Goal: Task Accomplishment & Management: Manage account settings

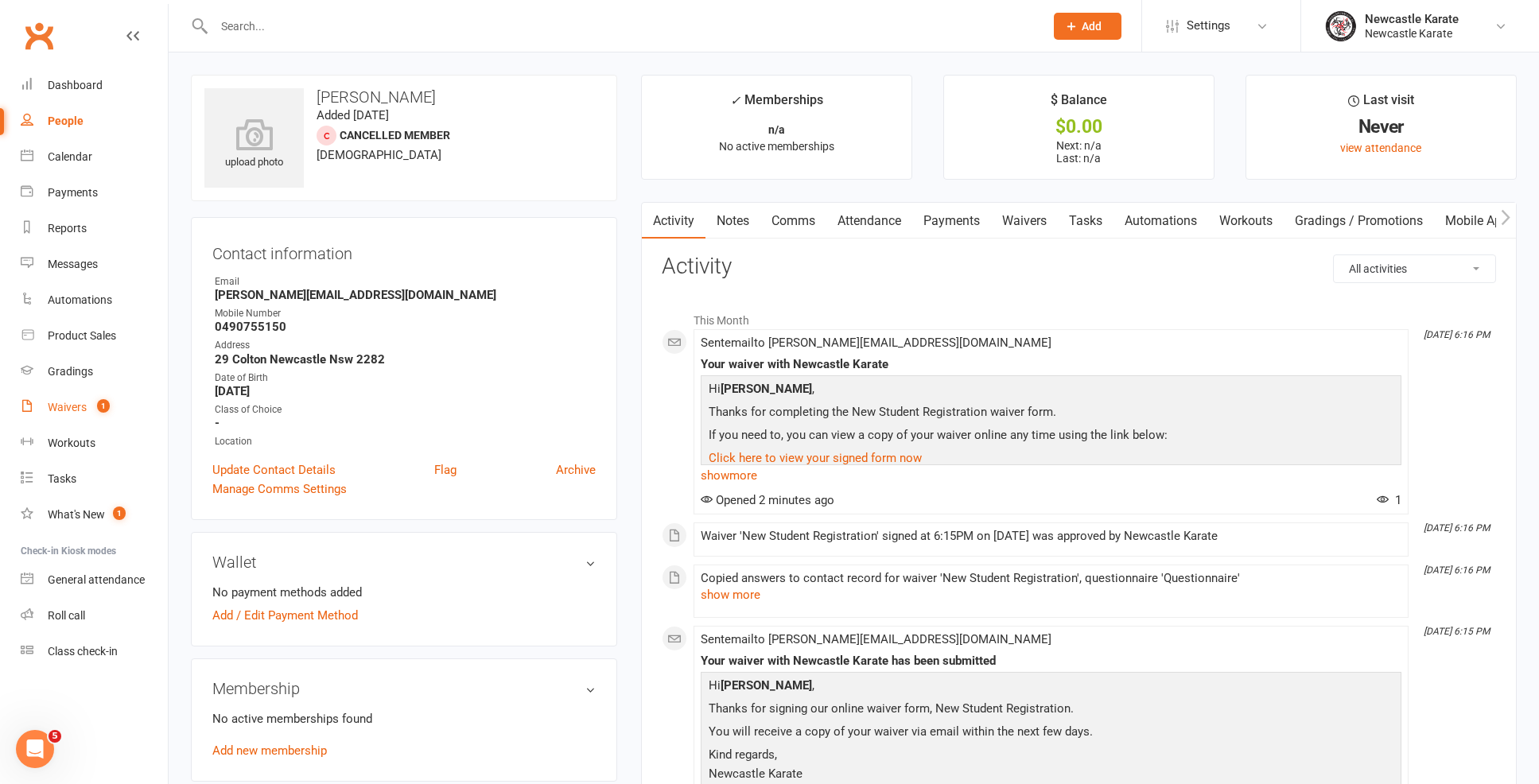
click at [105, 401] on span "1" at bounding box center [103, 406] width 13 height 14
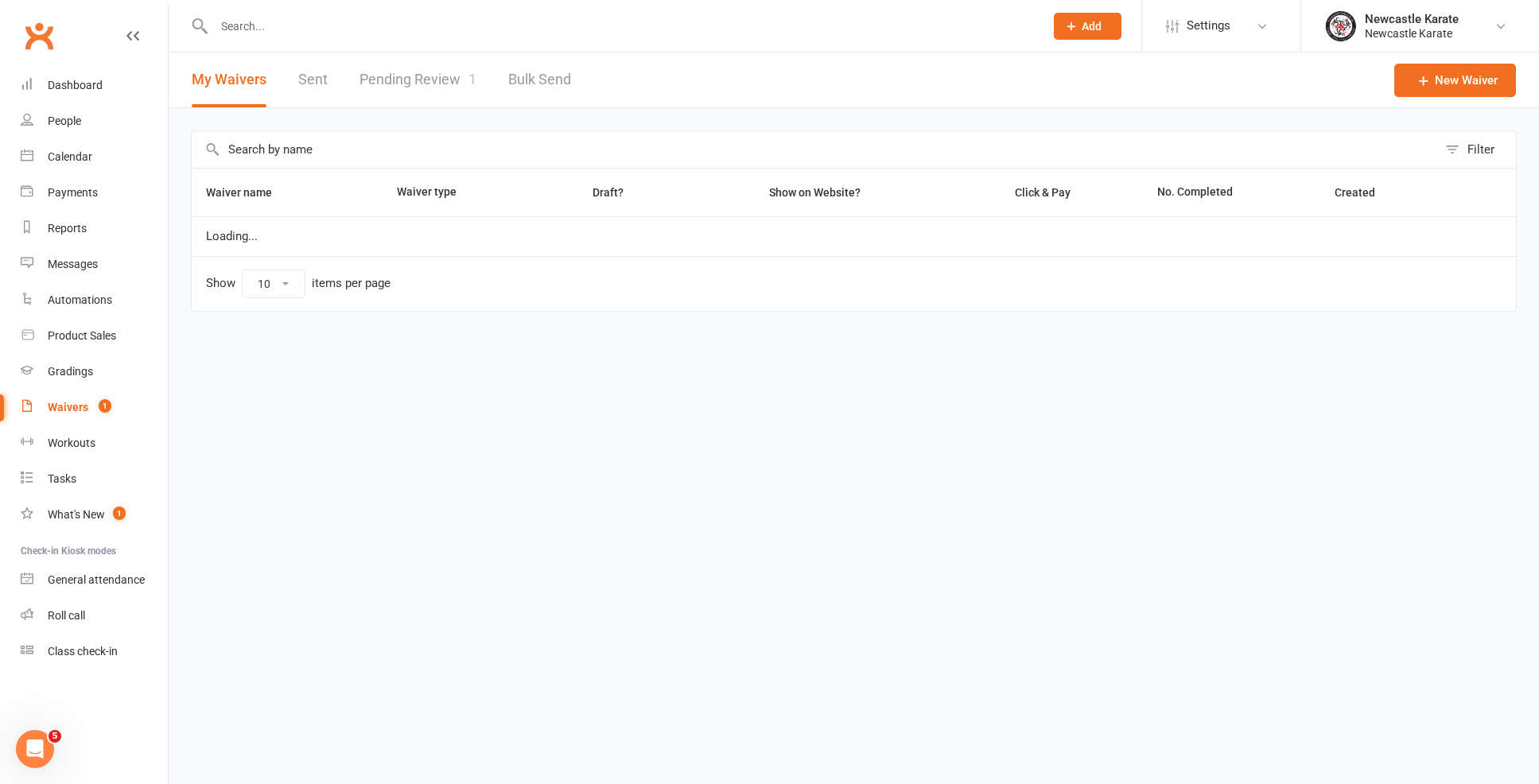
select select "100"
click at [430, 92] on link "Pending Review 1" at bounding box center [417, 79] width 117 height 55
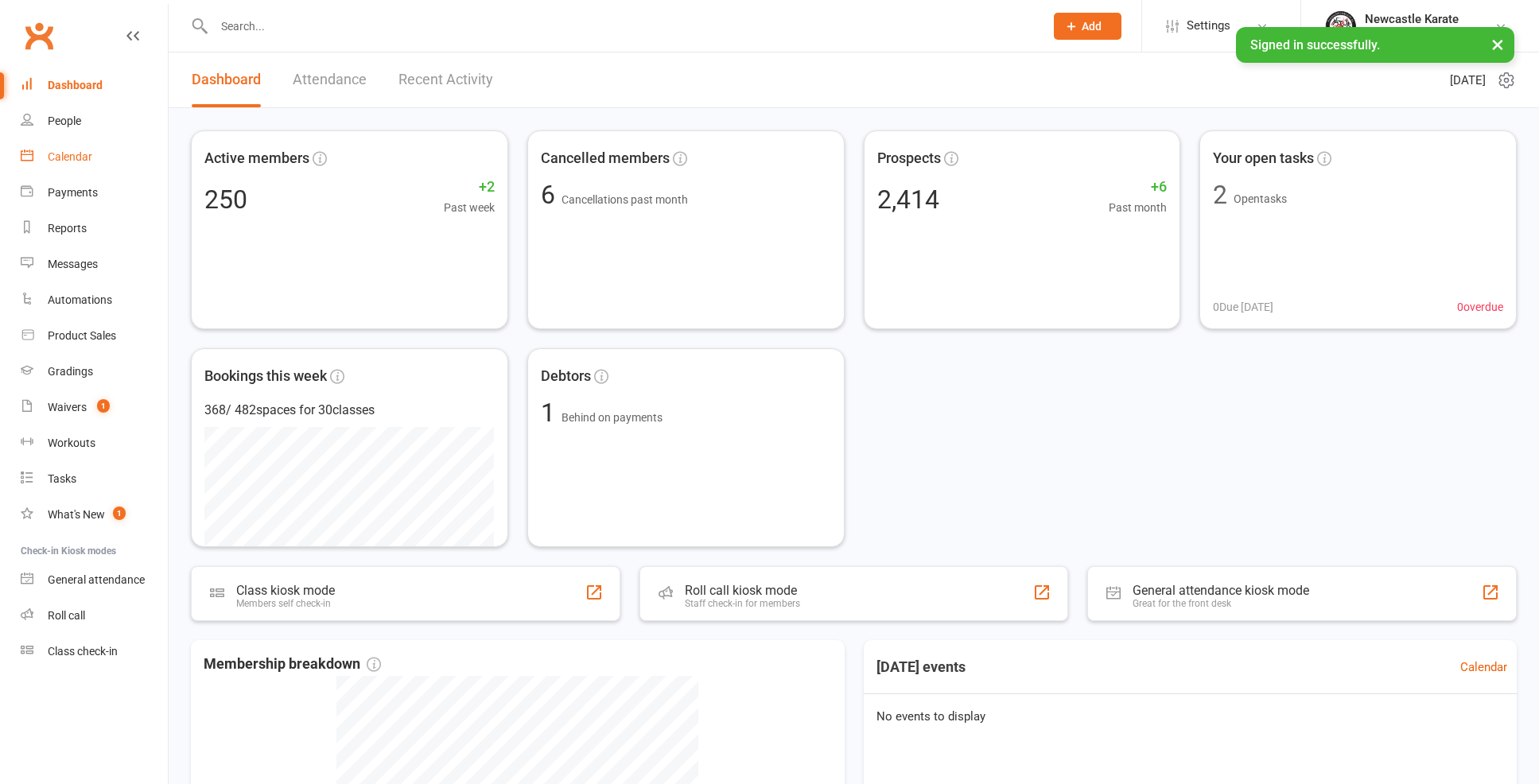
click at [66, 150] on div "Calendar" at bounding box center [70, 156] width 44 height 13
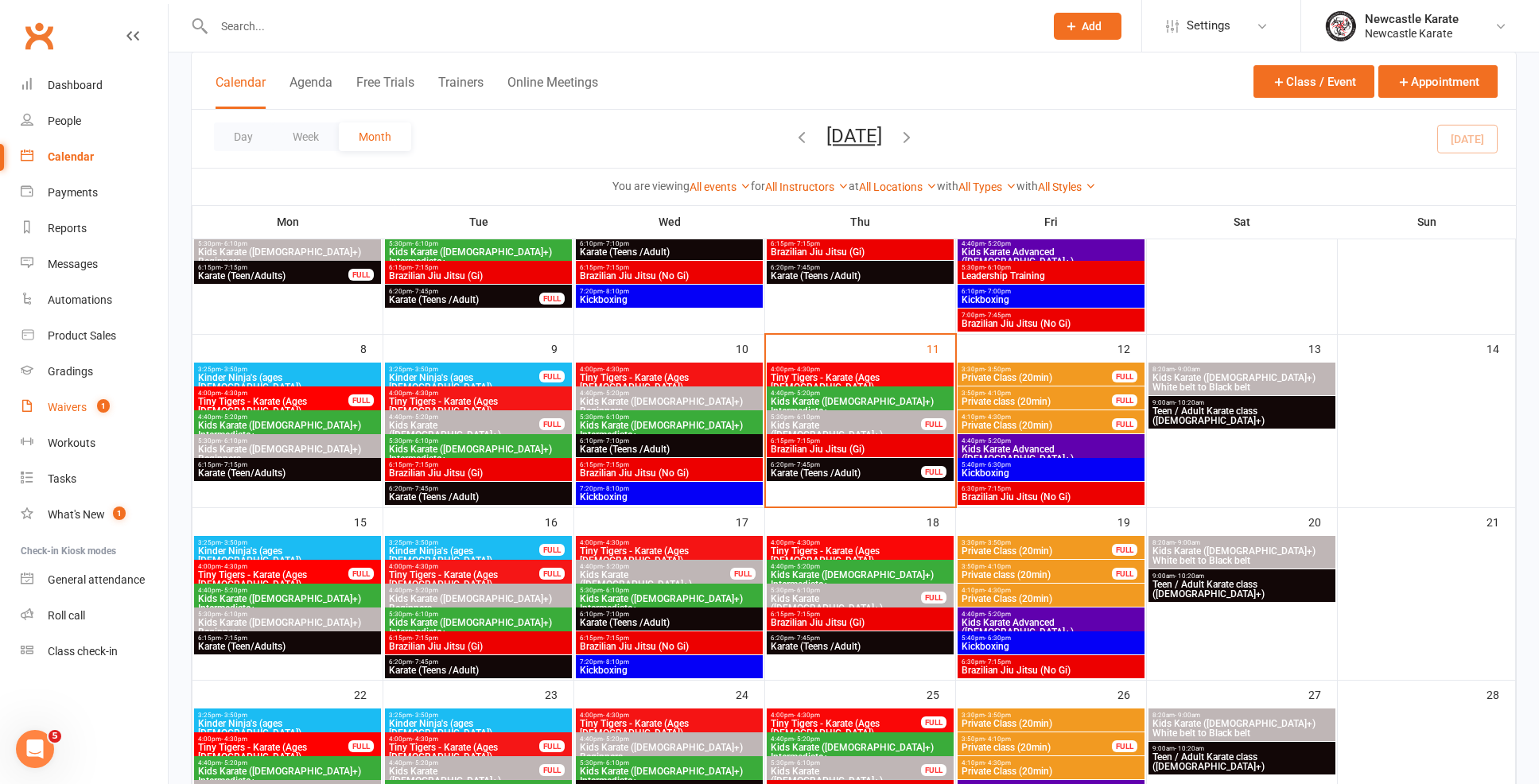
click at [90, 396] on link "Waivers 1" at bounding box center [94, 407] width 147 height 36
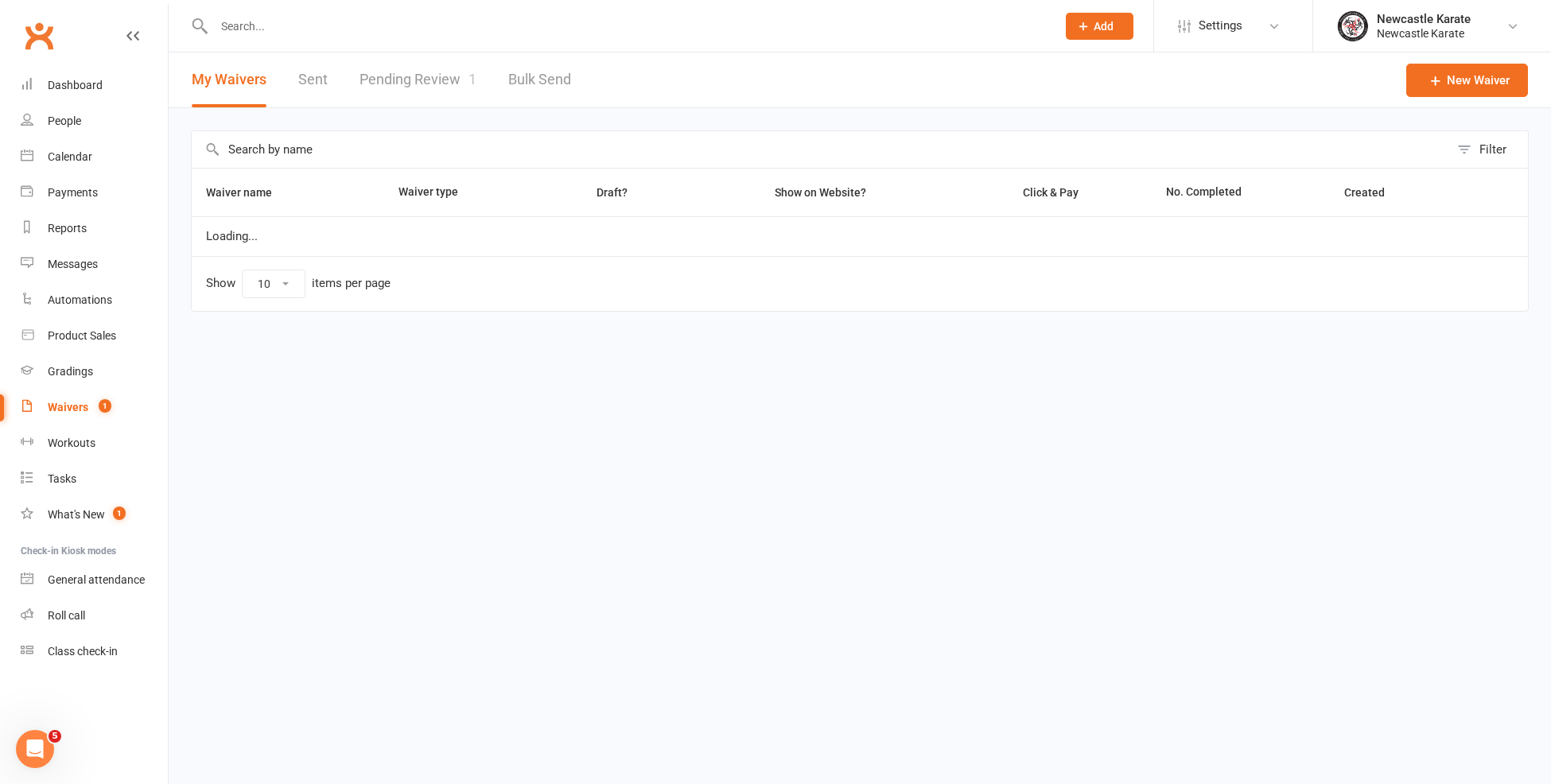
select select "100"
click at [453, 84] on link "Pending Review 1" at bounding box center [417, 79] width 116 height 55
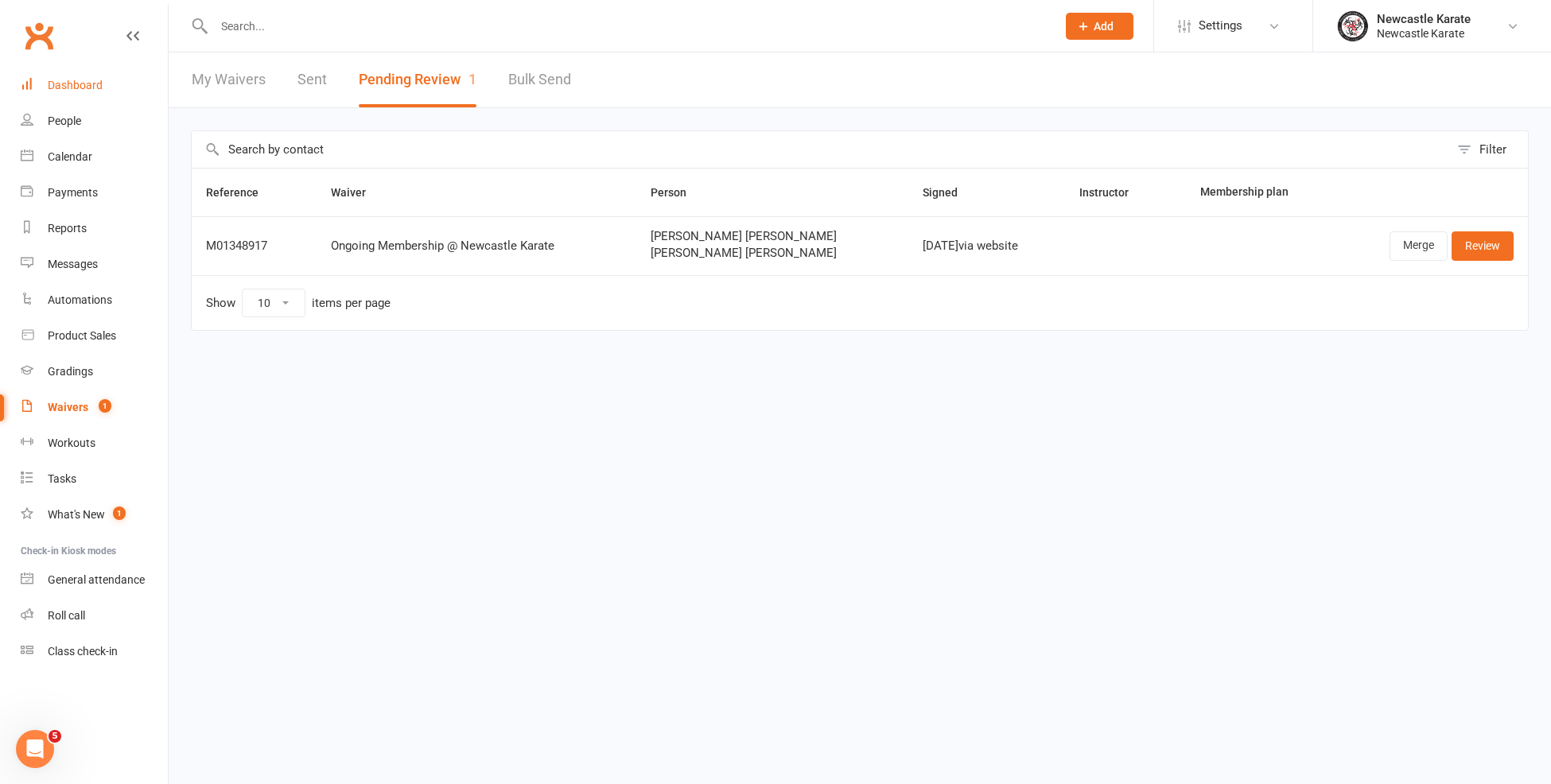
click at [82, 85] on div "Dashboard" at bounding box center [75, 85] width 55 height 13
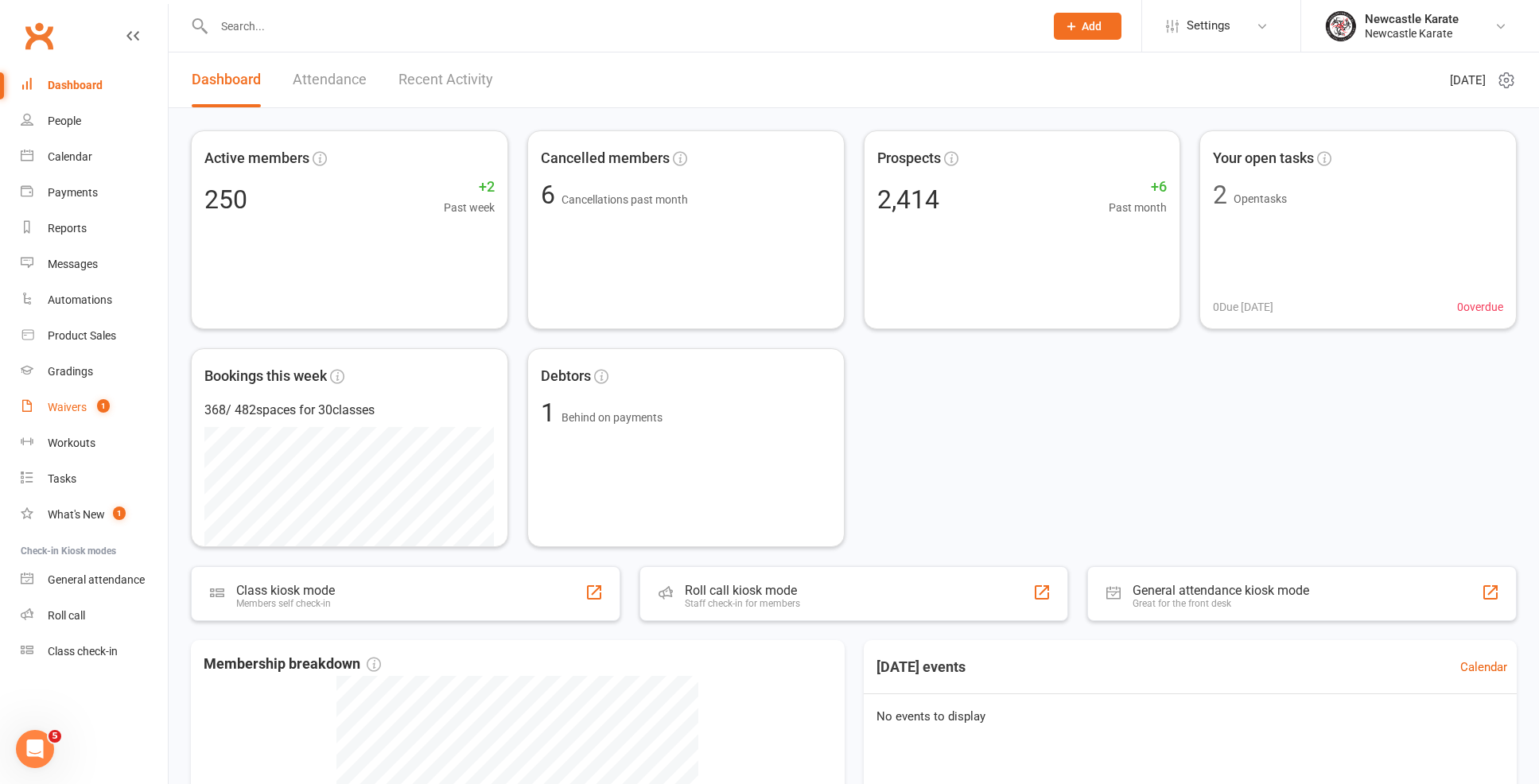
click at [87, 402] on link "Waivers 1" at bounding box center [94, 407] width 147 height 36
select select "100"
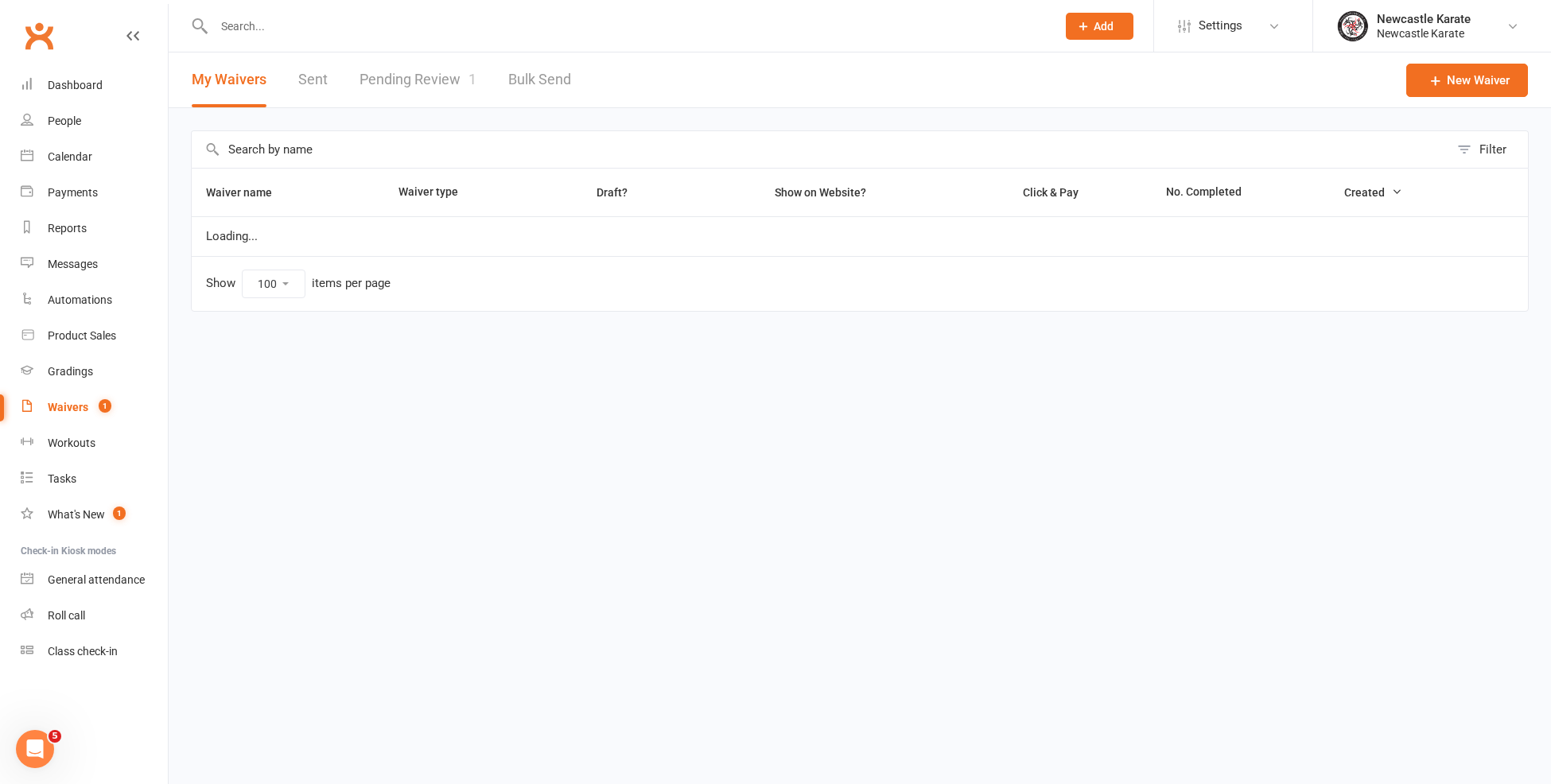
click at [444, 98] on link "Pending Review 1" at bounding box center [417, 79] width 116 height 55
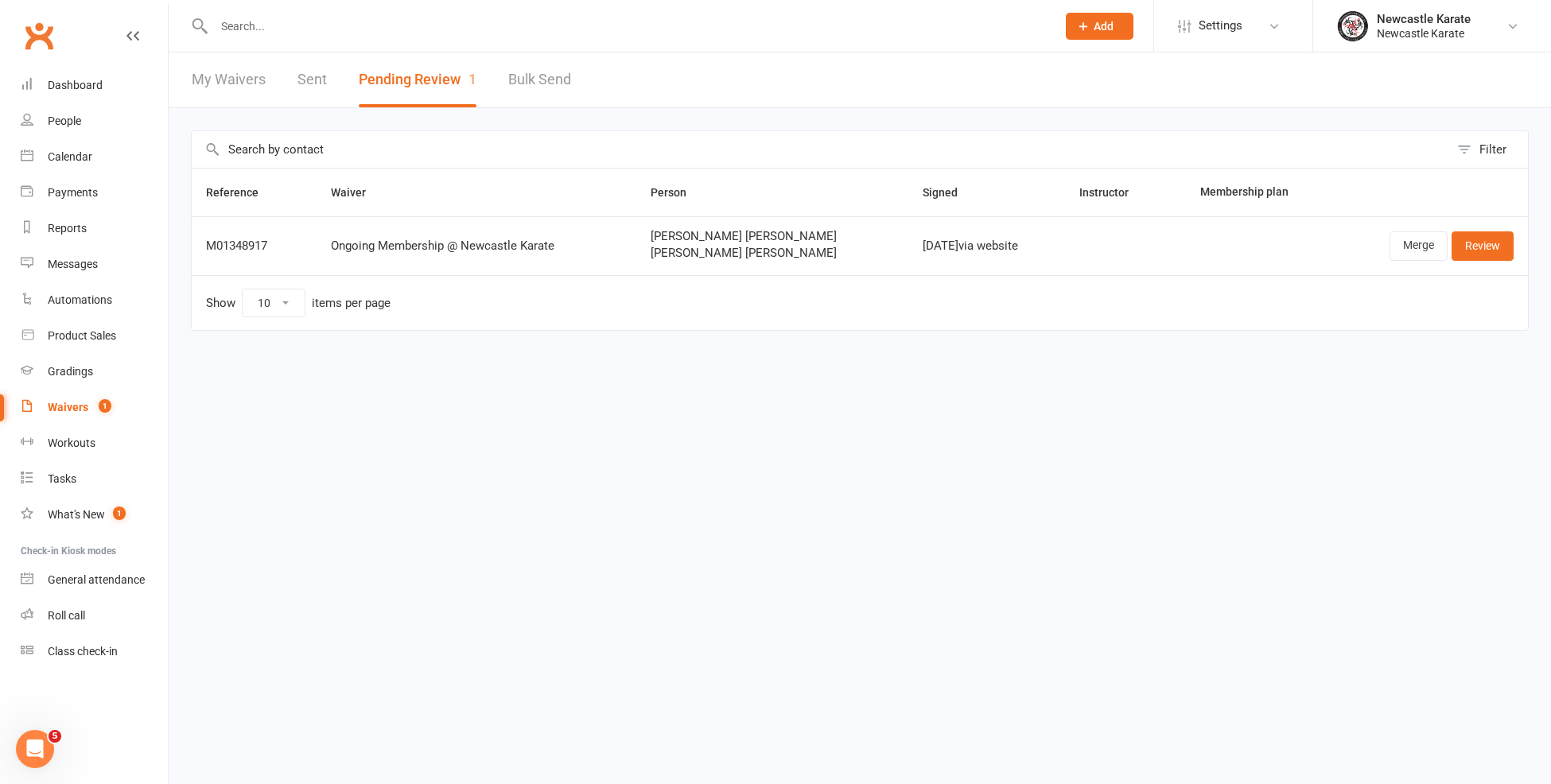
click at [269, 22] on input "text" at bounding box center [627, 26] width 835 height 23
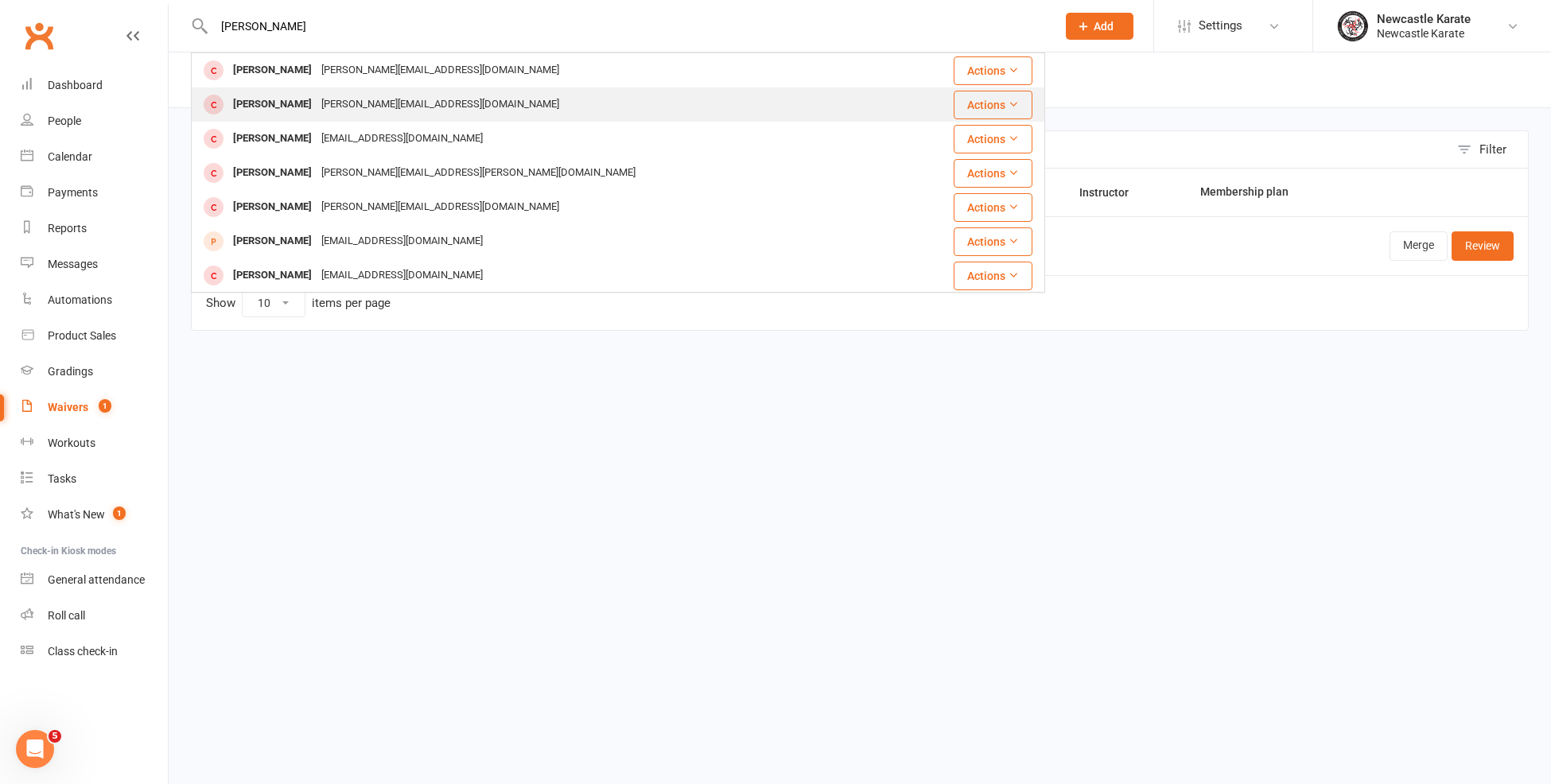
type input "curti"
click at [282, 108] on div "[PERSON_NAME]" at bounding box center [273, 104] width 89 height 23
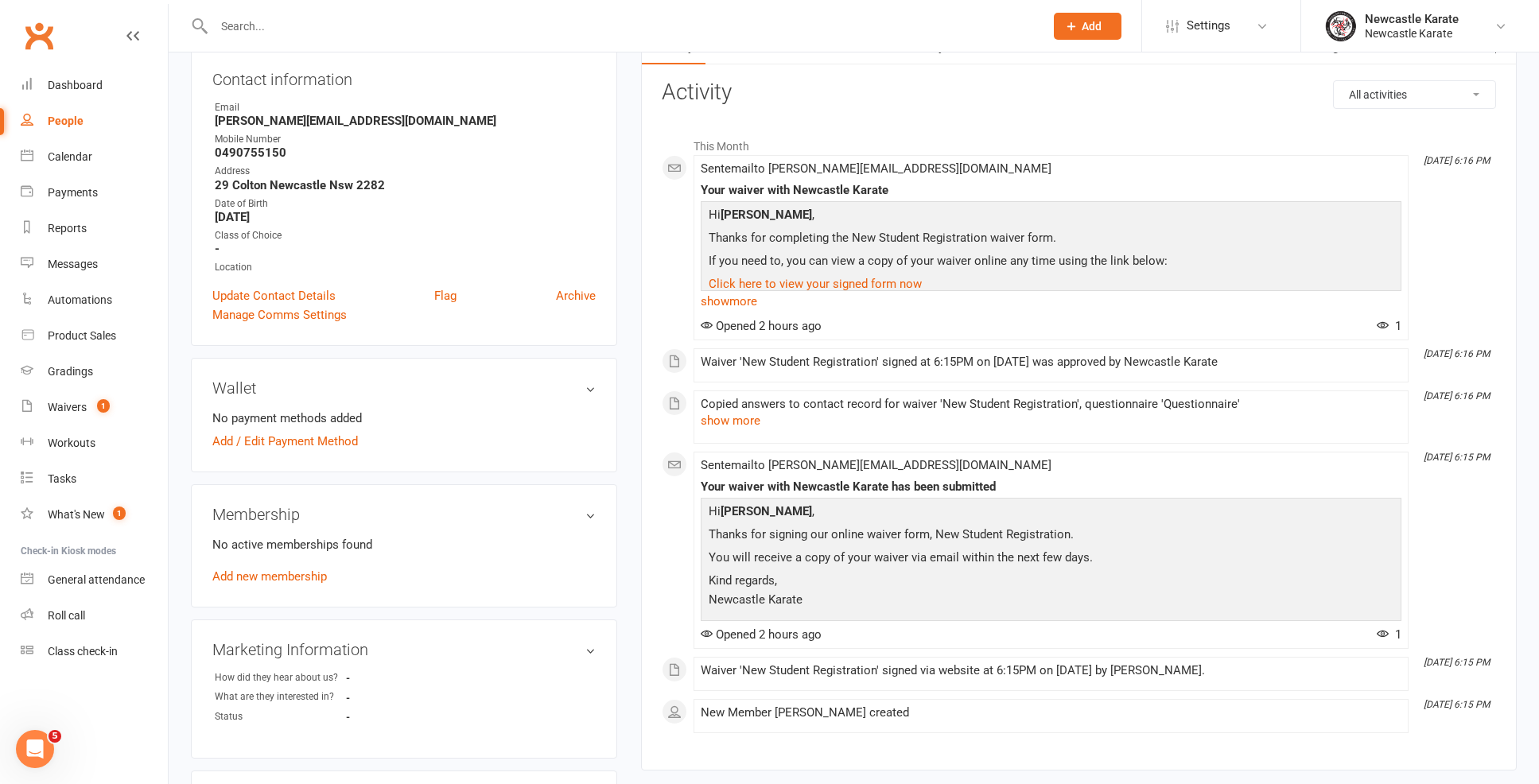
scroll to position [500, 0]
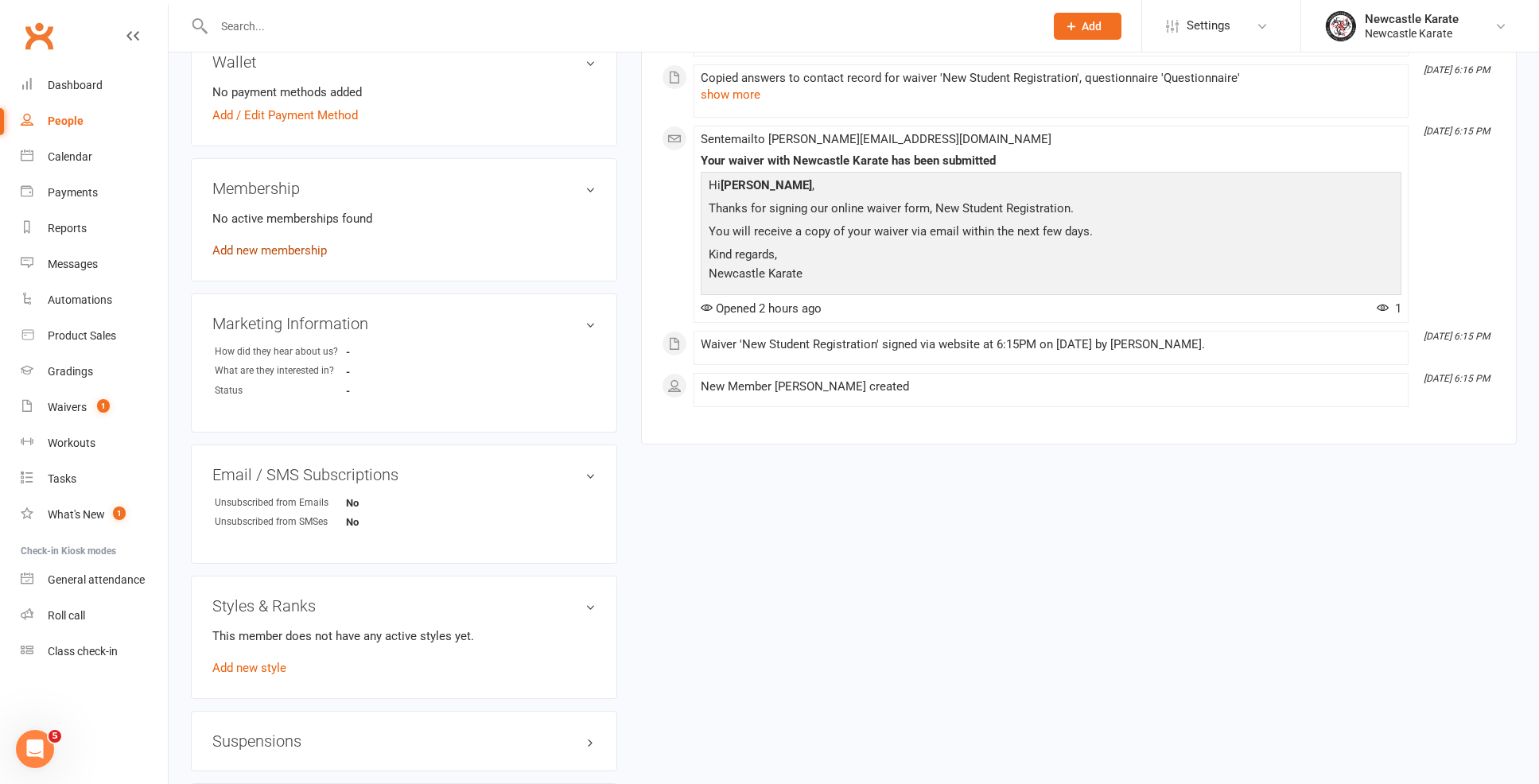
click at [284, 251] on link "Add new membership" at bounding box center [270, 250] width 115 height 14
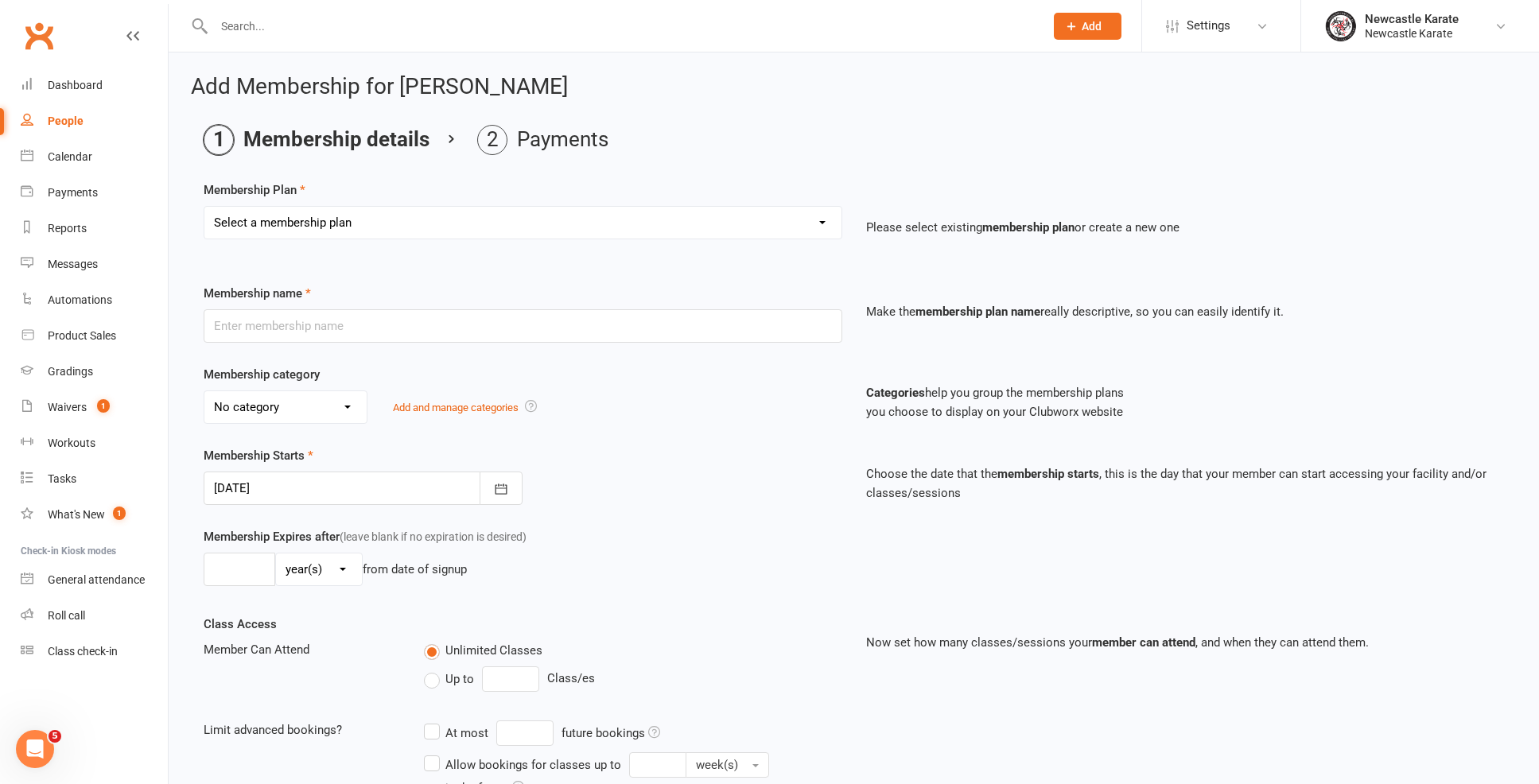
select select "9"
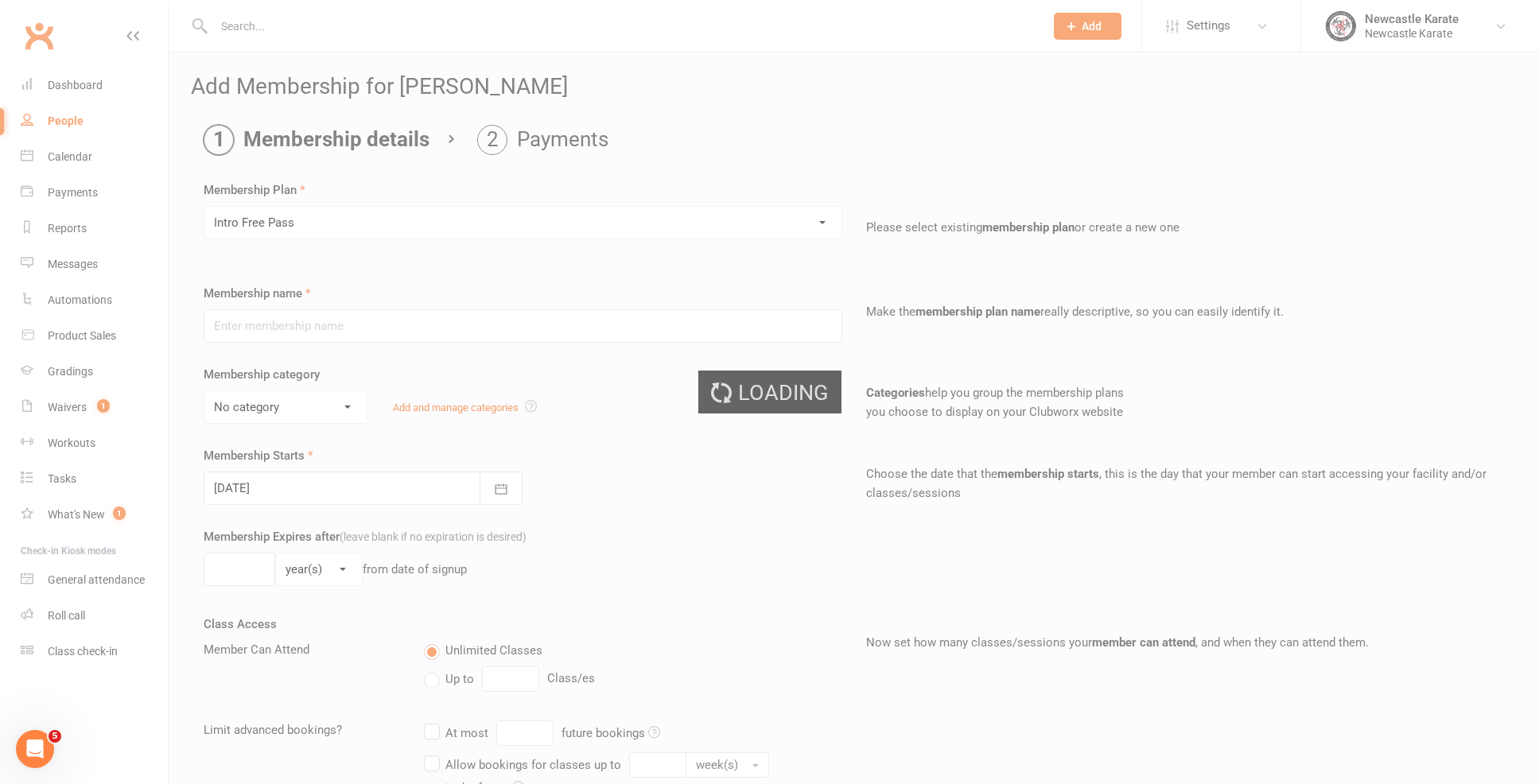
type input "Intro Free Pass"
type input "2"
select select "1"
type input "1"
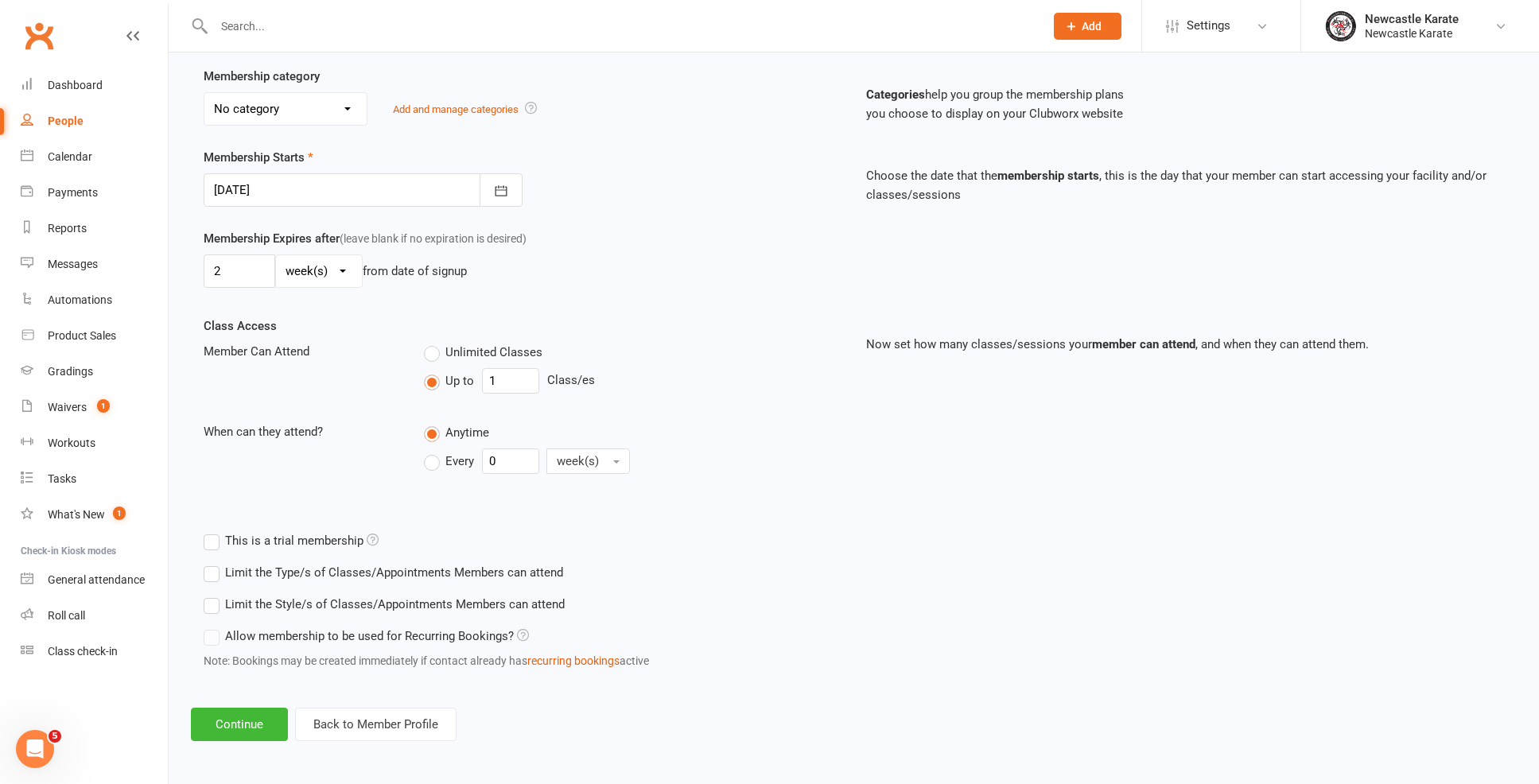
scroll to position [313, 0]
click at [265, 706] on button "Continue" at bounding box center [240, 721] width 97 height 33
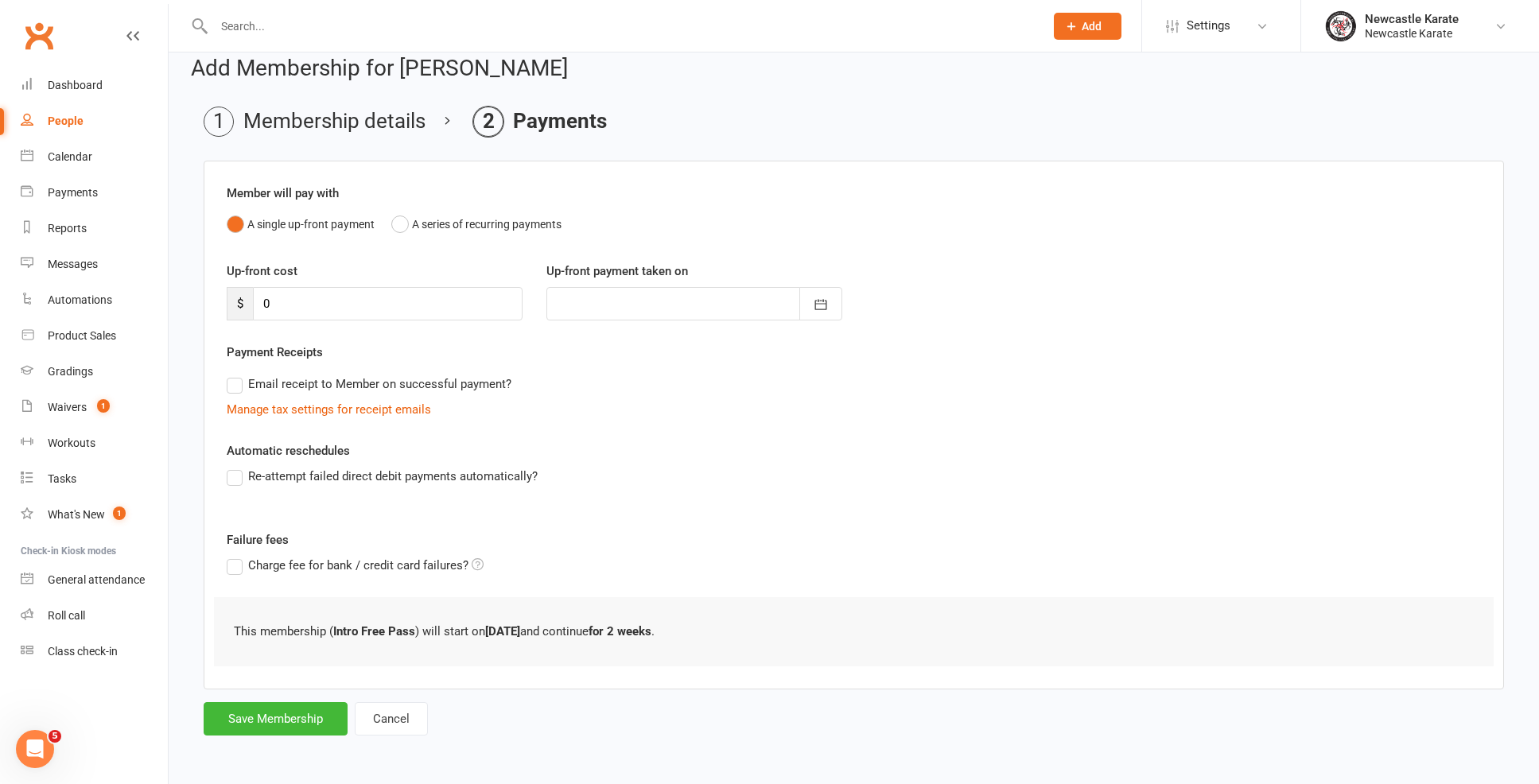
scroll to position [0, 0]
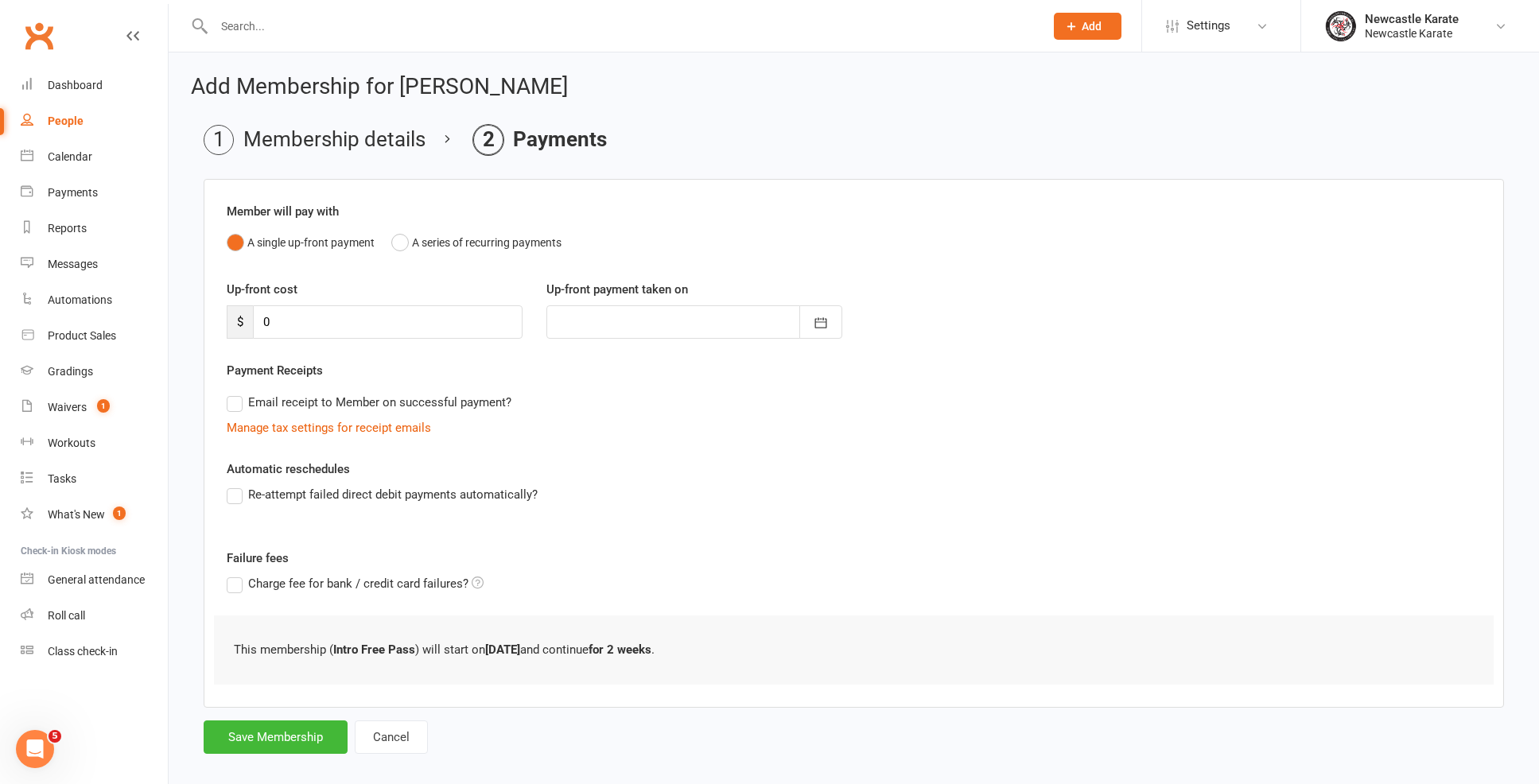
click at [288, 762] on div "Add Membership for Curtis Rae Membership details Payments Member will pay with …" at bounding box center [854, 415] width 1370 height 727
click at [287, 719] on form "Member will pay with A single up-front payment A series of recurring payments U…" at bounding box center [853, 466] width 1300 height 575
click at [294, 737] on button "Save Membership" at bounding box center [276, 737] width 144 height 33
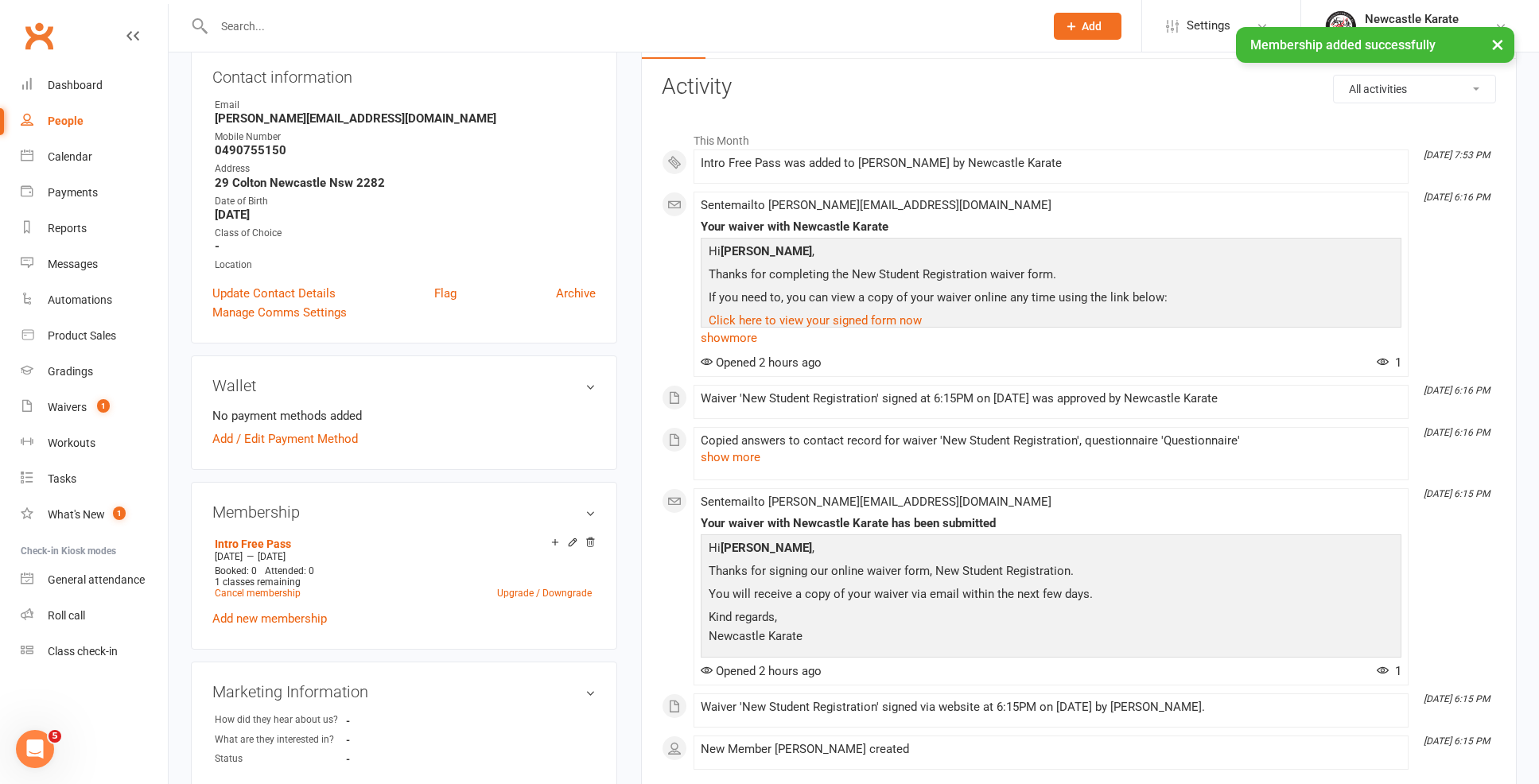
scroll to position [183, 0]
click at [261, 281] on link "Update Contact Details" at bounding box center [274, 290] width 123 height 19
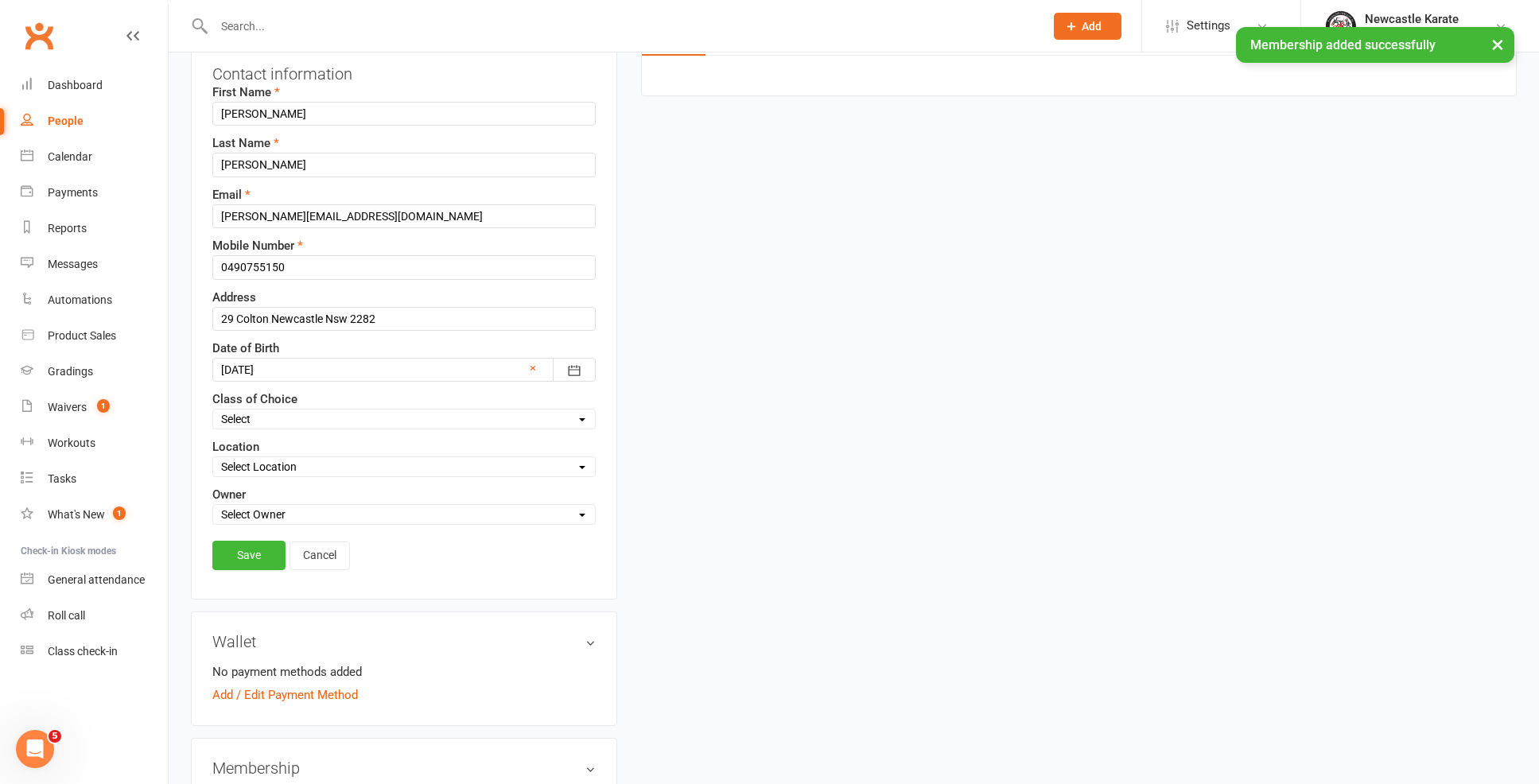
scroll to position [75, 0]
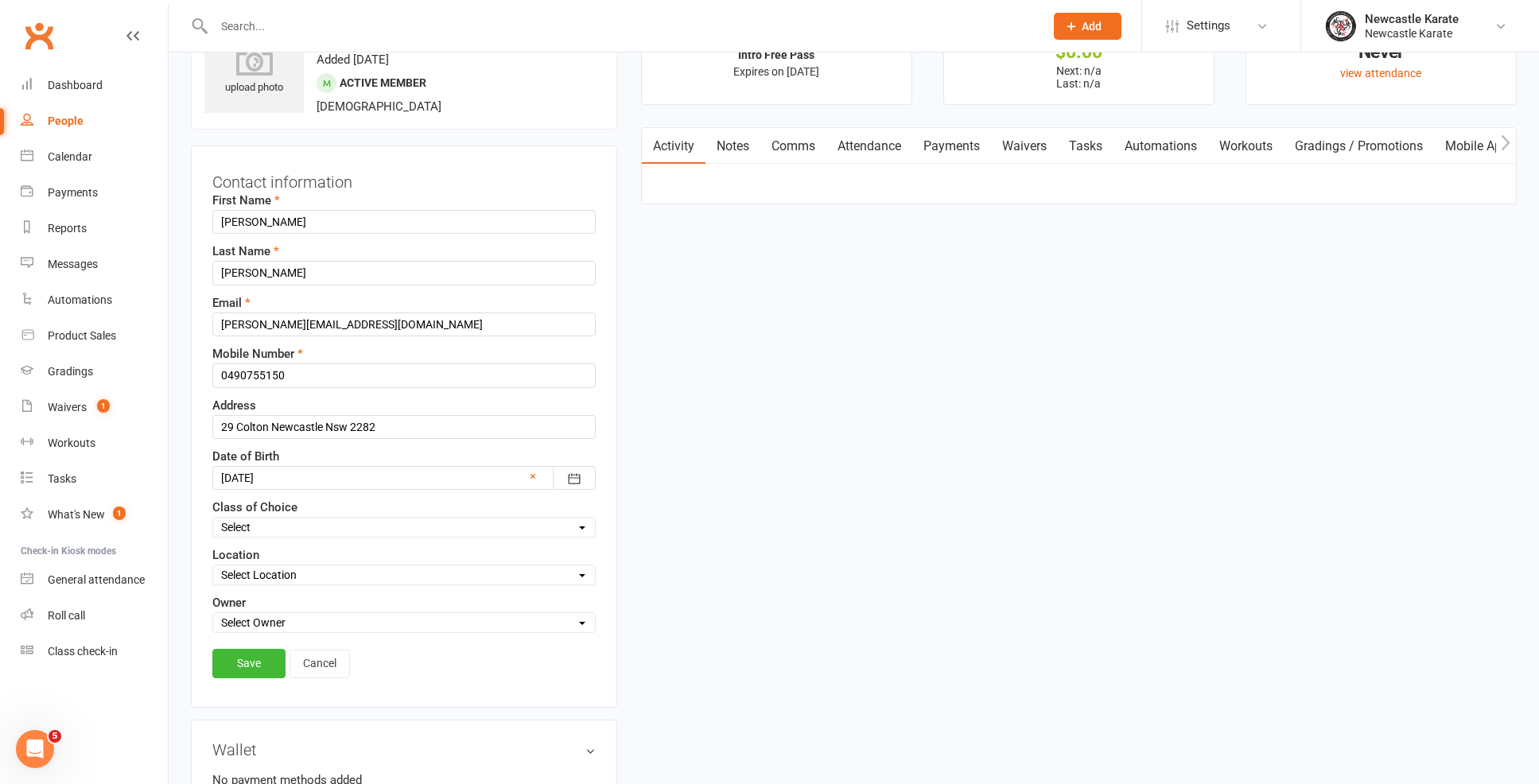
select select "Adults - Brazilian Jiu-Jitsu"
click at [237, 660] on link "Save" at bounding box center [249, 662] width 73 height 29
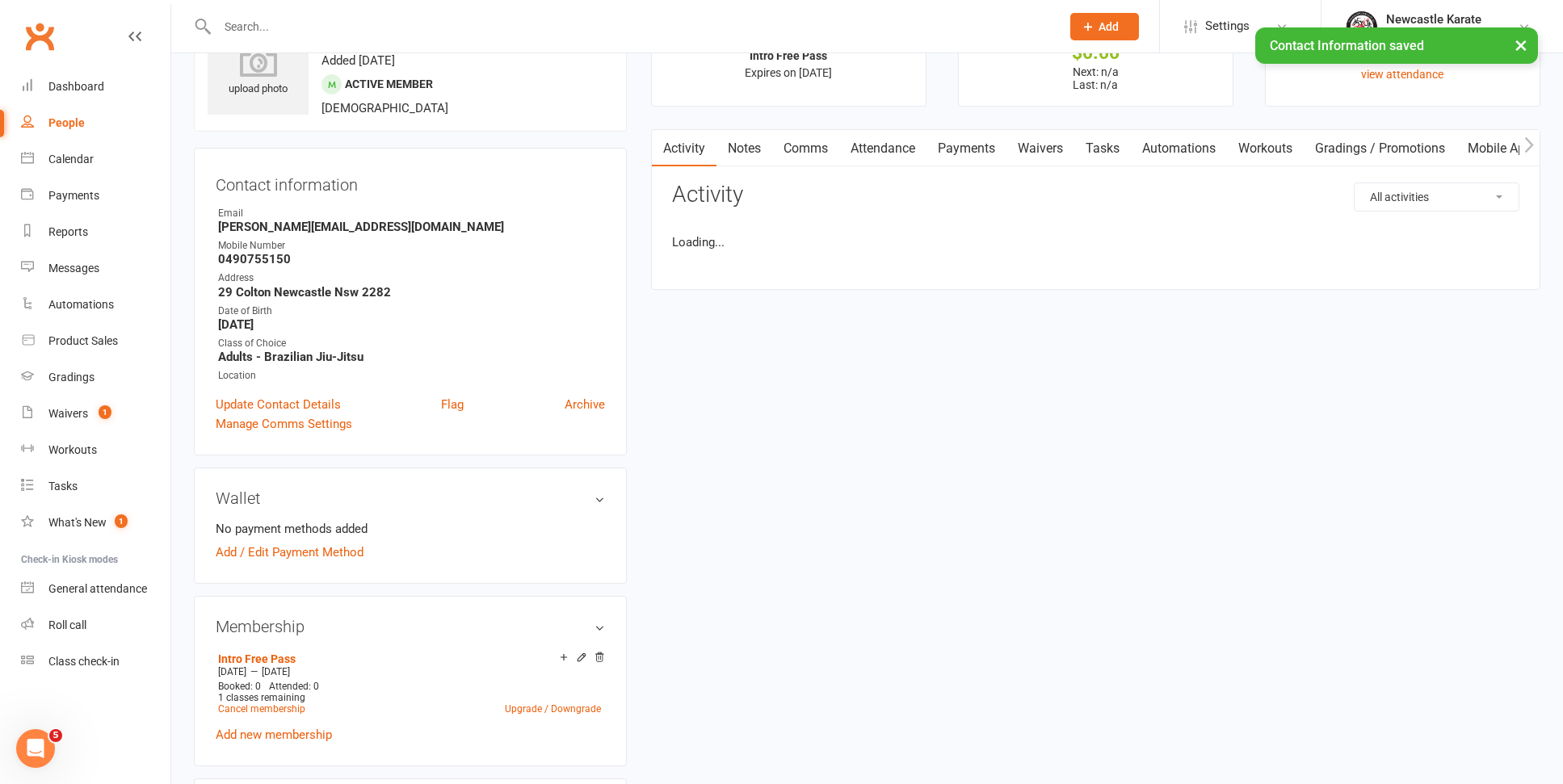
click at [798, 140] on link "Comms" at bounding box center [805, 148] width 67 height 37
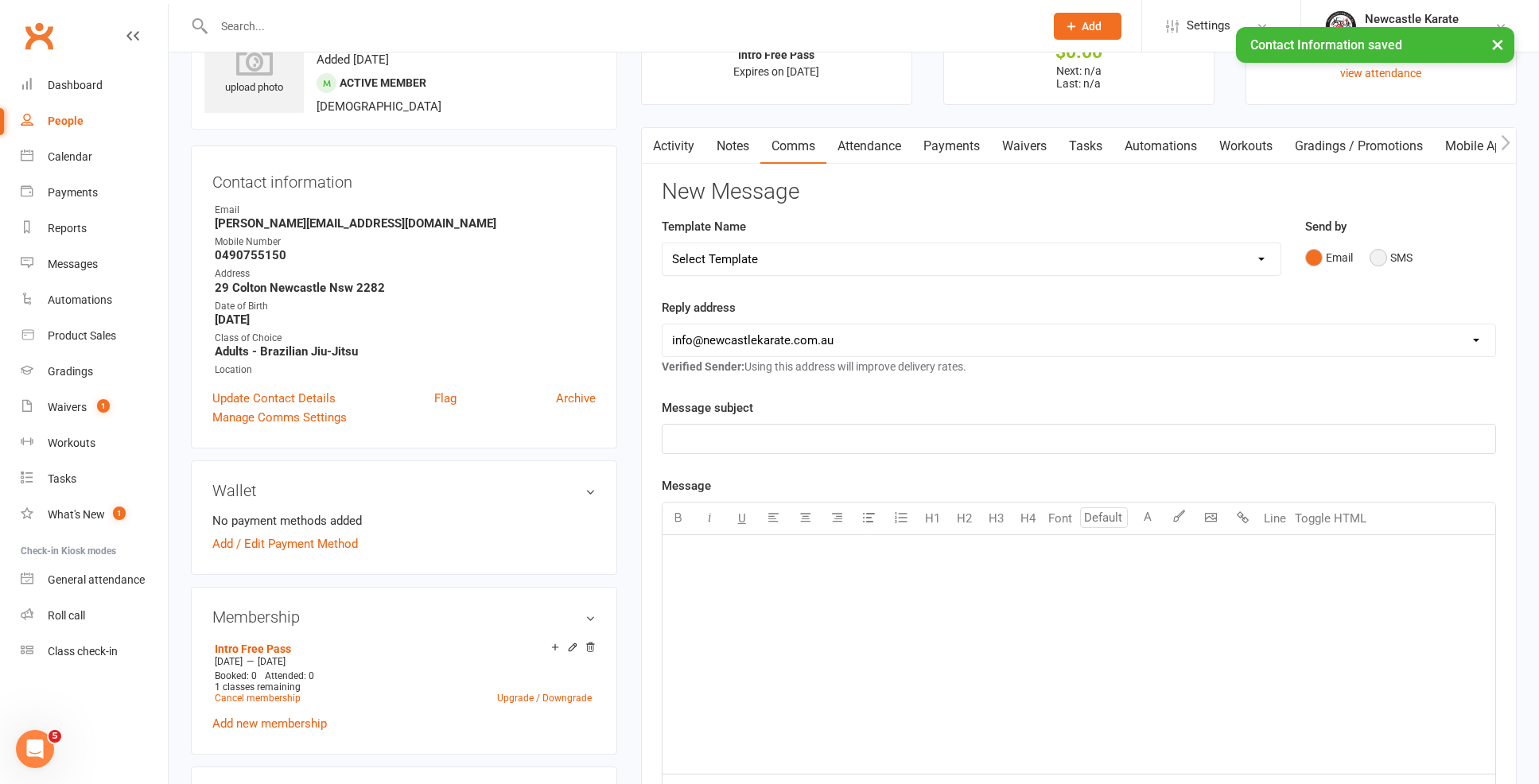
click at [1384, 244] on button "SMS" at bounding box center [1390, 257] width 43 height 30
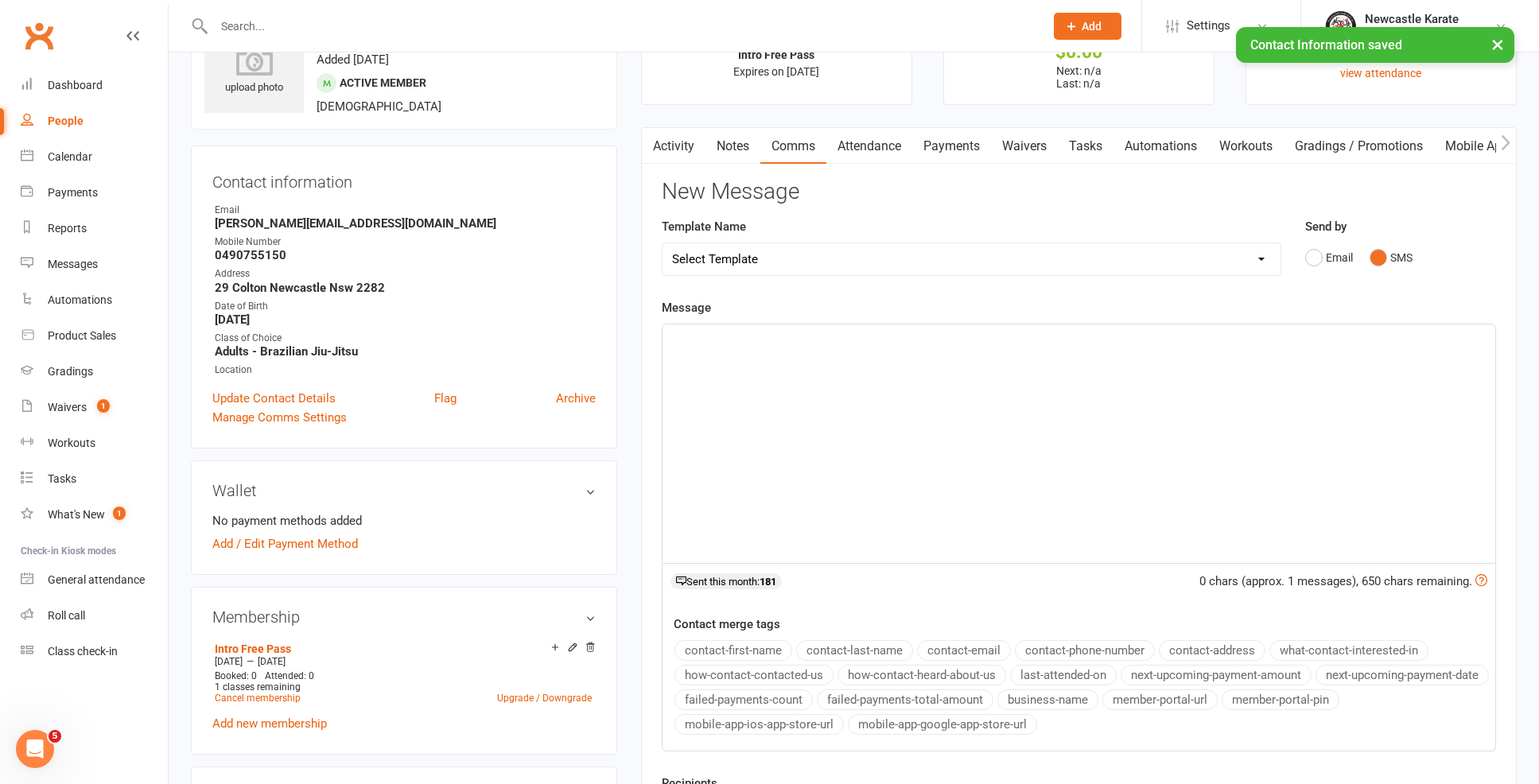
click at [1210, 405] on div "﻿" at bounding box center [1079, 443] width 833 height 238
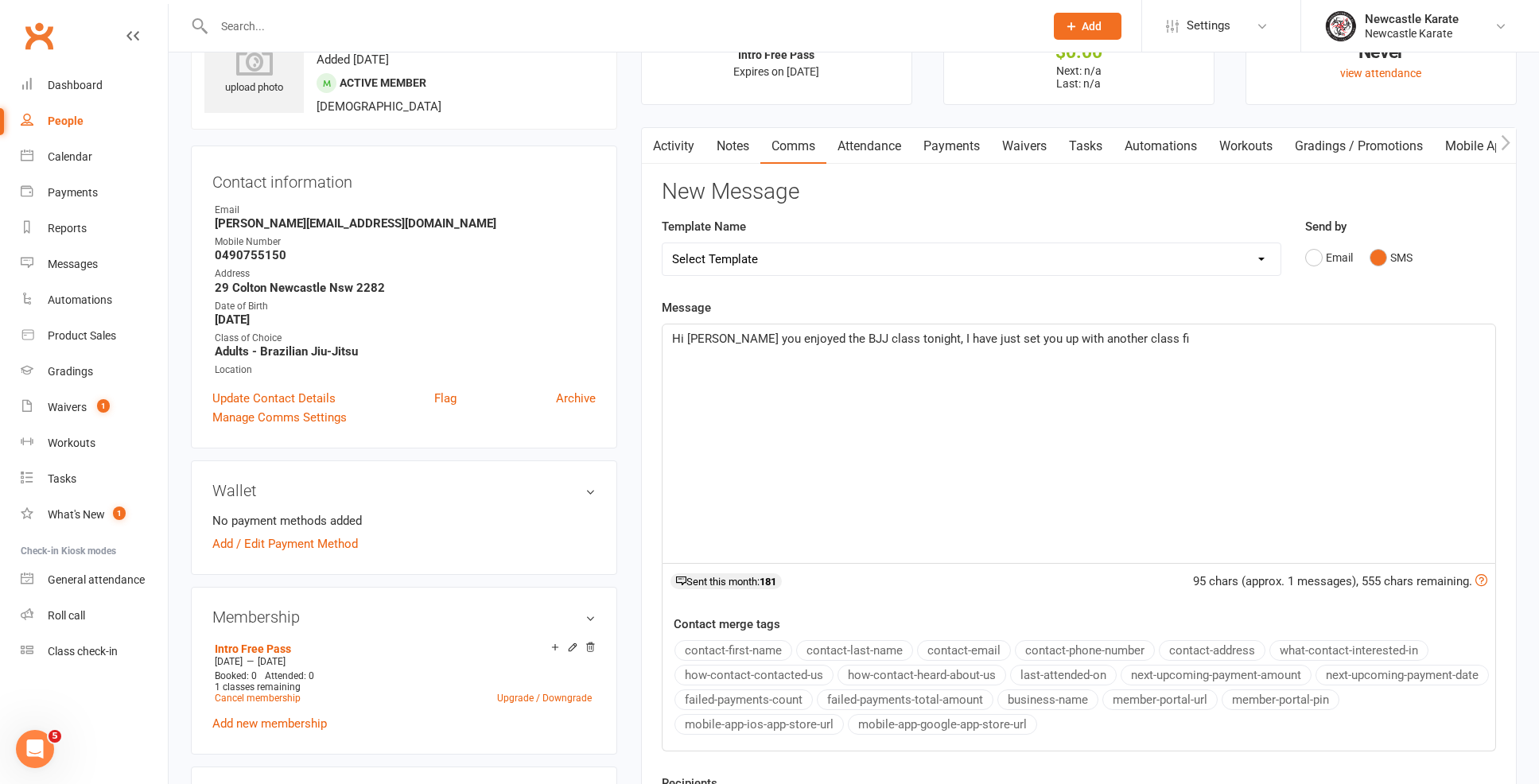
click at [931, 339] on span "Hi Curtis, Hope you enjoyed the BJJ class tonight, I have just set you up with …" at bounding box center [930, 338] width 517 height 14
click at [1302, 340] on p "Hi Curtis, Hope you enjoyed the BJJ class tonight! Just letting you know I have…" at bounding box center [1079, 339] width 814 height 19
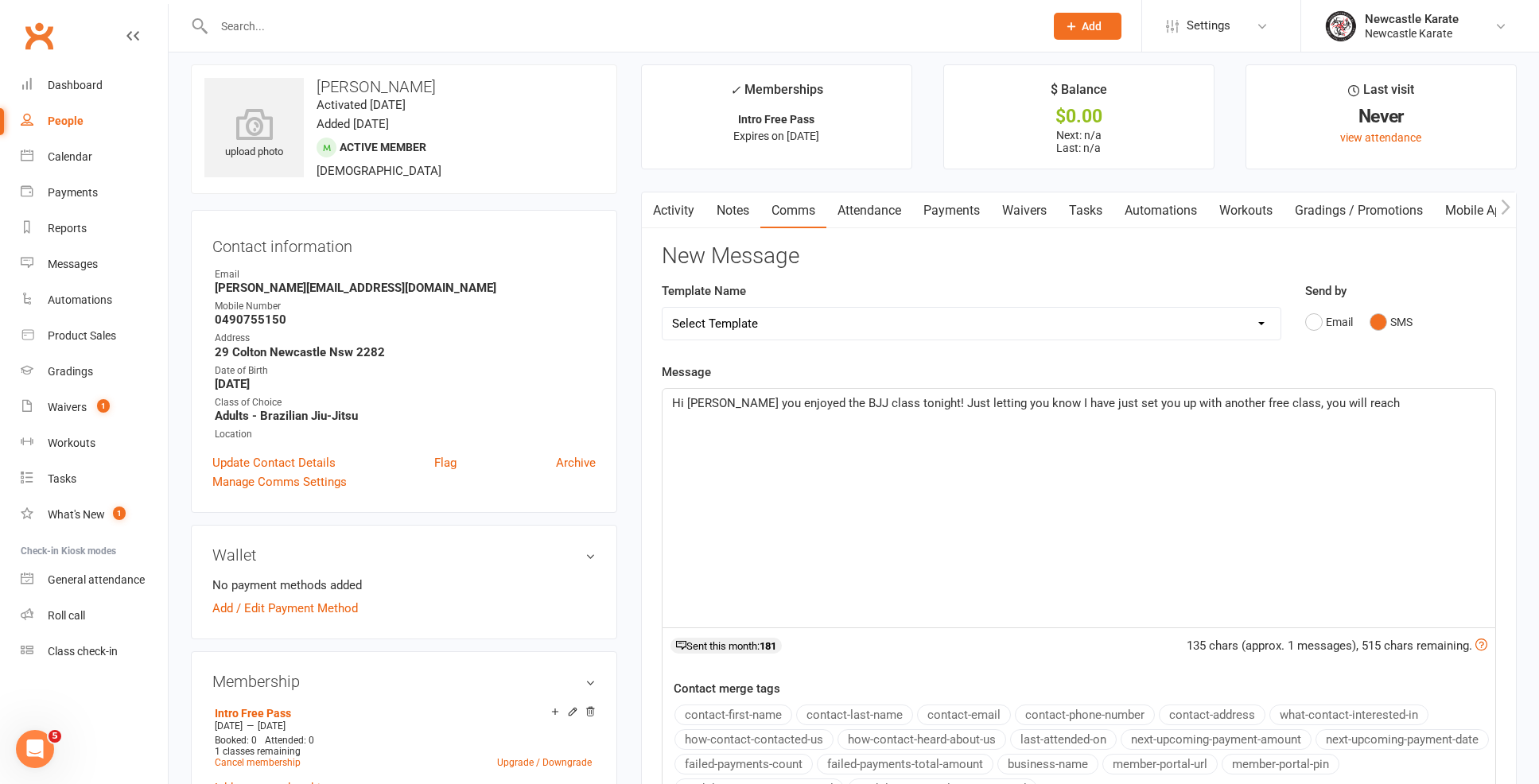
scroll to position [31, 0]
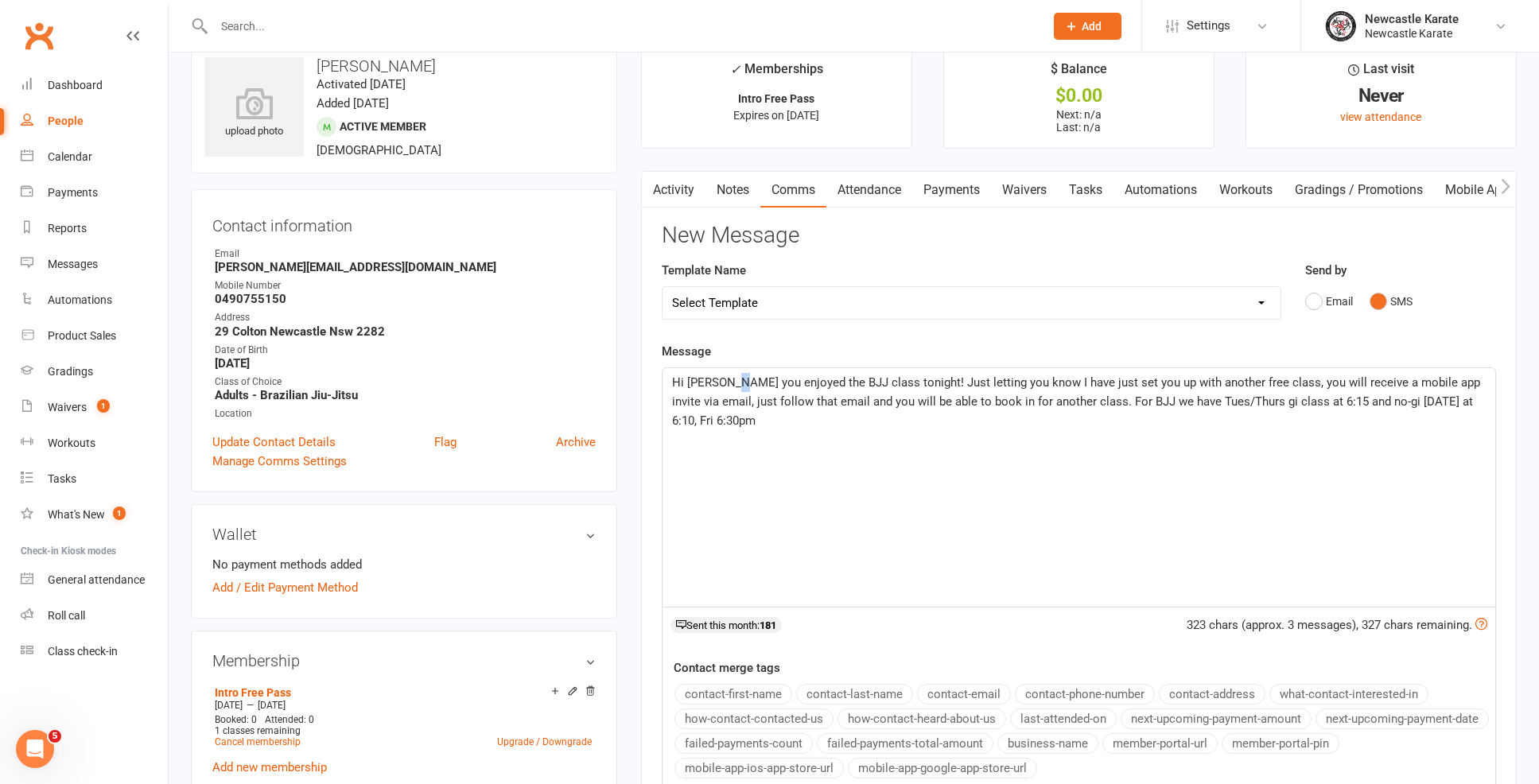
click at [730, 377] on span "Hi Curtis, Hope you enjoyed the BJJ class tonight! Just letting you know I have…" at bounding box center [1077, 402] width 811 height 52
click at [776, 425] on div "Hi Curtis, hope you enjoyed the BJJ class tonight! Just letting you know I have…" at bounding box center [1079, 484] width 833 height 238
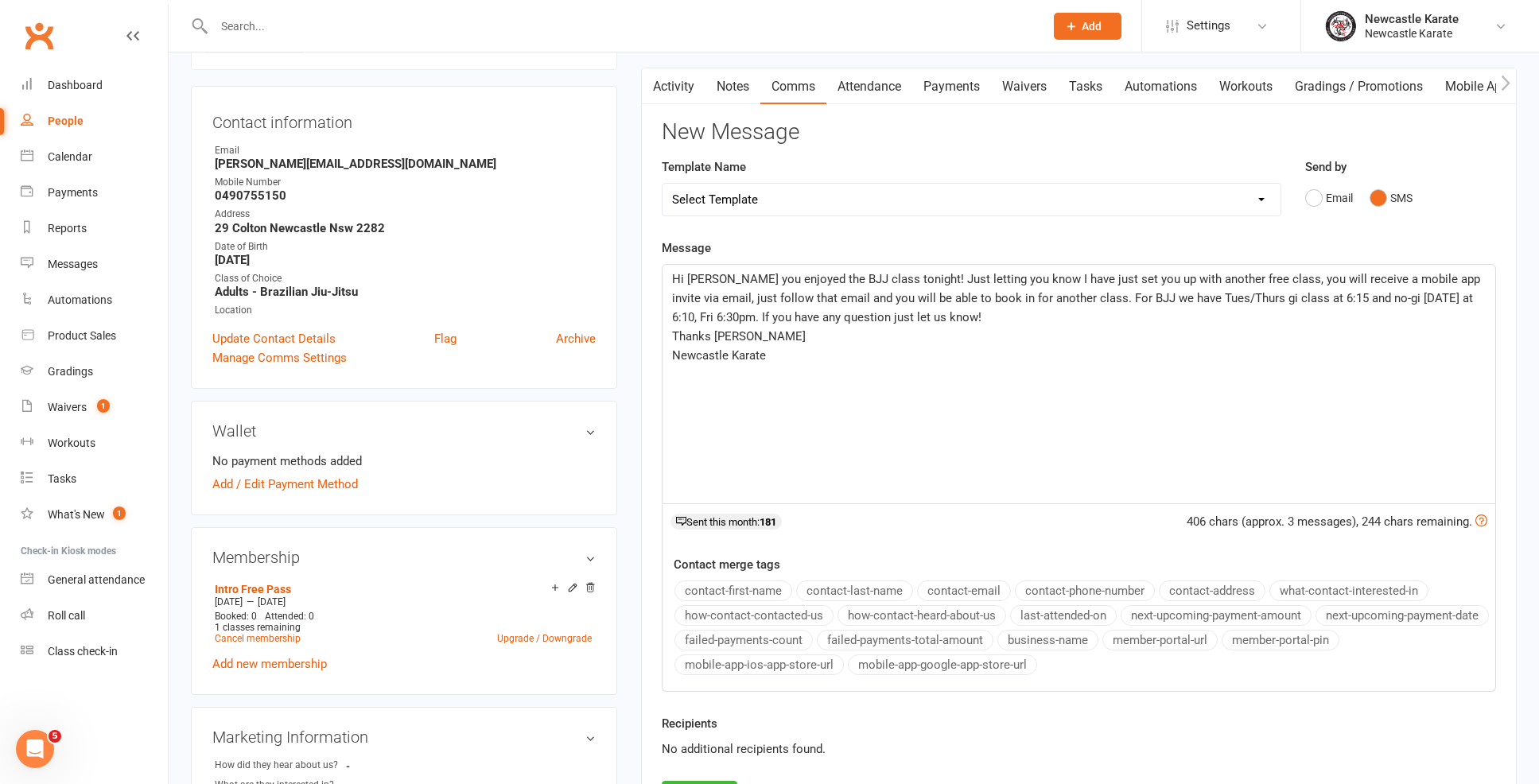
scroll to position [296, 0]
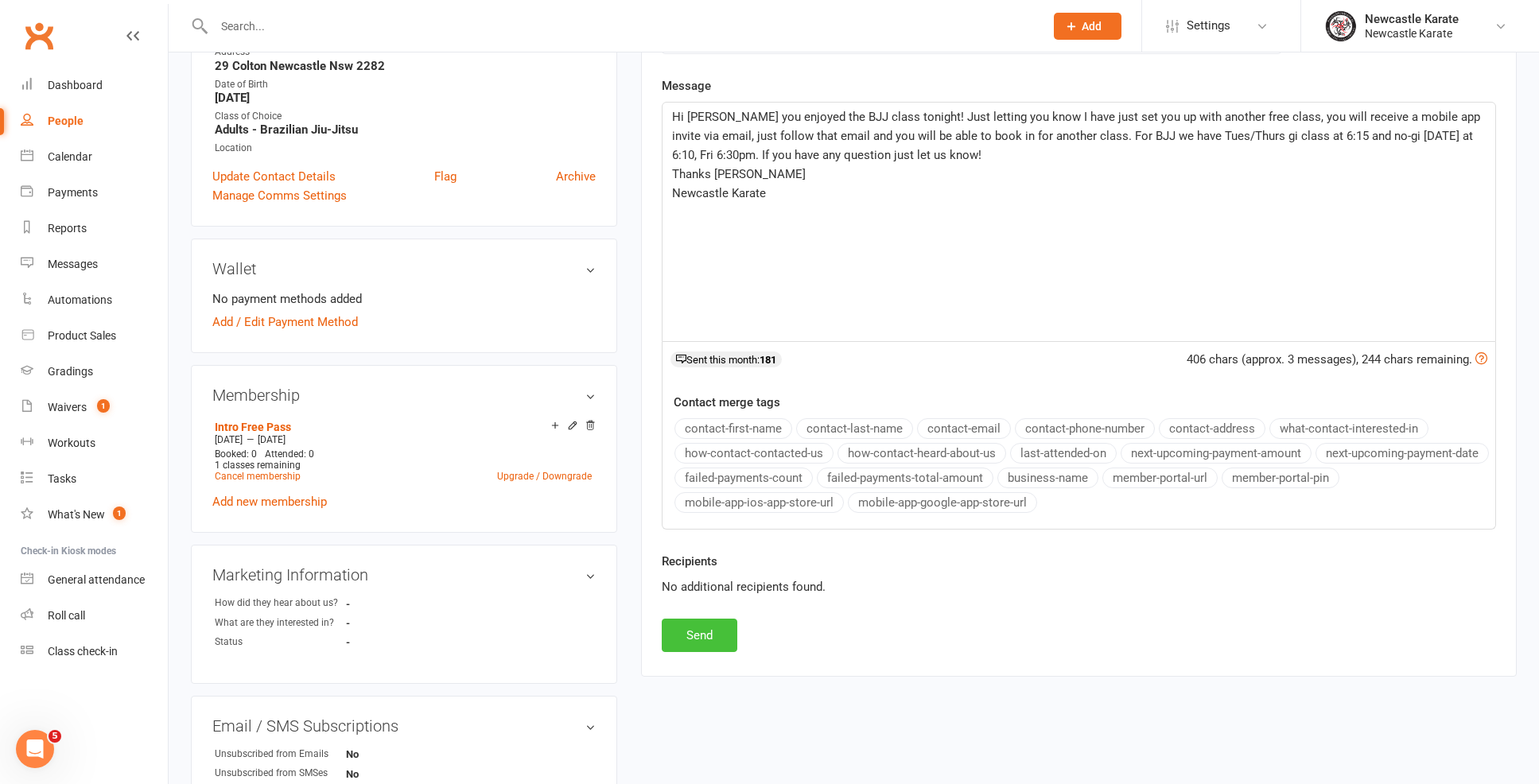
click at [712, 625] on button "Send" at bounding box center [699, 635] width 76 height 33
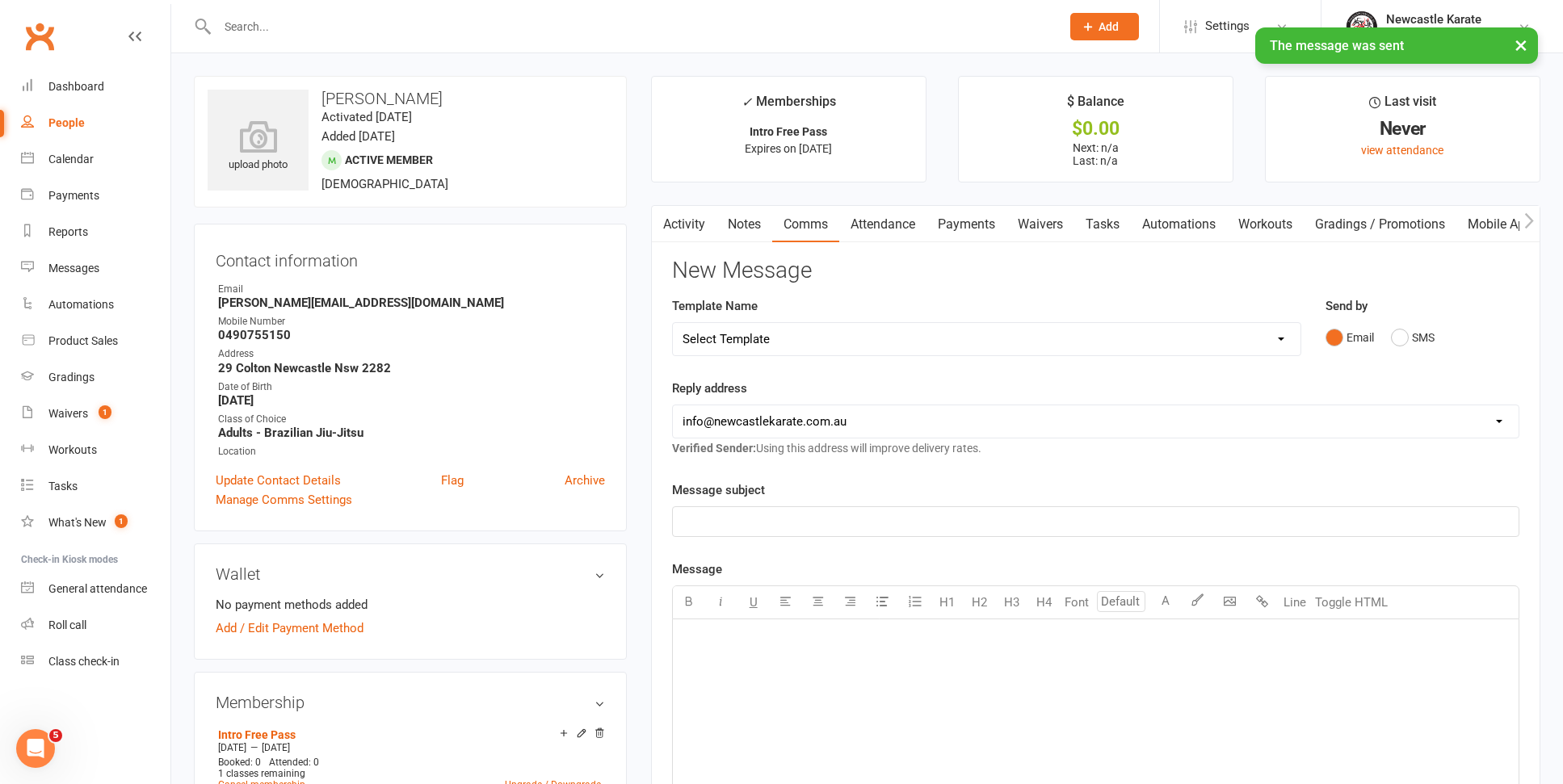
click at [693, 206] on link "Activity" at bounding box center [683, 224] width 64 height 37
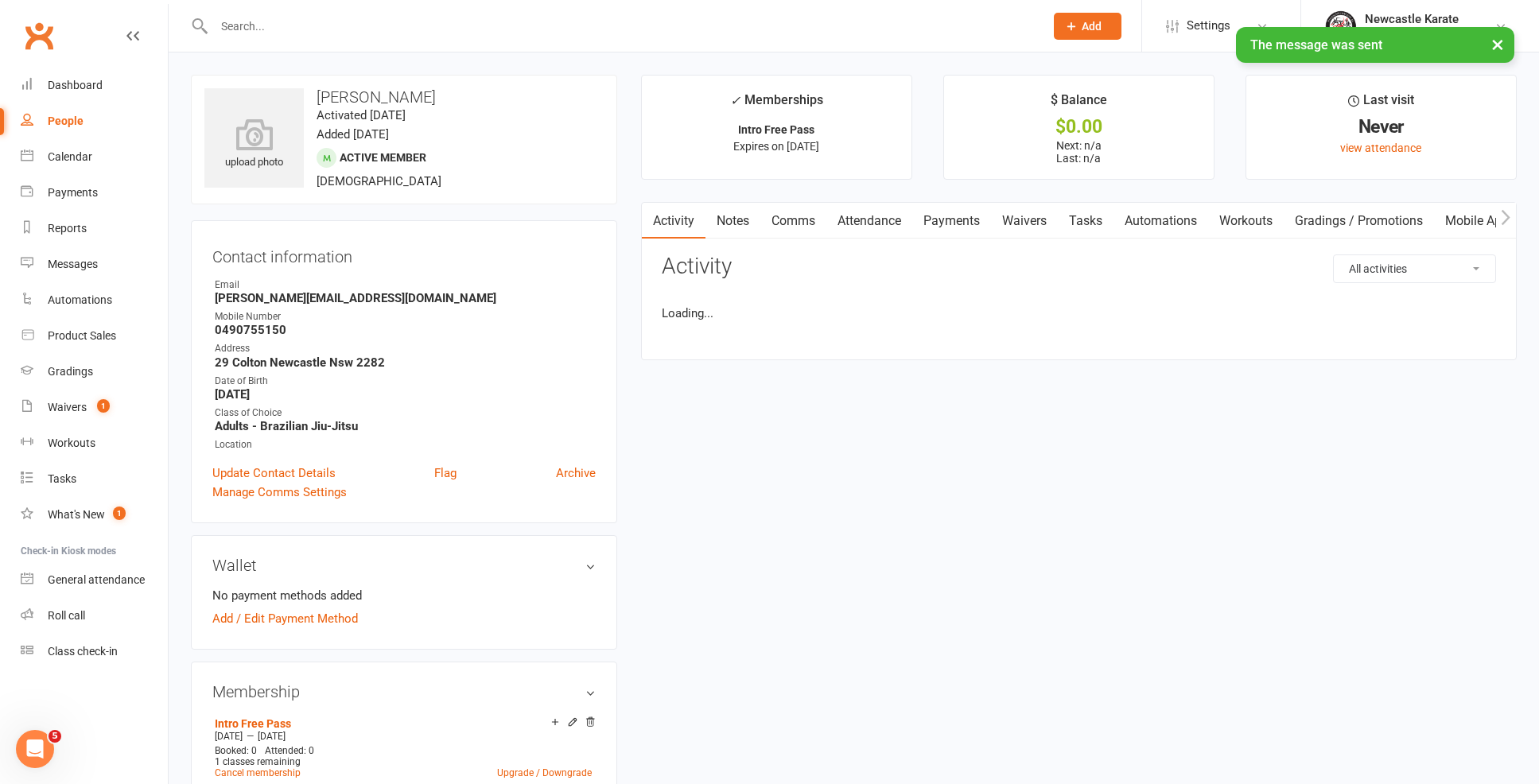
click at [678, 215] on link "Activity" at bounding box center [673, 221] width 63 height 37
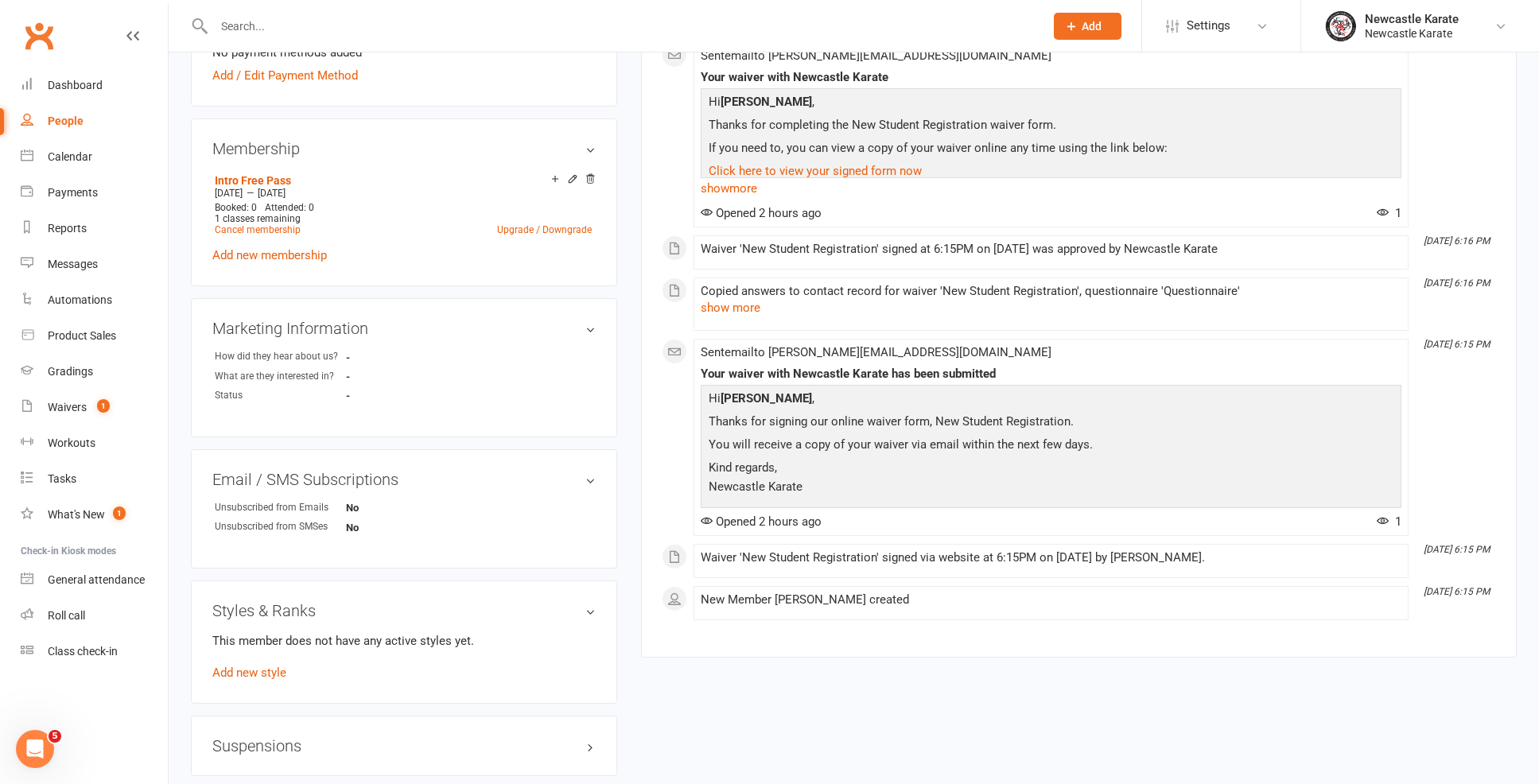
scroll to position [41, 0]
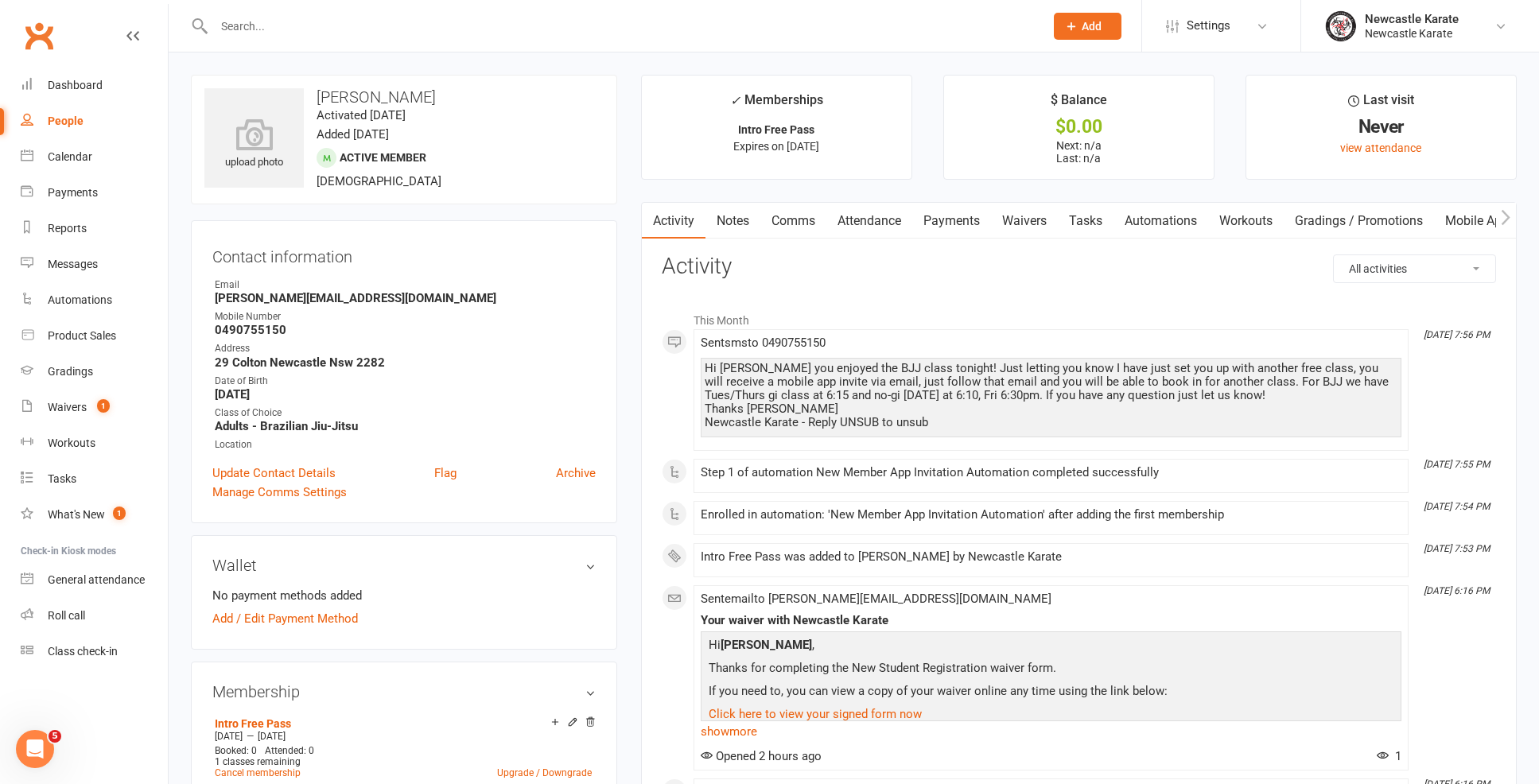
click at [1139, 208] on link "Automations" at bounding box center [1160, 221] width 95 height 37
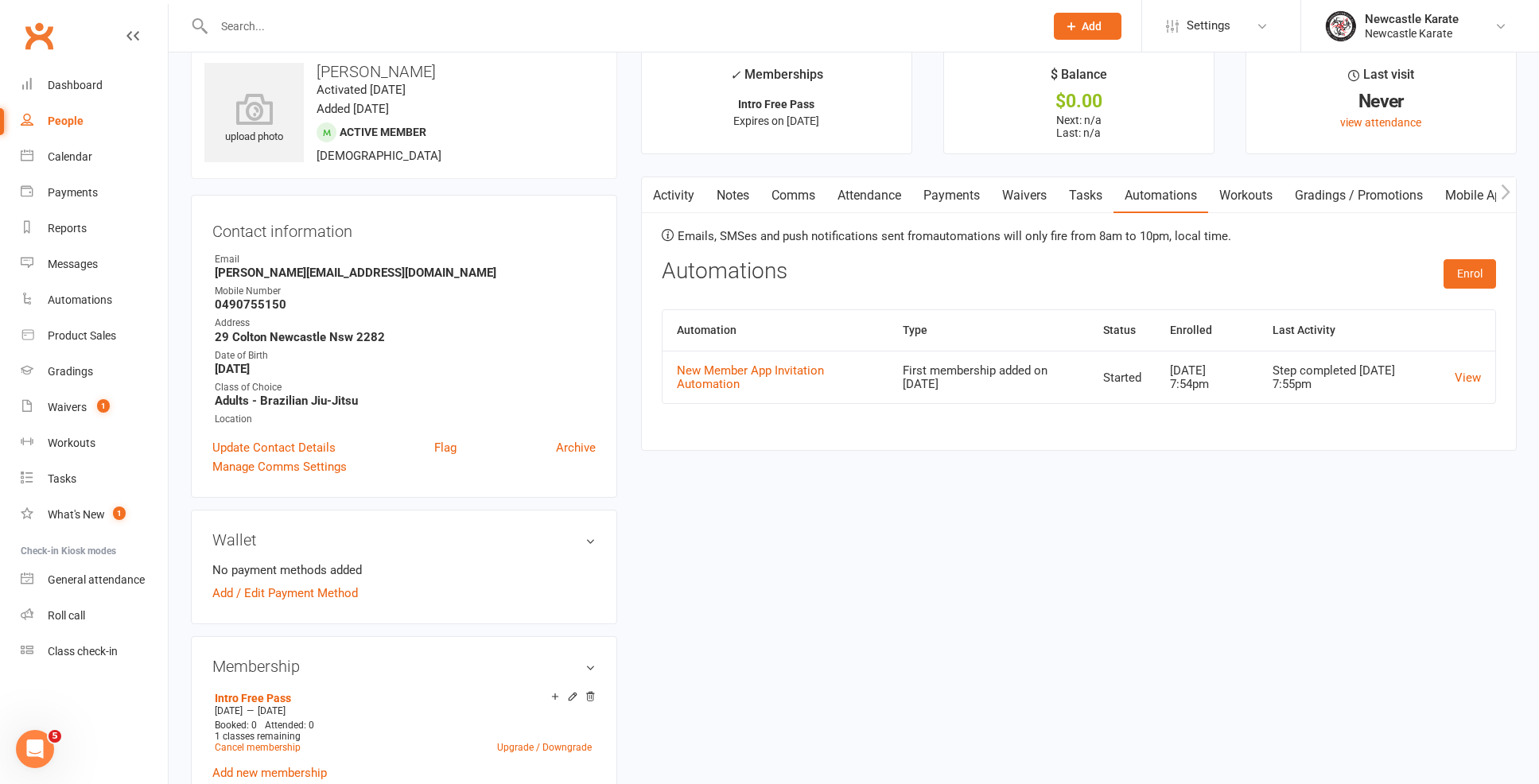
scroll to position [75, 0]
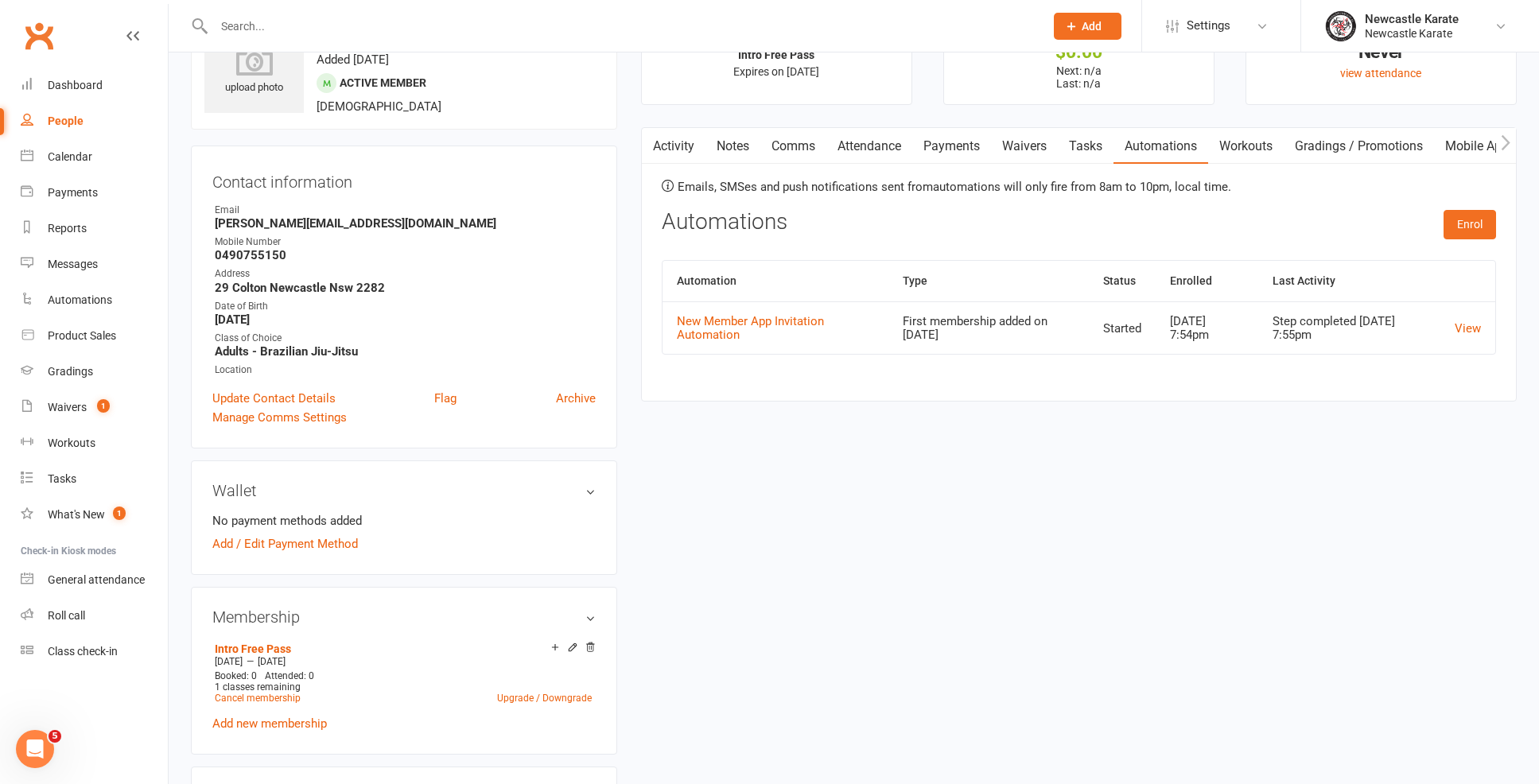
click at [780, 309] on td "New Member App Invitation Automation" at bounding box center [776, 328] width 226 height 52
click at [781, 312] on td "New Member App Invitation Automation" at bounding box center [776, 328] width 226 height 52
click at [783, 316] on link "New Member App Invitation Automation" at bounding box center [750, 328] width 147 height 28
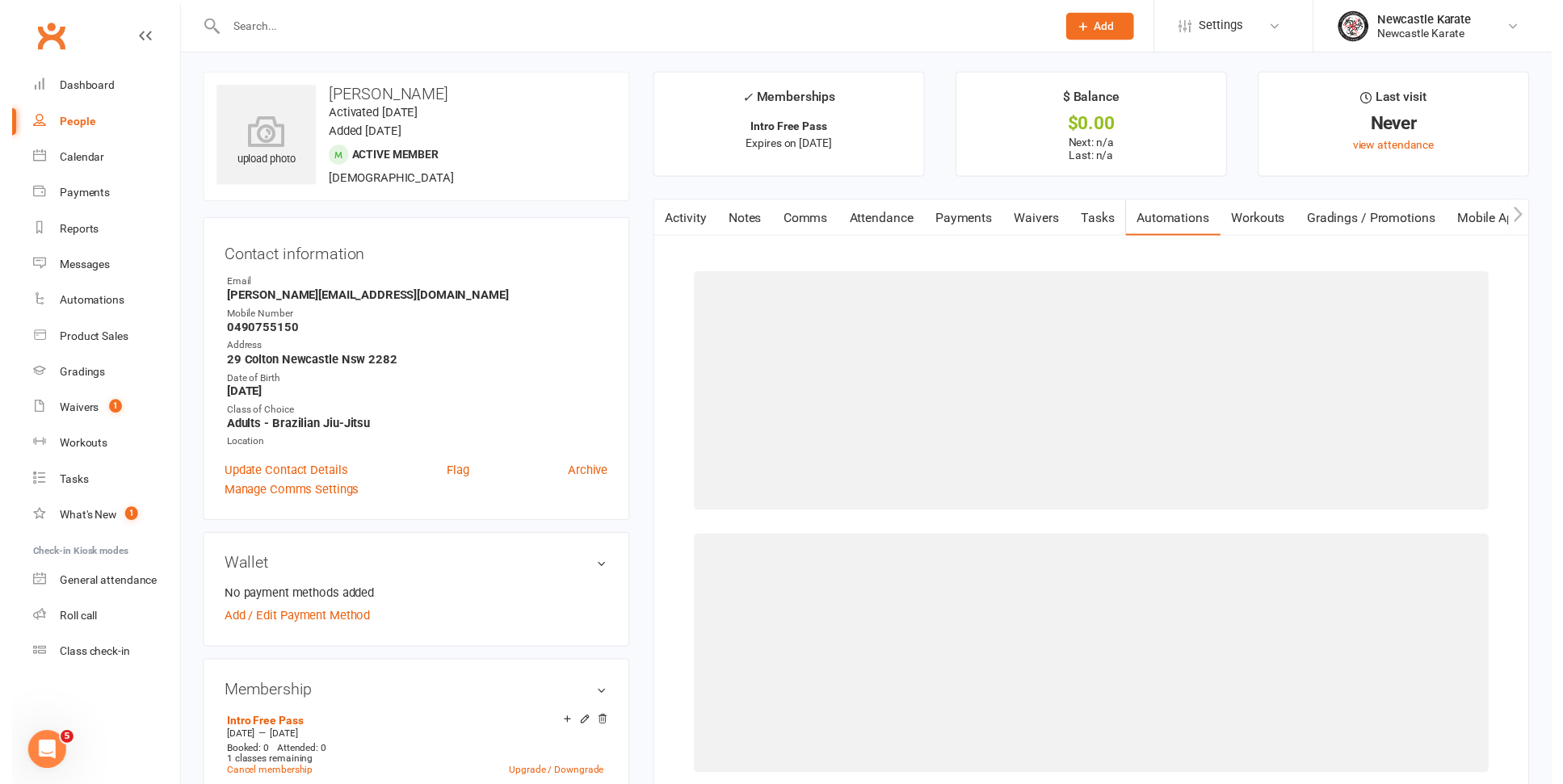
scroll to position [6, 0]
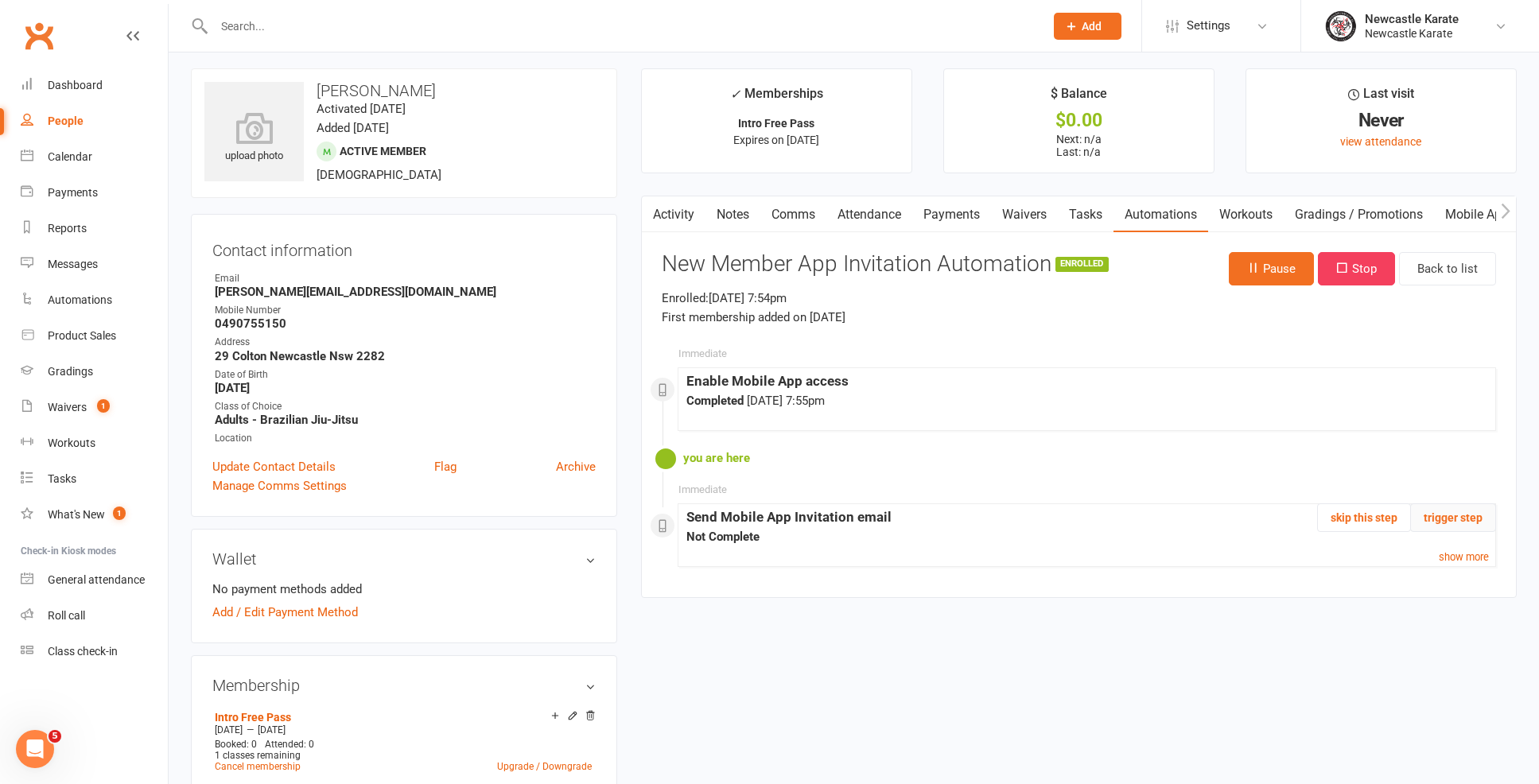
click at [1444, 515] on button "trigger step" at bounding box center [1453, 517] width 86 height 29
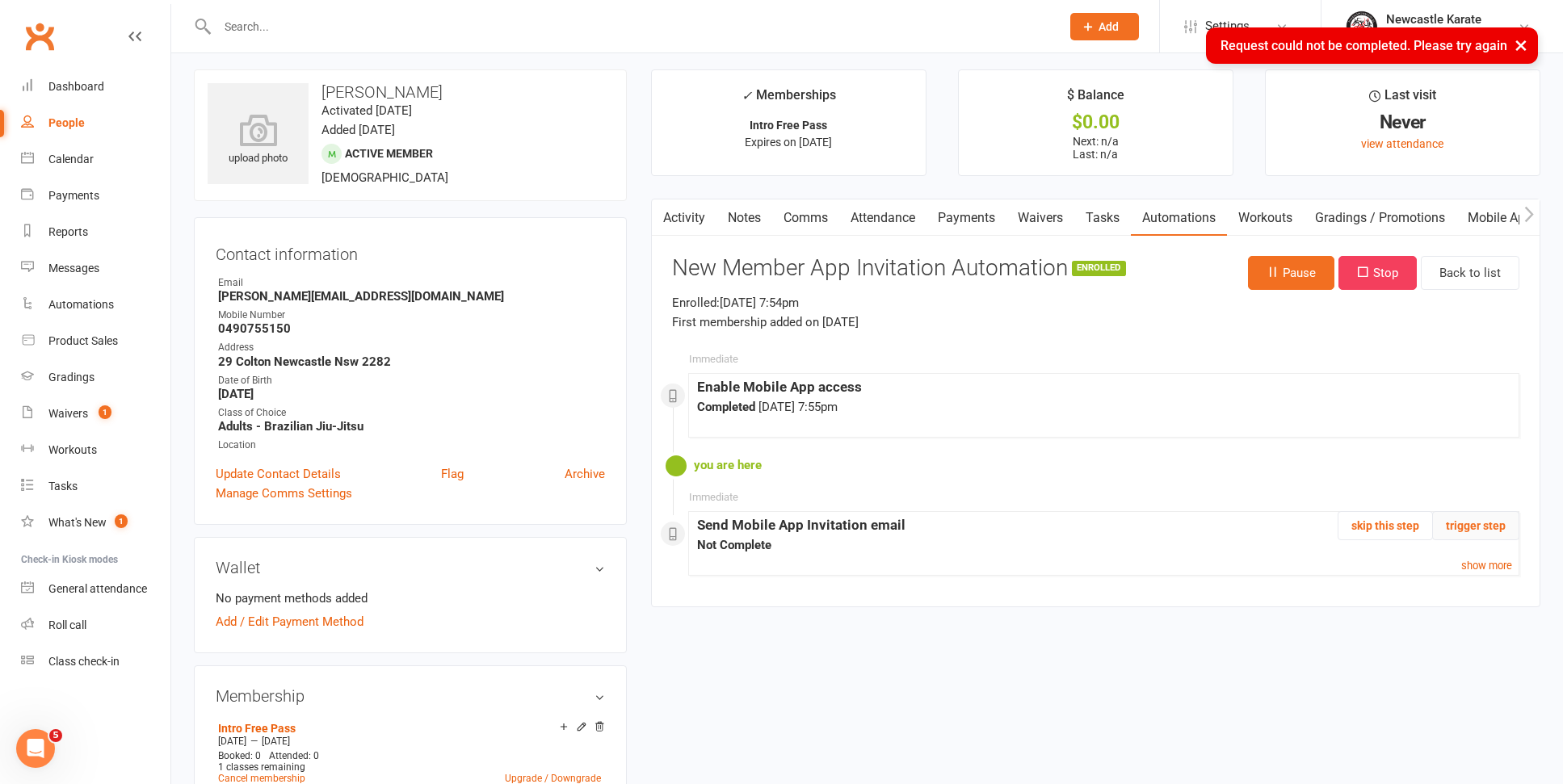
click at [1451, 526] on button "trigger step" at bounding box center [1476, 525] width 87 height 29
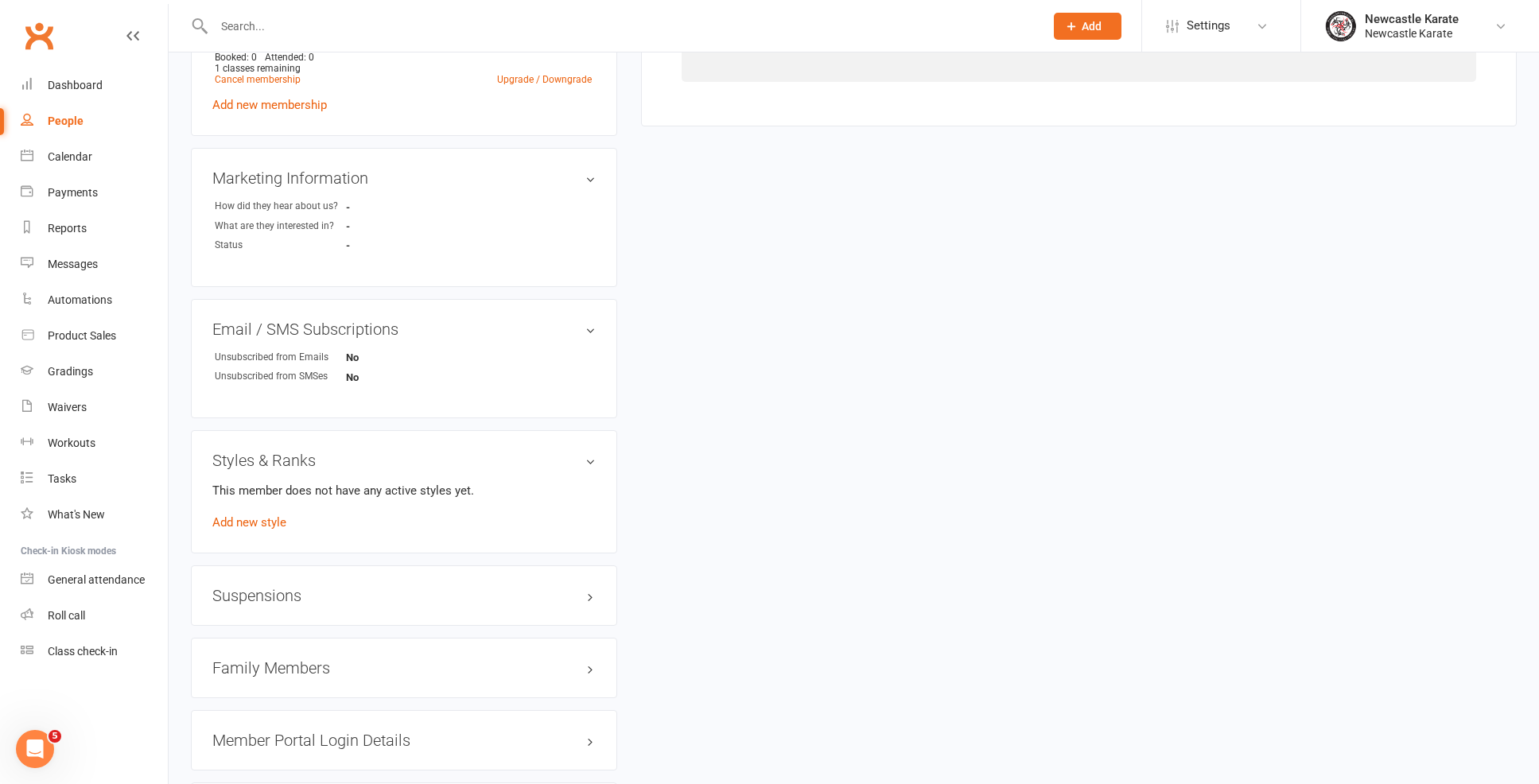
scroll to position [949, 0]
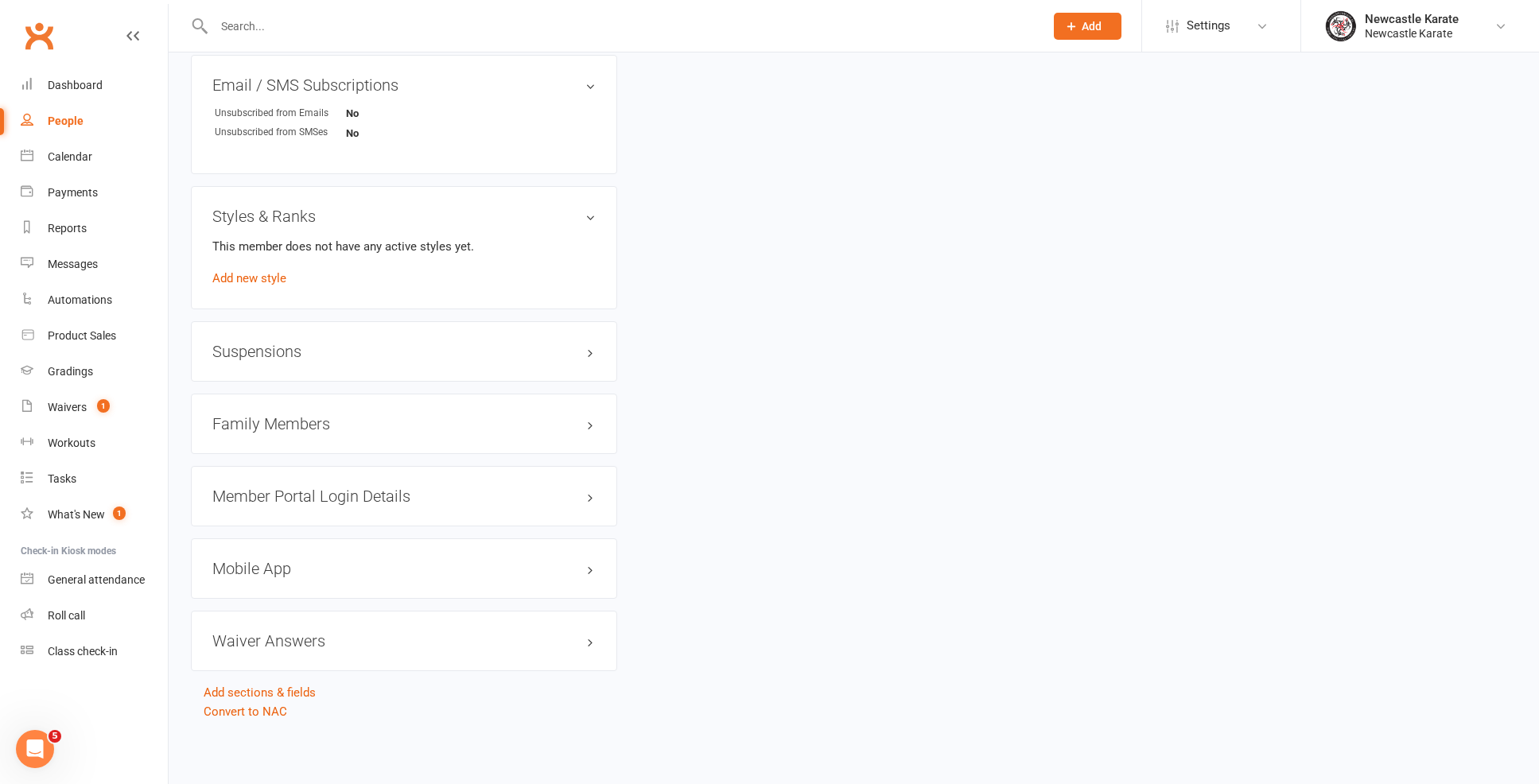
click at [296, 560] on h3 "Mobile App" at bounding box center [403, 568] width 383 height 17
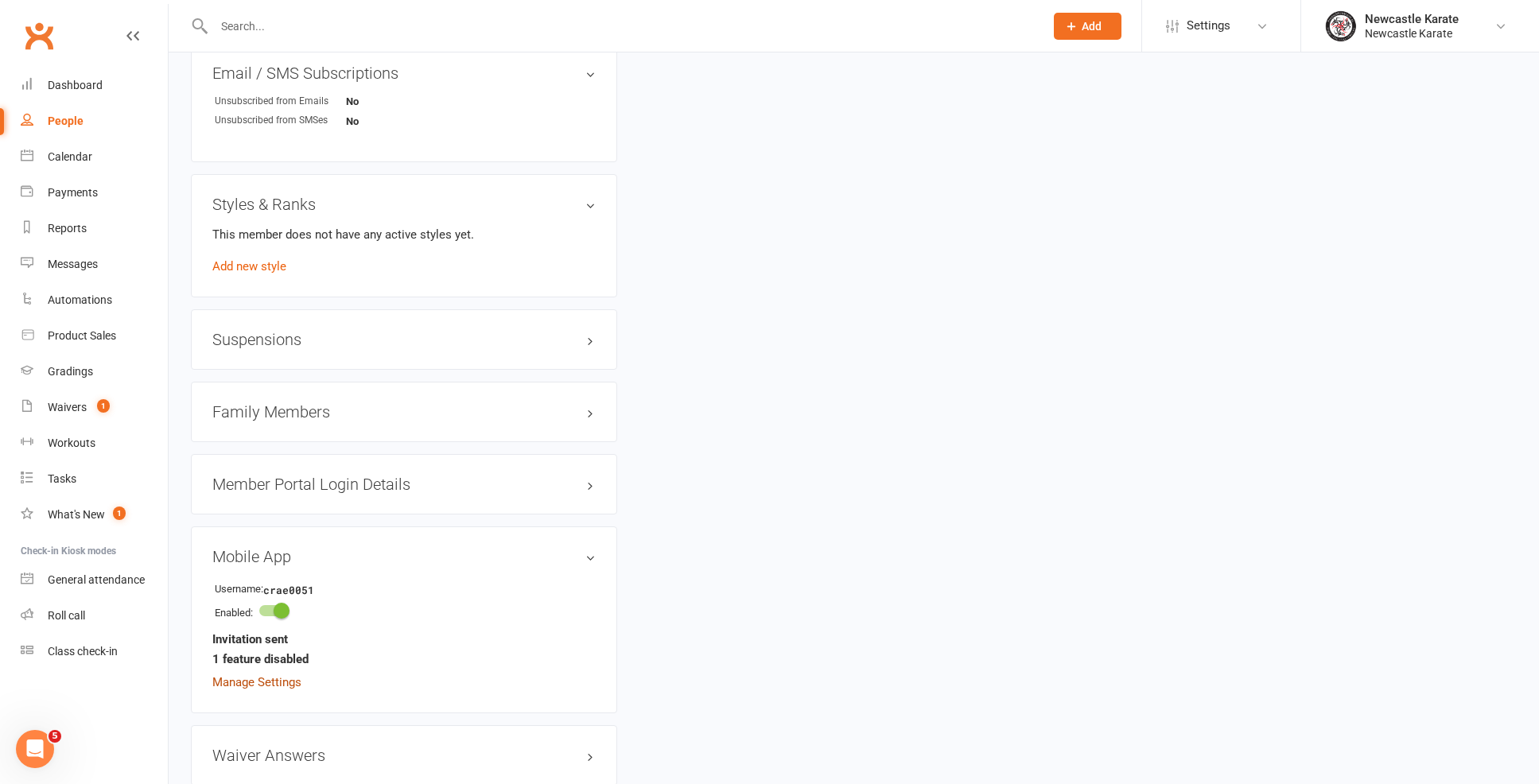
click at [261, 678] on link "Manage Settings" at bounding box center [256, 682] width 89 height 14
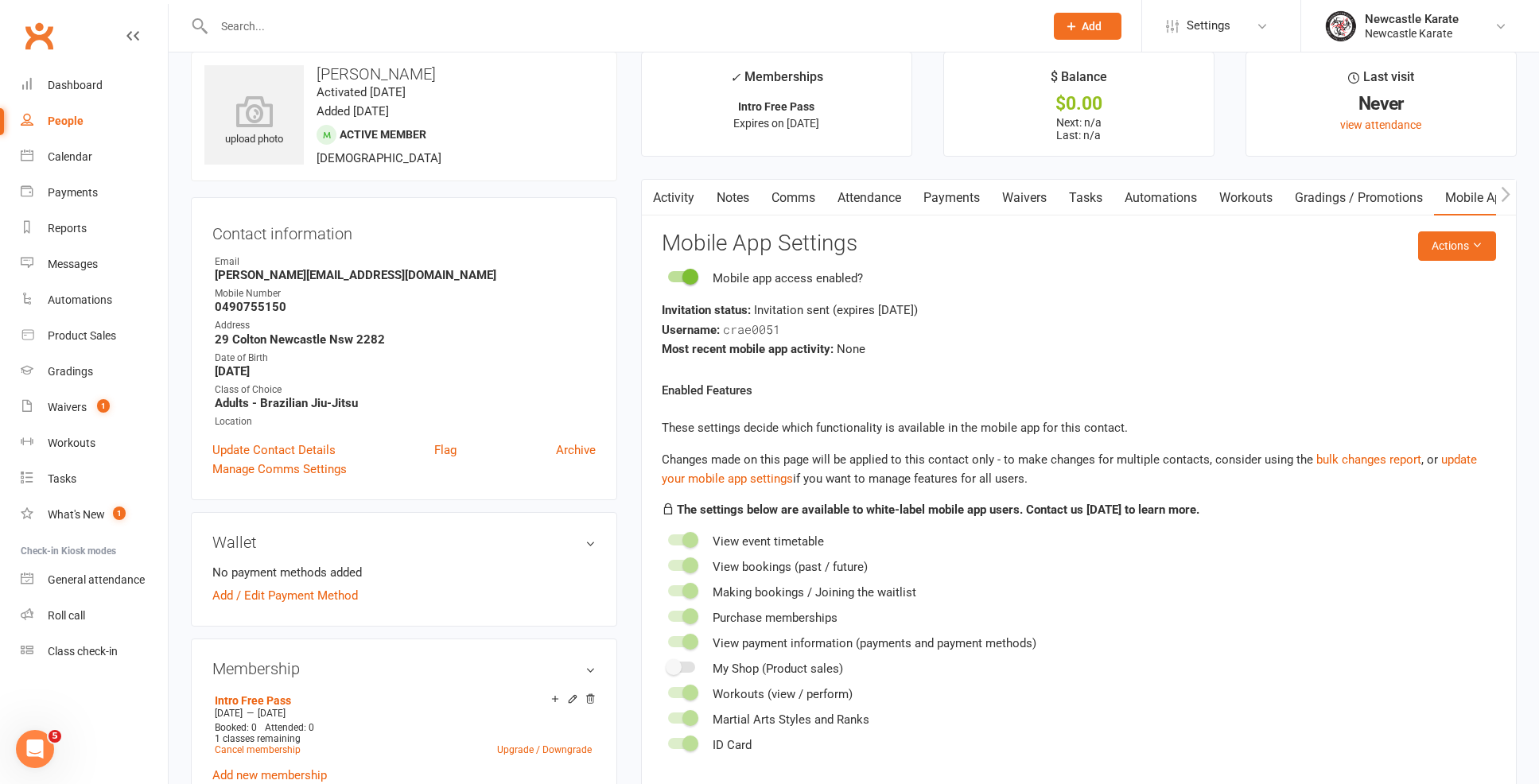
scroll to position [94, 0]
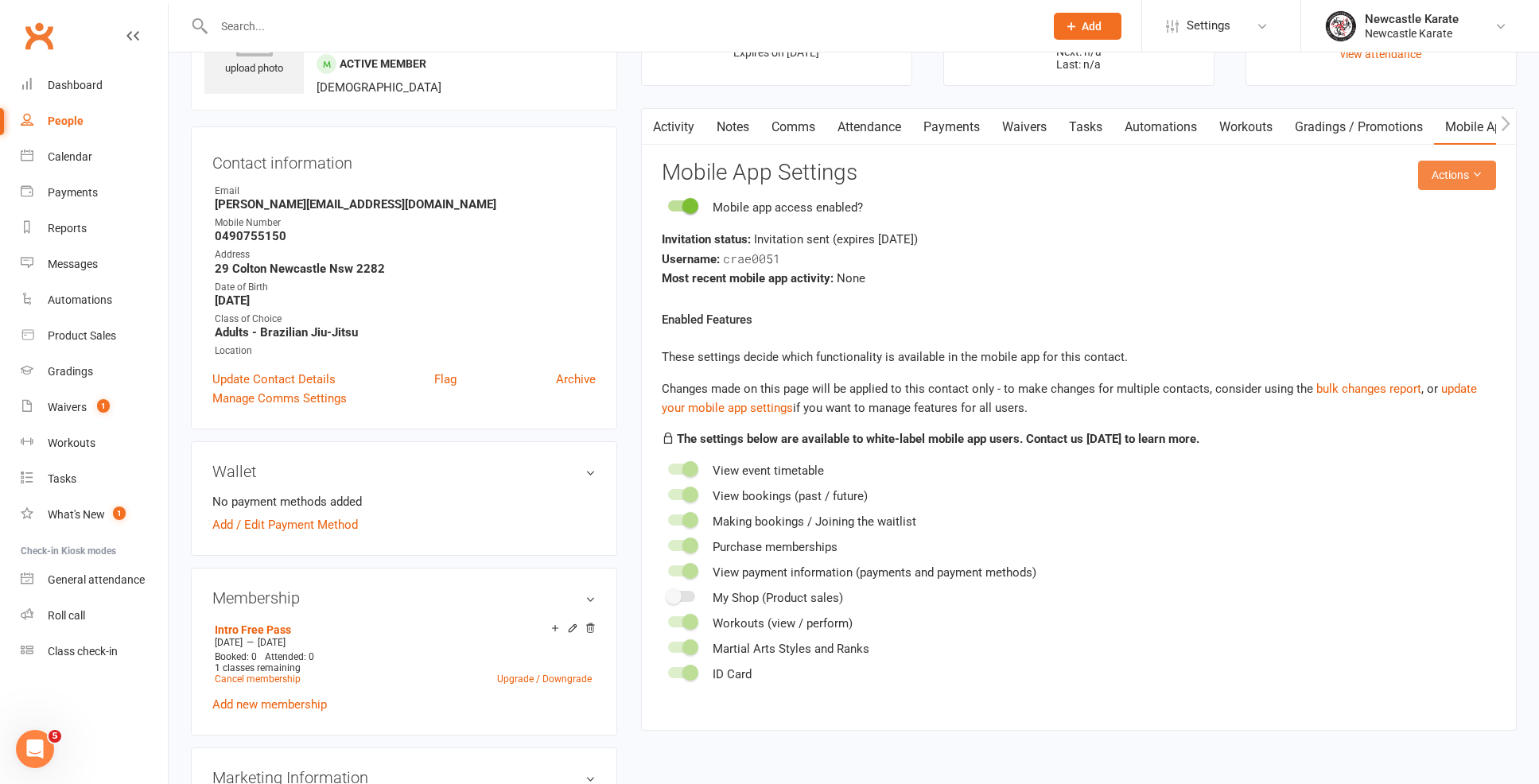
click at [1456, 174] on button "Actions" at bounding box center [1457, 175] width 78 height 29
drag, startPoint x: 1388, startPoint y: 245, endPoint x: 1402, endPoint y: 205, distance: 42.4
click at [1402, 205] on ul "Send invitation email Send invitation SMS Reset password" at bounding box center [1404, 242] width 159 height 105
click at [1392, 203] on link "Send invitation email" at bounding box center [1404, 209] width 157 height 32
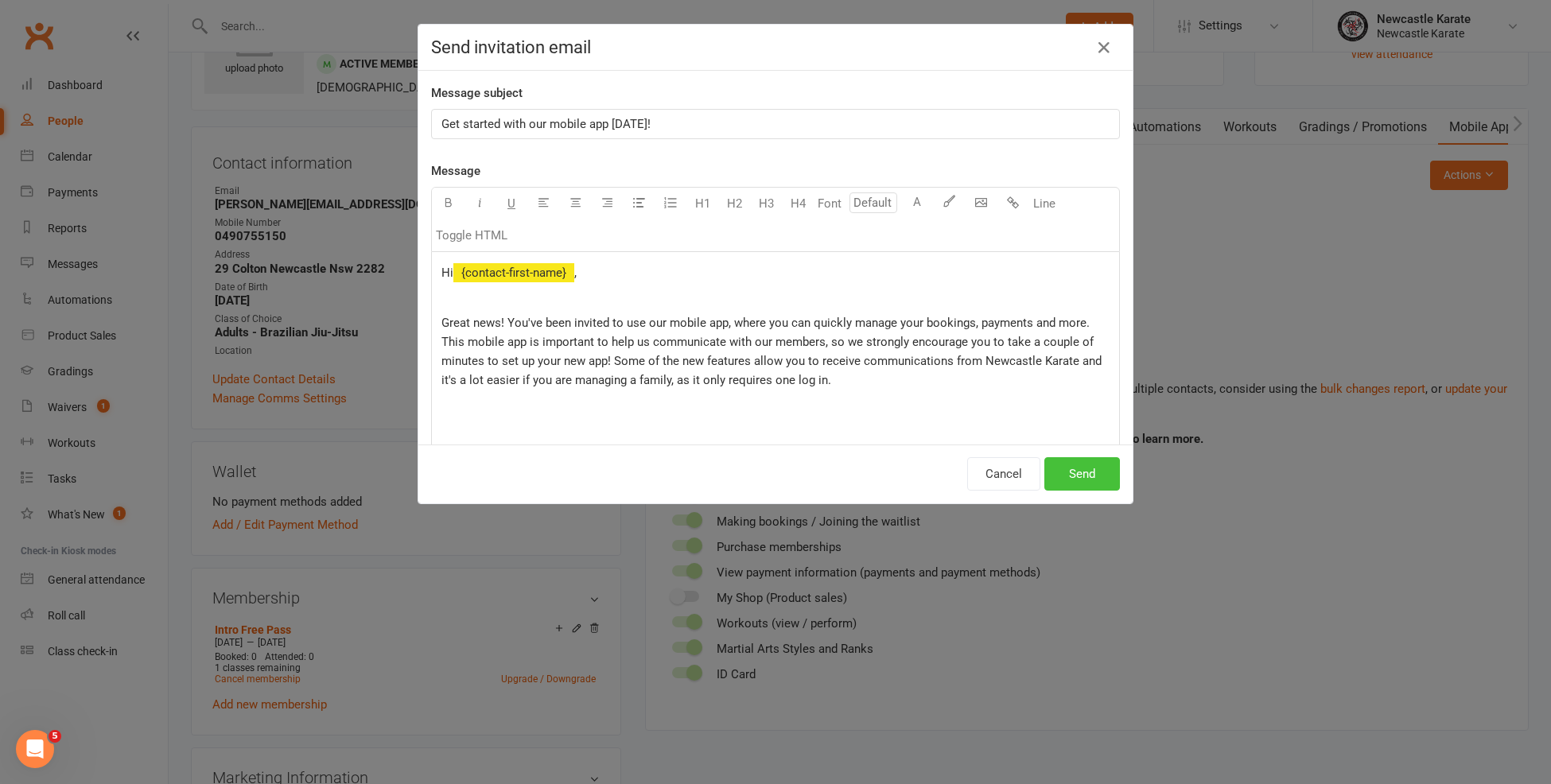
click at [1080, 468] on button "Send" at bounding box center [1082, 474] width 76 height 33
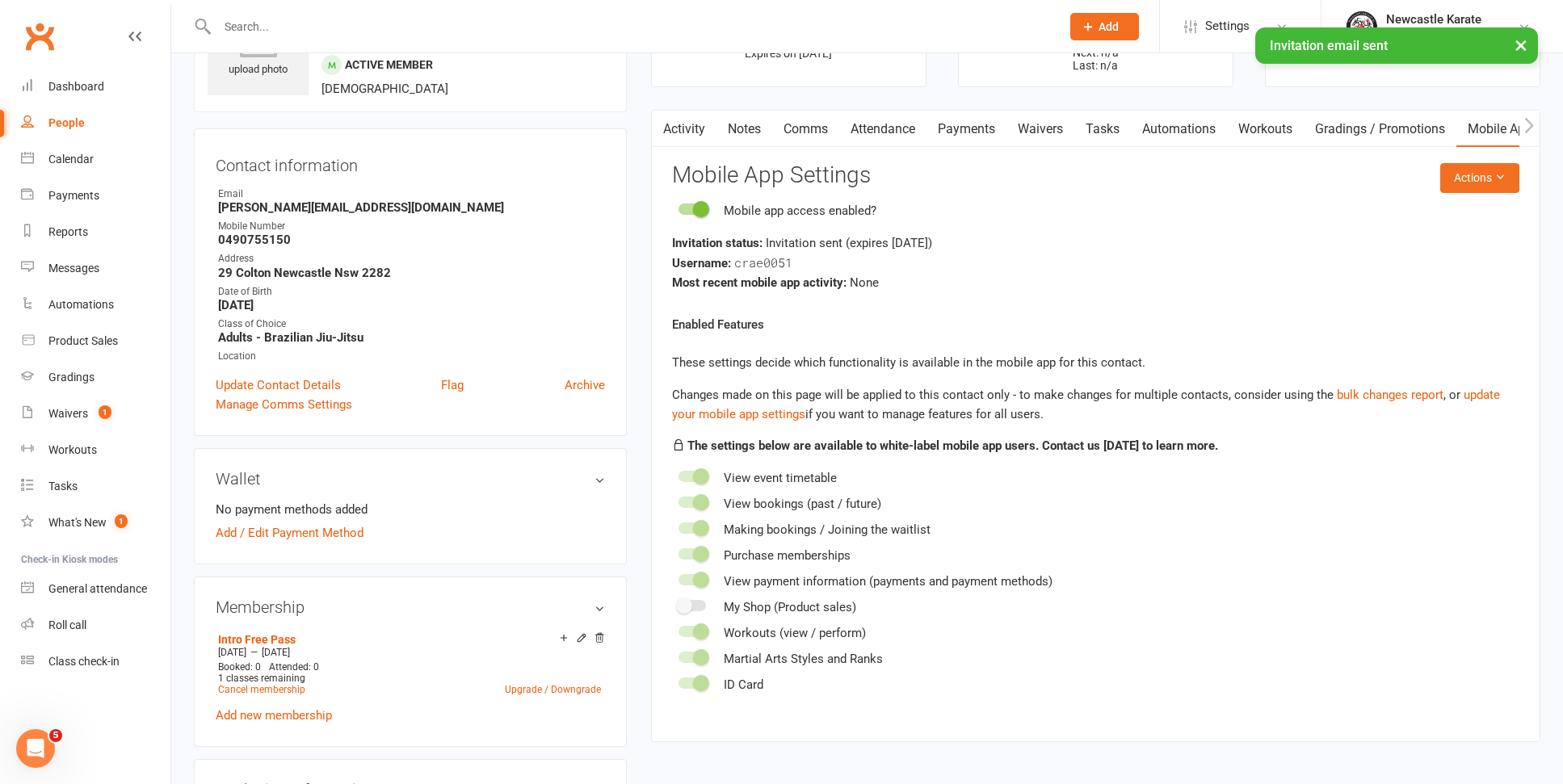
click at [683, 125] on link "Activity" at bounding box center [683, 129] width 64 height 37
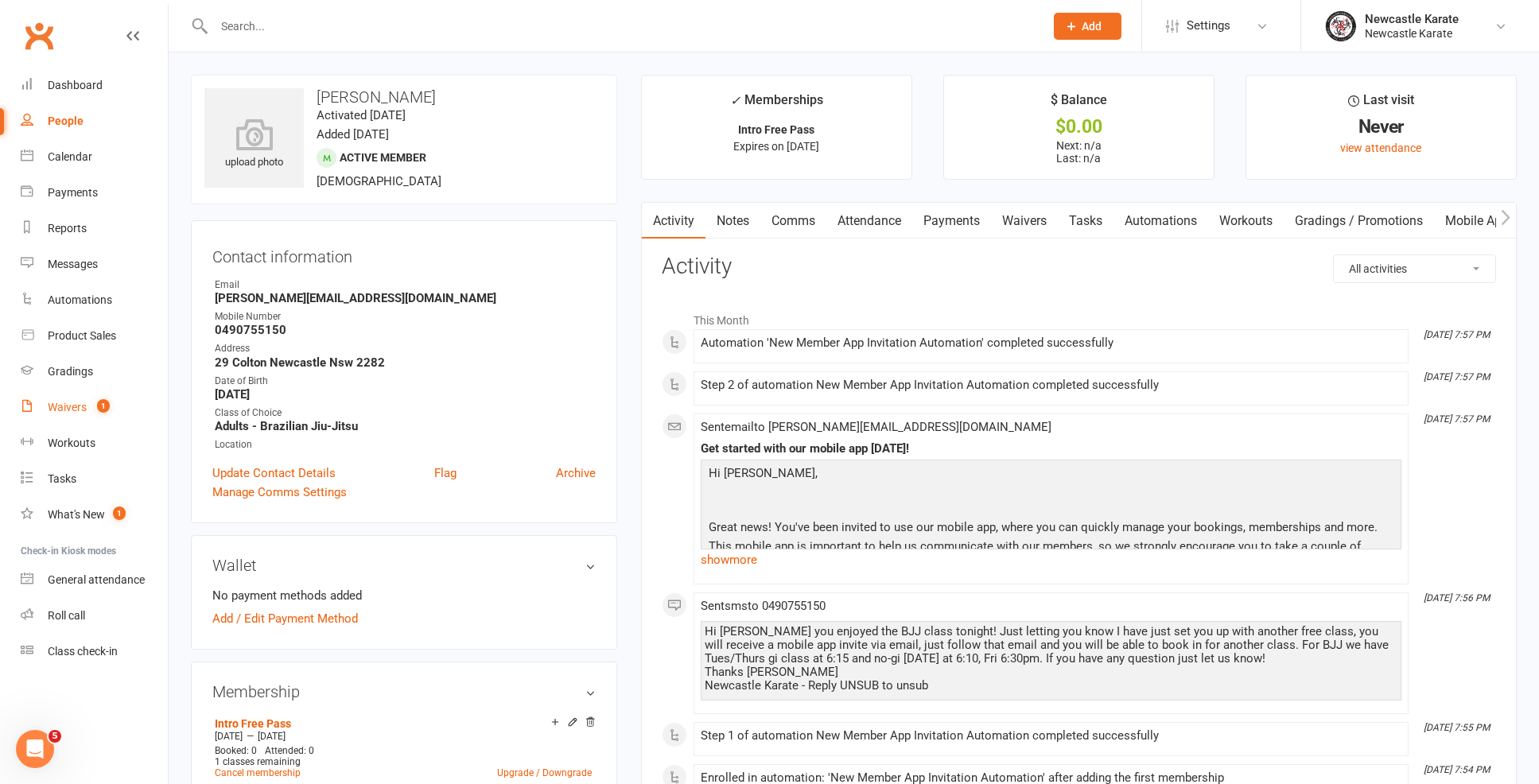
click at [74, 409] on div "Waivers" at bounding box center [67, 407] width 39 height 13
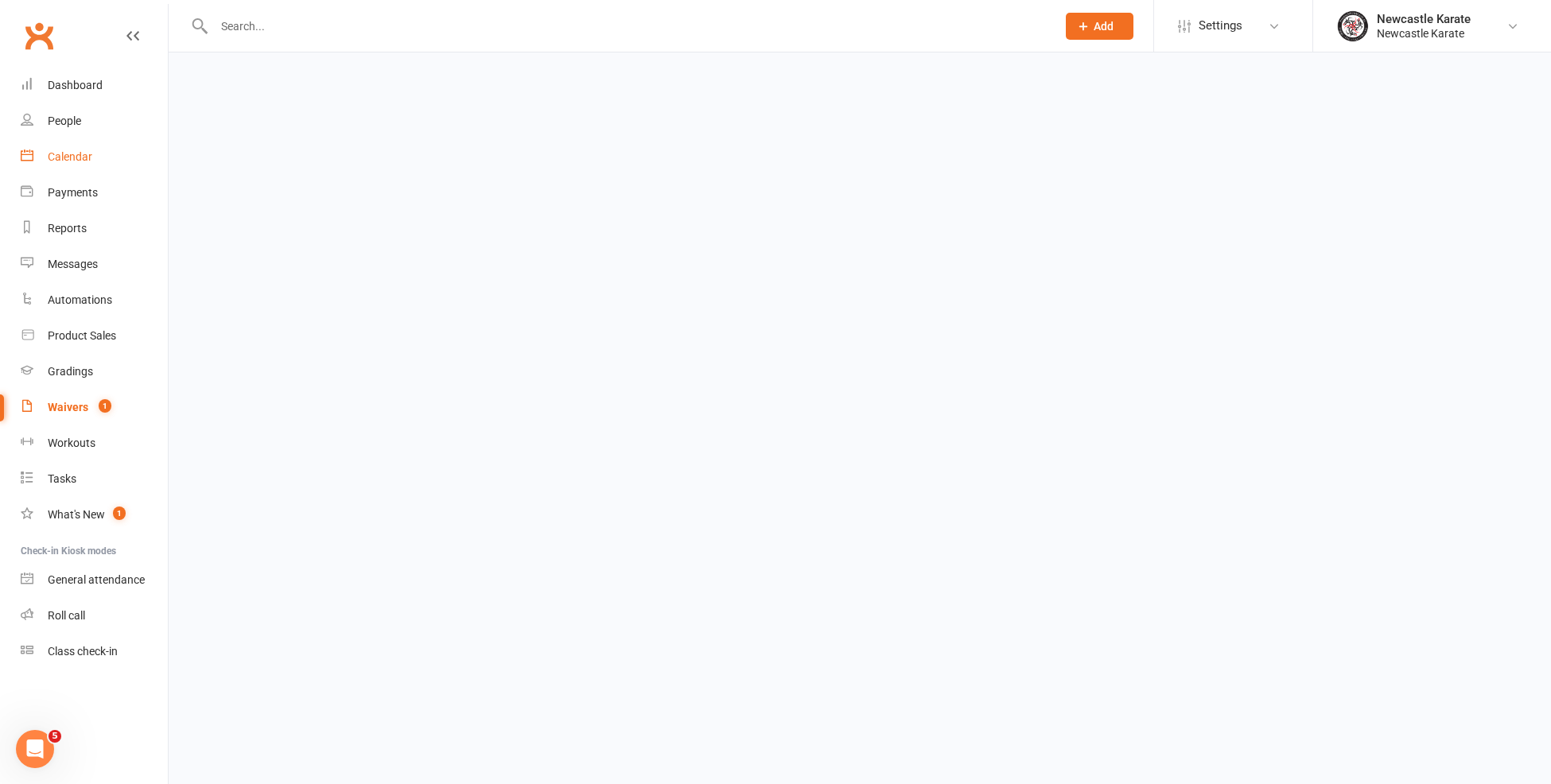
select select "100"
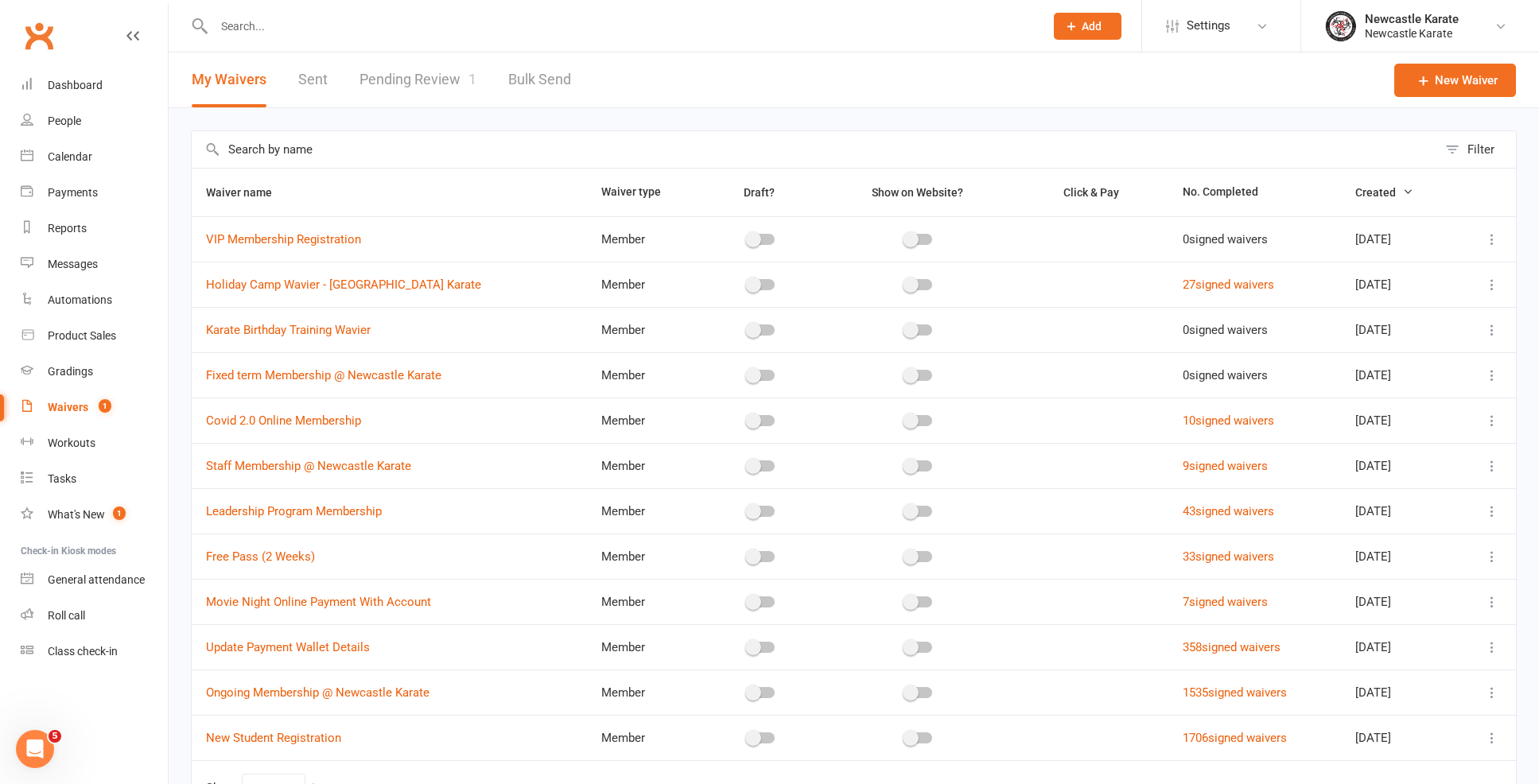
click at [430, 79] on link "Pending Review 1" at bounding box center [417, 79] width 117 height 55
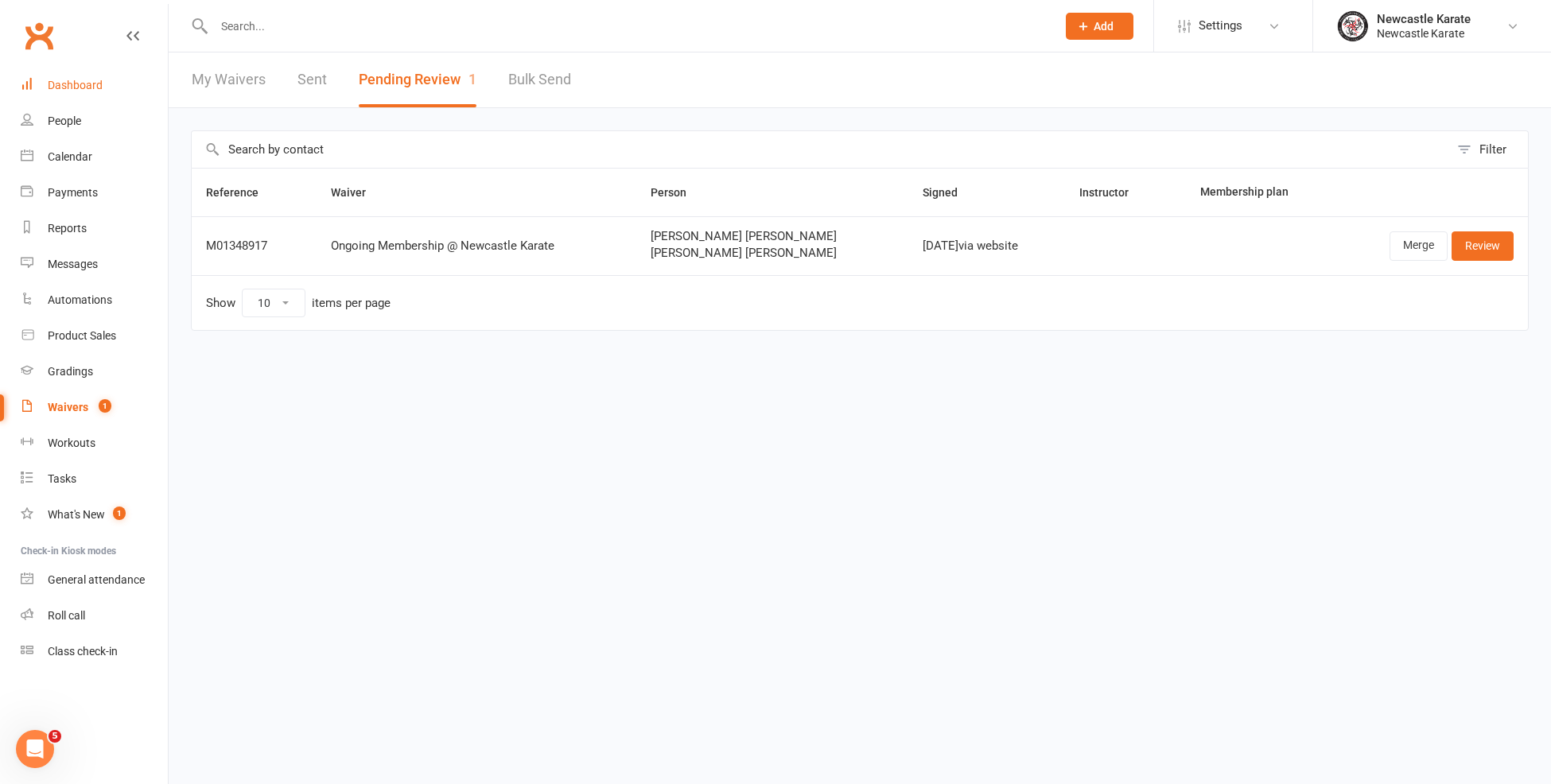
click at [116, 92] on link "Dashboard" at bounding box center [94, 85] width 147 height 36
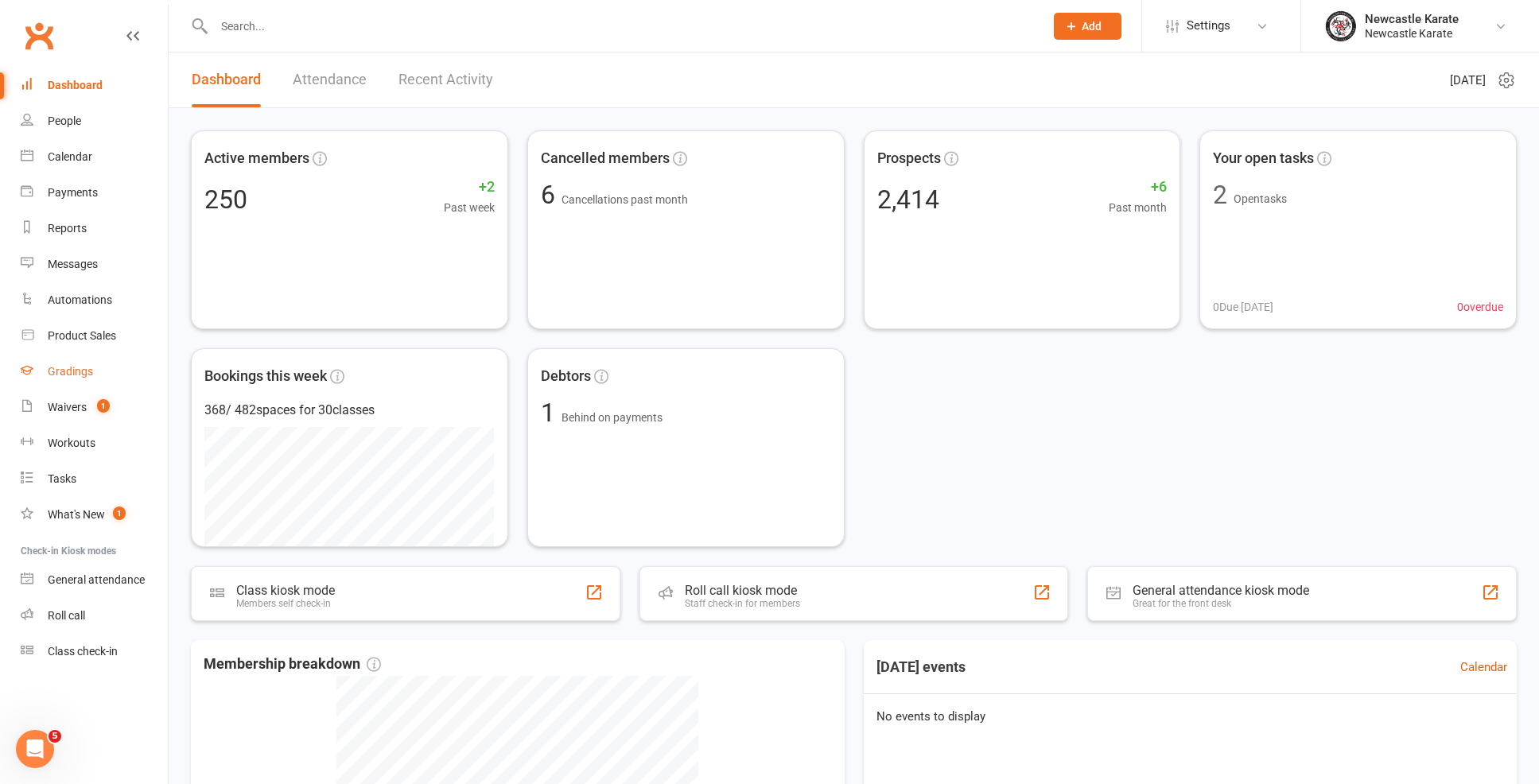
click at [49, 399] on link "Waivers 1" at bounding box center [94, 407] width 147 height 36
select select "100"
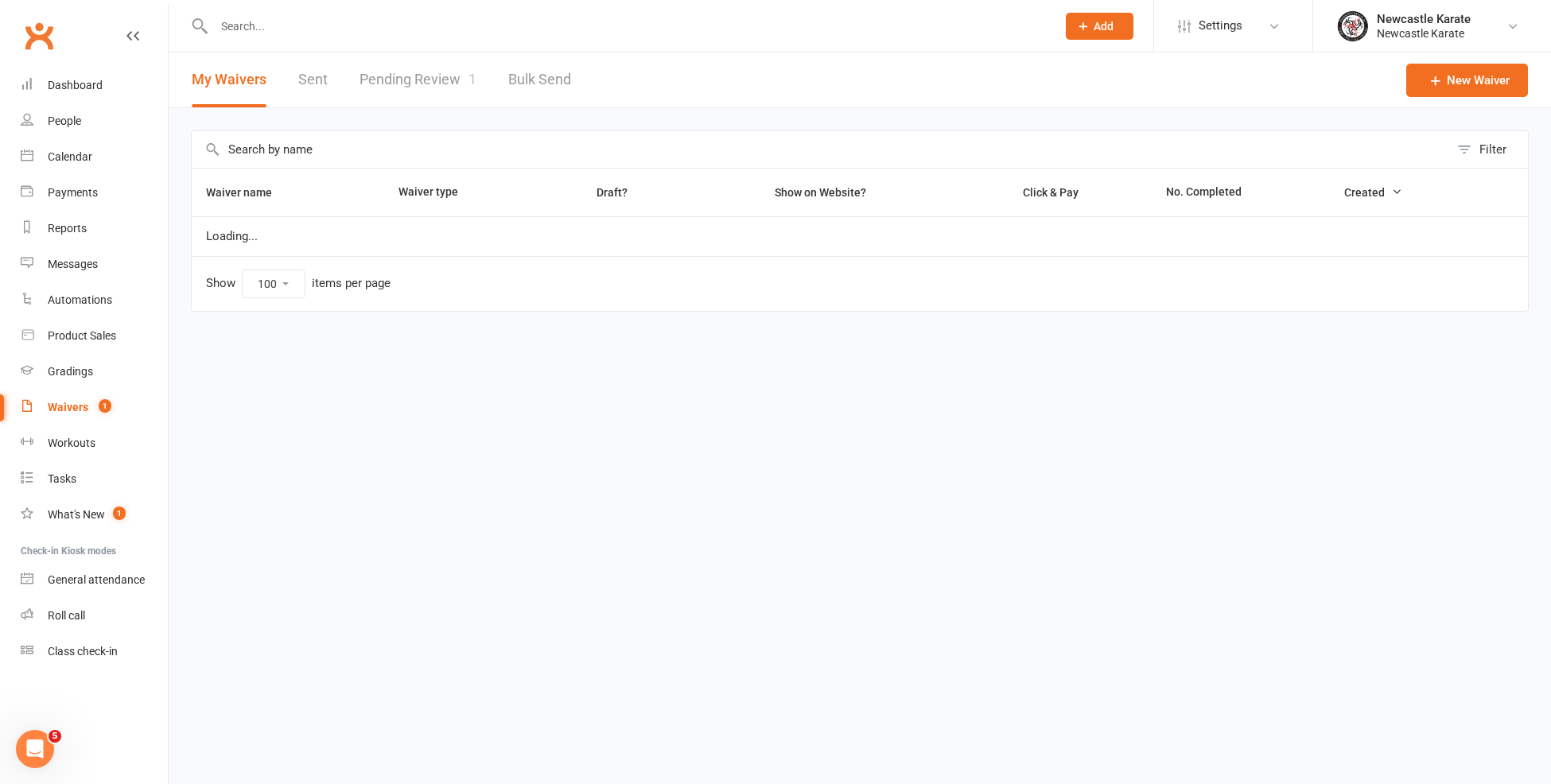
click at [443, 61] on link "Pending Review 1" at bounding box center [417, 79] width 116 height 55
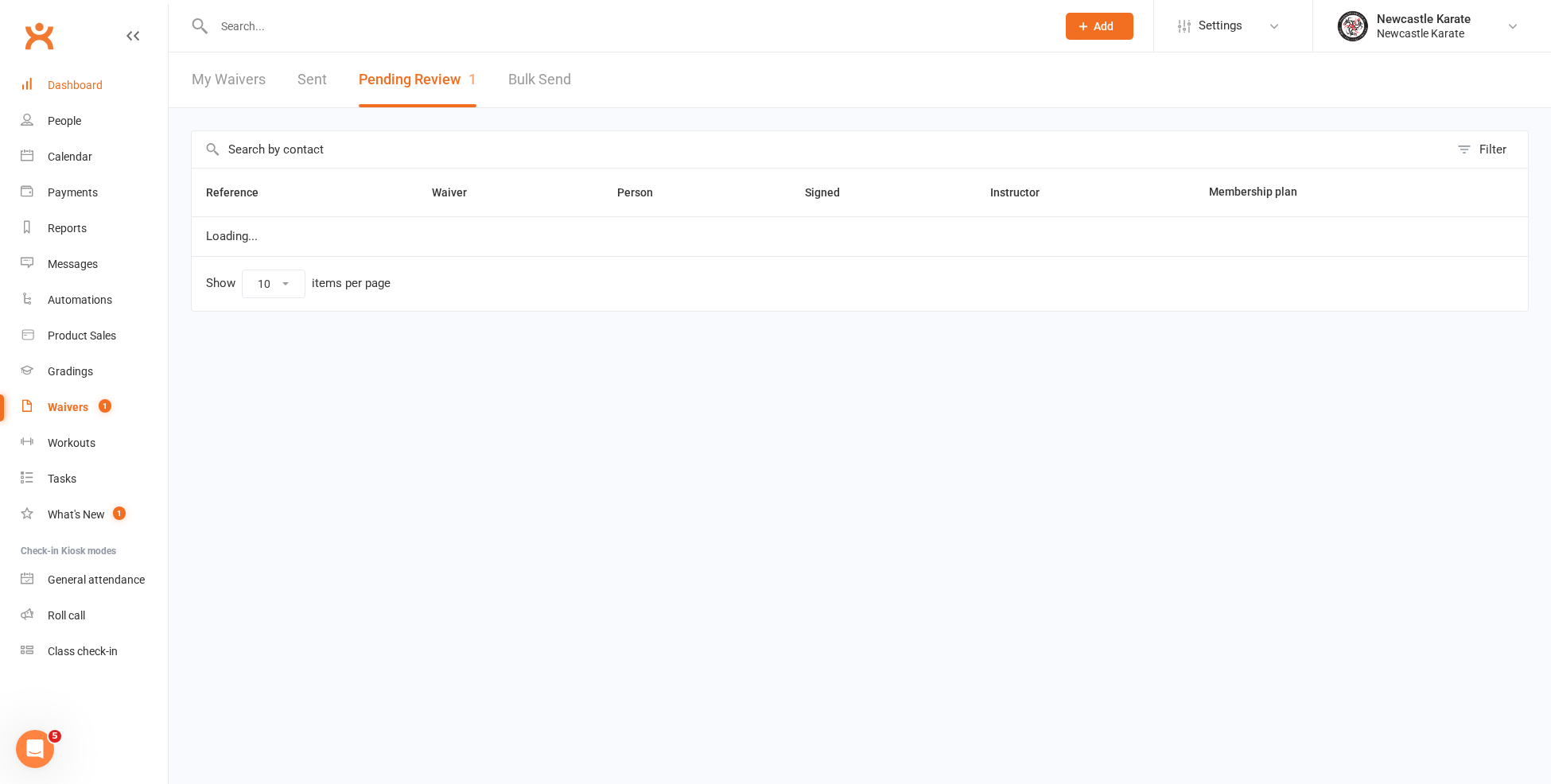
click at [106, 97] on link "Dashboard" at bounding box center [94, 85] width 147 height 36
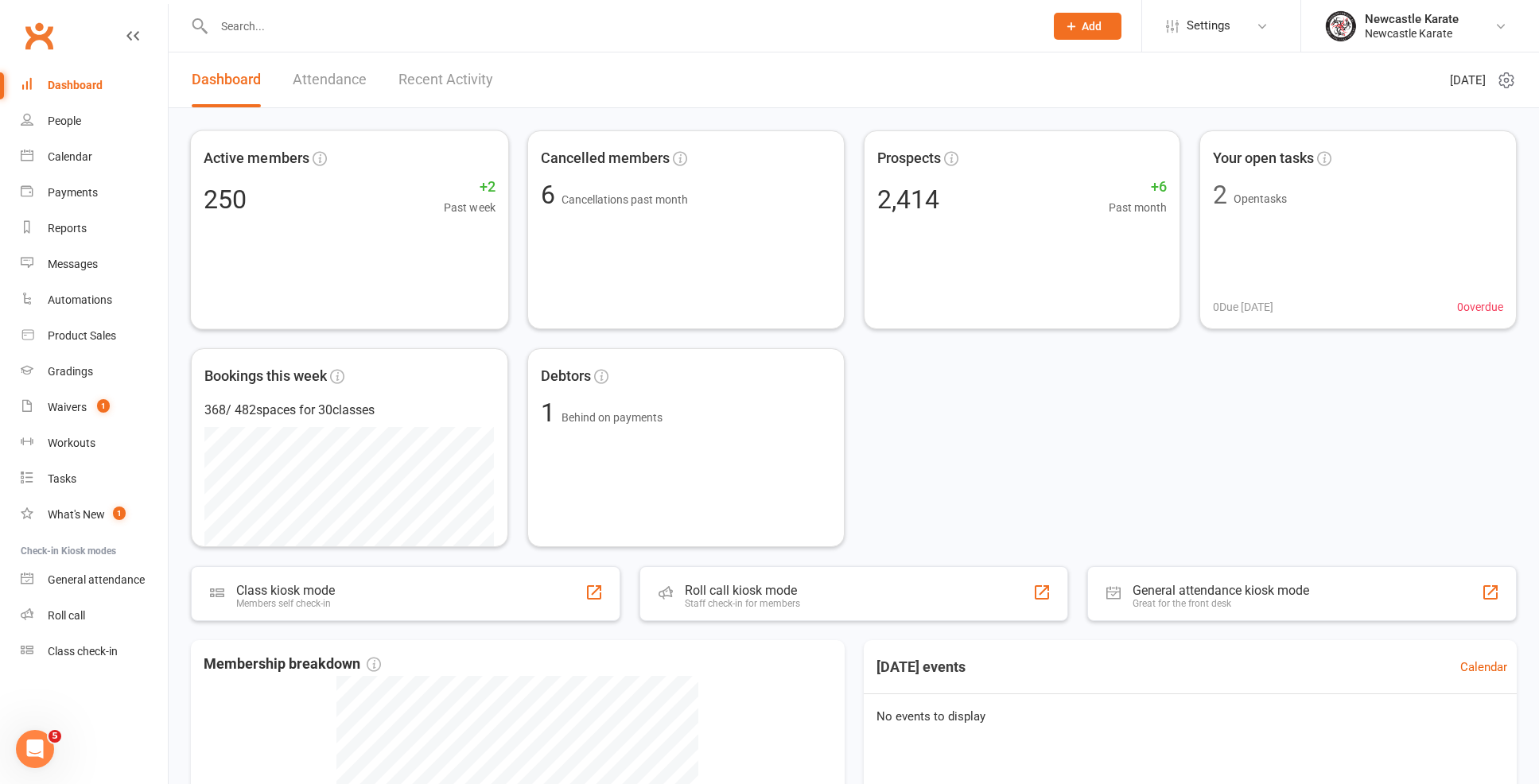
click at [418, 60] on link "Recent Activity" at bounding box center [445, 79] width 95 height 55
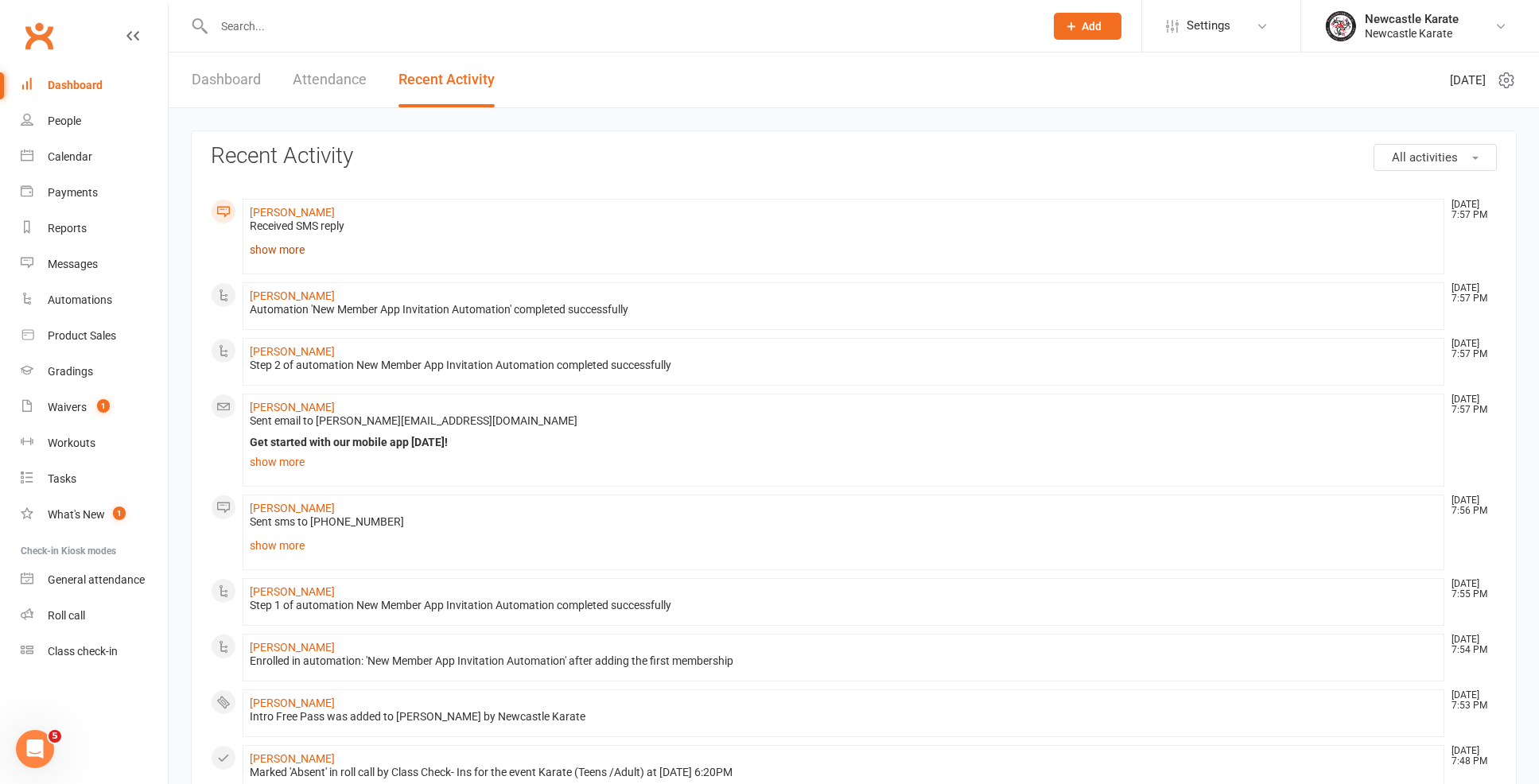
click at [290, 246] on link "show more" at bounding box center [843, 249] width 1188 height 23
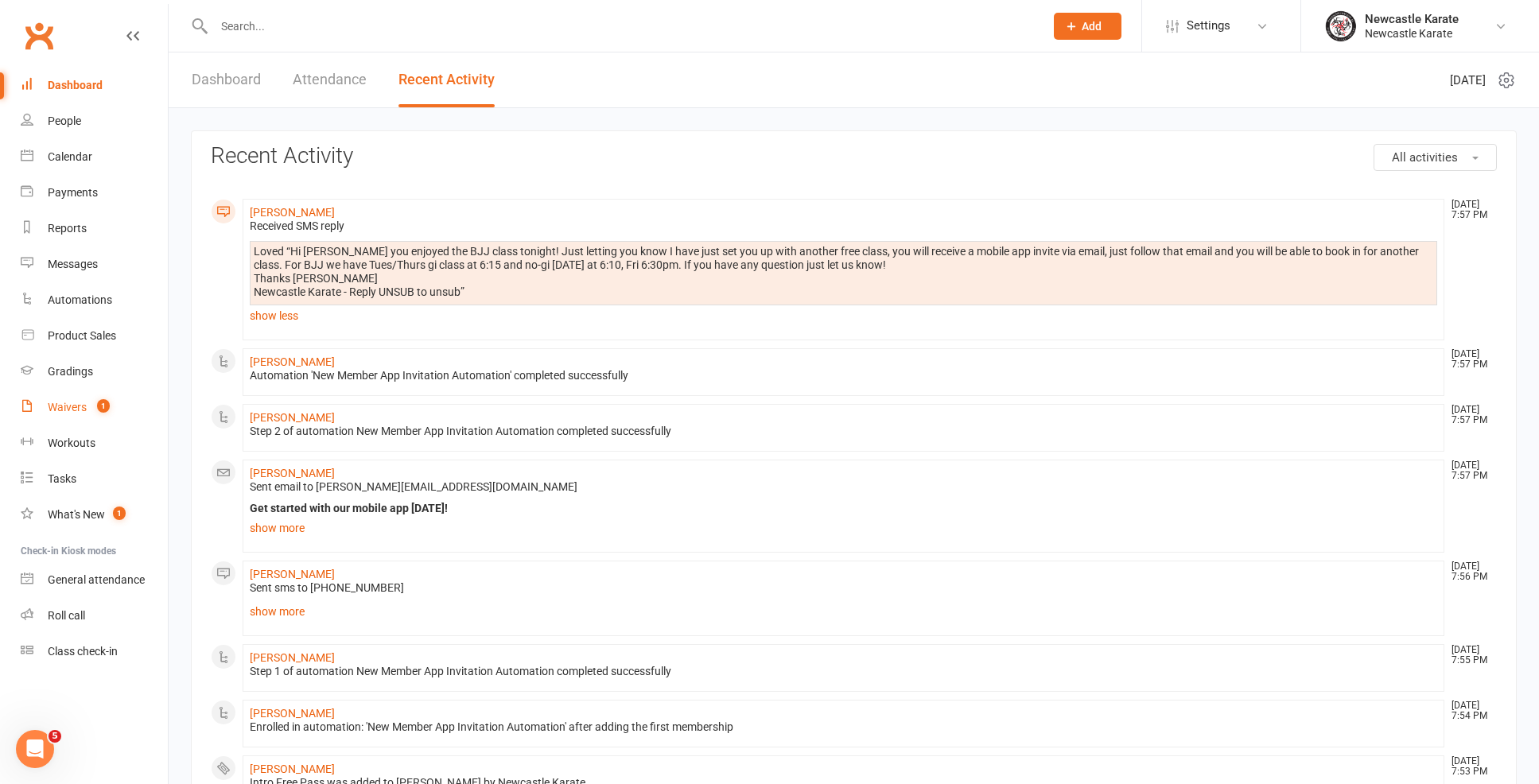
click at [76, 409] on div "Waivers" at bounding box center [67, 407] width 39 height 13
select select "100"
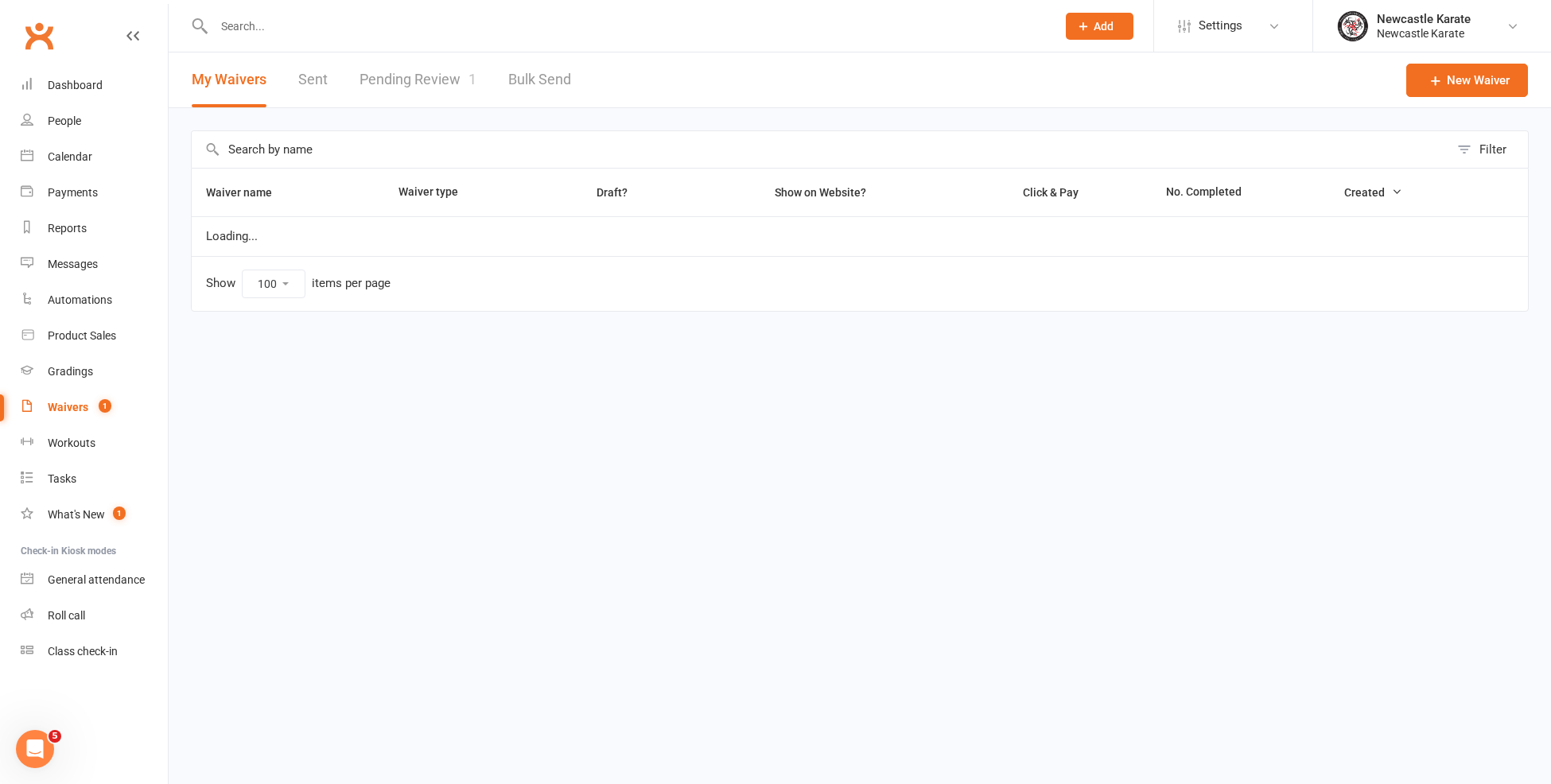
click at [440, 76] on link "Pending Review 1" at bounding box center [417, 79] width 116 height 55
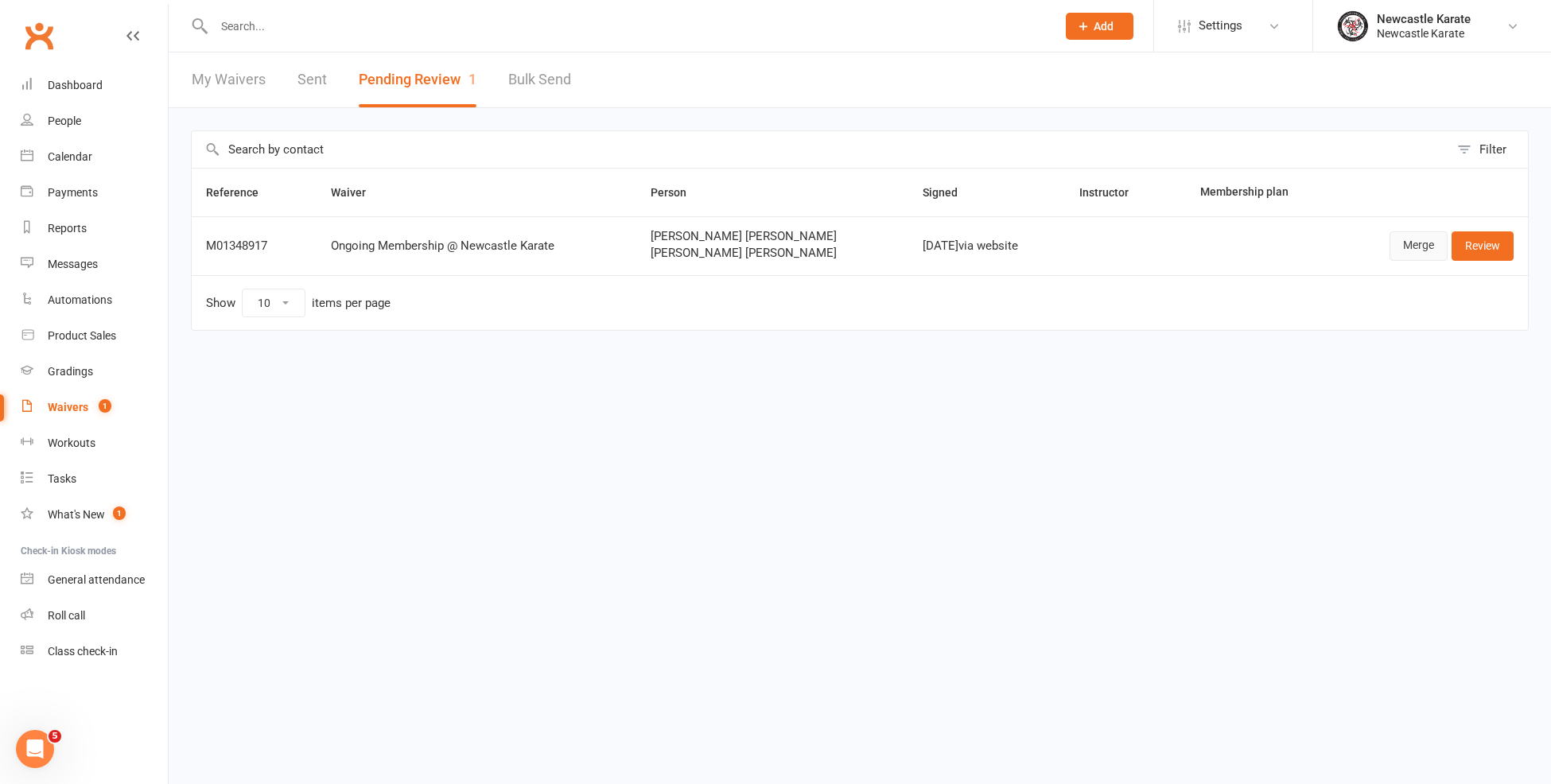
click at [1417, 241] on link "Merge" at bounding box center [1418, 245] width 58 height 29
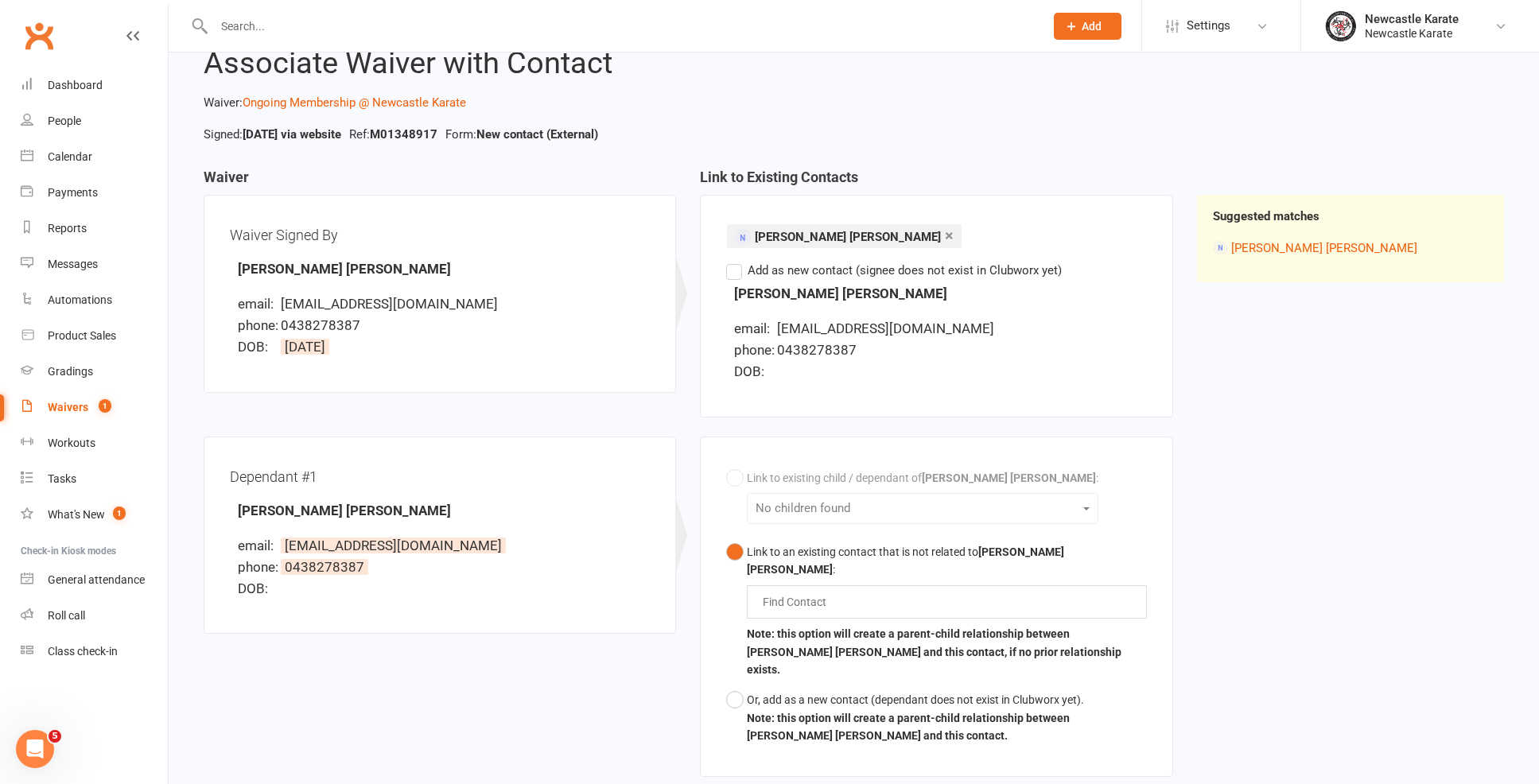
scroll to position [89, 0]
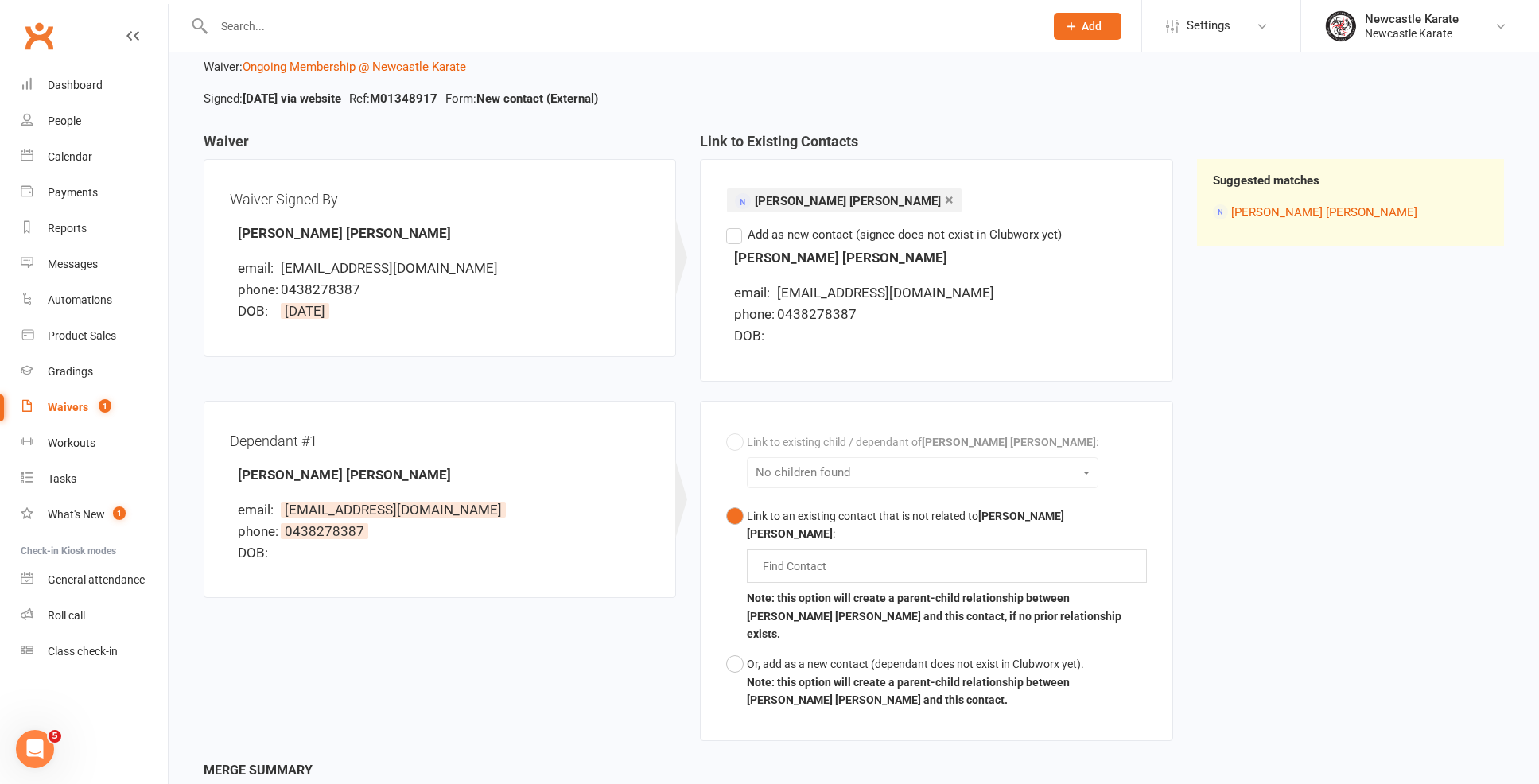
click at [814, 556] on input "text" at bounding box center [798, 566] width 75 height 19
click at [936, 555] on button "Link to an existing contact that is not related to Matthew Glen : Charlie Charl…" at bounding box center [936, 575] width 420 height 148
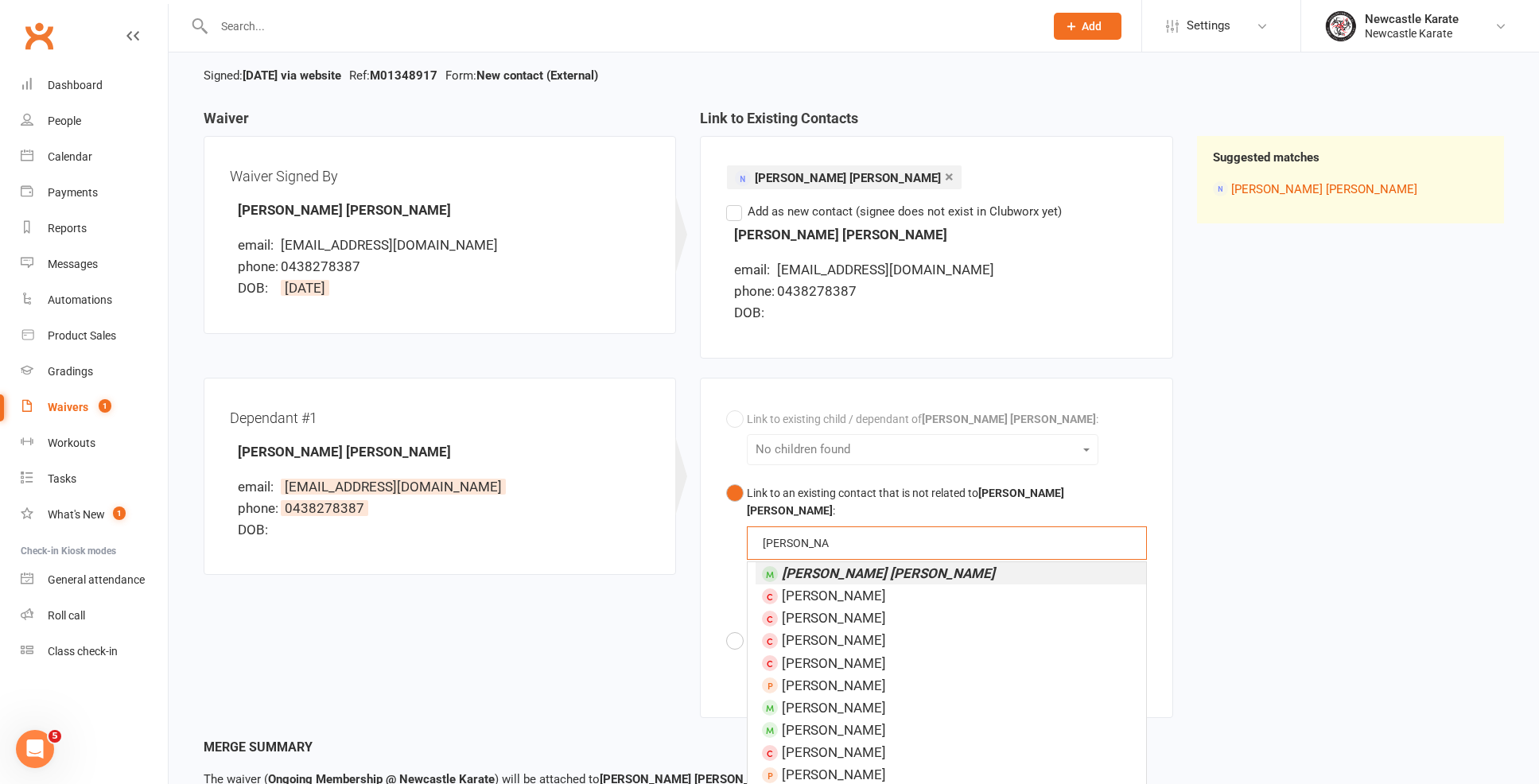
scroll to position [167, 0]
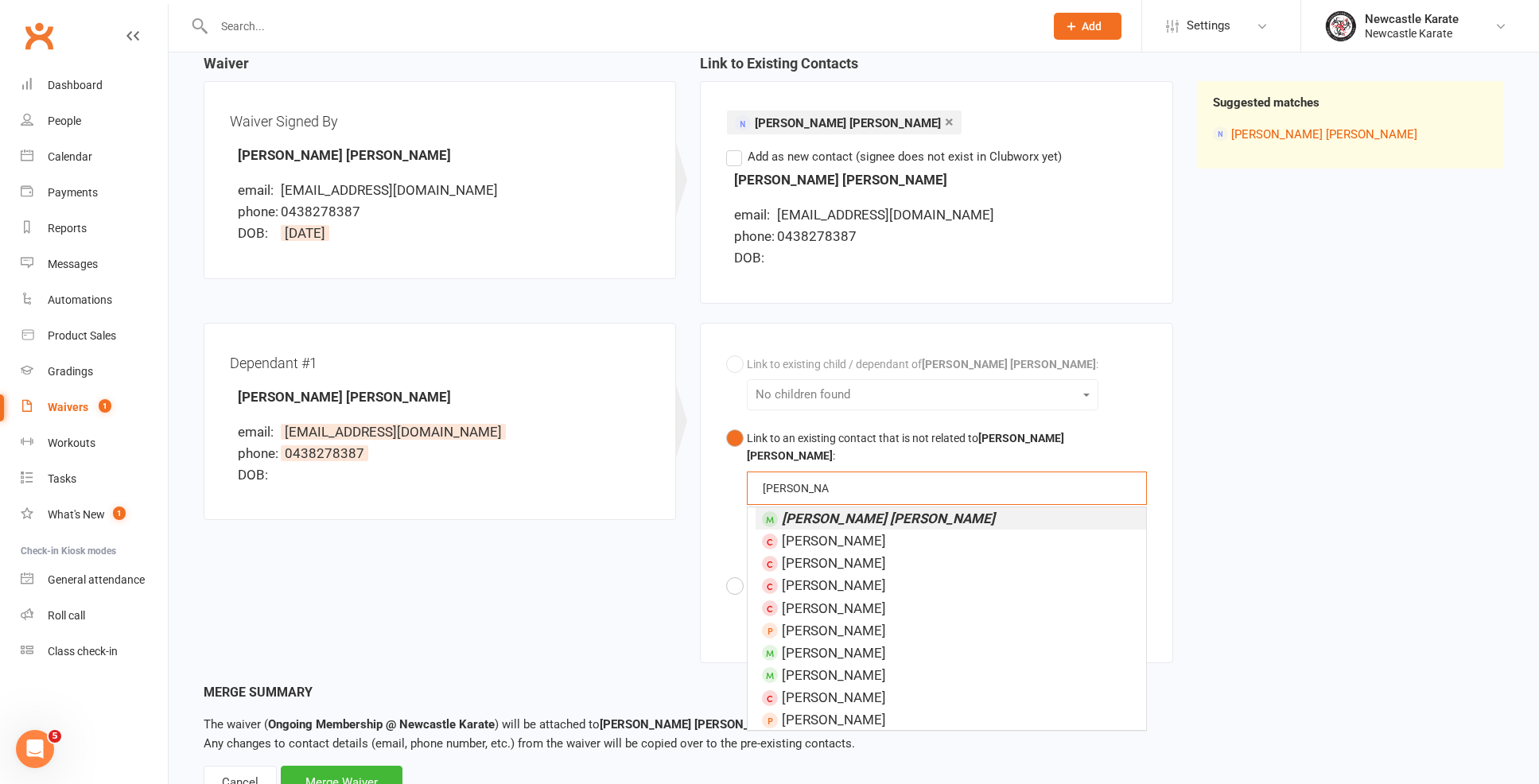
type input "Charlie glen"
click at [826, 510] on em "[PERSON_NAME] [PERSON_NAME]" at bounding box center [888, 518] width 213 height 16
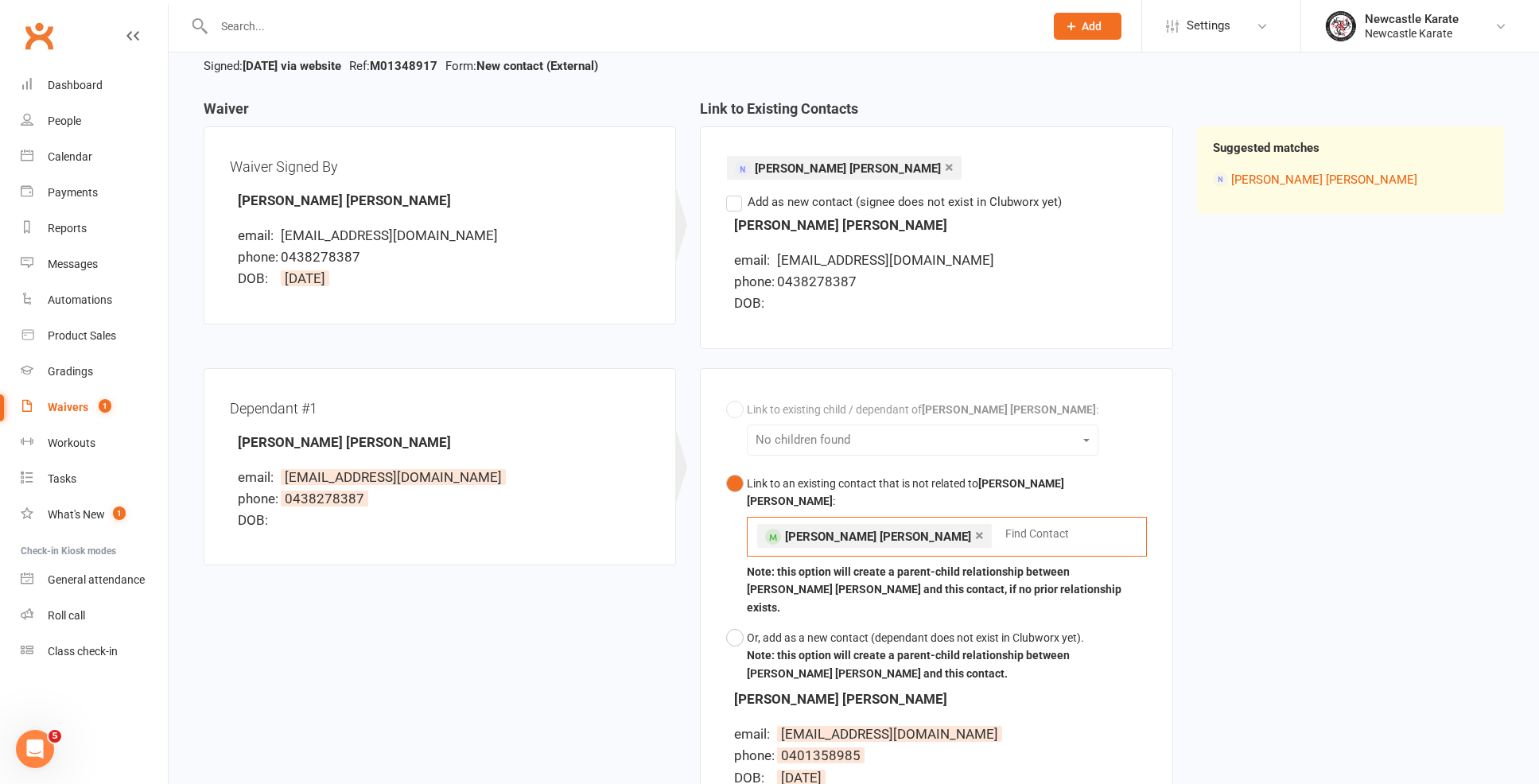
scroll to position [140, 0]
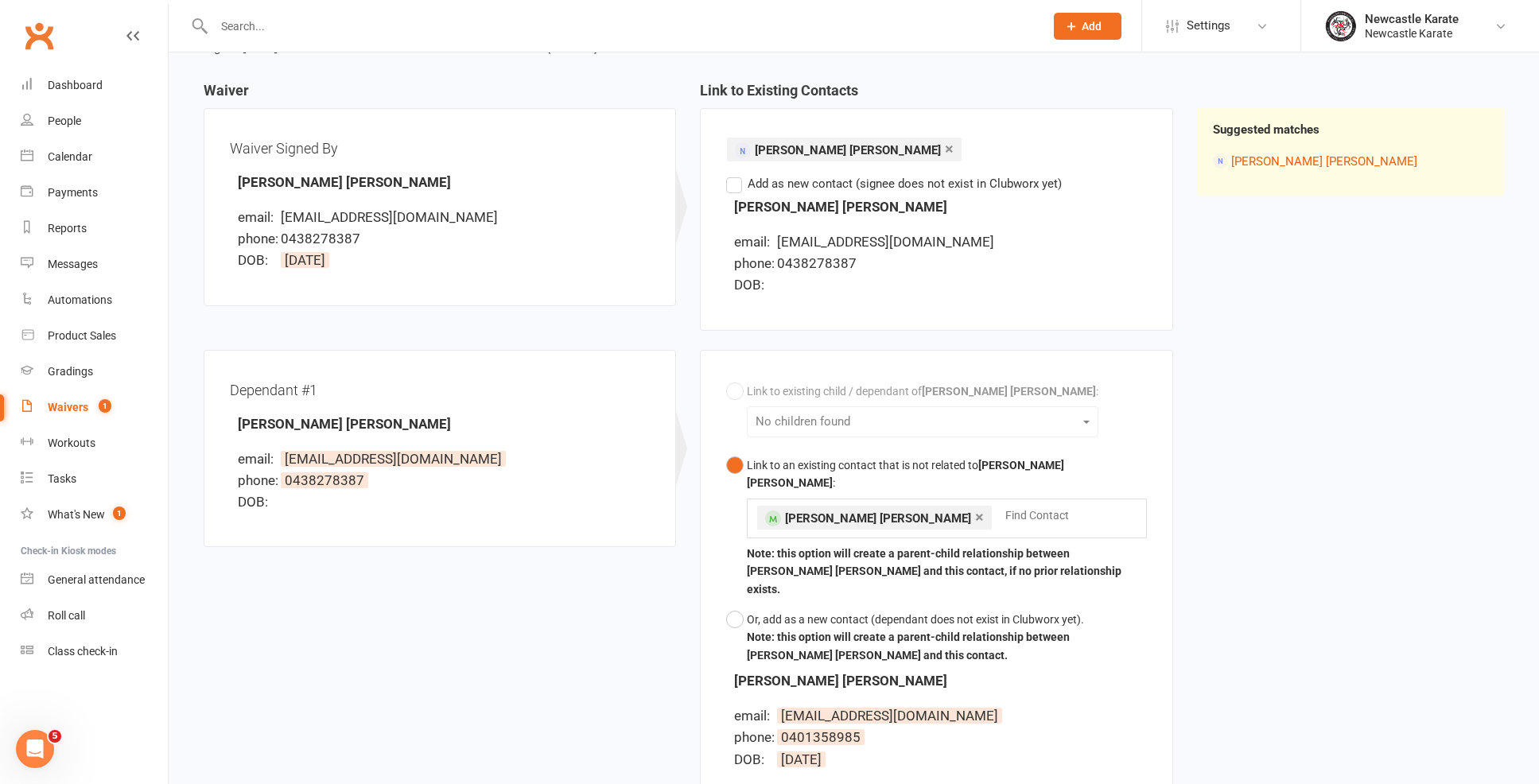
click at [982, 422] on div "Link to existing child / dependant of Matthew Glen : No children found Link to …" at bounding box center [936, 523] width 420 height 295
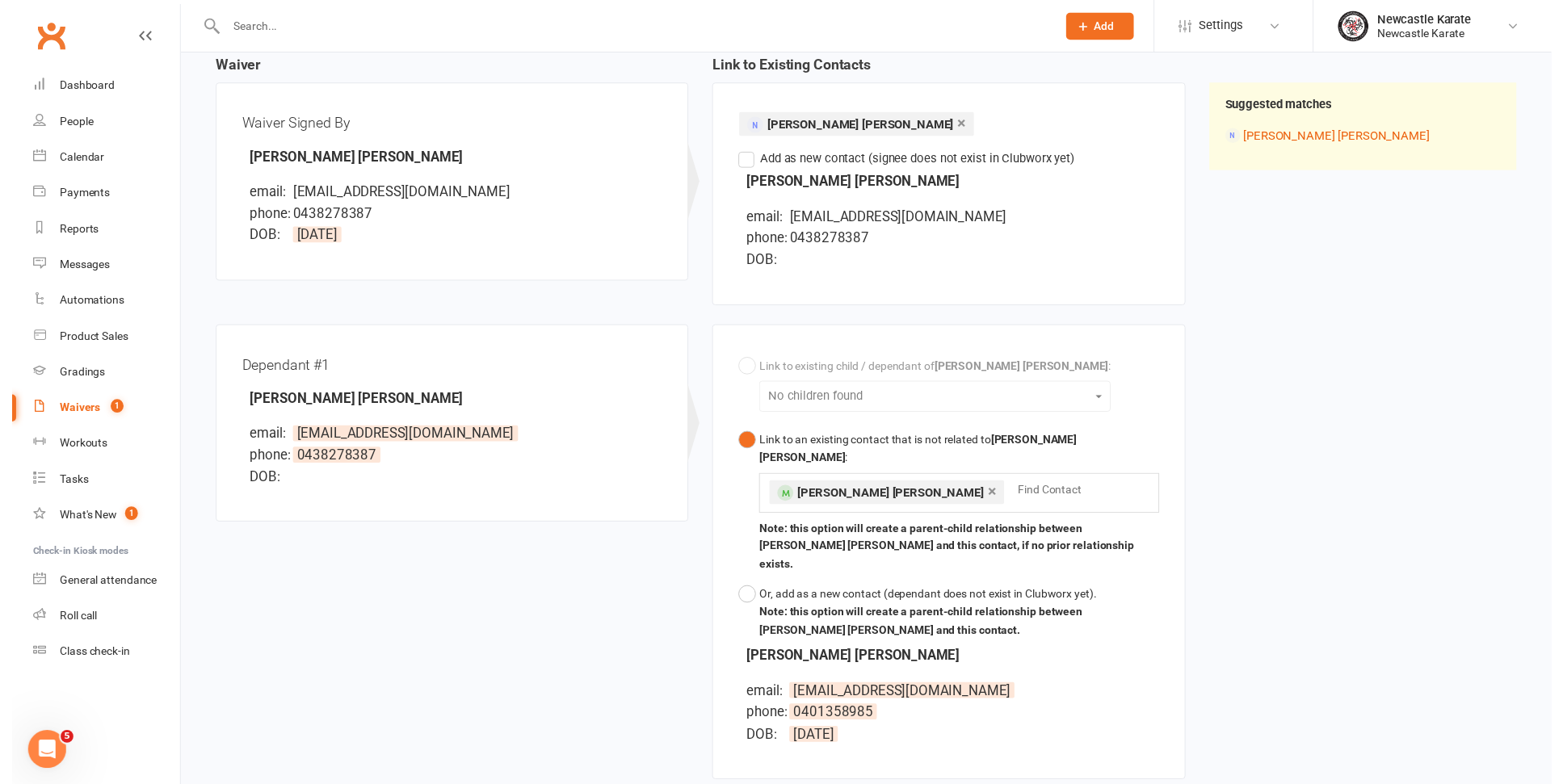
scroll to position [271, 0]
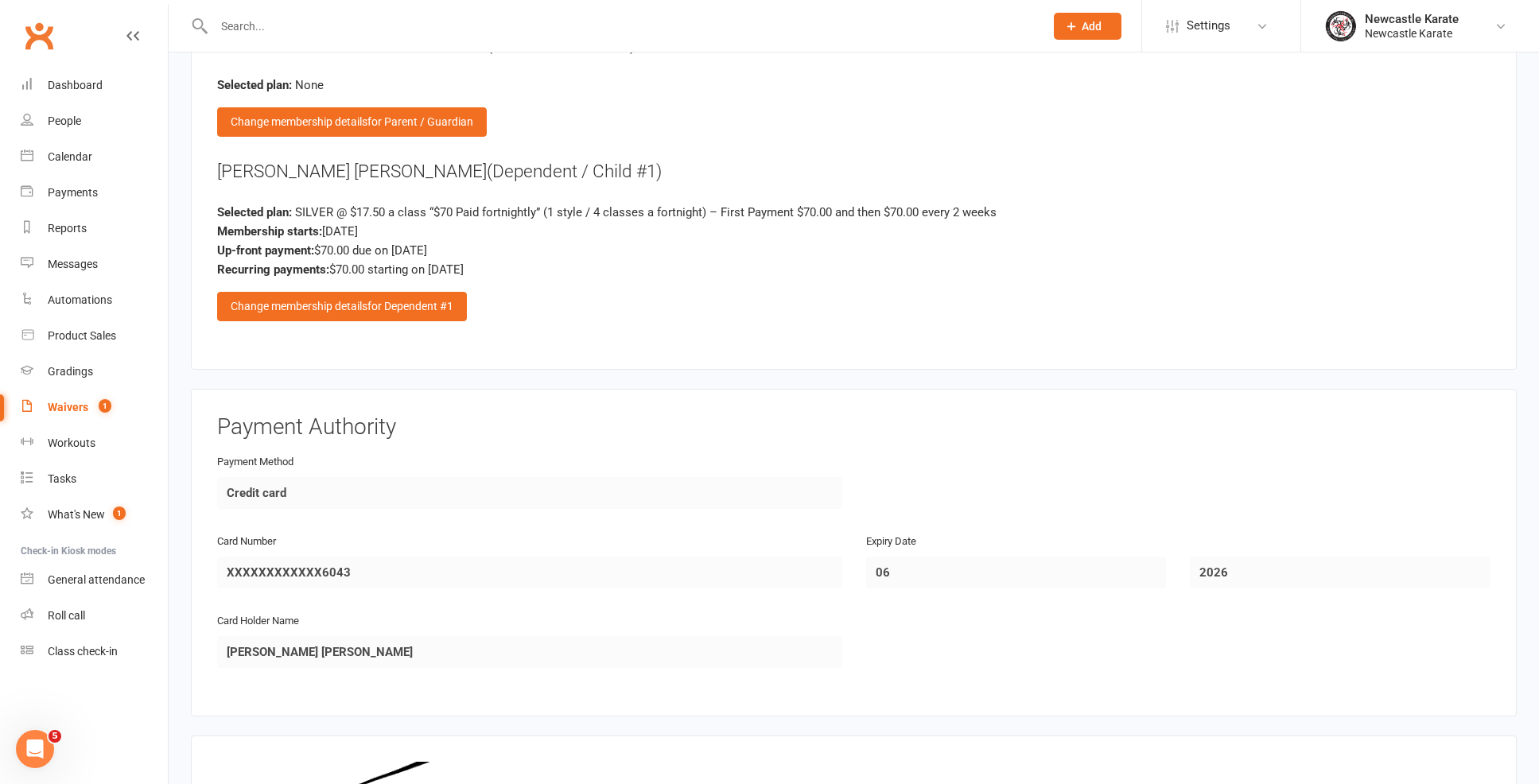
scroll to position [2881, 0]
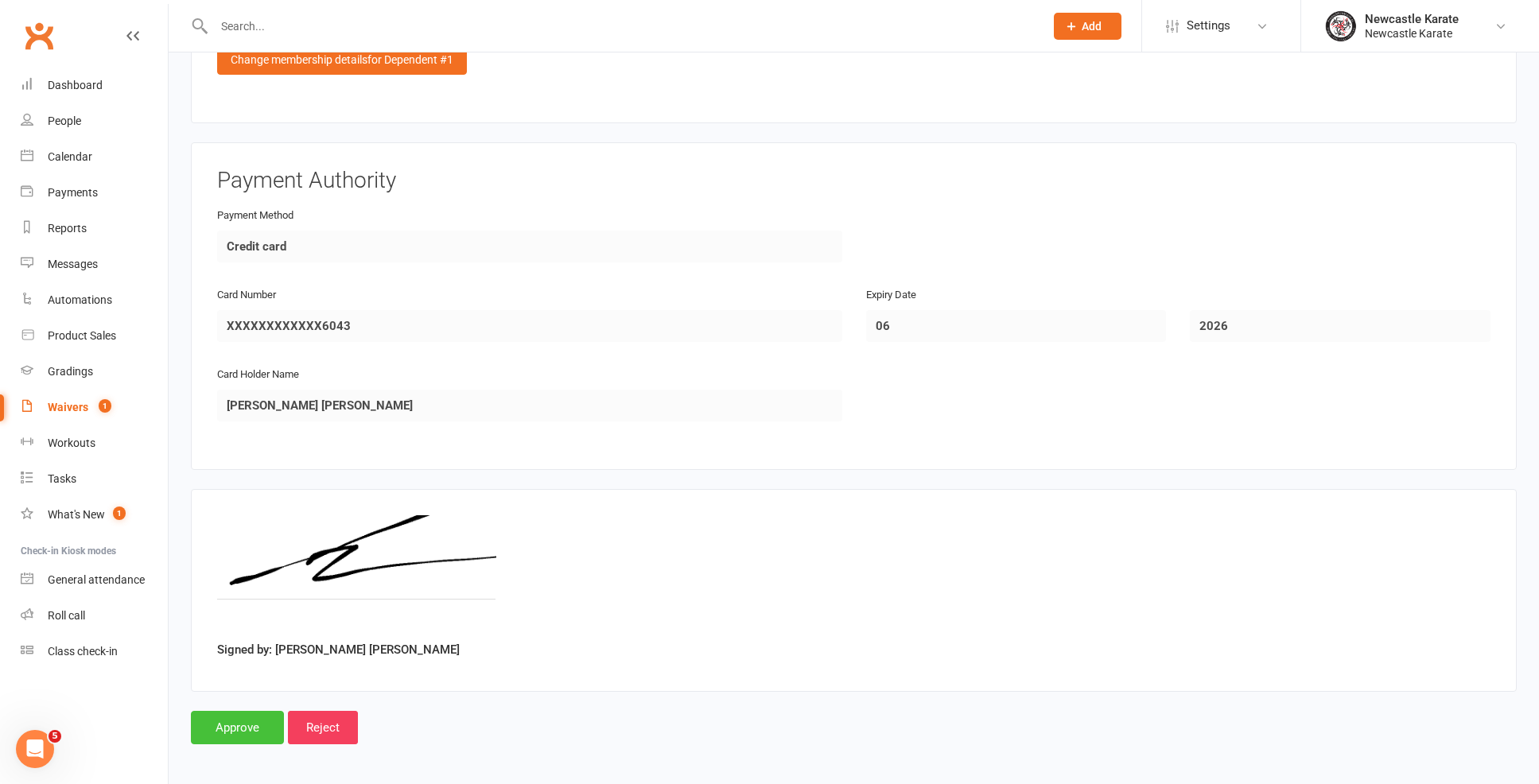
click at [216, 711] on input "Approve" at bounding box center [237, 728] width 93 height 33
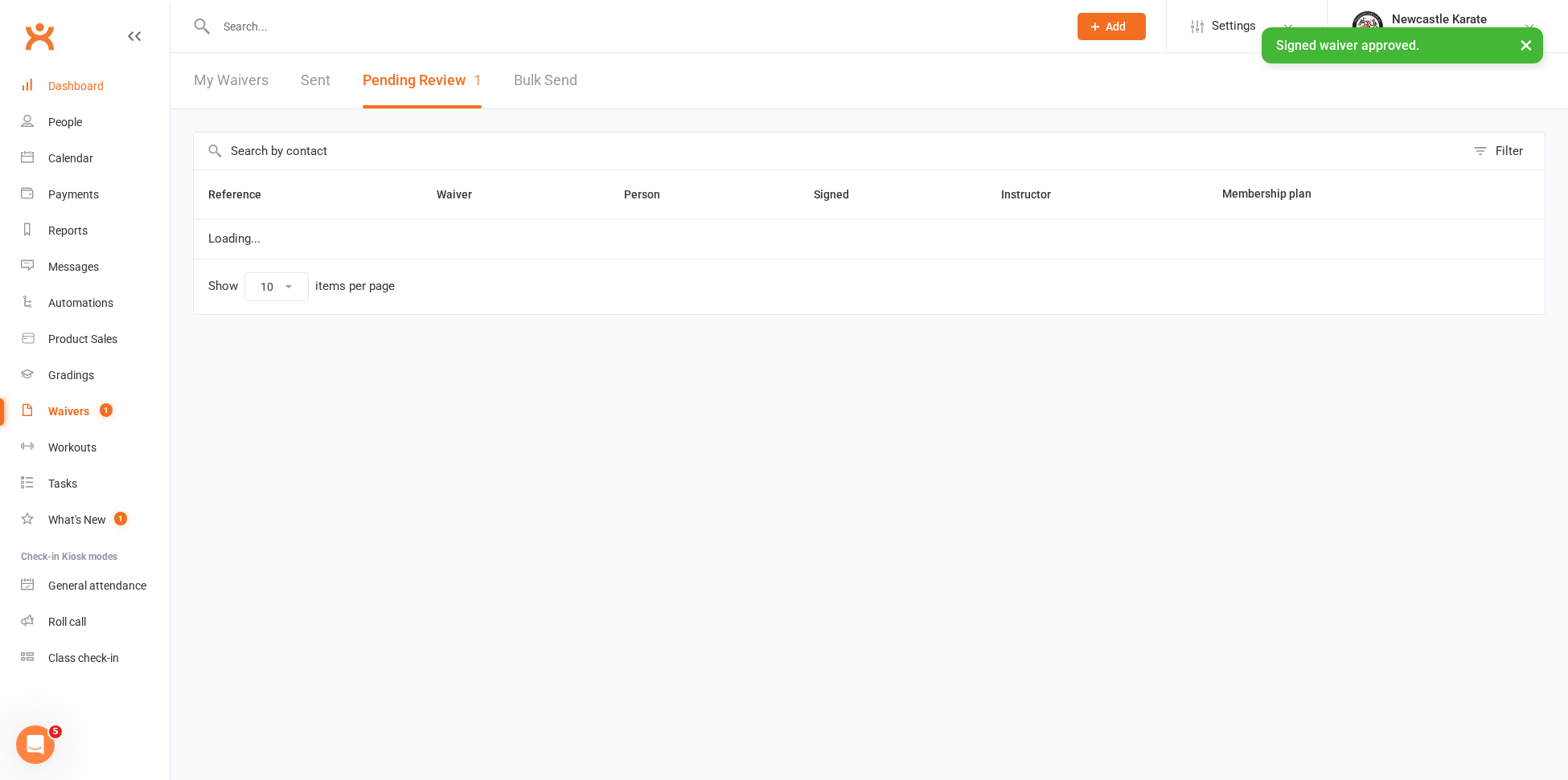
click at [59, 77] on link "Dashboard" at bounding box center [95, 86] width 149 height 36
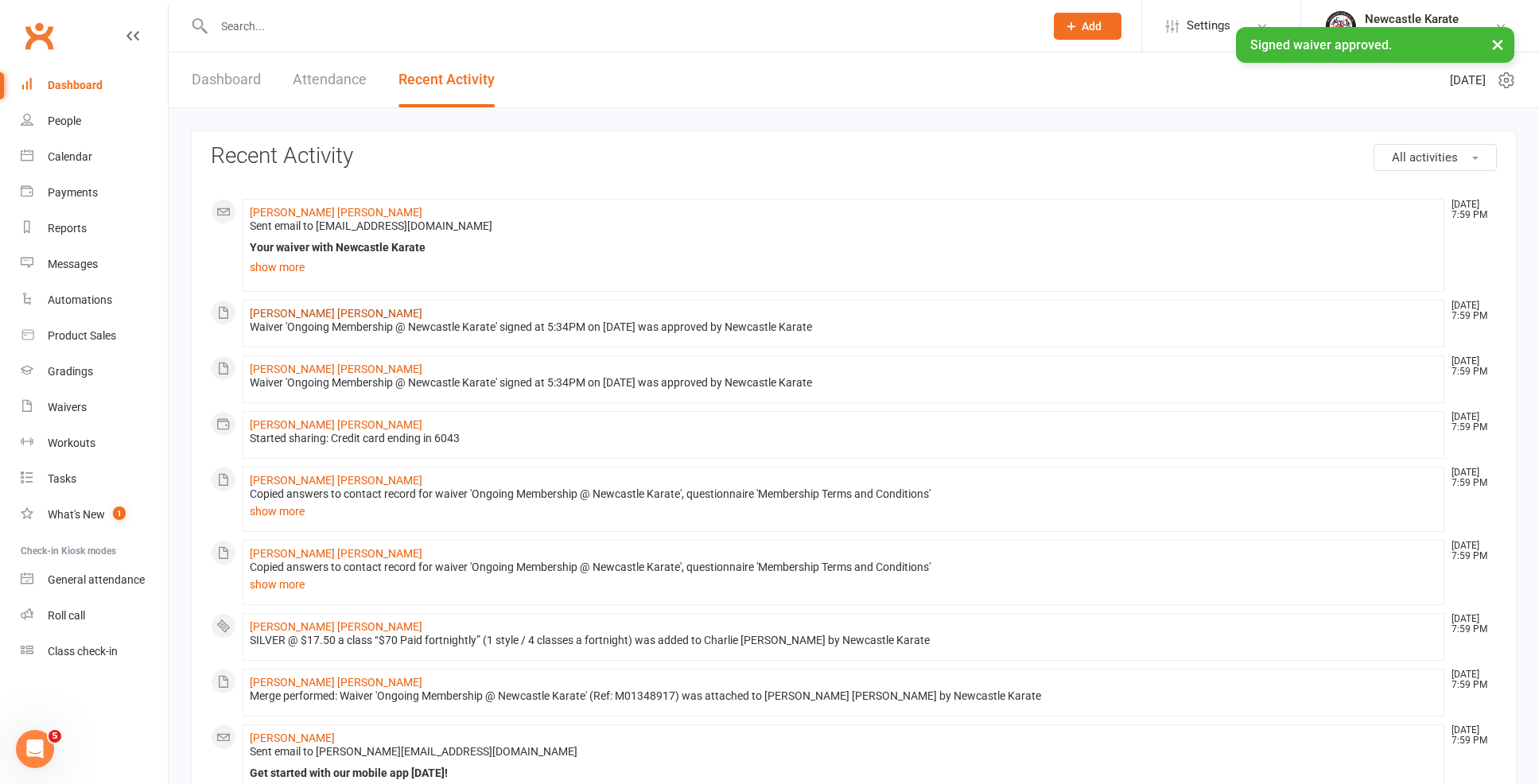
click at [275, 310] on link "[PERSON_NAME] [PERSON_NAME]" at bounding box center [336, 313] width 172 height 13
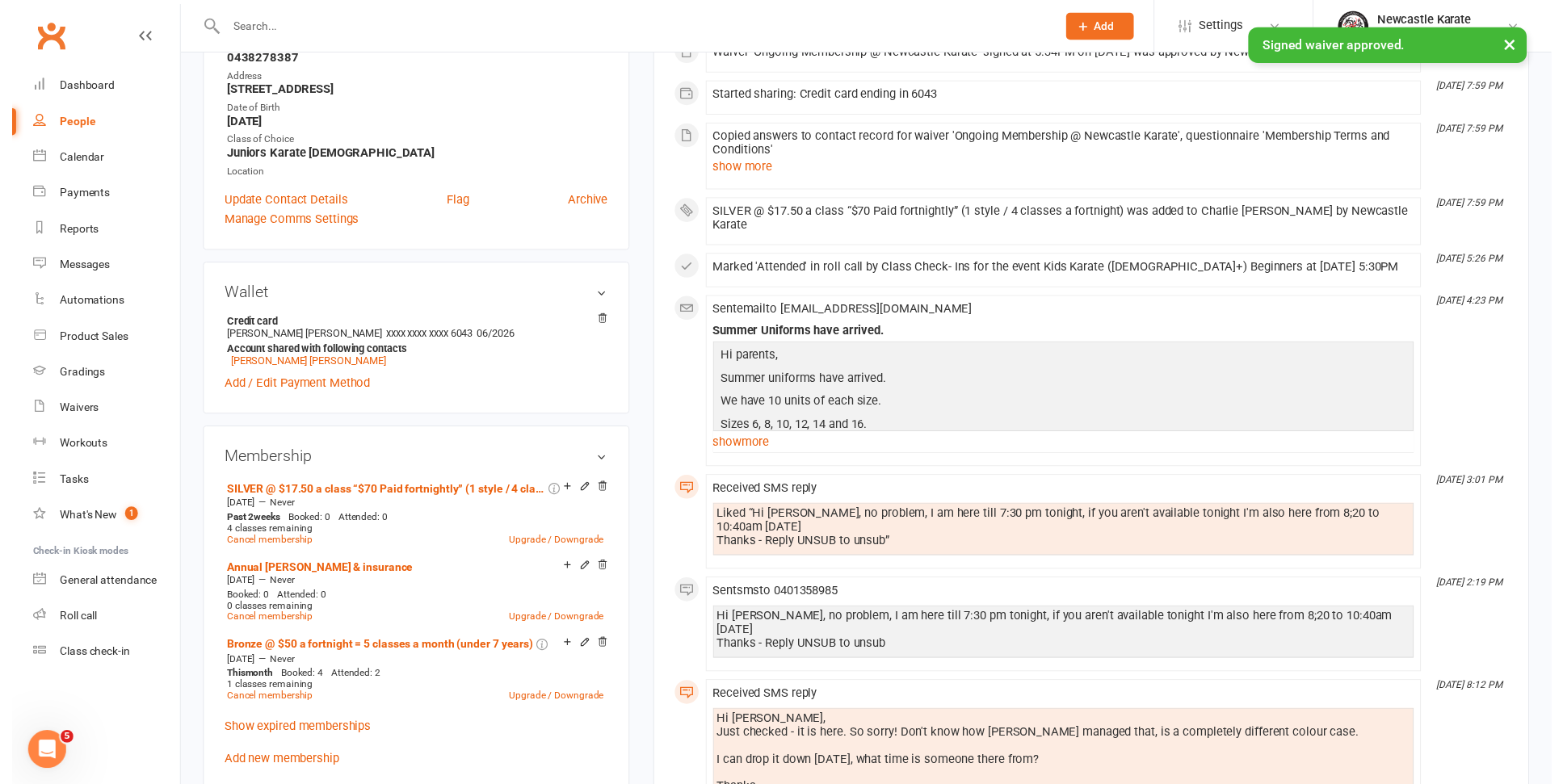
scroll to position [498, 0]
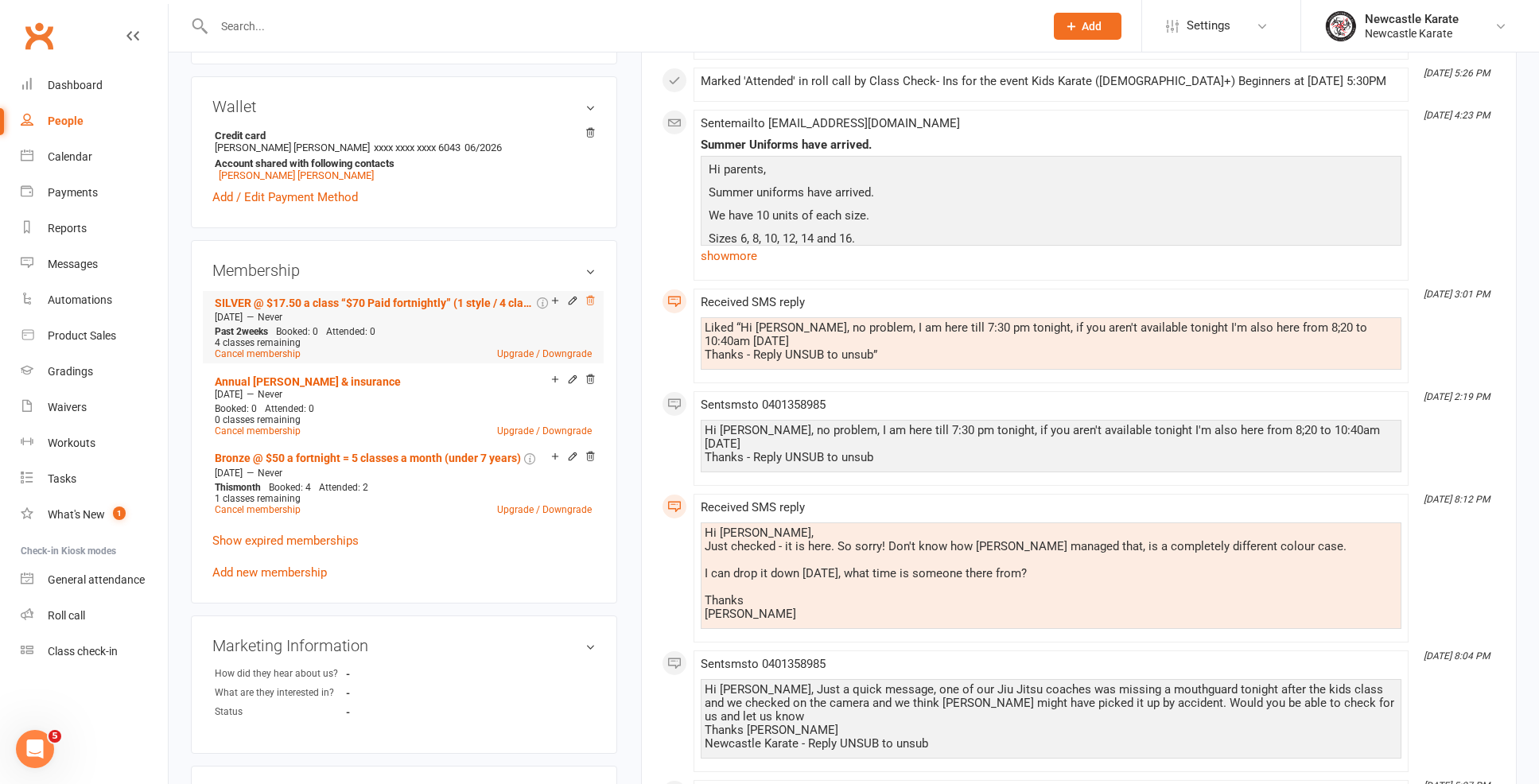
click at [589, 298] on icon at bounding box center [590, 300] width 11 height 11
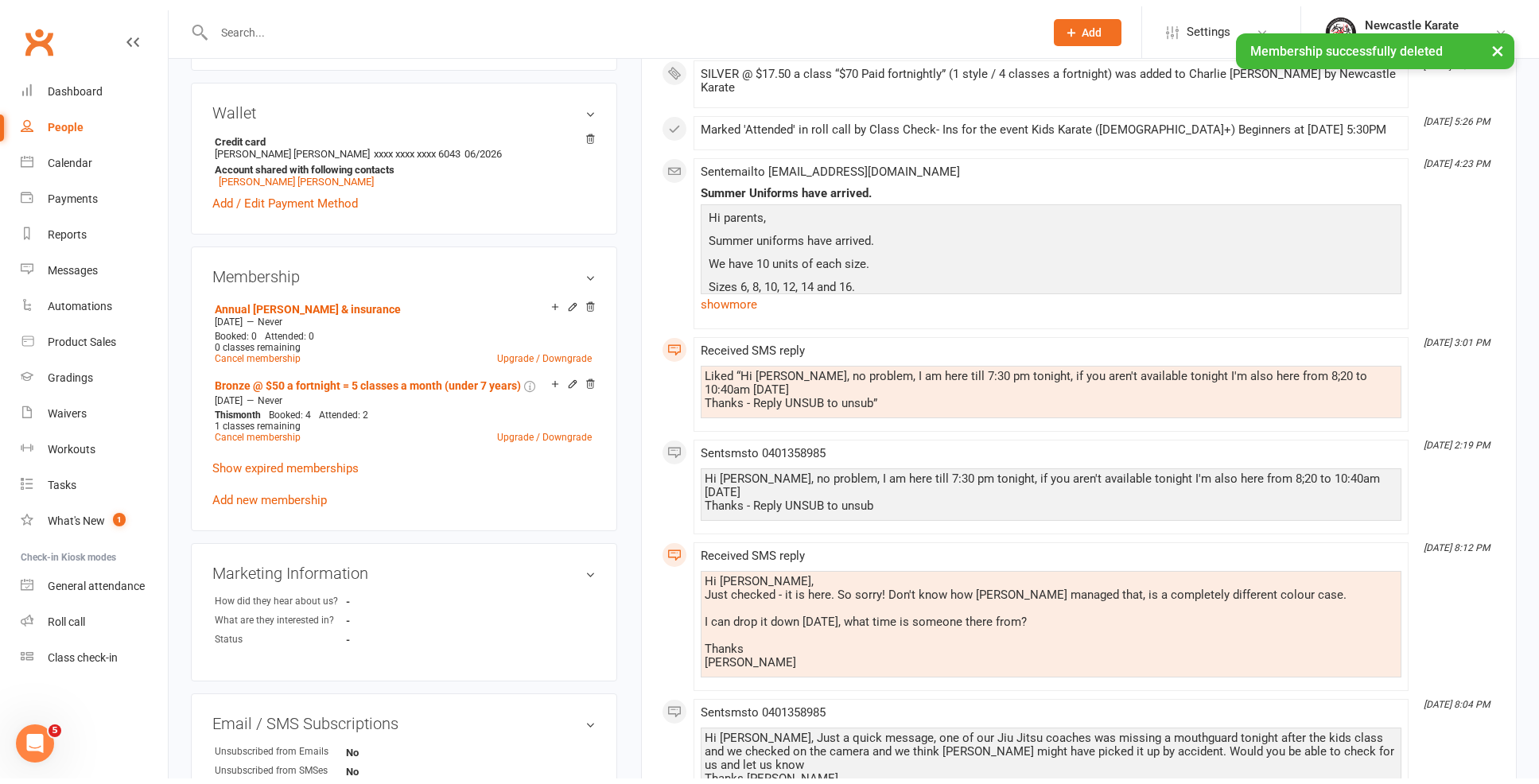
scroll to position [0, 0]
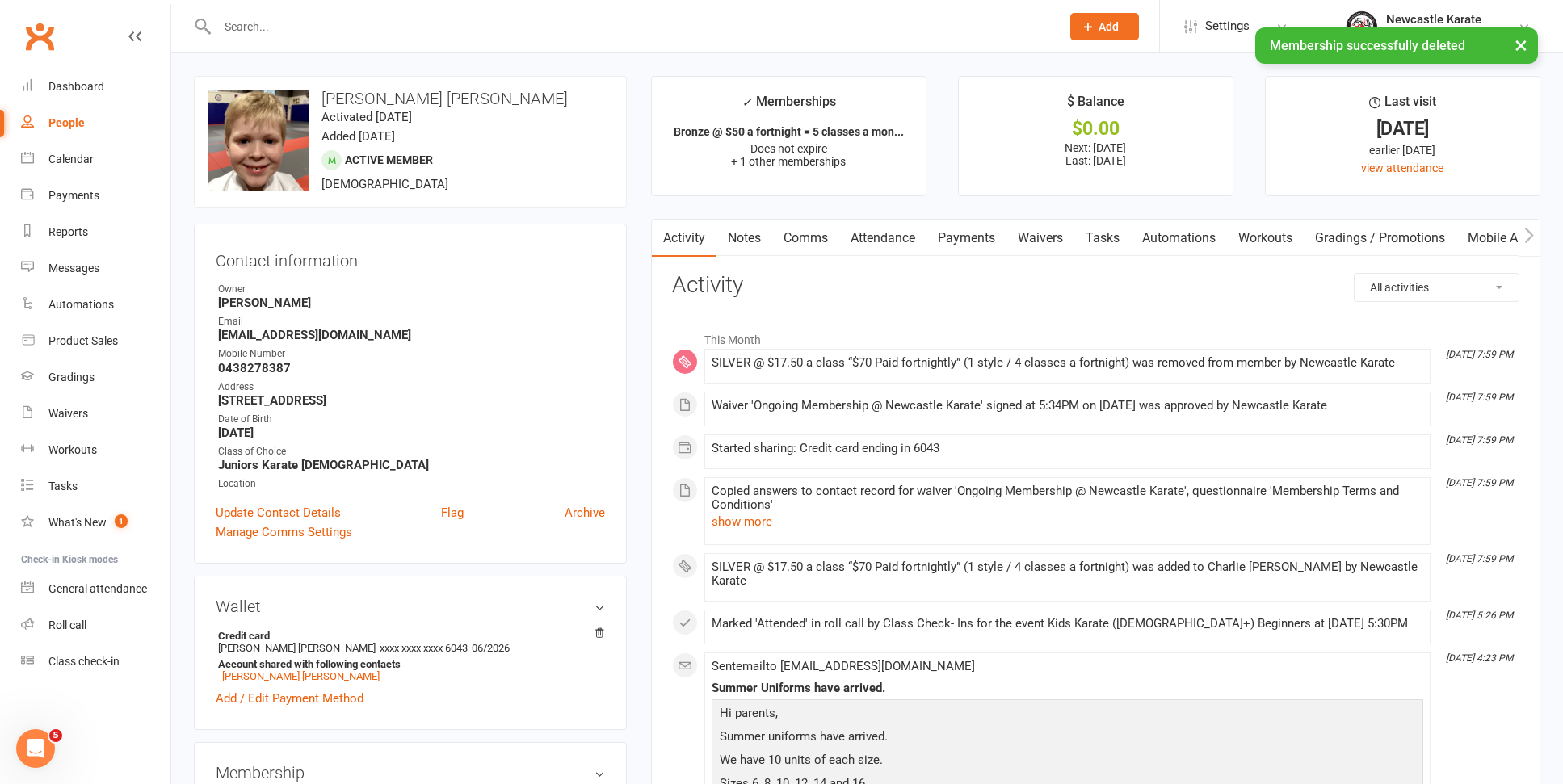
click at [964, 228] on link "Payments" at bounding box center [966, 238] width 80 height 37
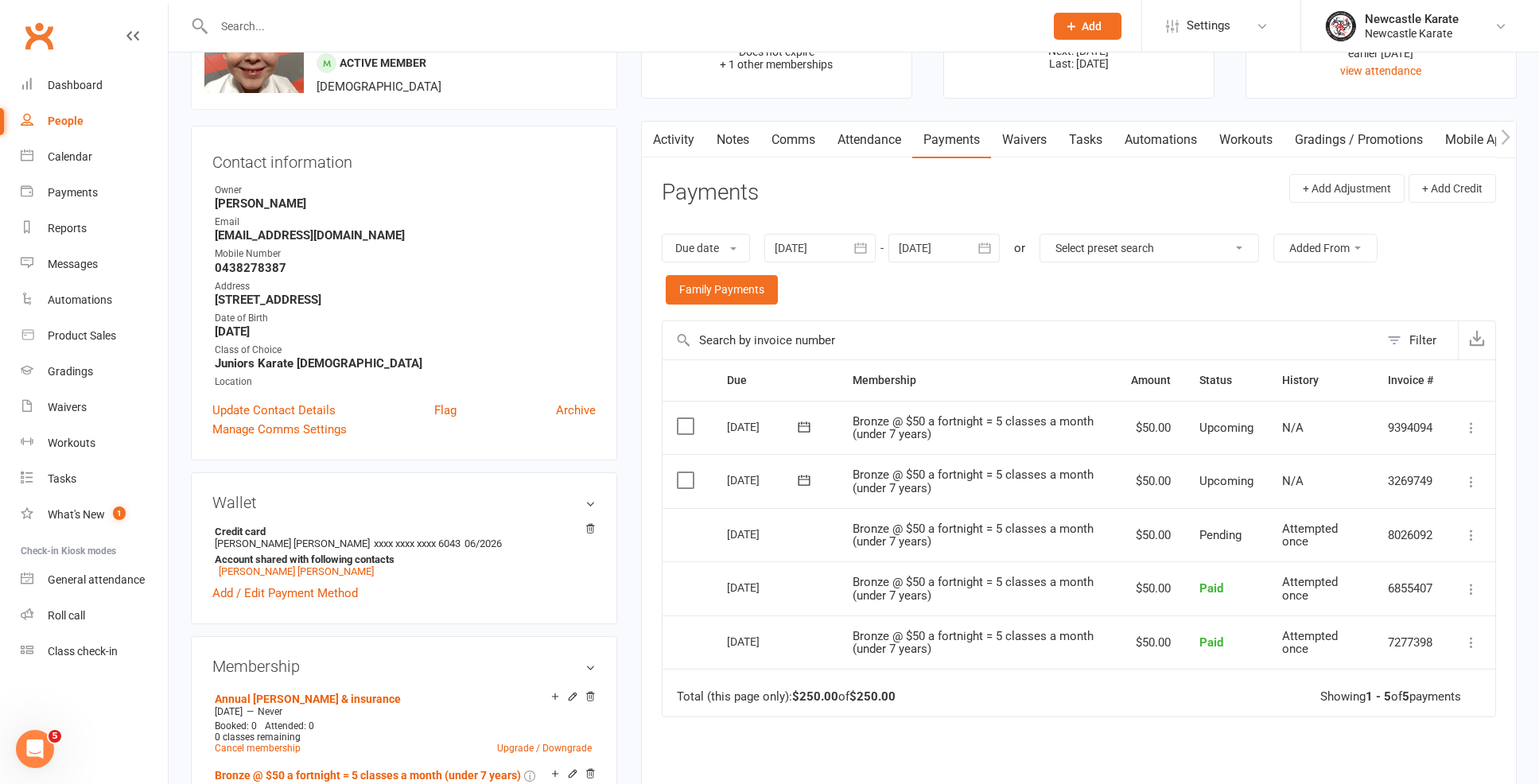
scroll to position [332, 0]
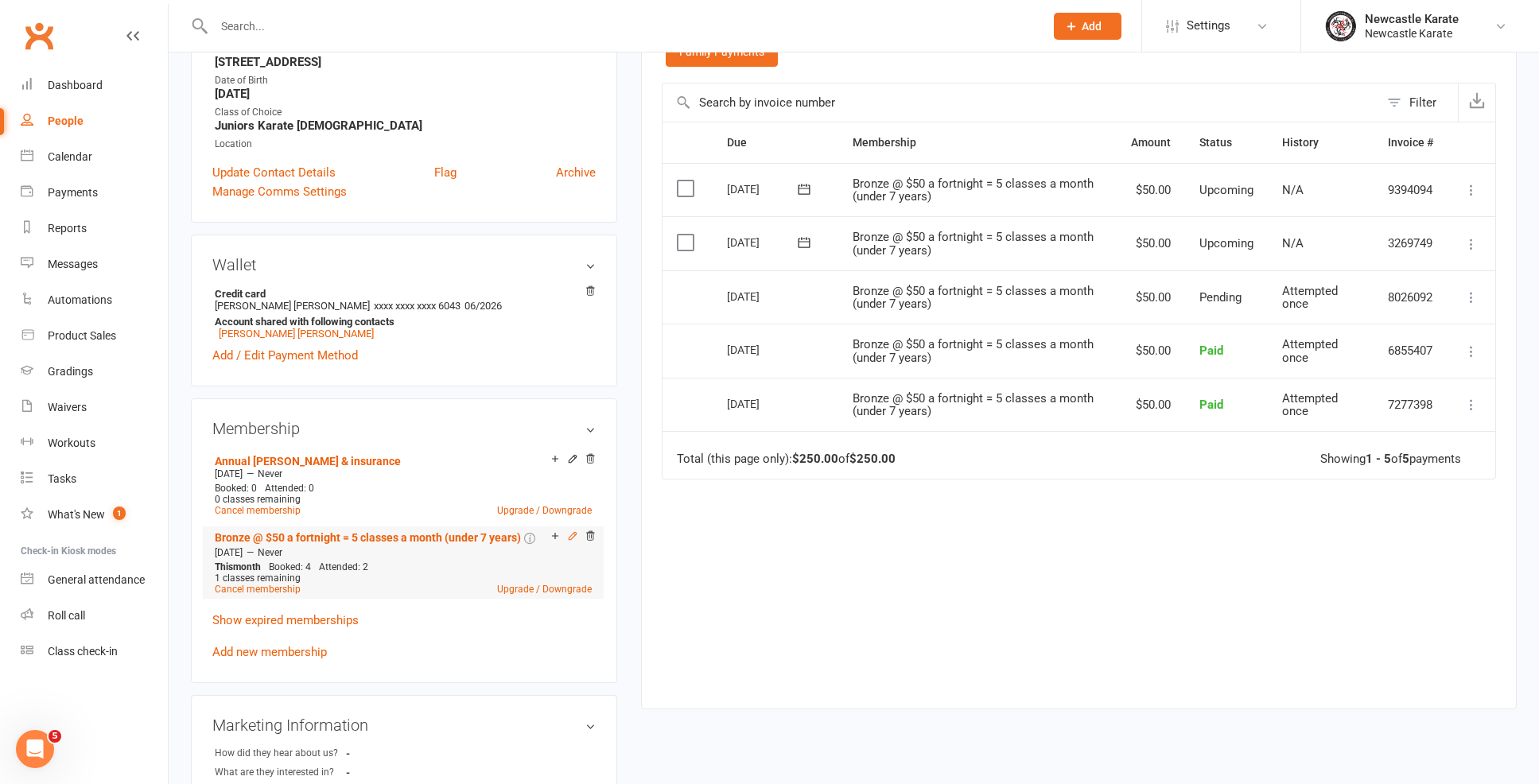
click at [571, 536] on icon at bounding box center [572, 535] width 7 height 7
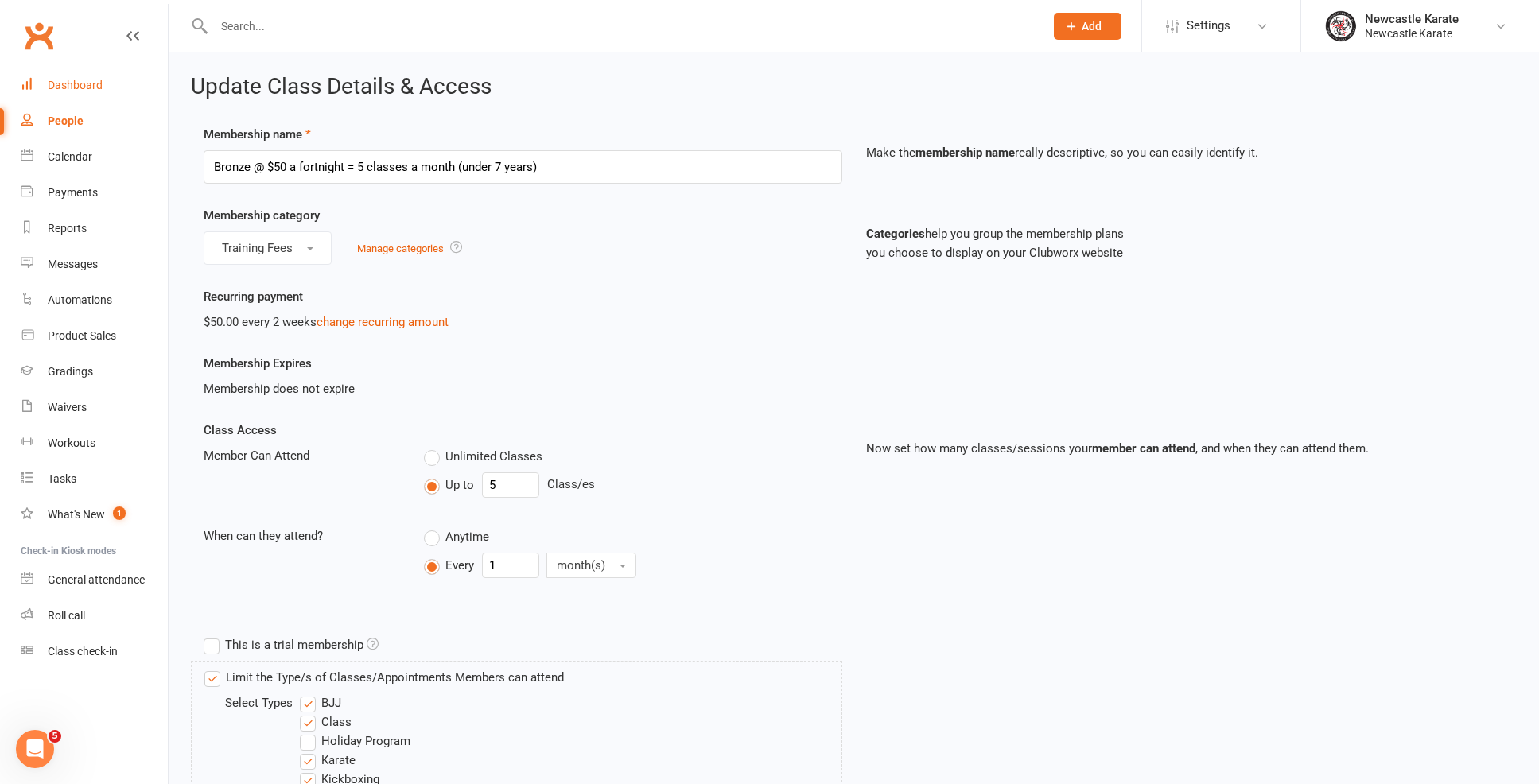
click at [91, 83] on div "Dashboard" at bounding box center [75, 85] width 55 height 13
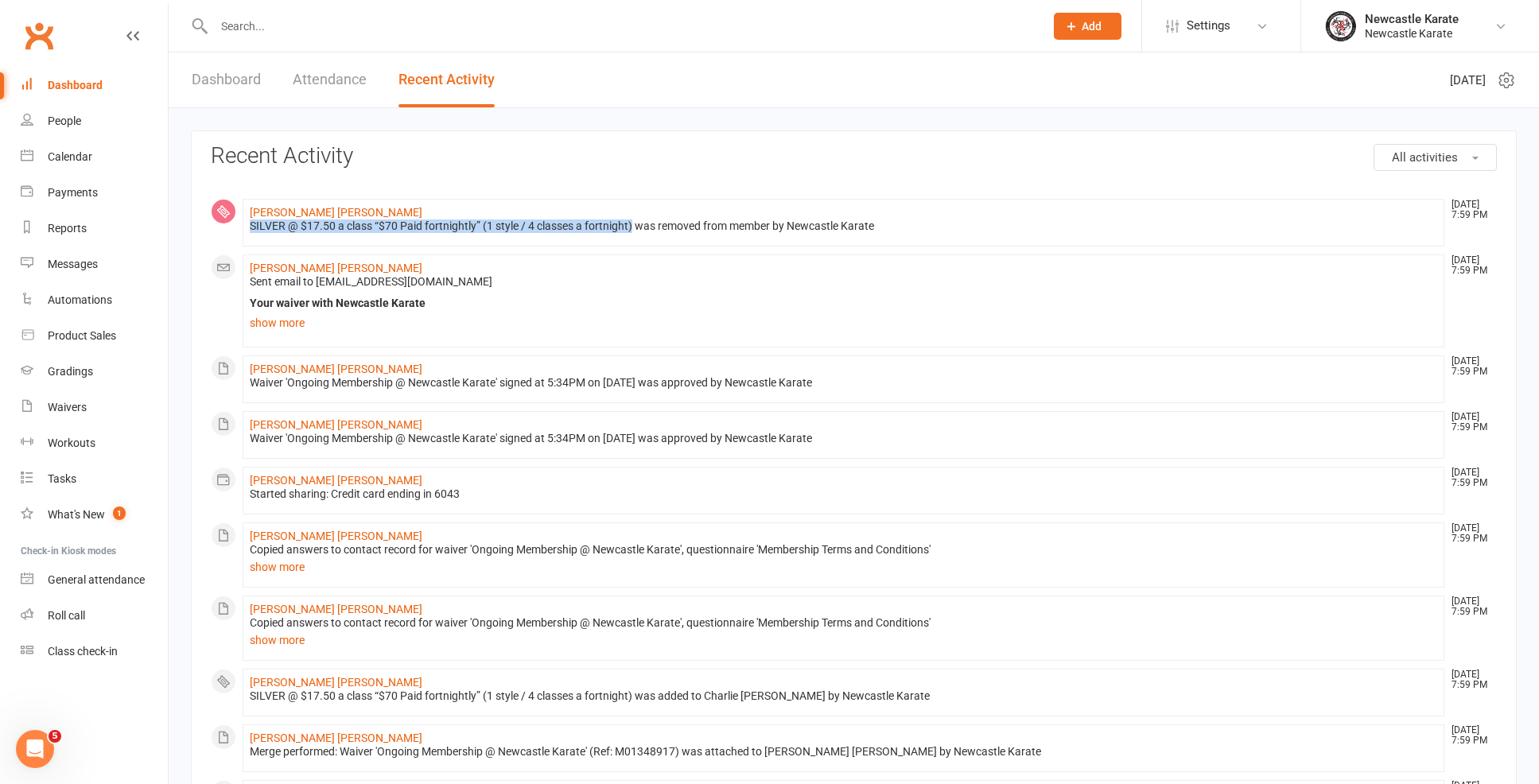
drag, startPoint x: 273, startPoint y: 226, endPoint x: 634, endPoint y: 226, distance: 361.0
click at [634, 226] on div "SILVER @ $17.50 a class “$70 Paid fortnightly” (1 style / 4 classes a fortnight…" at bounding box center [843, 226] width 1188 height 14
click at [260, 206] on link "[PERSON_NAME] [PERSON_NAME]" at bounding box center [336, 212] width 172 height 13
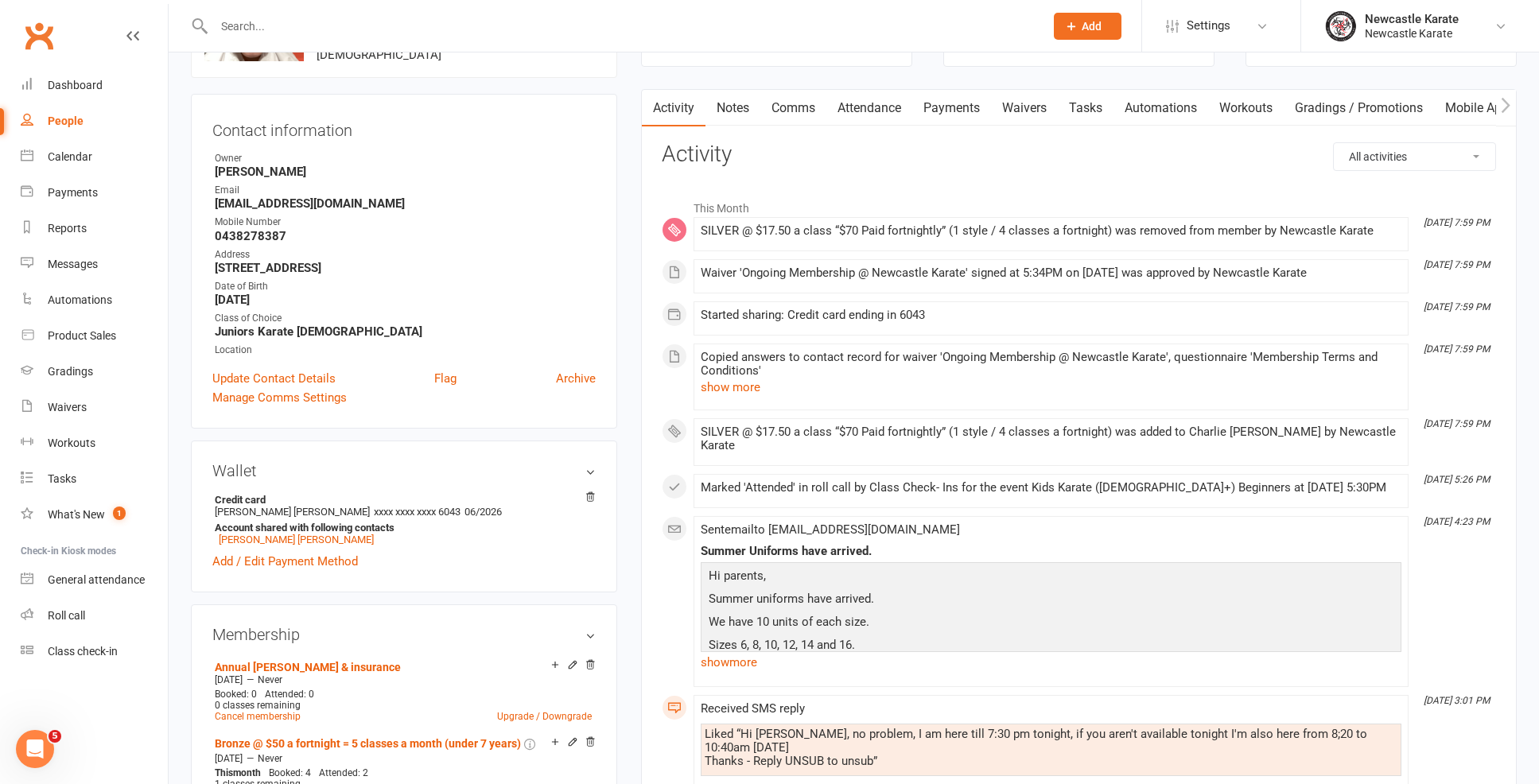
scroll to position [371, 0]
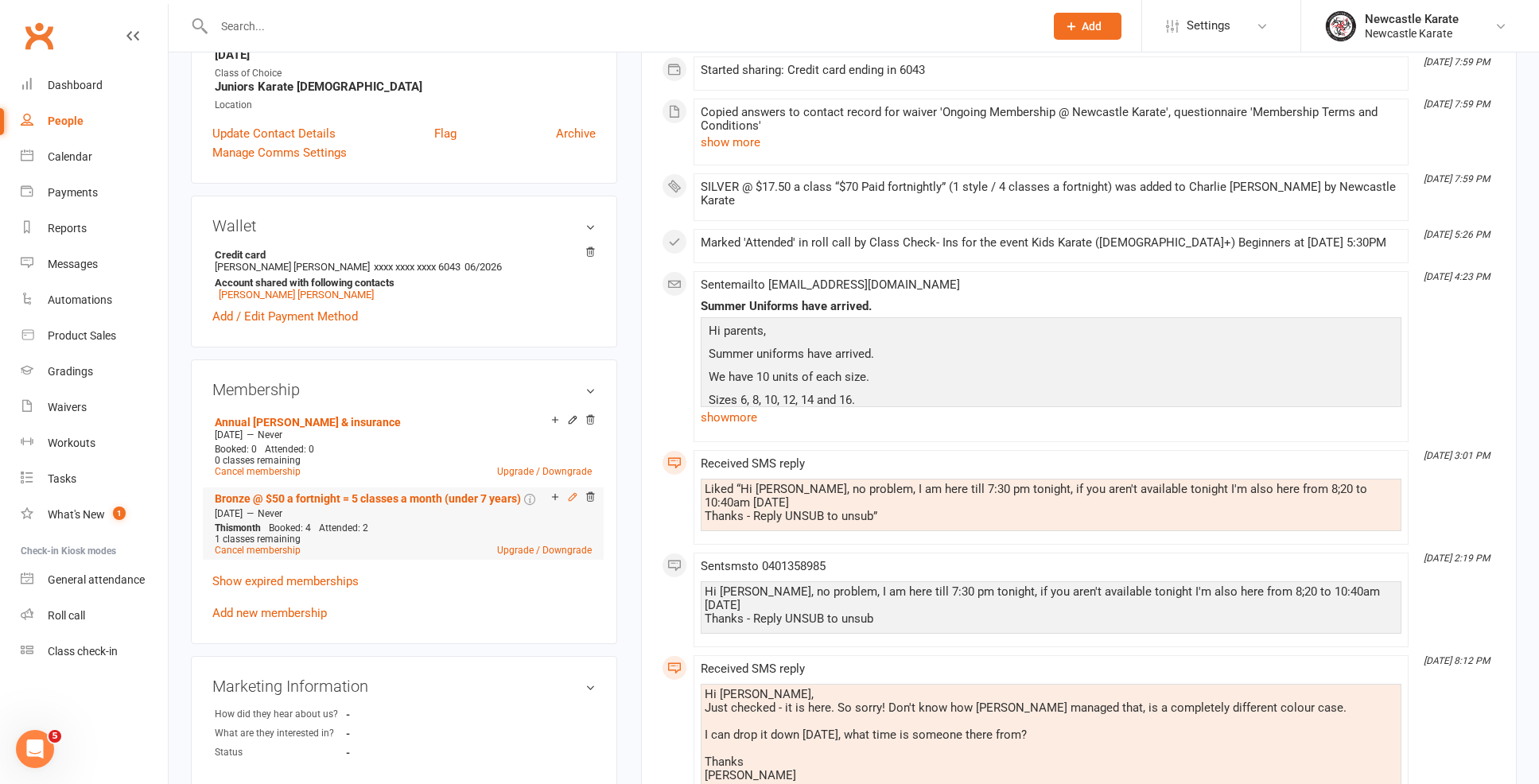
click at [570, 497] on icon at bounding box center [572, 496] width 11 height 11
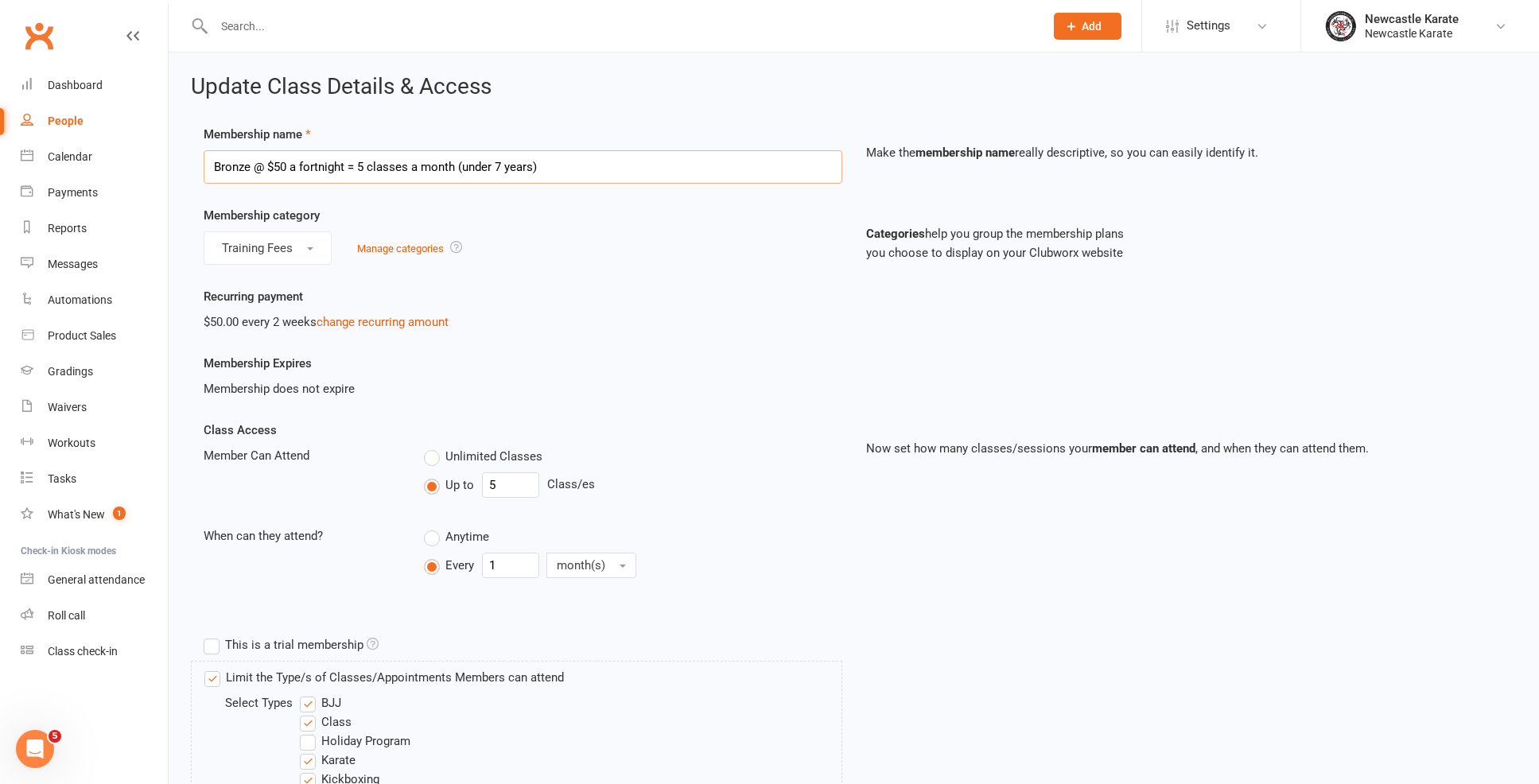
drag, startPoint x: 563, startPoint y: 172, endPoint x: 201, endPoint y: 163, distance: 362.1
click at [201, 163] on div "Membership name Bronze @ $50 a fortnight = 5 classes a month (under 7 years)" at bounding box center [523, 155] width 663 height 59
paste input "SILVER @ $17.50 a class “$70 Paid fortnightly” (1 style / 4 classes a fortnight"
type input "SILVER @ $17.50 a class “$70 Paid fortnightly” (1 style / 4 classes a fortnight)"
click at [530, 488] on input "5" at bounding box center [510, 484] width 57 height 25
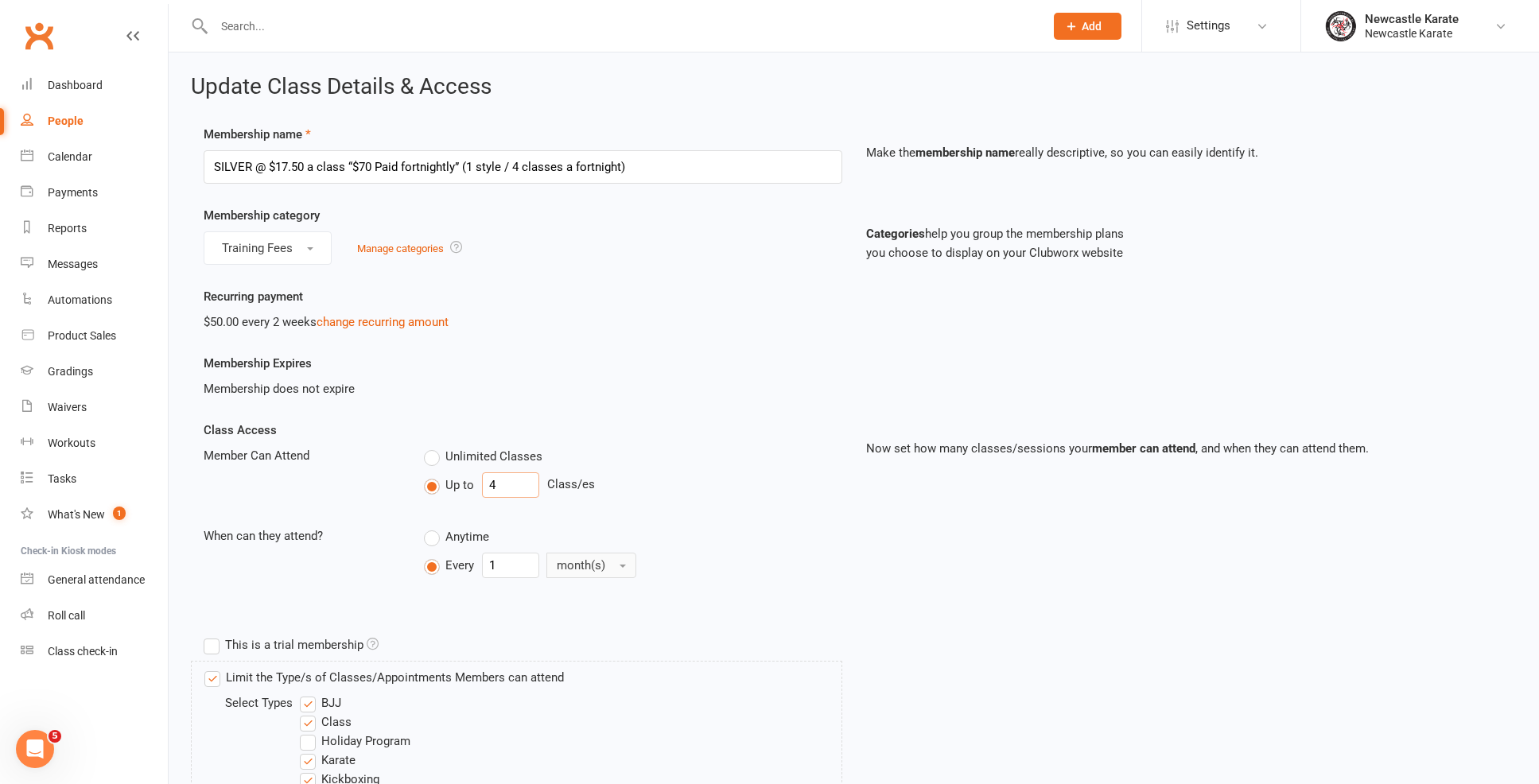
type input "4"
click at [595, 567] on span "month(s)" at bounding box center [581, 565] width 49 height 14
click at [600, 630] on span "week(s)" at bounding box center [581, 631] width 42 height 14
click at [526, 569] on input "1" at bounding box center [510, 565] width 57 height 25
type input "2"
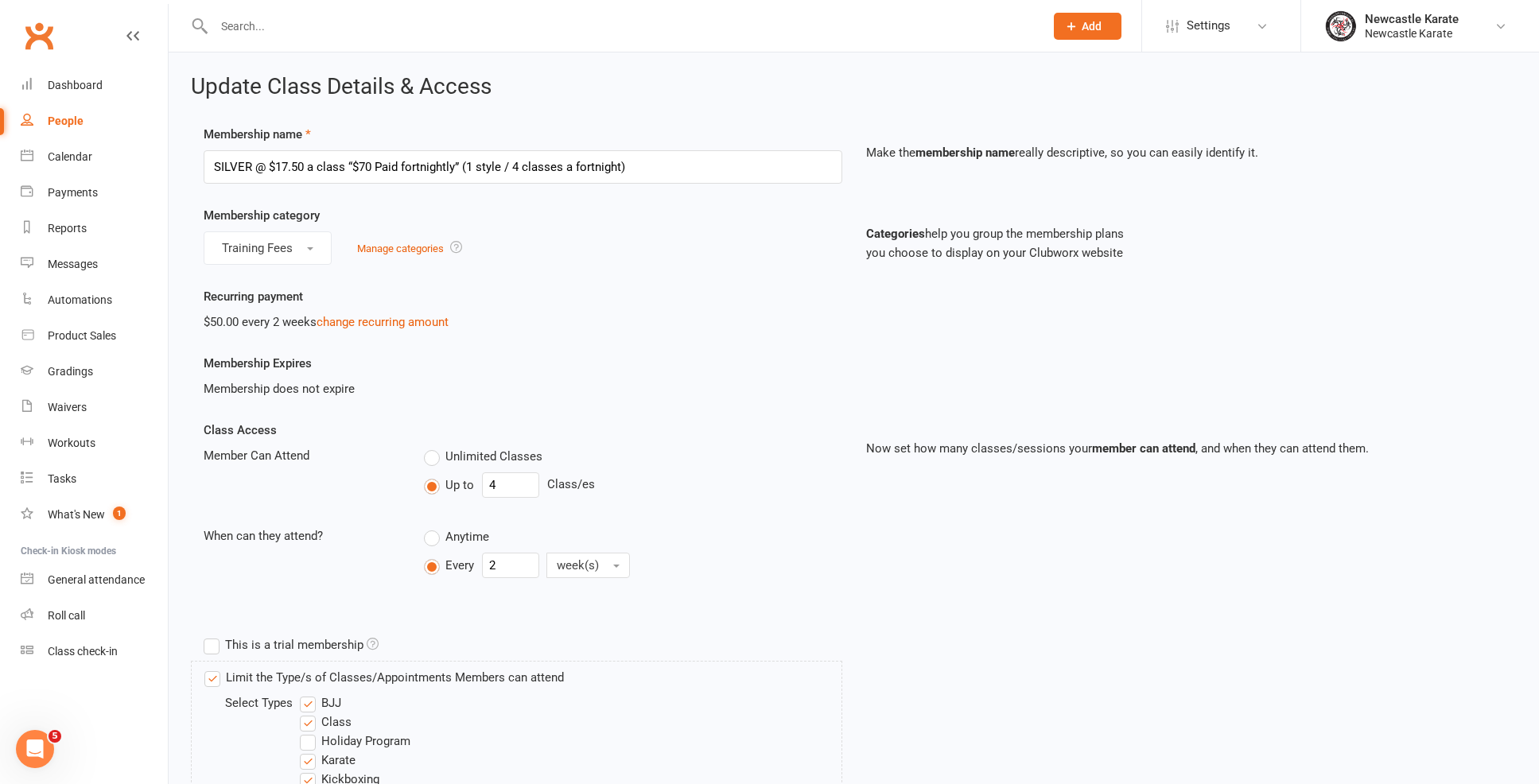
click at [832, 519] on div "Class Access Member Can Attend Unlimited Classes Up to 4 Class/es When can they…" at bounding box center [523, 514] width 663 height 186
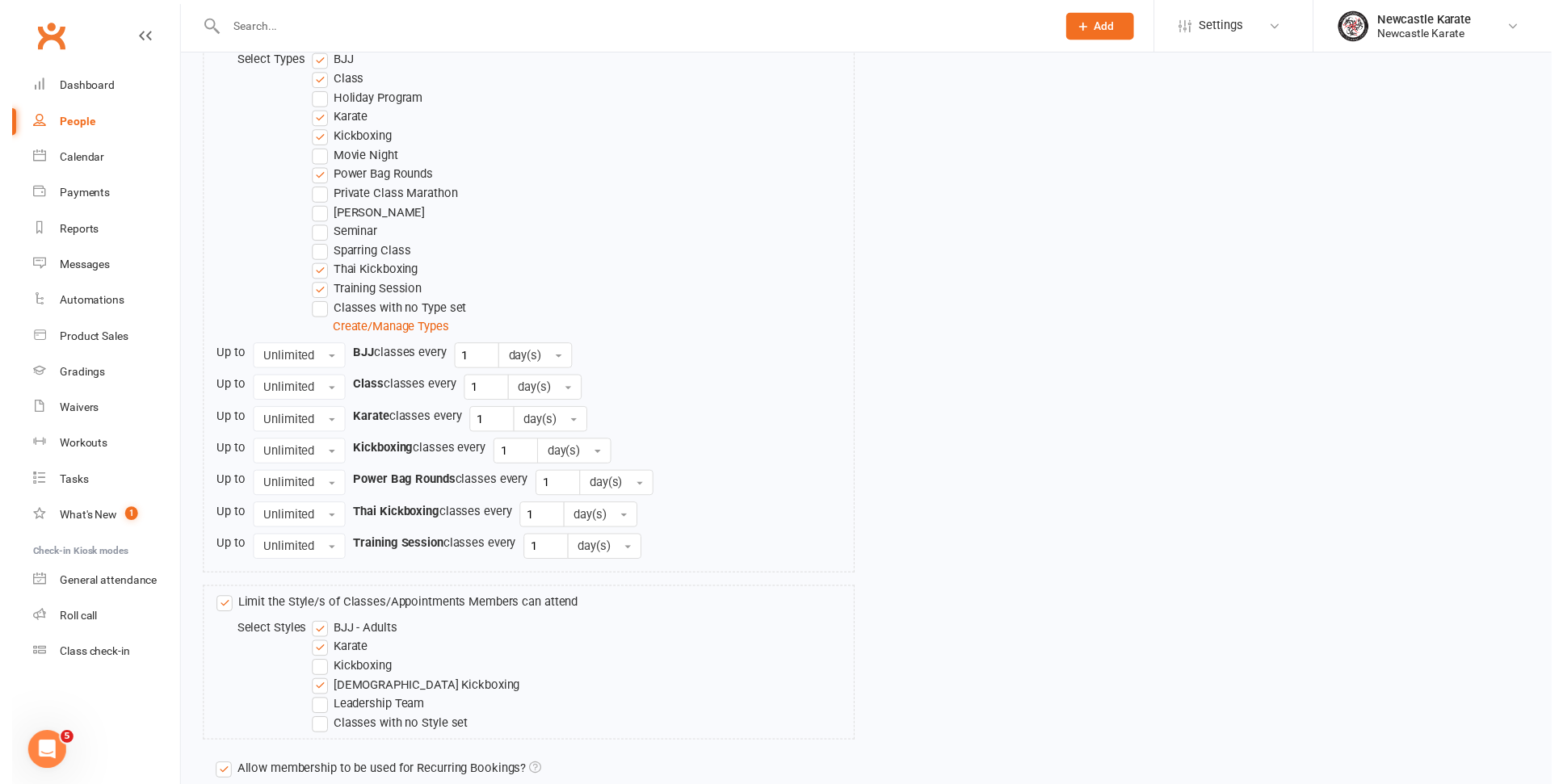
scroll to position [1071, 0]
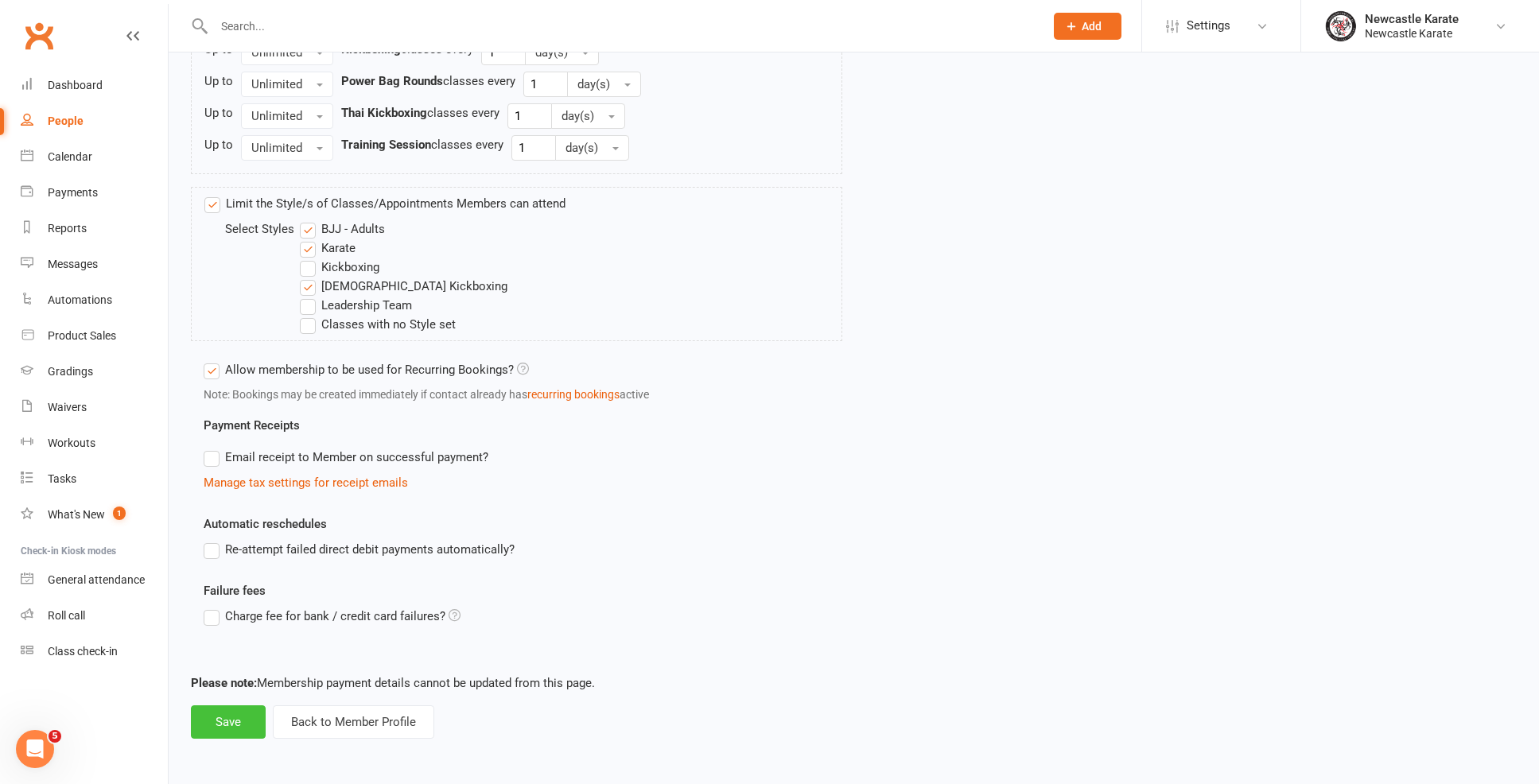
click at [198, 713] on button "Save" at bounding box center [229, 721] width 75 height 33
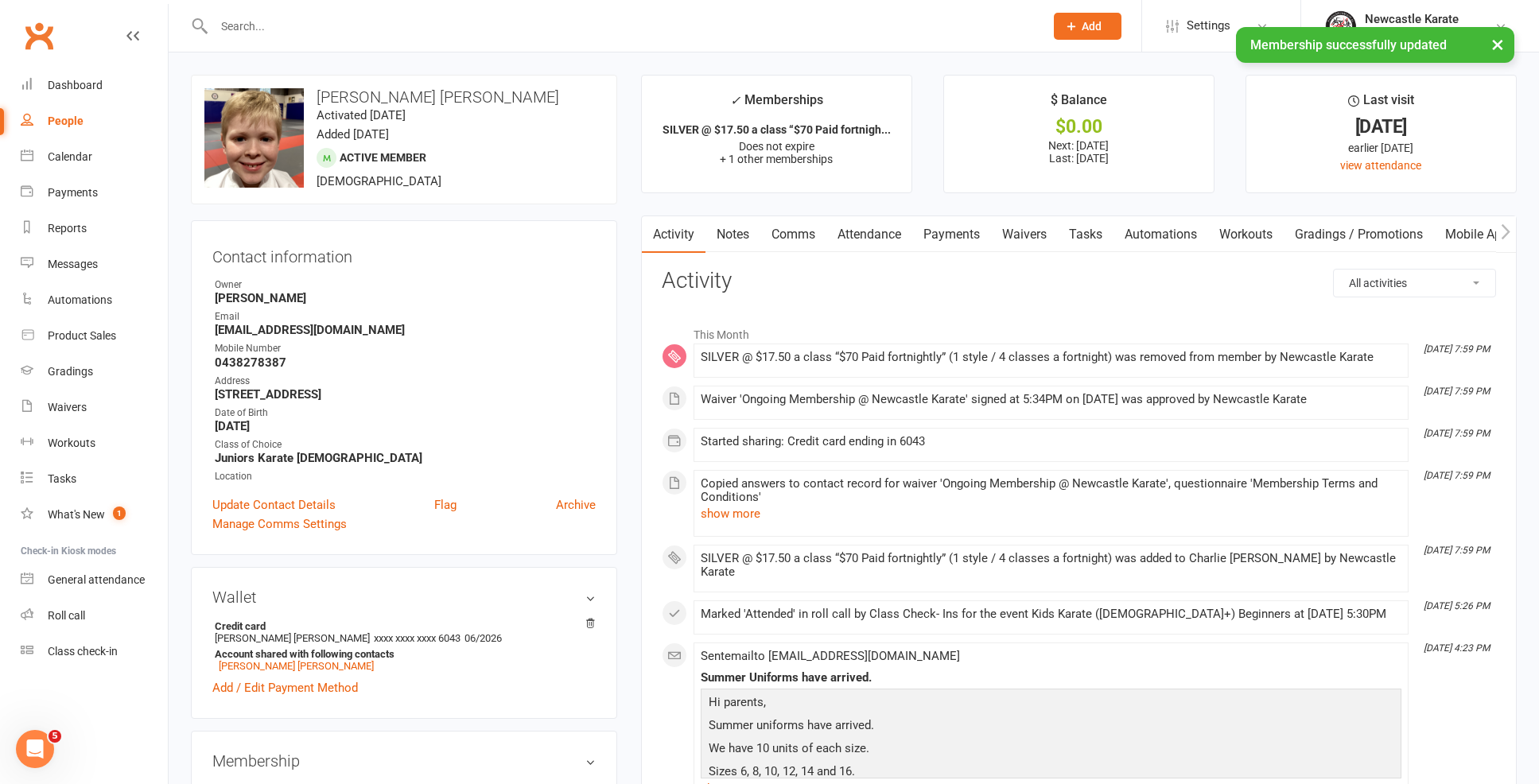
scroll to position [294, 0]
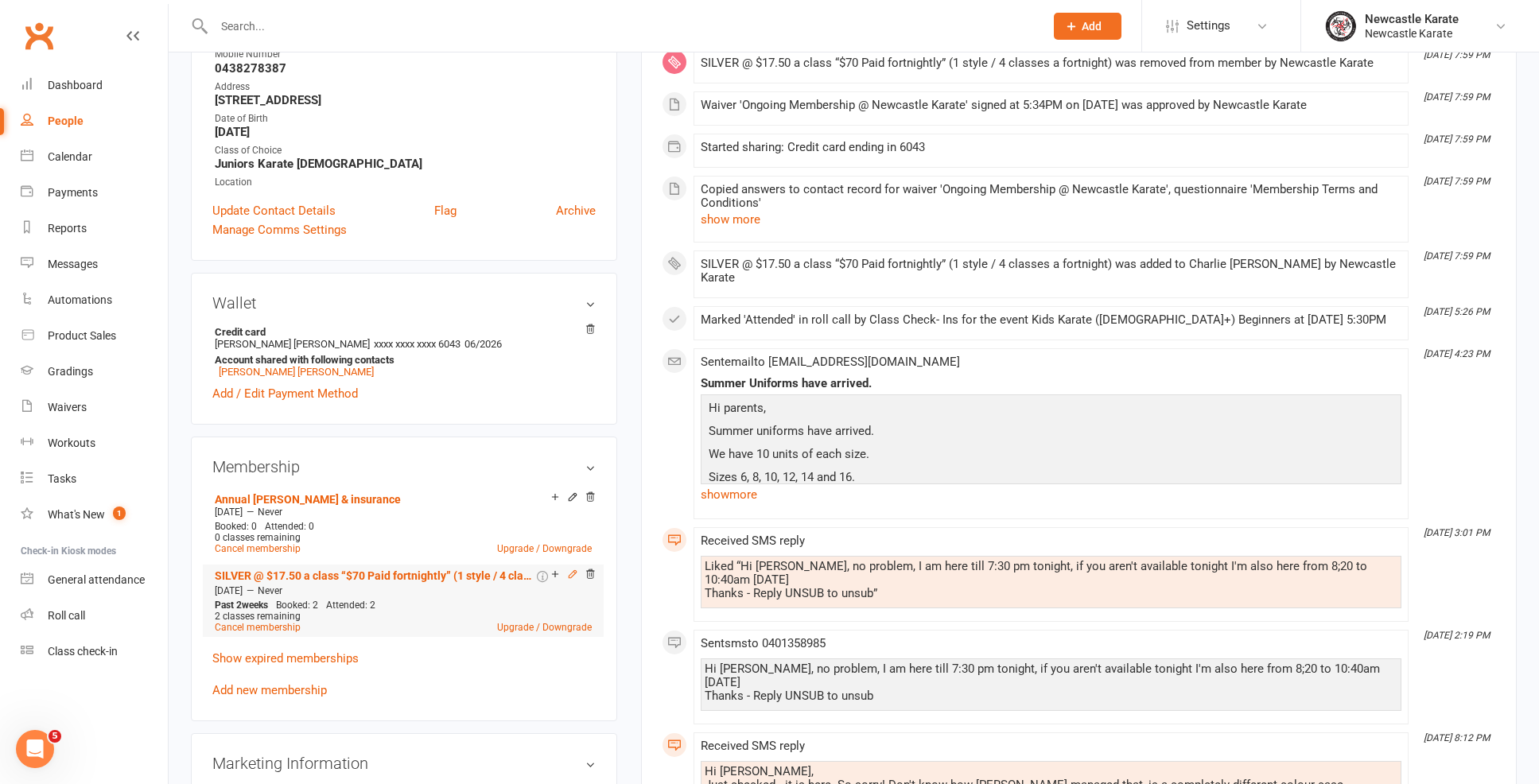
click at [570, 573] on icon at bounding box center [572, 574] width 7 height 7
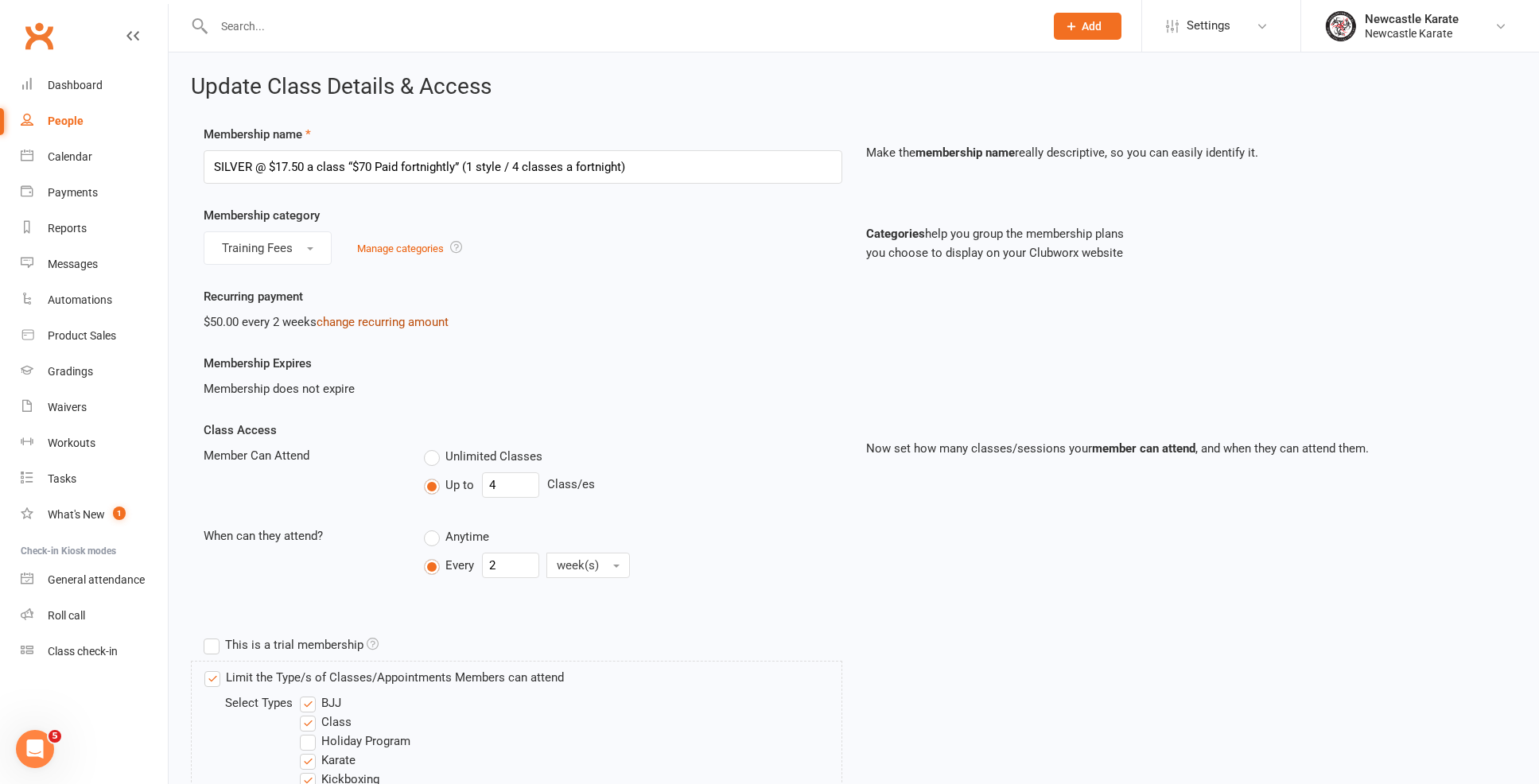
click at [369, 317] on link "change recurring amount" at bounding box center [383, 322] width 132 height 14
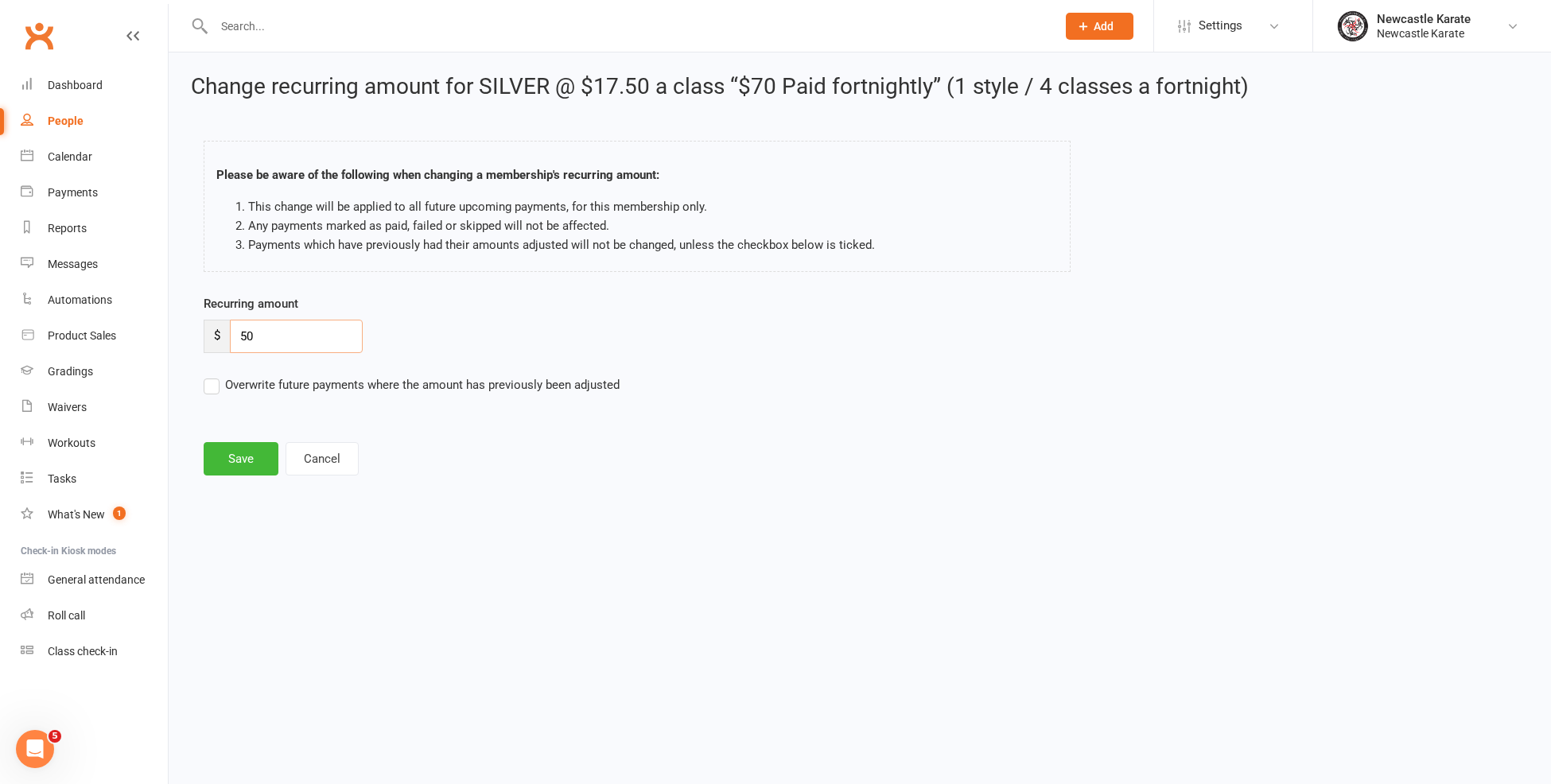
click at [330, 337] on input "50" at bounding box center [296, 336] width 133 height 33
type input "5"
type input "70"
click at [242, 390] on label "Overwrite future payments where the amount has previously been adjusted" at bounding box center [411, 385] width 416 height 19
click at [242, 375] on input "Overwrite future payments where the amount has previously been adjusted" at bounding box center [411, 375] width 416 height 0
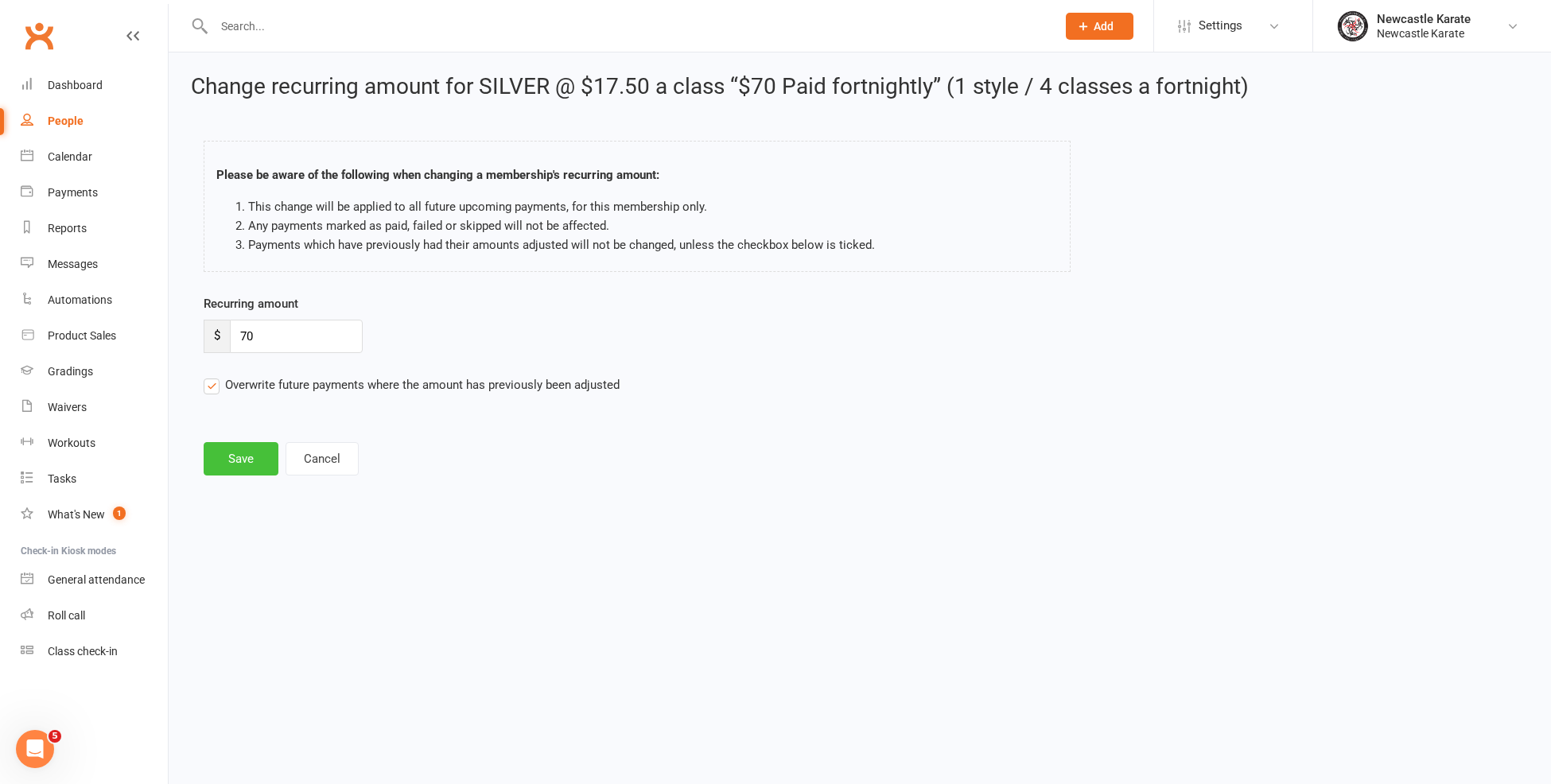
click at [243, 473] on button "Save" at bounding box center [241, 459] width 75 height 33
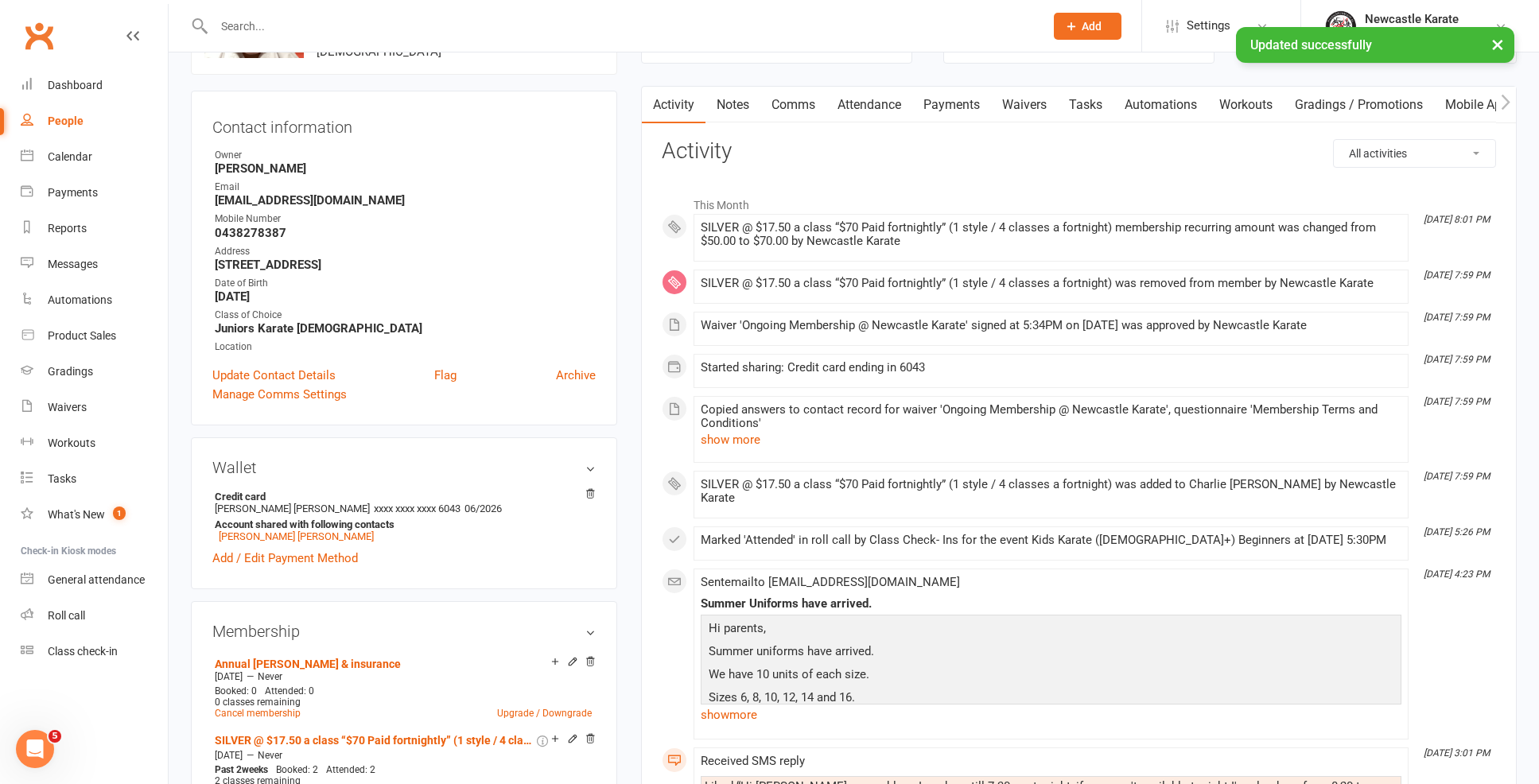
scroll to position [224, 0]
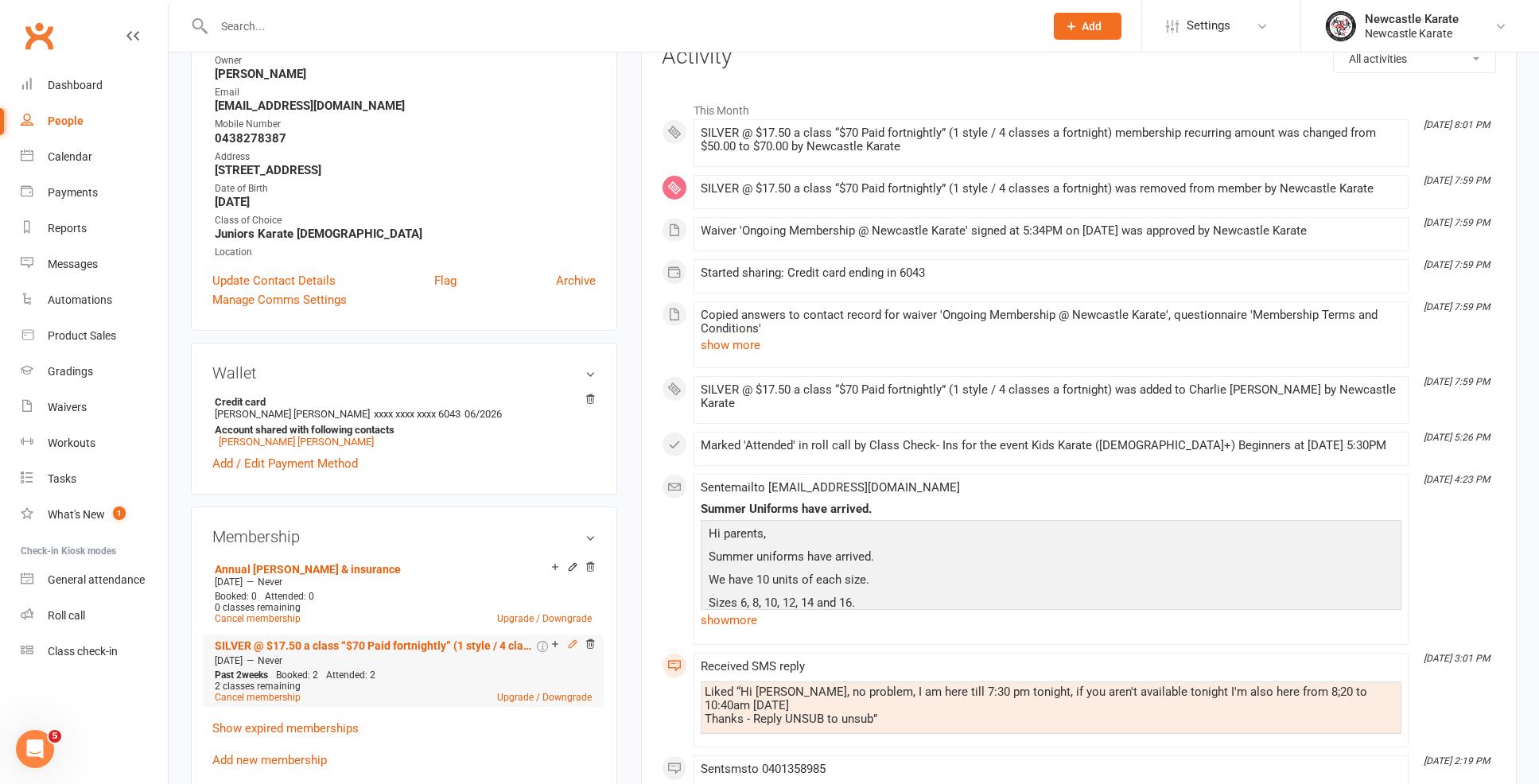
click at [570, 641] on icon at bounding box center [572, 643] width 7 height 7
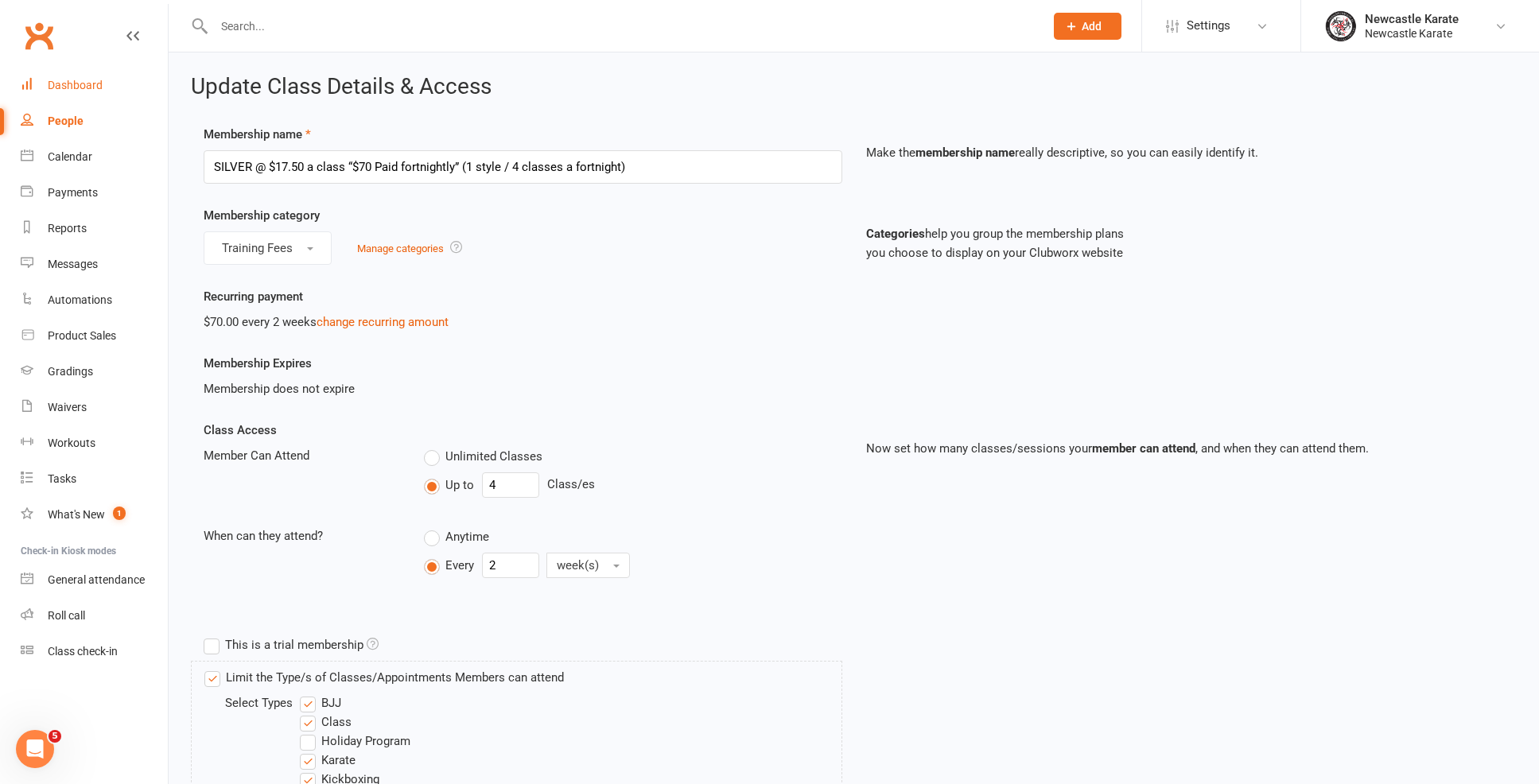
click at [79, 77] on link "Dashboard" at bounding box center [94, 85] width 147 height 36
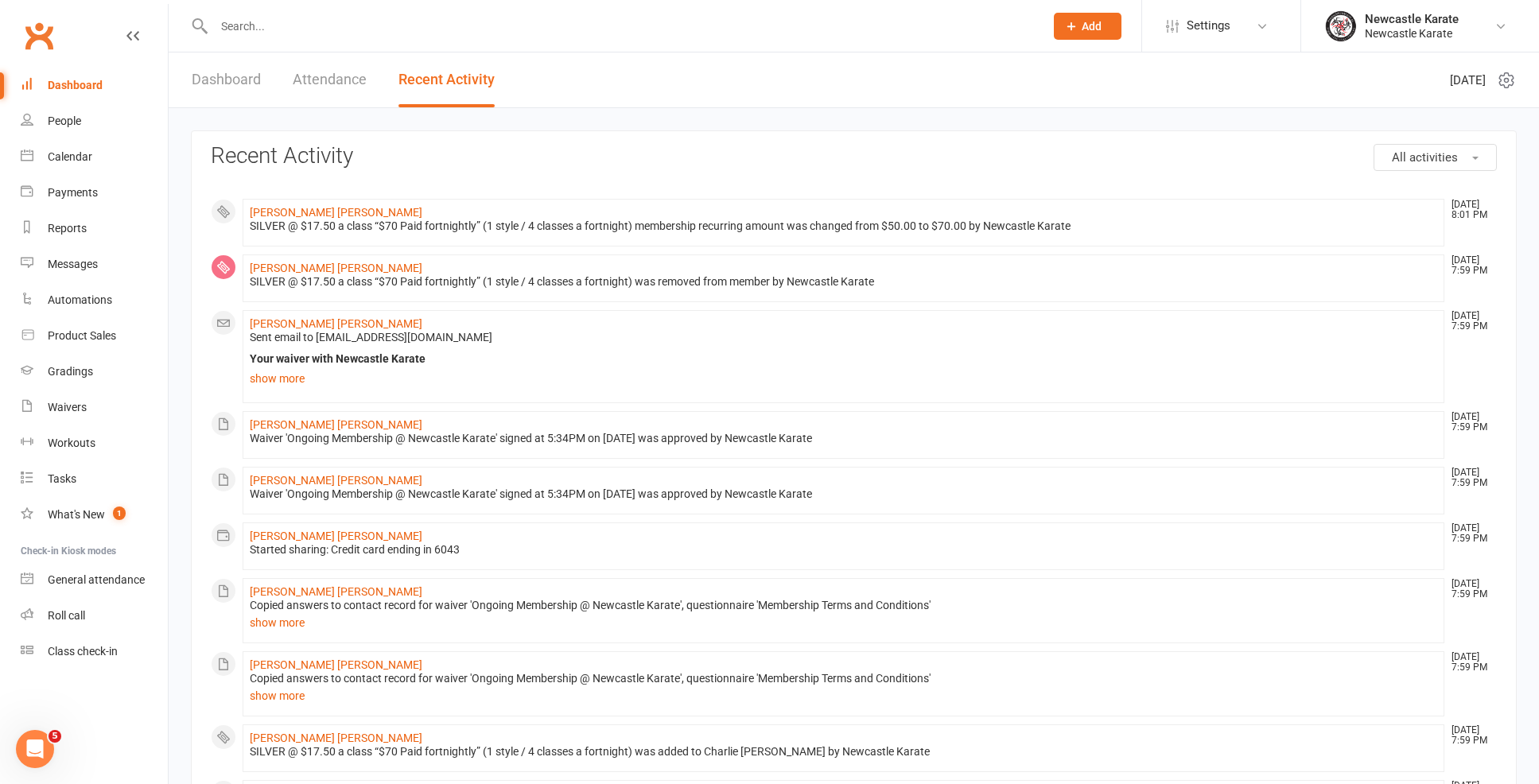
click at [305, 218] on li "Charlie Glen Sep 11, 8:01 PM SILVER @ $17.50 a class “$70 Paid fortnightly” (1 …" at bounding box center [843, 223] width 1202 height 48
click at [300, 211] on link "[PERSON_NAME] [PERSON_NAME]" at bounding box center [336, 212] width 172 height 13
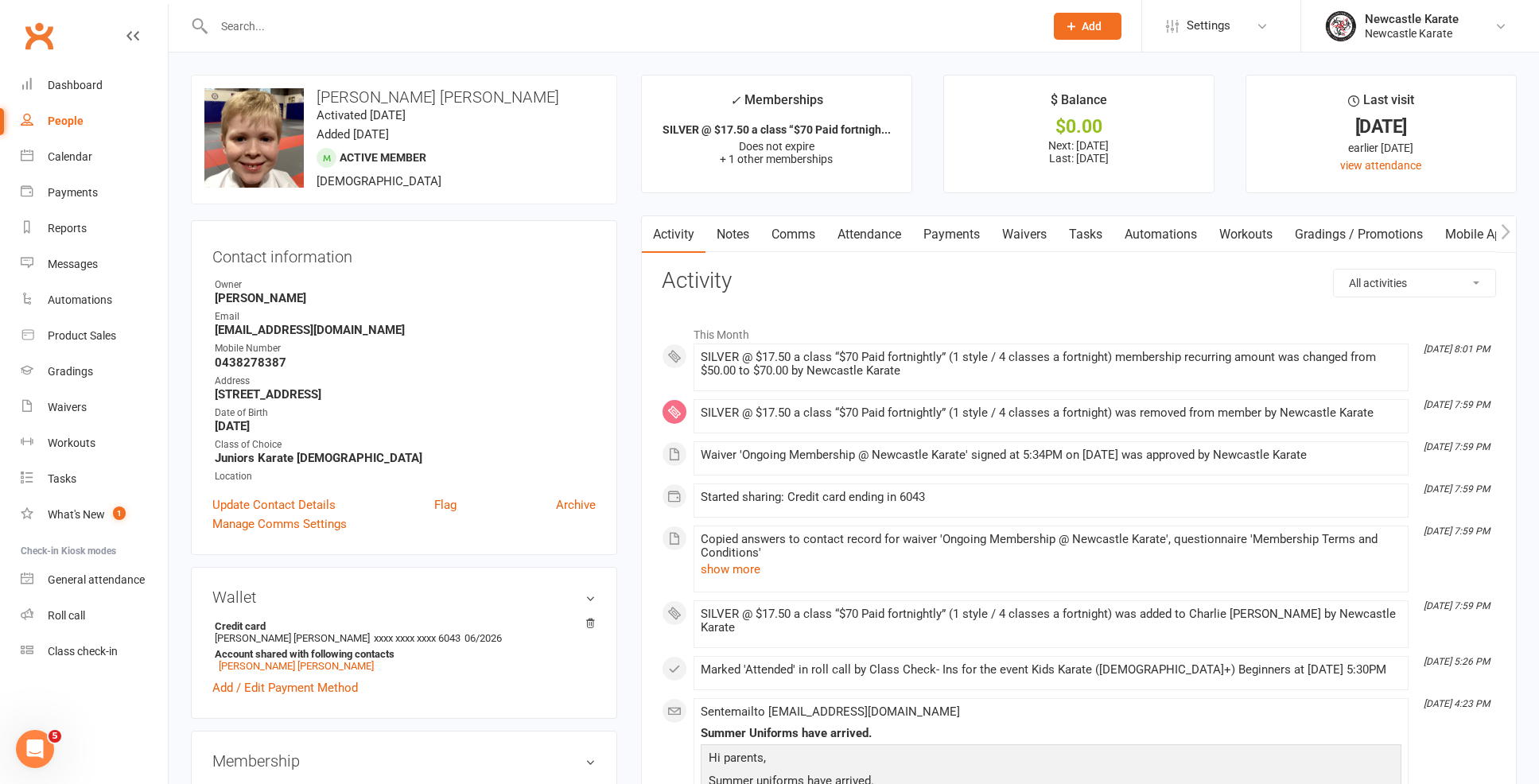
click at [942, 219] on link "Payments" at bounding box center [951, 235] width 79 height 37
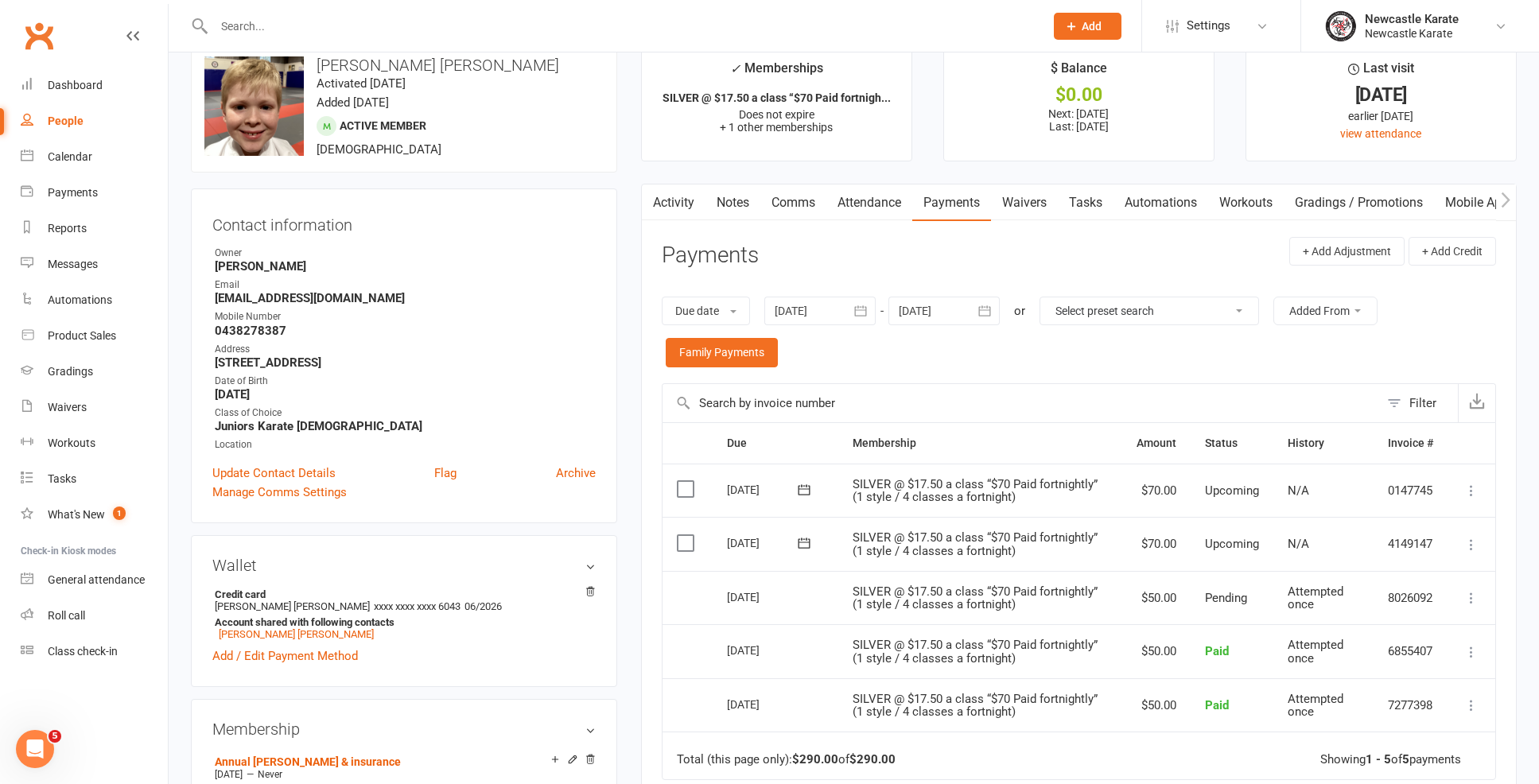
scroll to position [50, 0]
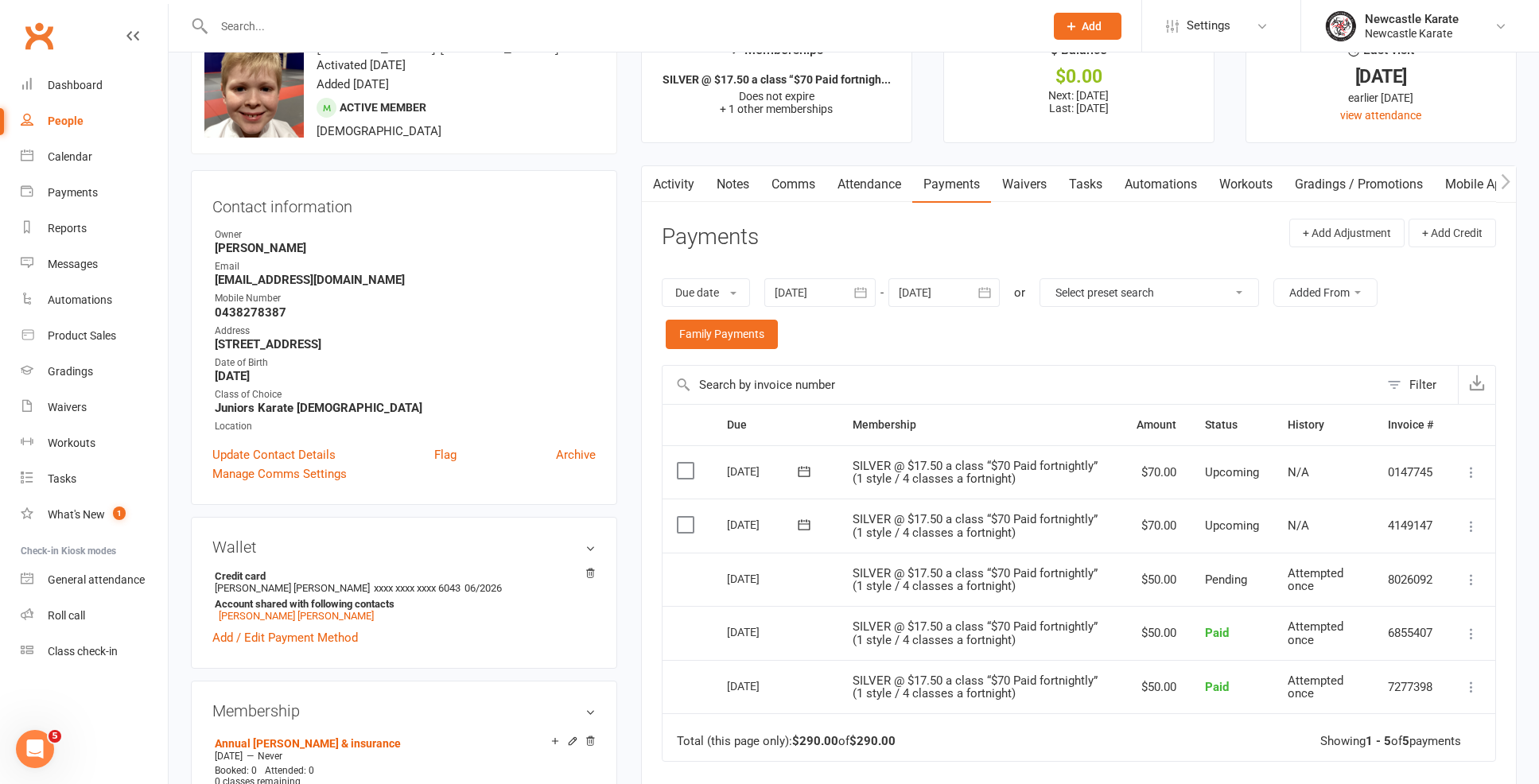
click at [976, 302] on button "button" at bounding box center [985, 292] width 29 height 29
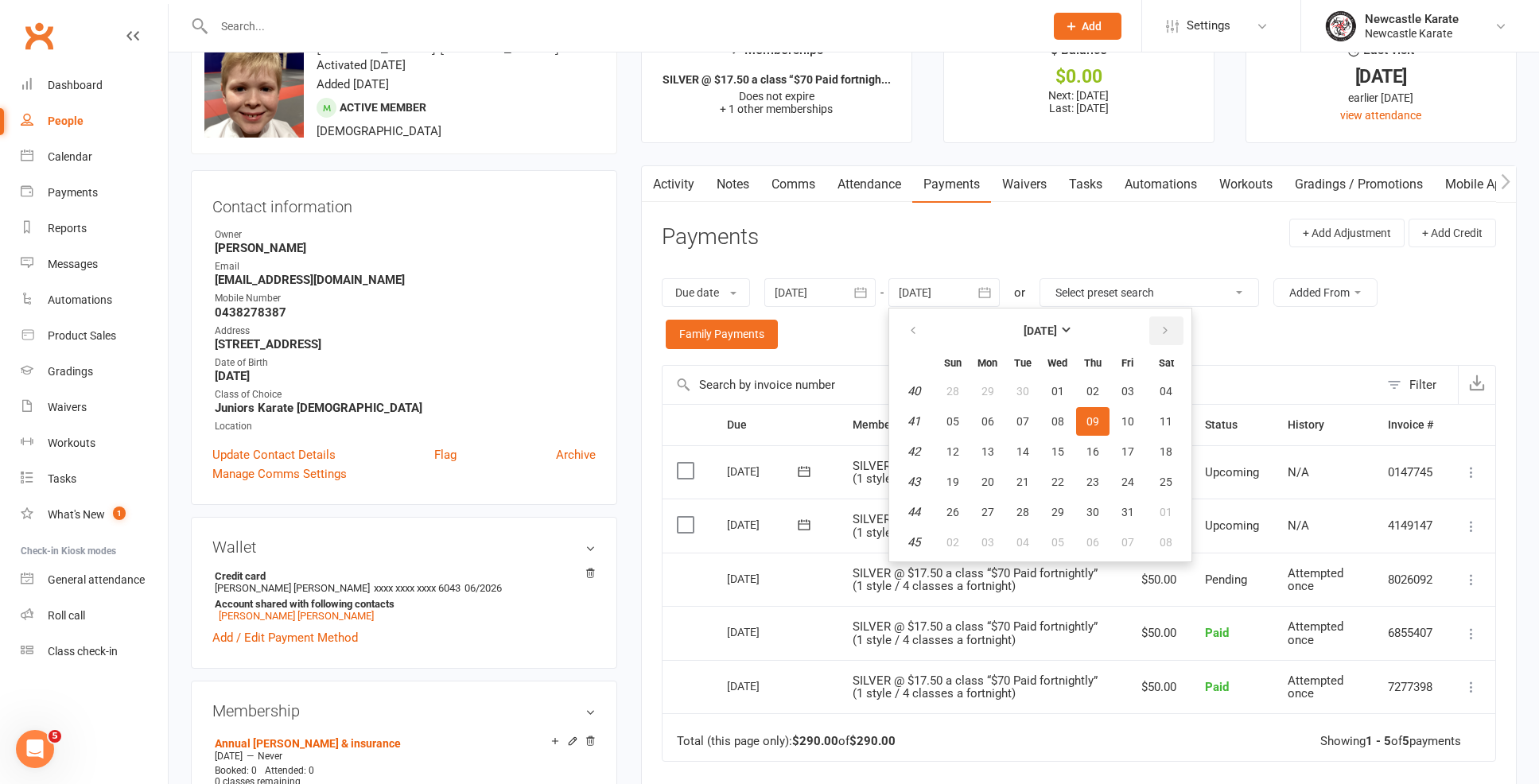
click at [1154, 334] on button "button" at bounding box center [1166, 330] width 34 height 29
click at [1160, 424] on button "13" at bounding box center [1166, 421] width 41 height 29
type input "13 Dec 2025"
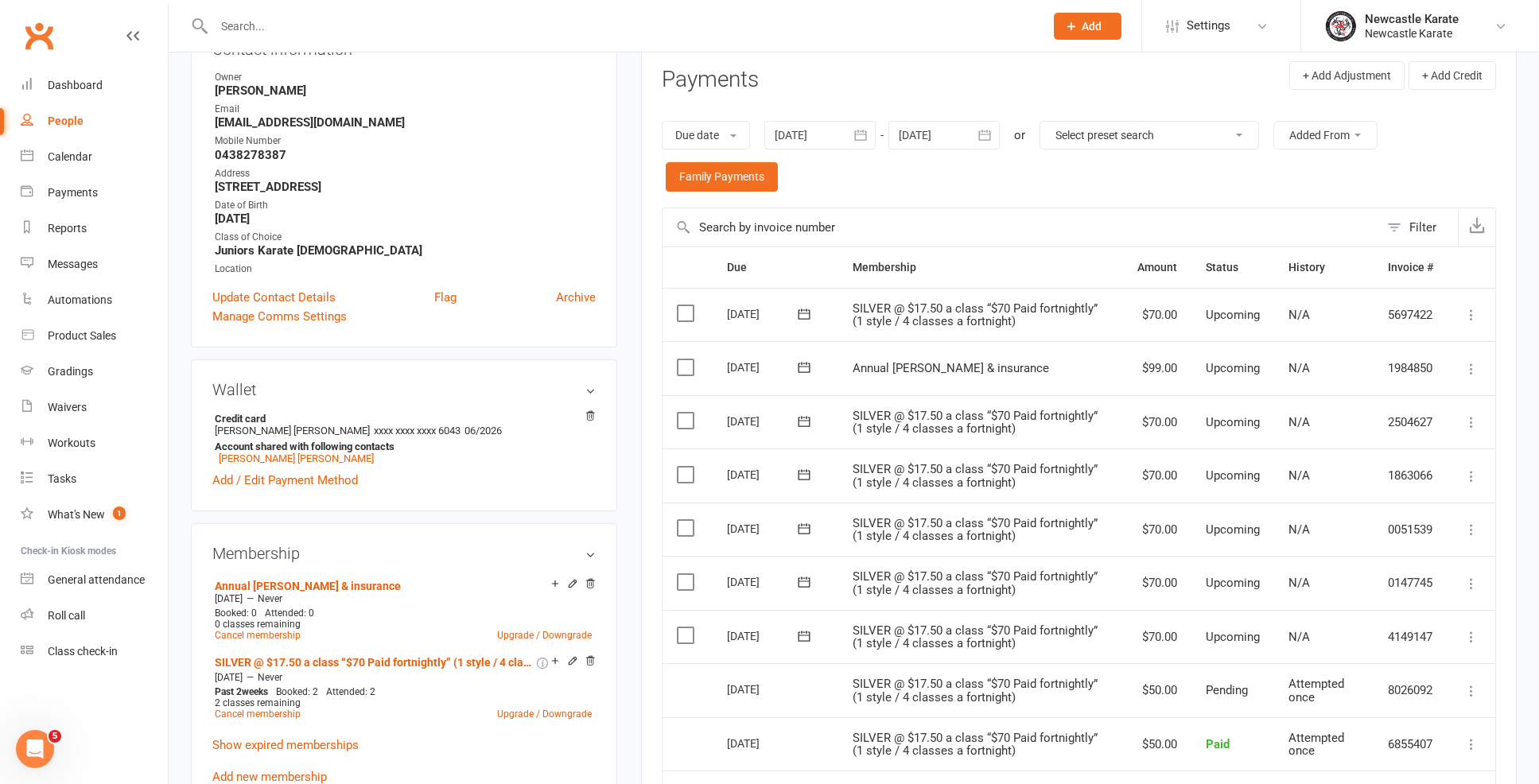
scroll to position [0, 0]
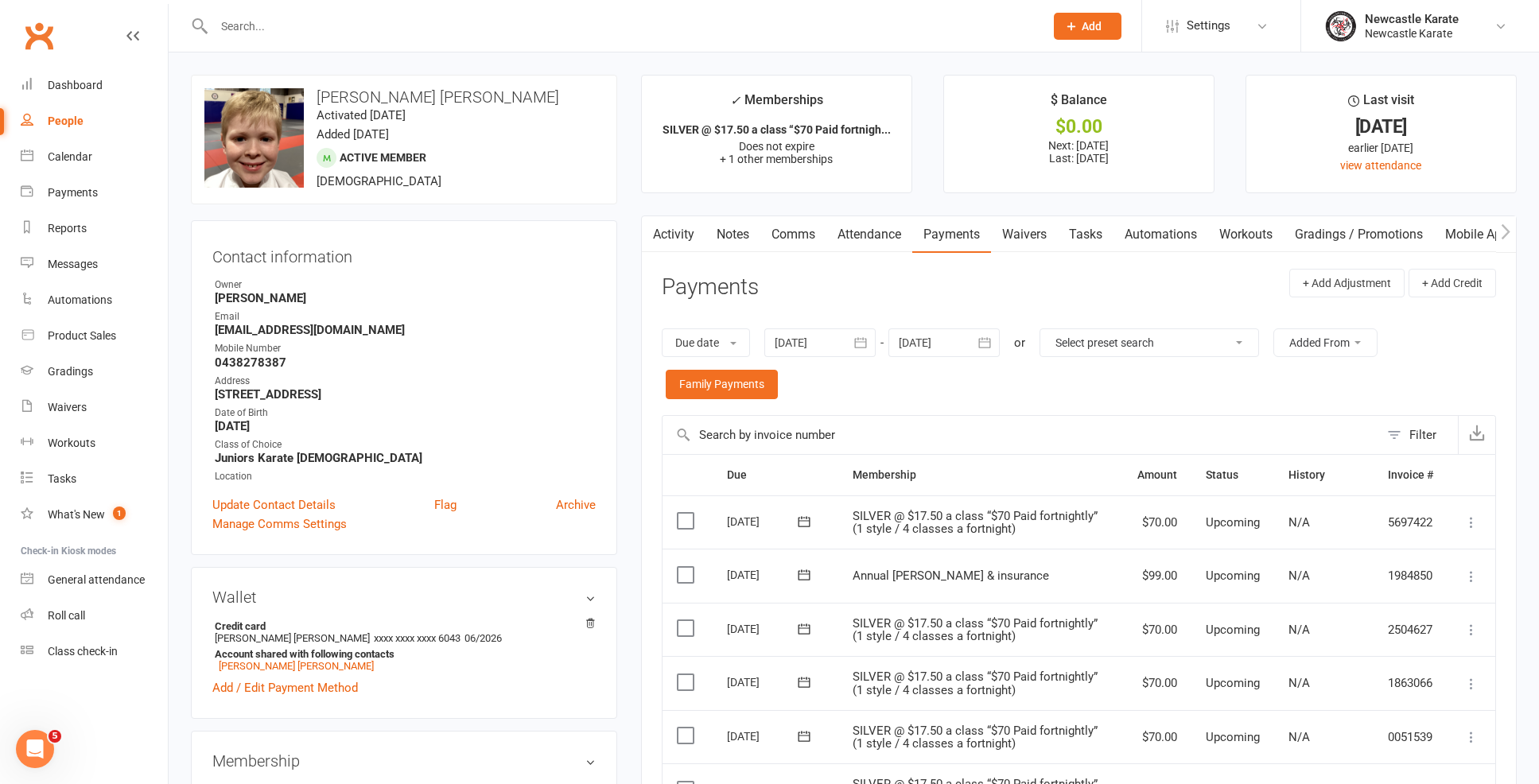
click at [807, 254] on div "Activity Notes Comms Attendance Payments Waivers Tasks Automations Workouts Gra…" at bounding box center [1078, 762] width 876 height 1094
click at [778, 218] on link "Comms" at bounding box center [793, 235] width 66 height 37
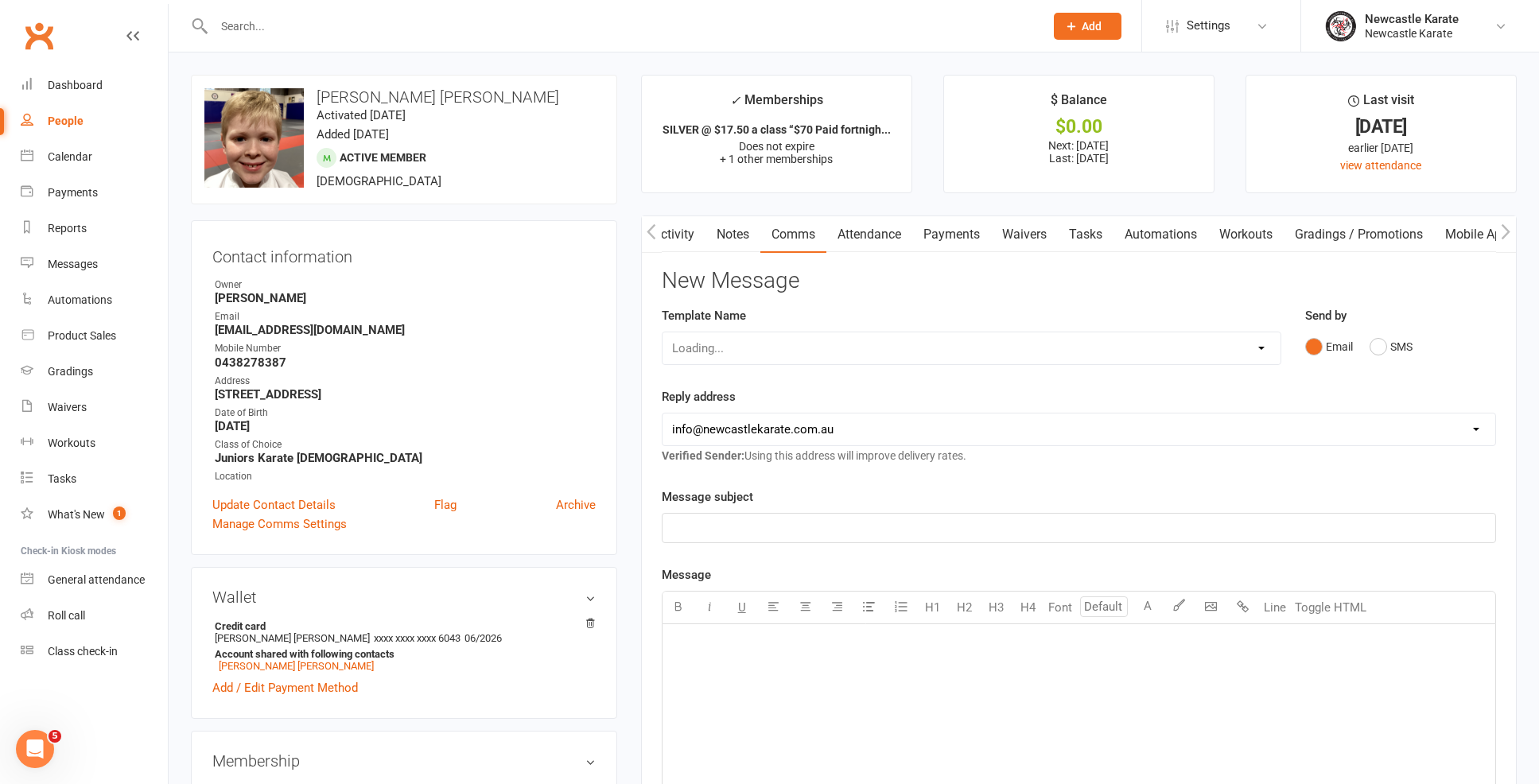
scroll to position [0, 1]
click at [877, 220] on link "Attendance" at bounding box center [868, 235] width 86 height 37
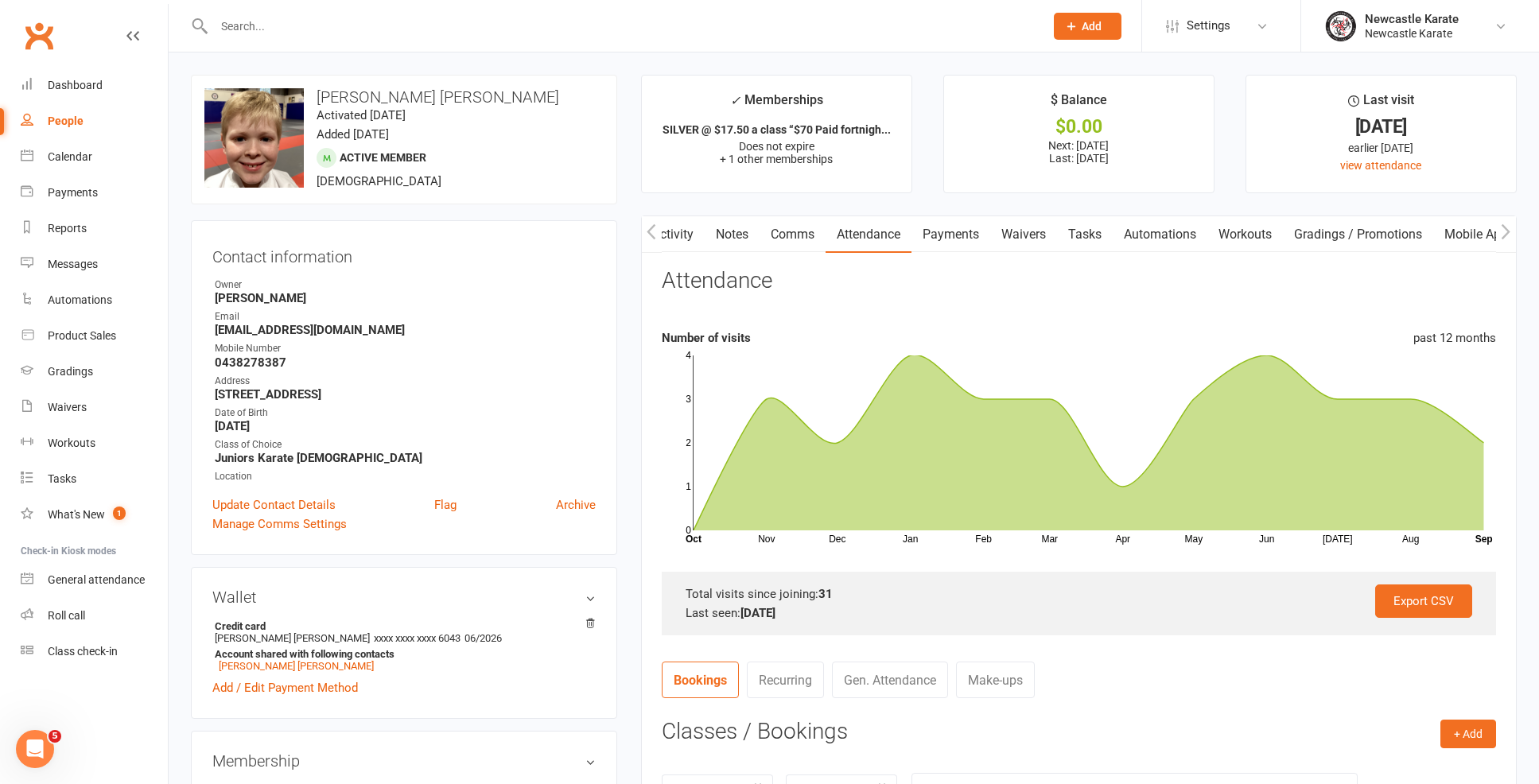
click at [728, 236] on link "Notes" at bounding box center [731, 235] width 55 height 37
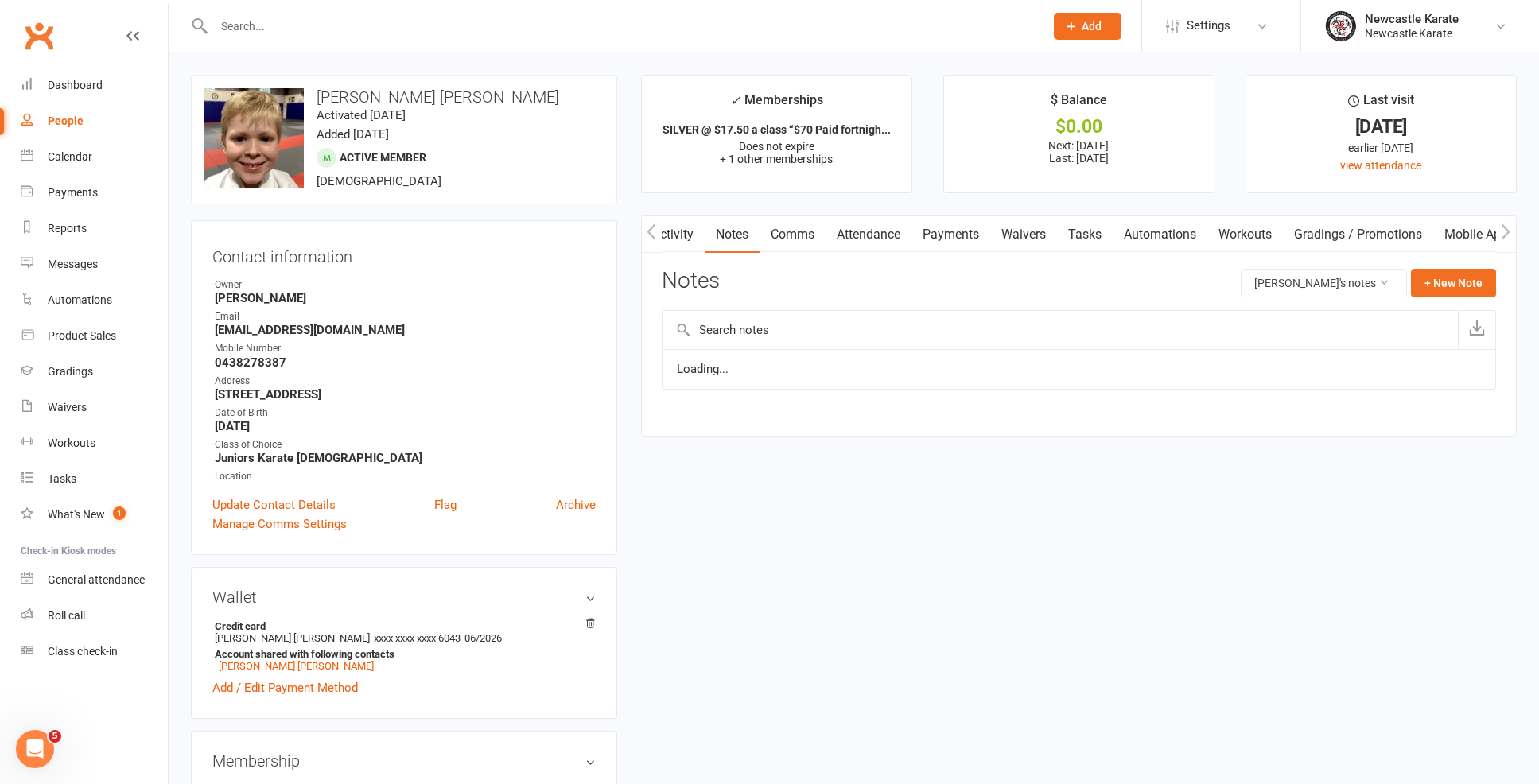
click at [790, 236] on link "Comms" at bounding box center [792, 235] width 66 height 37
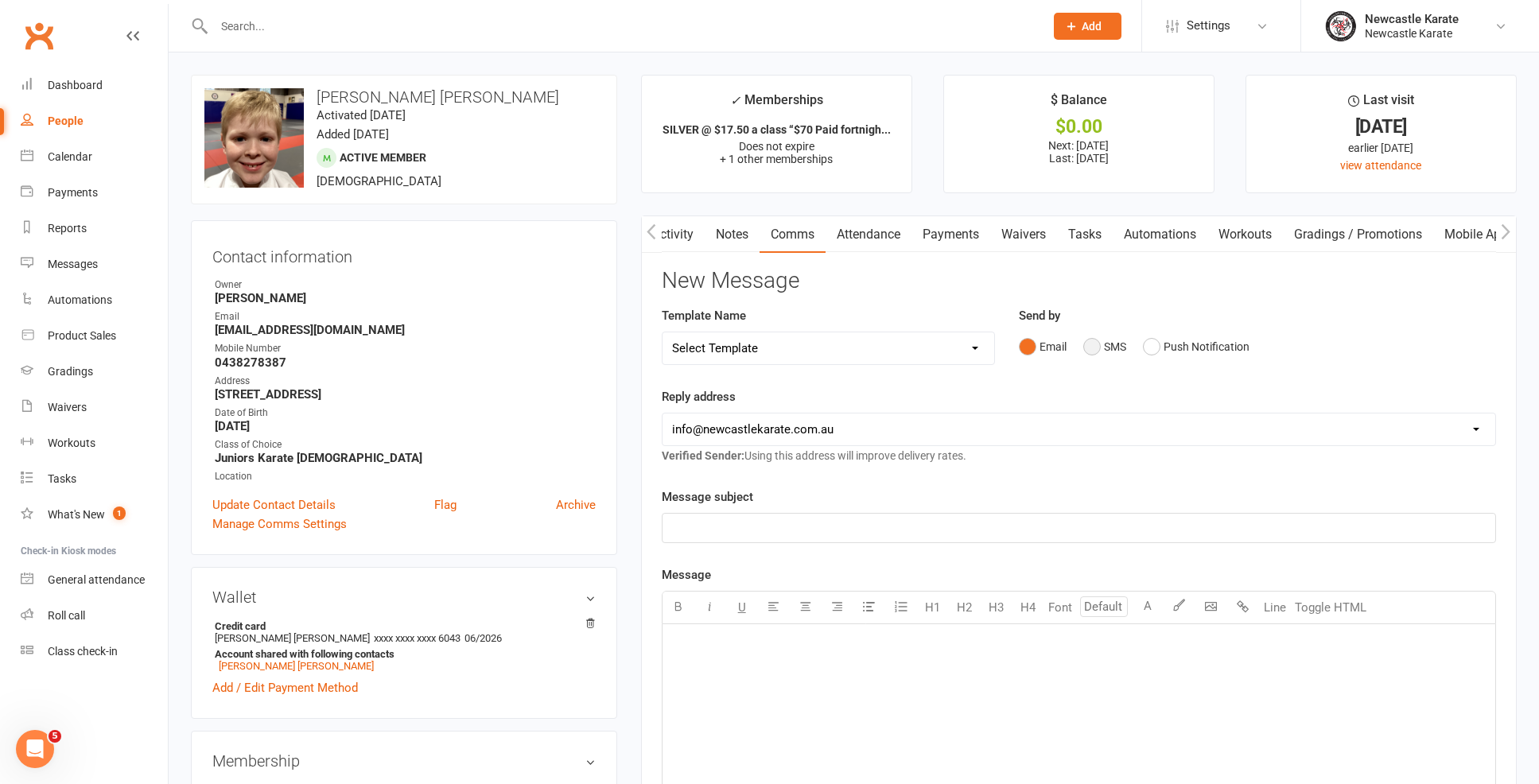
click at [1121, 346] on button "SMS" at bounding box center [1104, 346] width 43 height 30
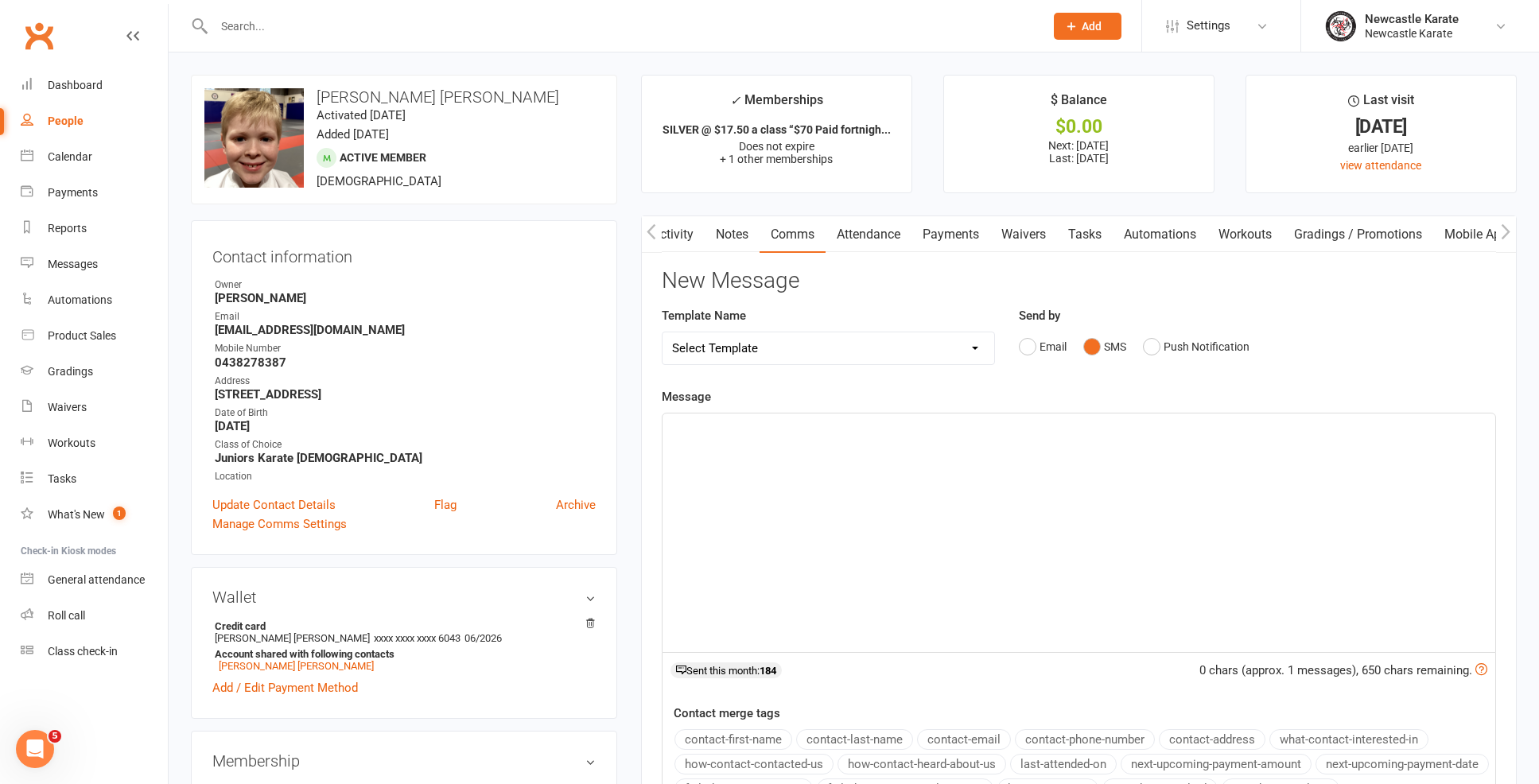
click at [1070, 503] on div "﻿" at bounding box center [1079, 533] width 833 height 238
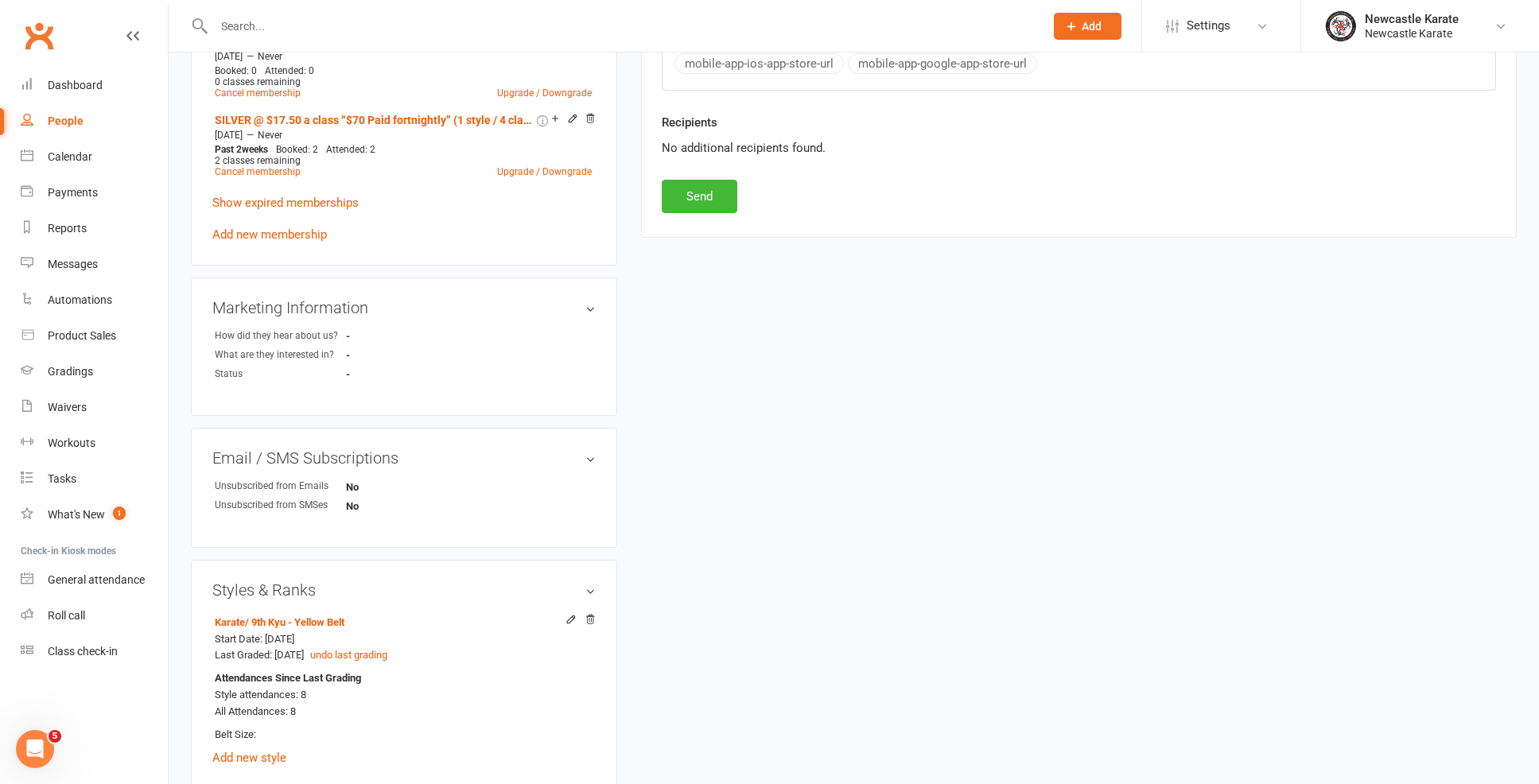
scroll to position [1237, 0]
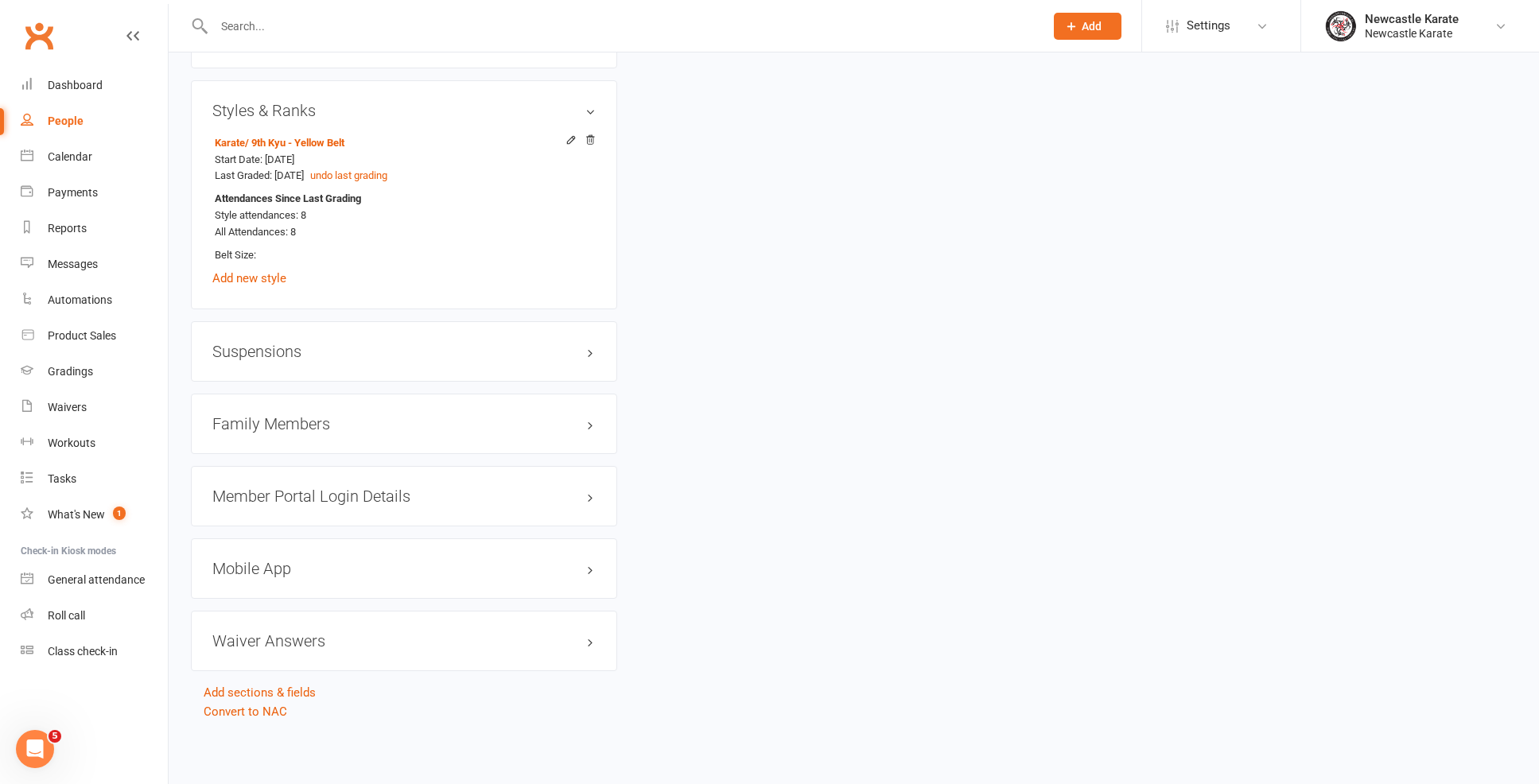
click at [311, 417] on h3 "Family Members" at bounding box center [403, 423] width 383 height 17
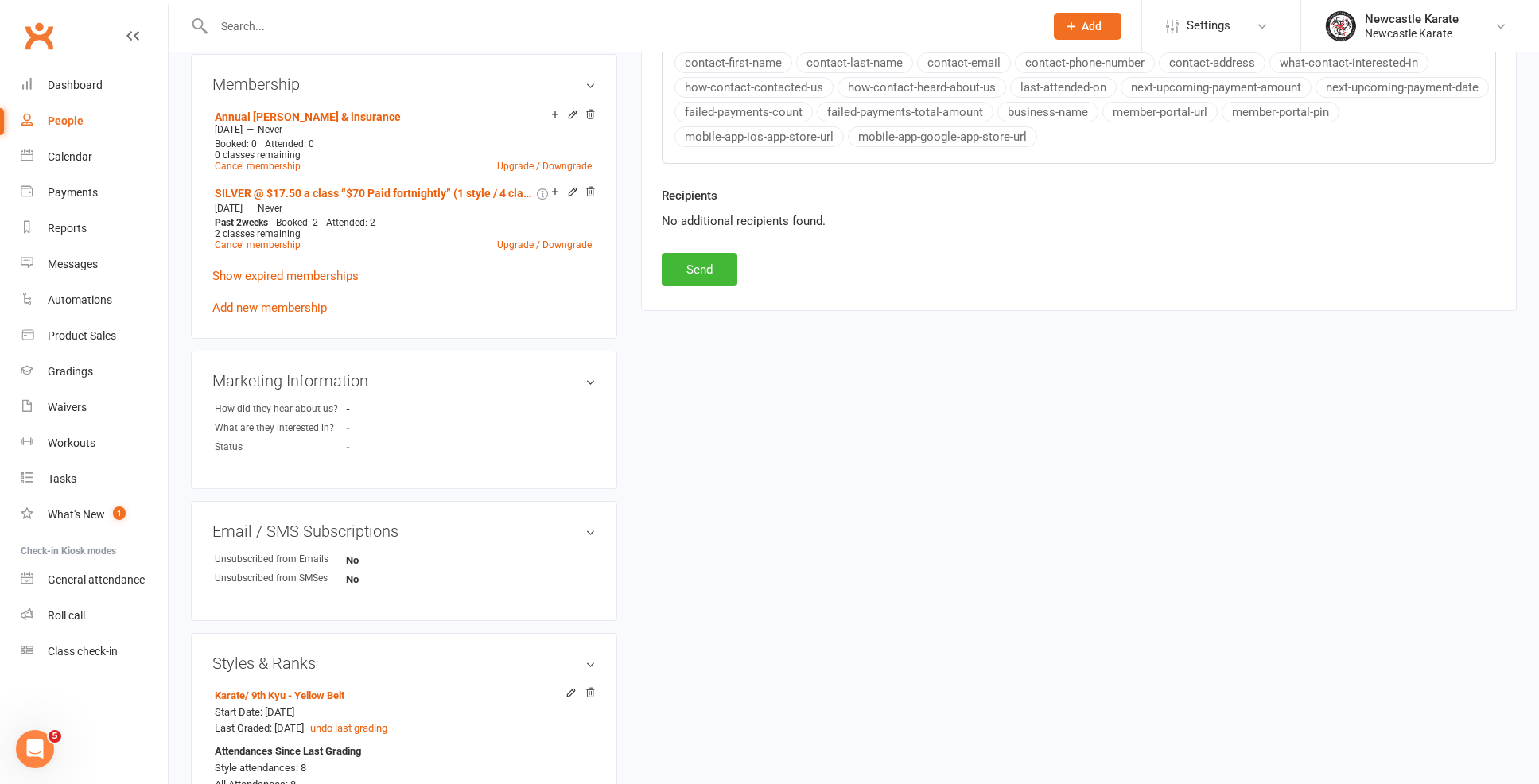
scroll to position [116, 0]
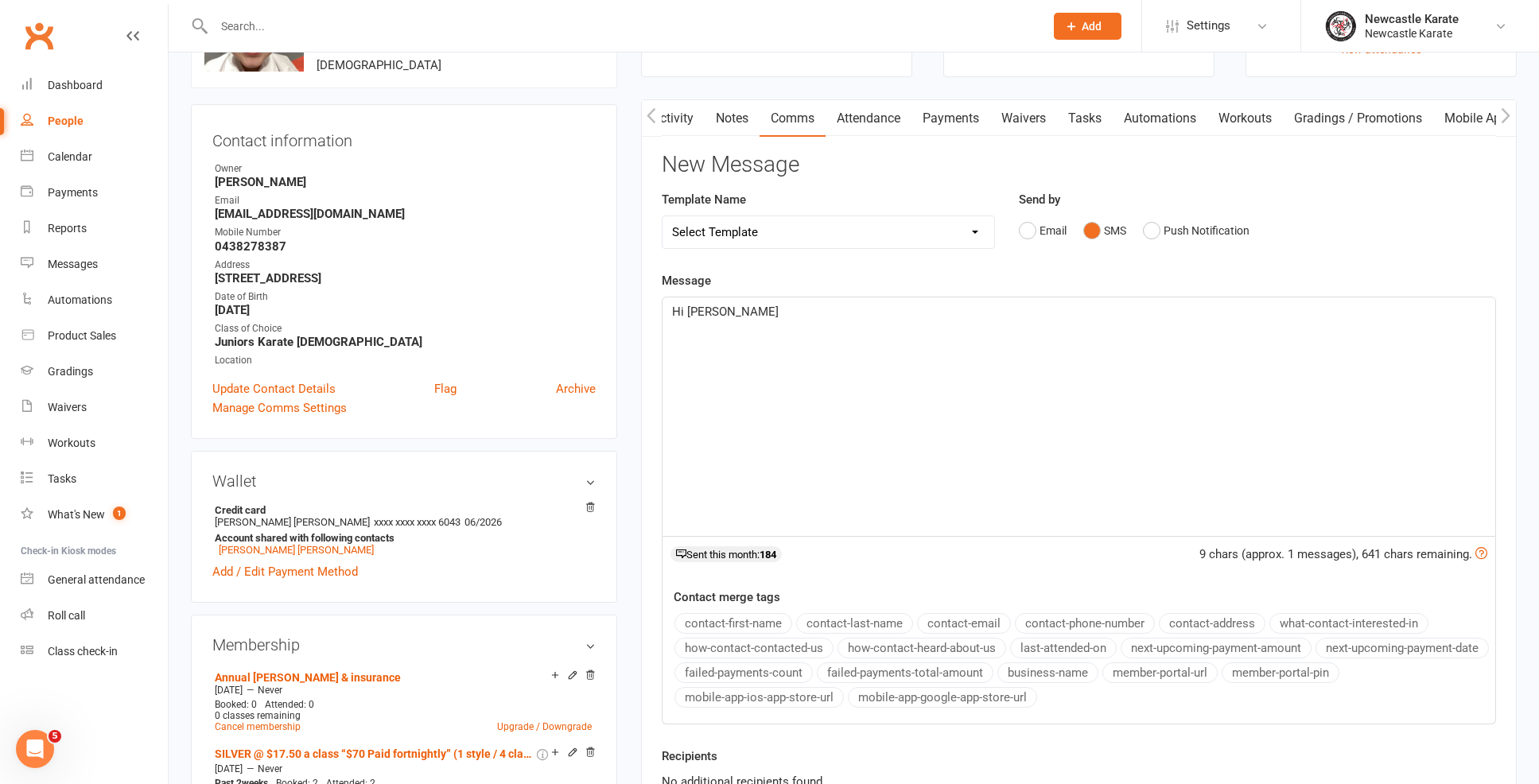
click at [706, 304] on span "Hi Mathew" at bounding box center [725, 311] width 107 height 14
click at [799, 303] on p "Hi Matthew" at bounding box center [1079, 312] width 814 height 19
click at [885, 362] on div "Hi Matthew, Just letting you know I have just updated Charlies membership, you …" at bounding box center [1079, 416] width 833 height 238
drag, startPoint x: 886, startPoint y: 372, endPoint x: 942, endPoint y: 320, distance: 76.4
click at [942, 322] on p "Thanks [PERSON_NAME]" at bounding box center [1079, 331] width 814 height 19
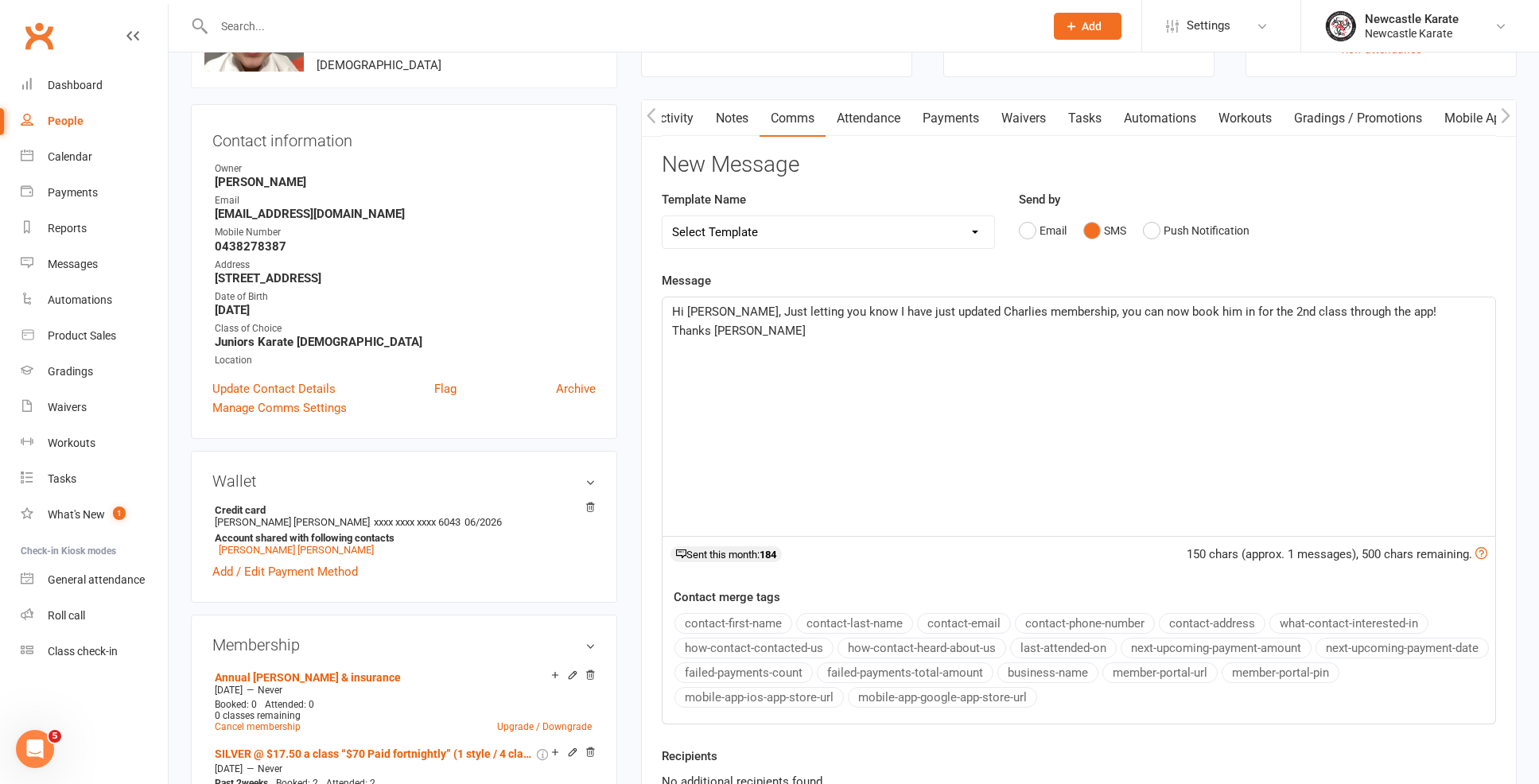
click at [1066, 309] on span "Hi [PERSON_NAME], Just letting you know I have just updated Charlies membership…" at bounding box center [1054, 311] width 764 height 14
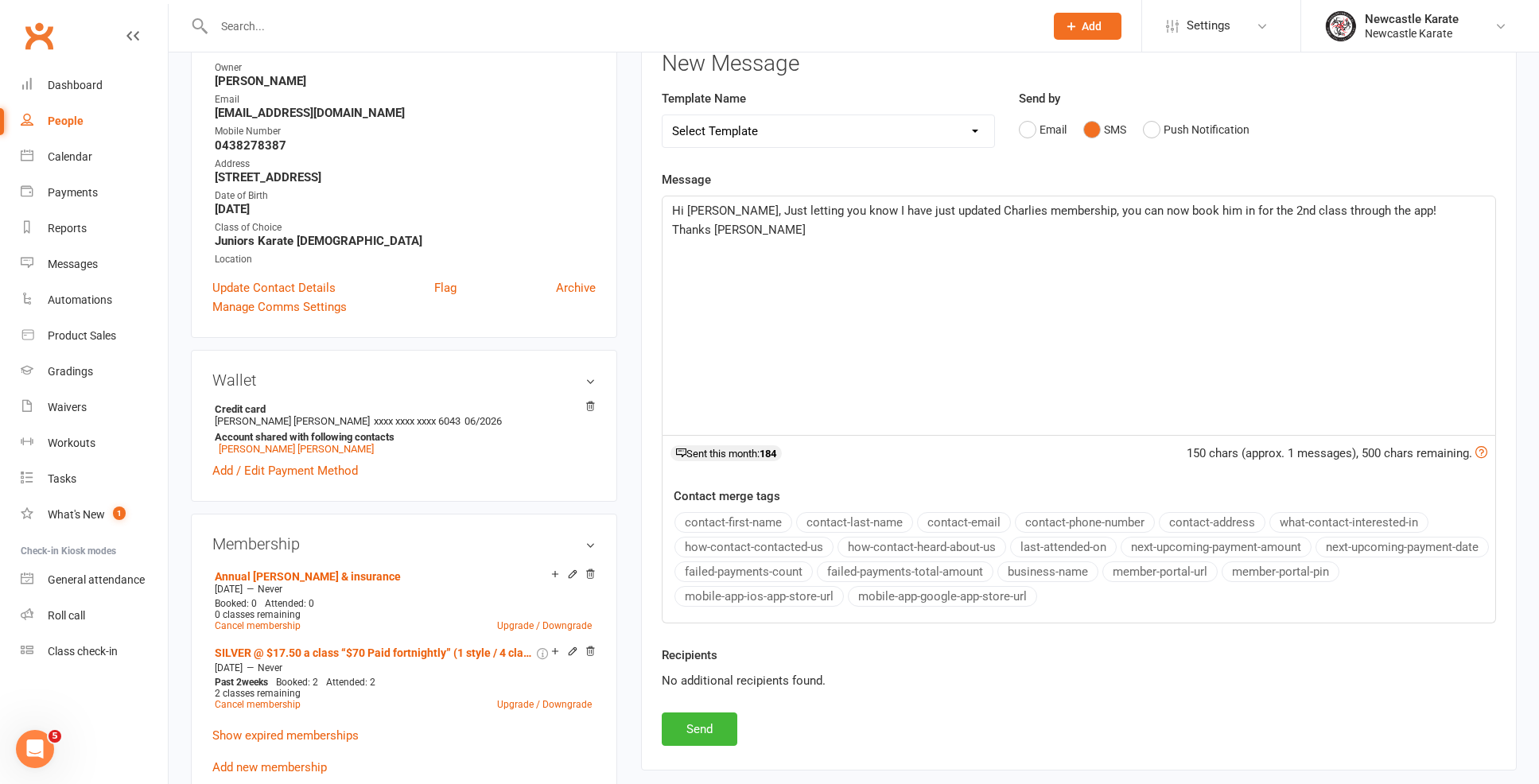
scroll to position [352, 0]
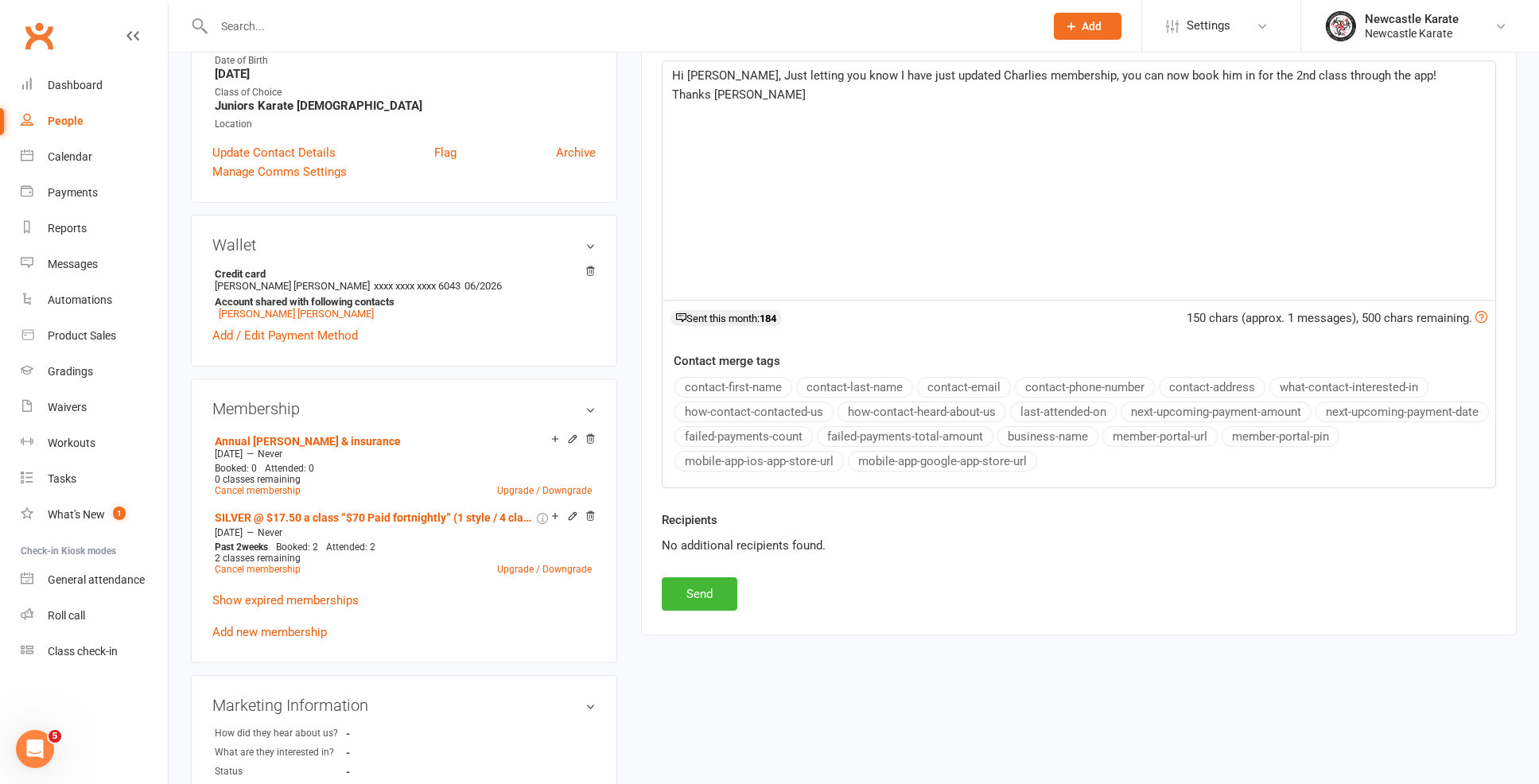
drag, startPoint x: 696, startPoint y: 595, endPoint x: 702, endPoint y: 584, distance: 12.5
click at [696, 595] on button "Send" at bounding box center [699, 594] width 76 height 33
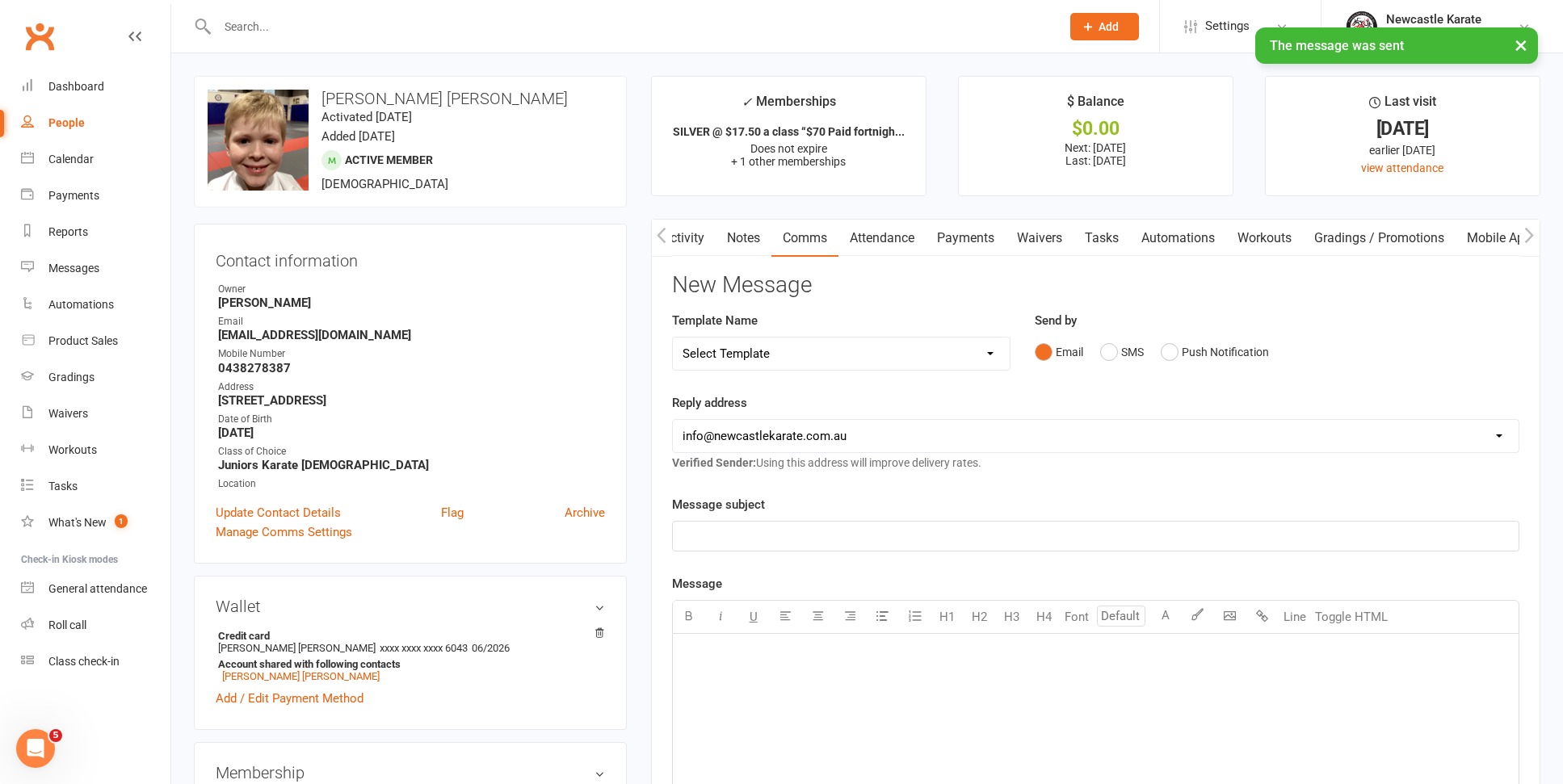
click at [685, 243] on link "Activity" at bounding box center [683, 238] width 64 height 37
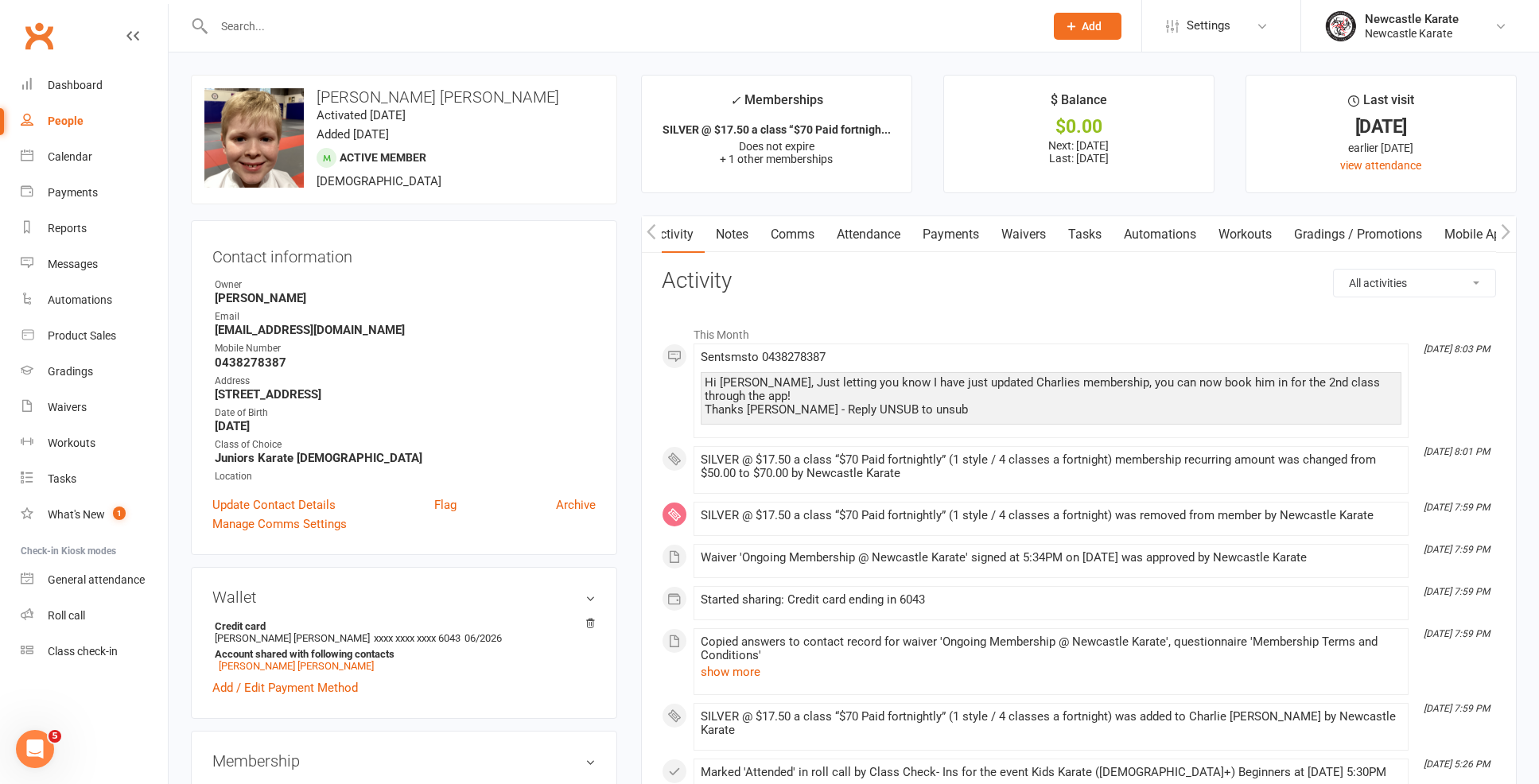
click at [936, 216] on link "Payments" at bounding box center [950, 235] width 79 height 37
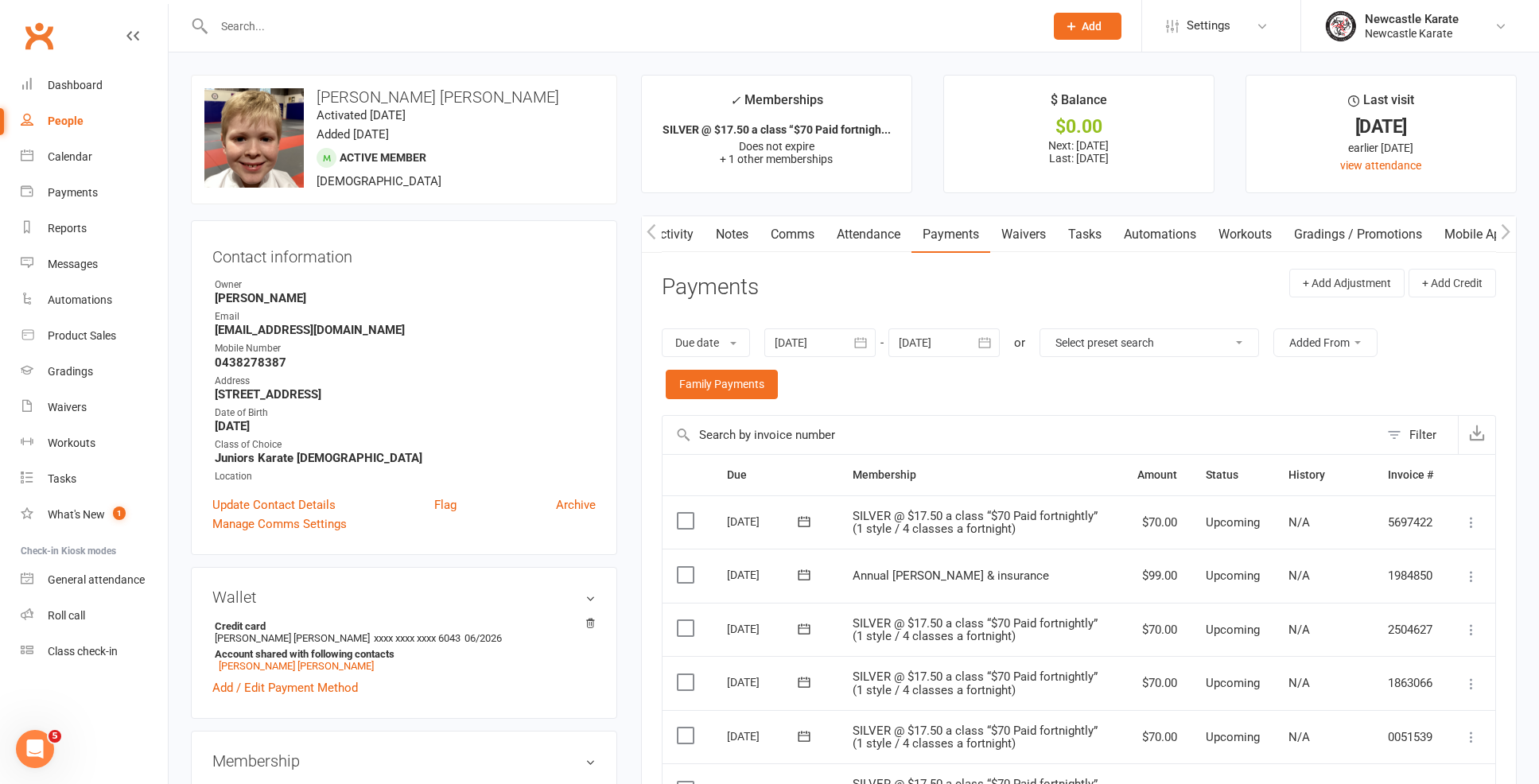
scroll to position [114, 0]
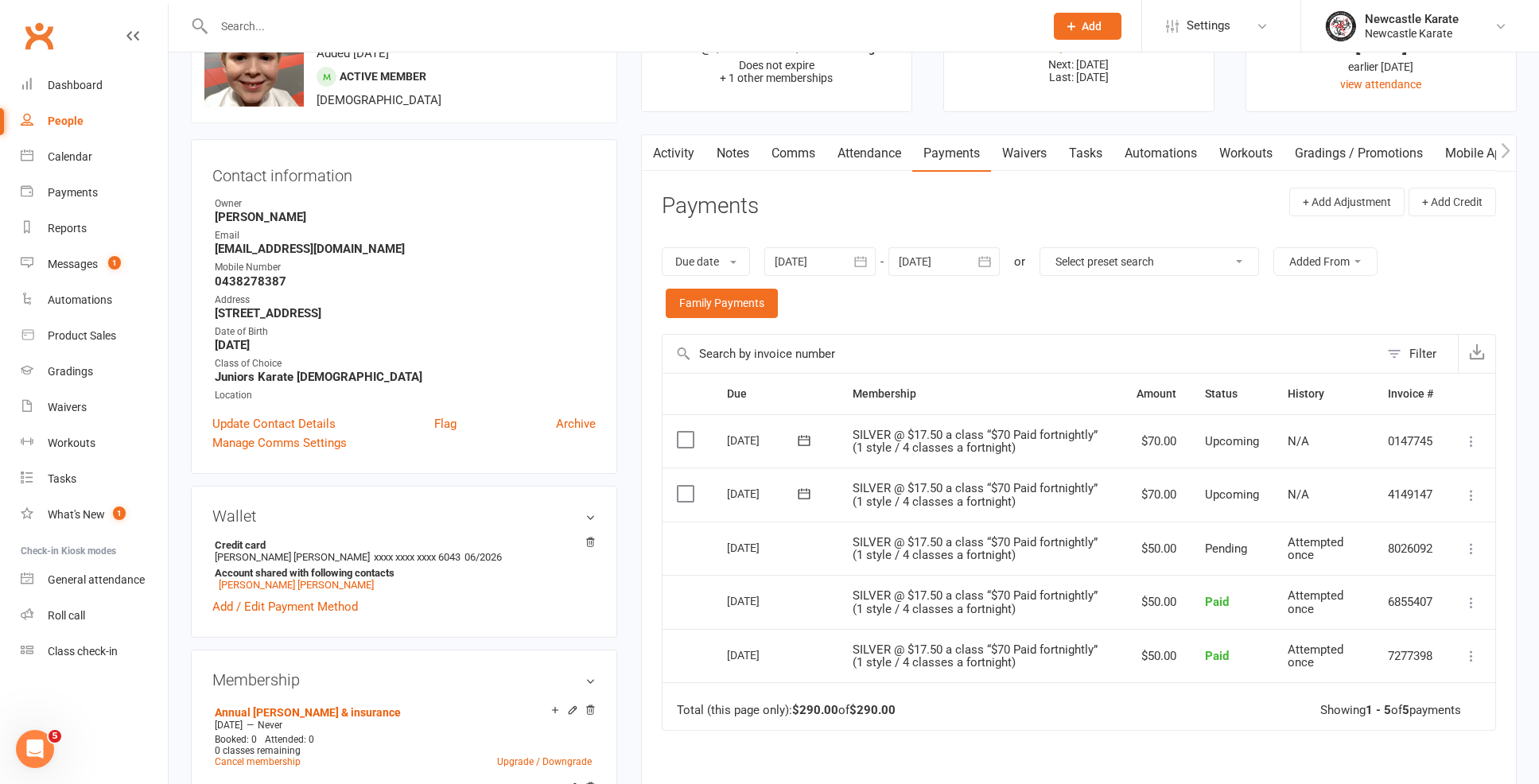
click at [969, 247] on div at bounding box center [944, 261] width 111 height 29
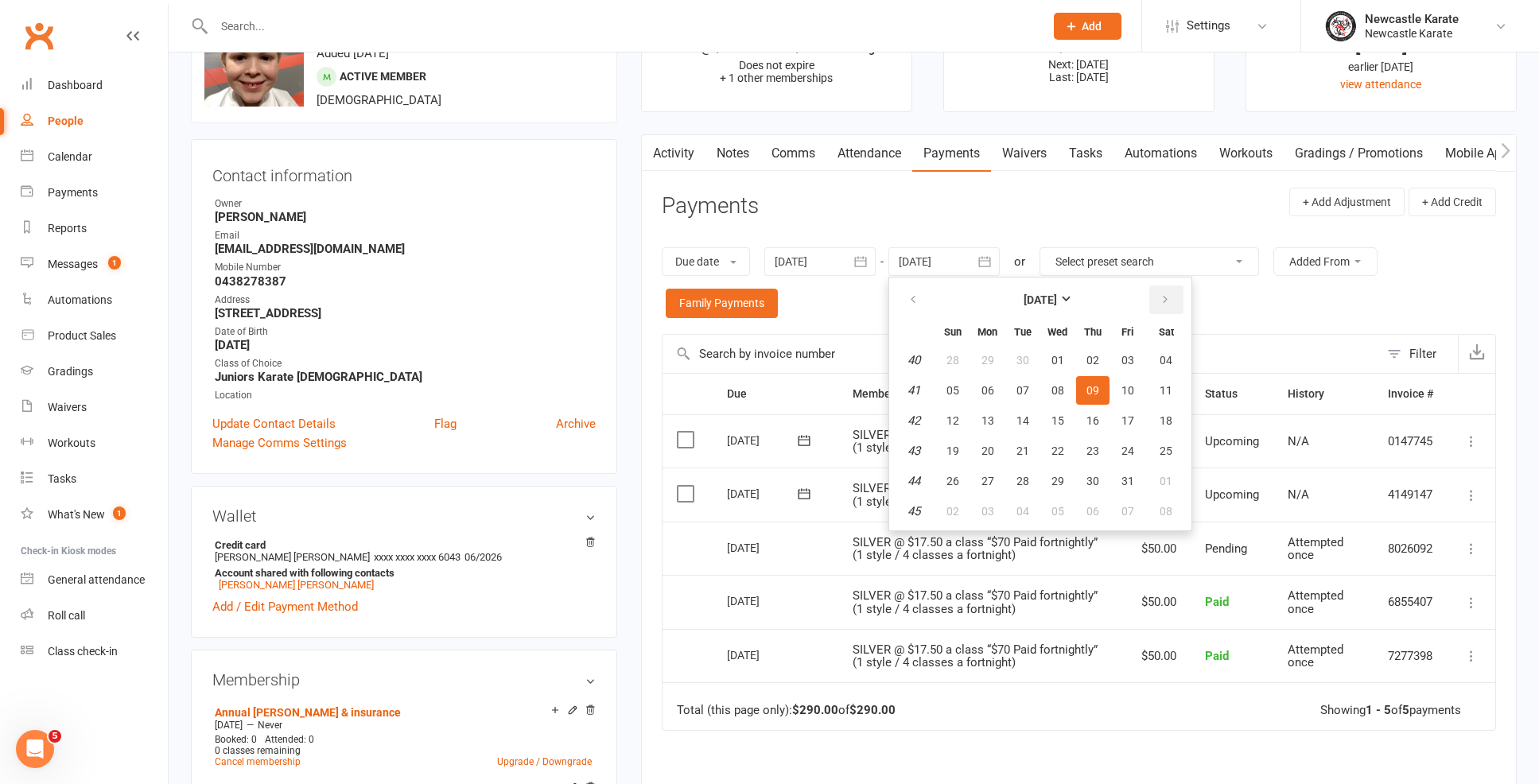
click at [1150, 290] on button "button" at bounding box center [1166, 299] width 34 height 29
click at [1155, 291] on button "button" at bounding box center [1166, 299] width 34 height 29
click at [1171, 399] on button "14" at bounding box center [1166, 390] width 41 height 29
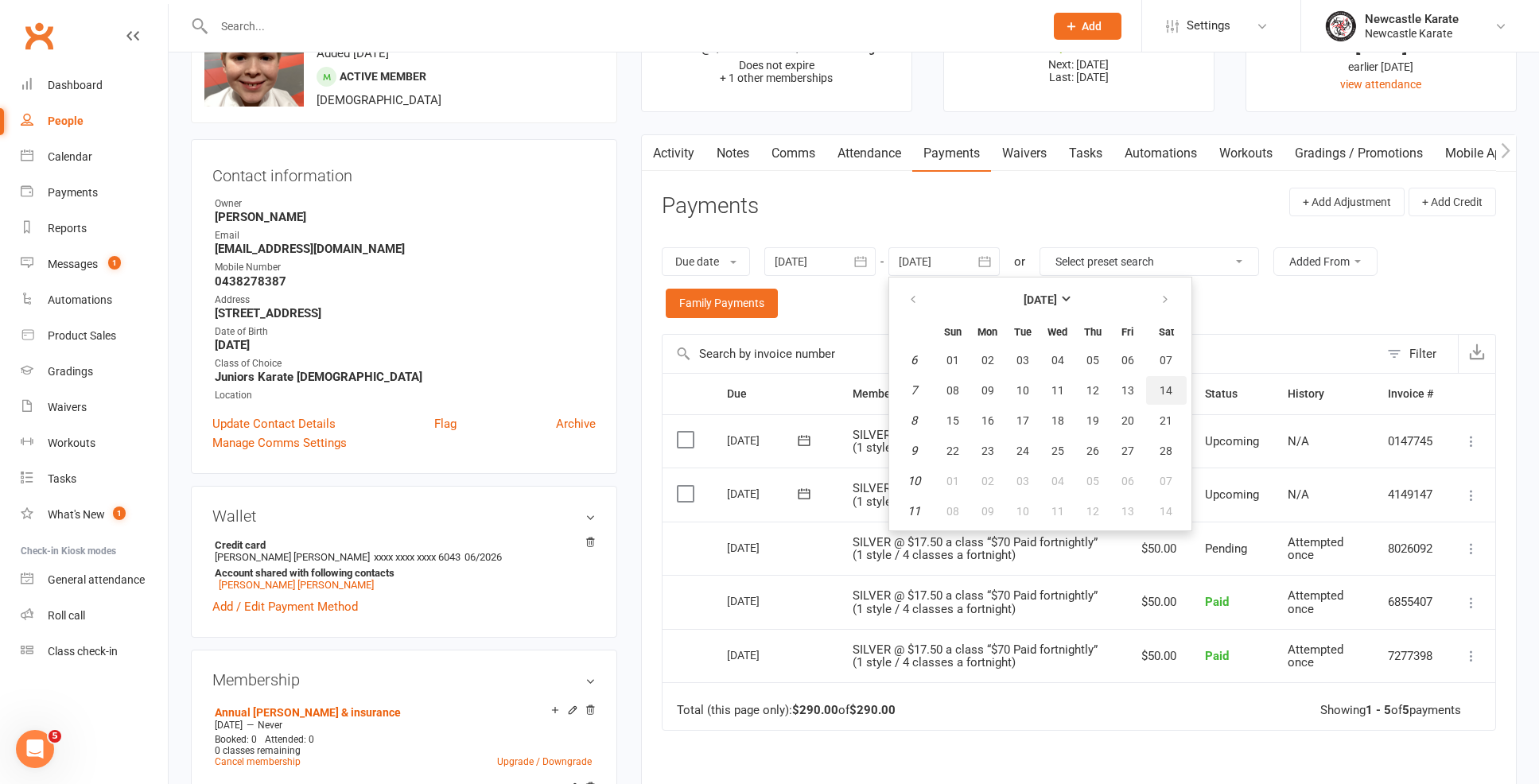
type input "[DATE]"
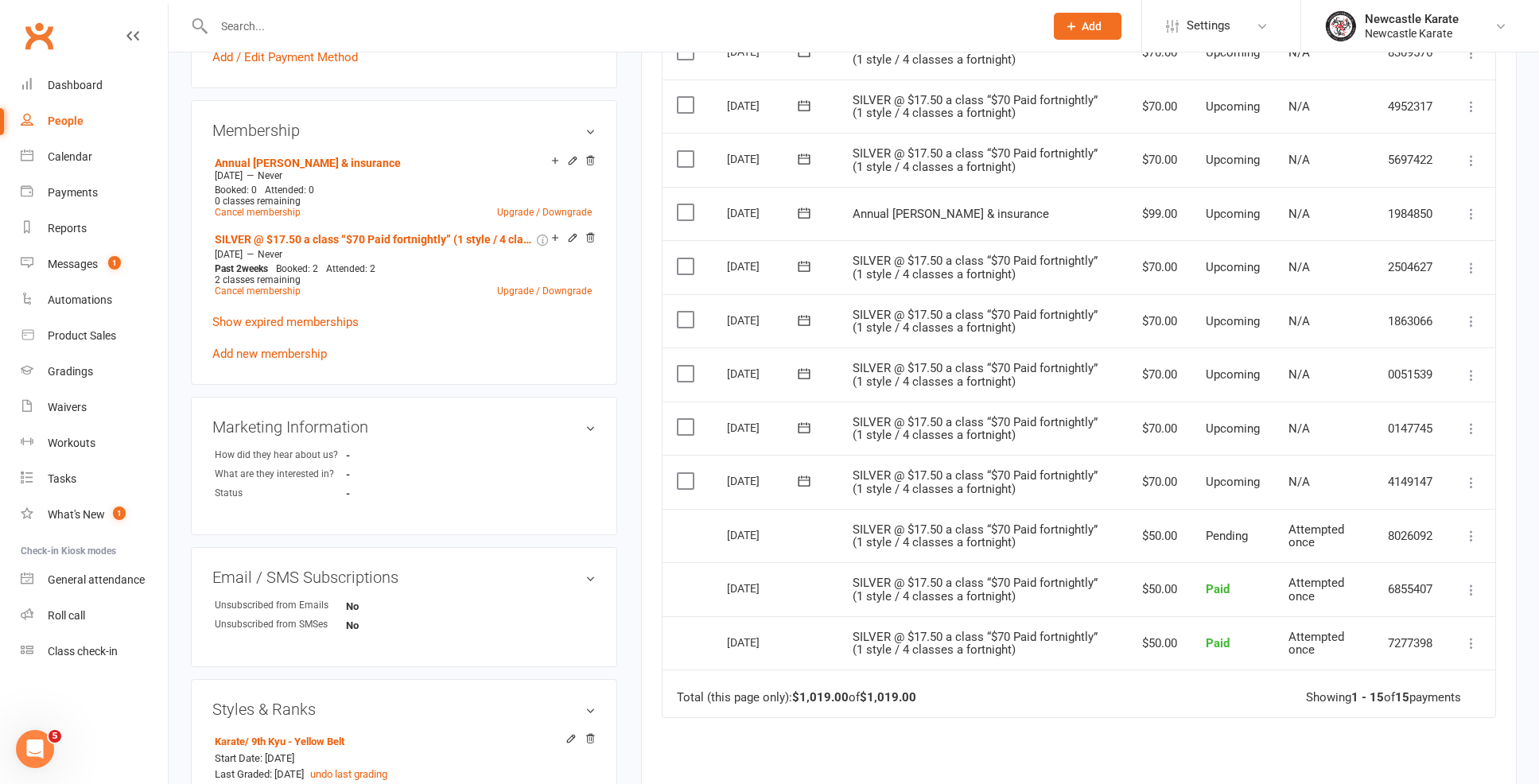
scroll to position [505, 0]
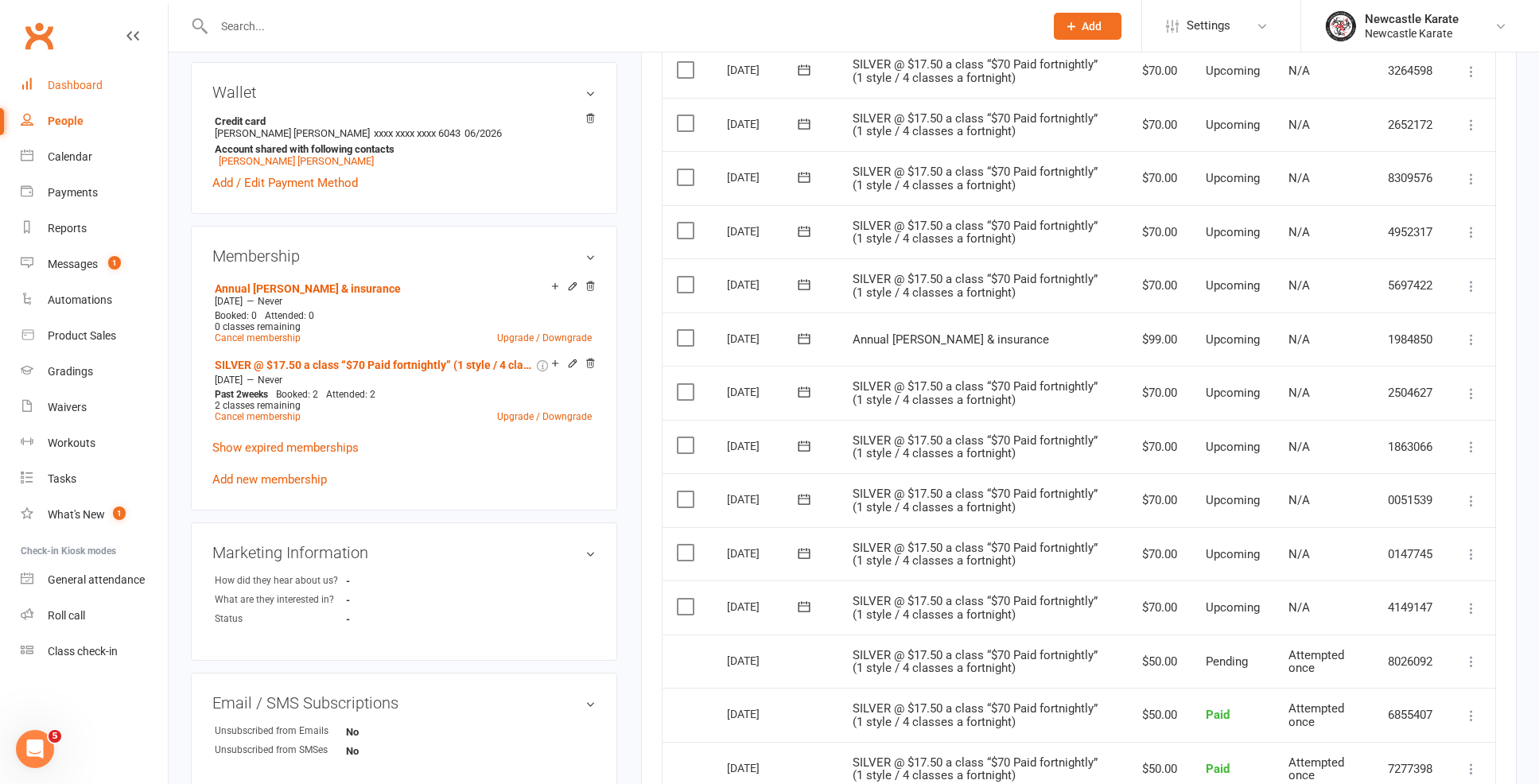
click at [70, 89] on div "Dashboard" at bounding box center [75, 85] width 55 height 13
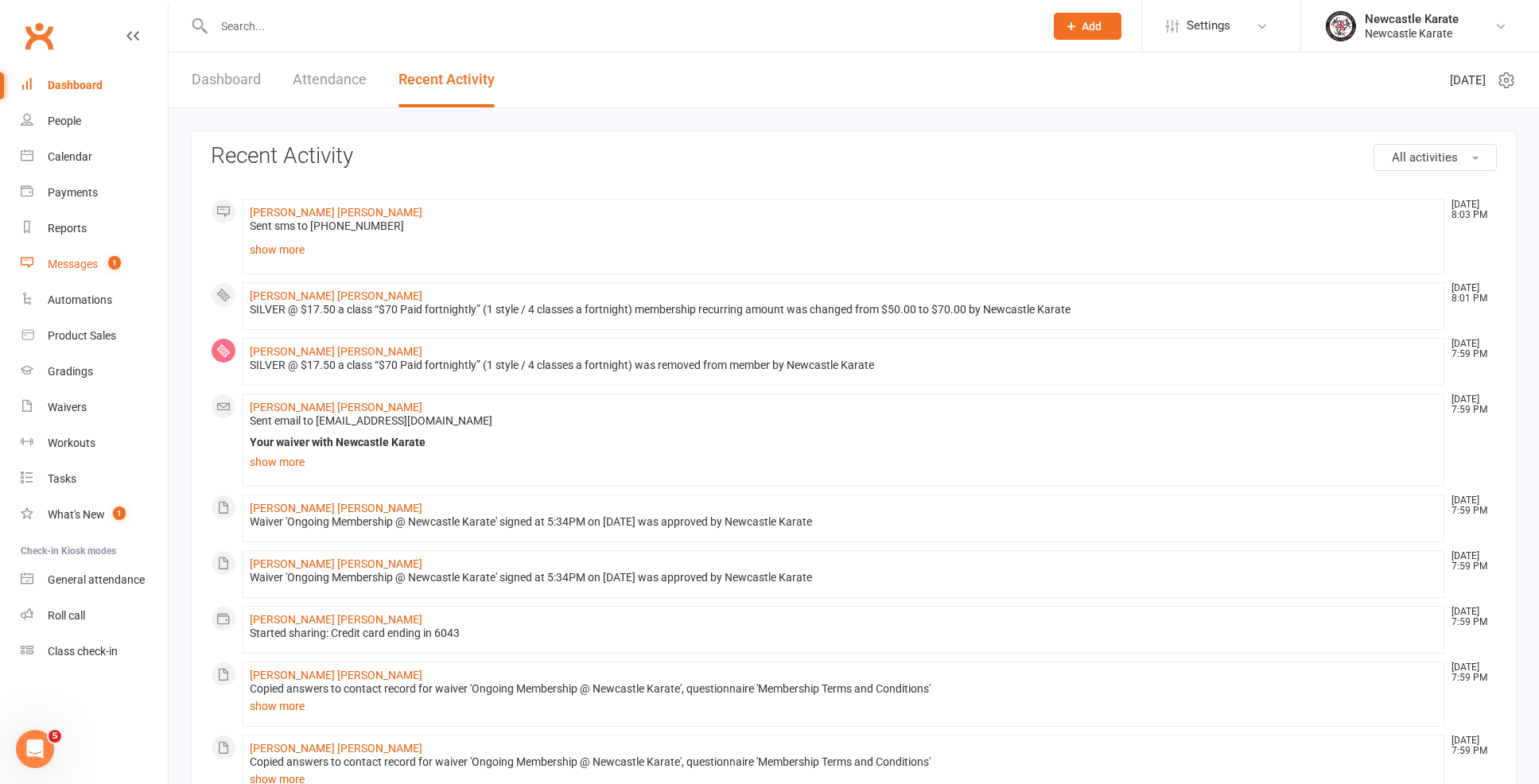
click at [72, 269] on div "Messages" at bounding box center [73, 263] width 50 height 13
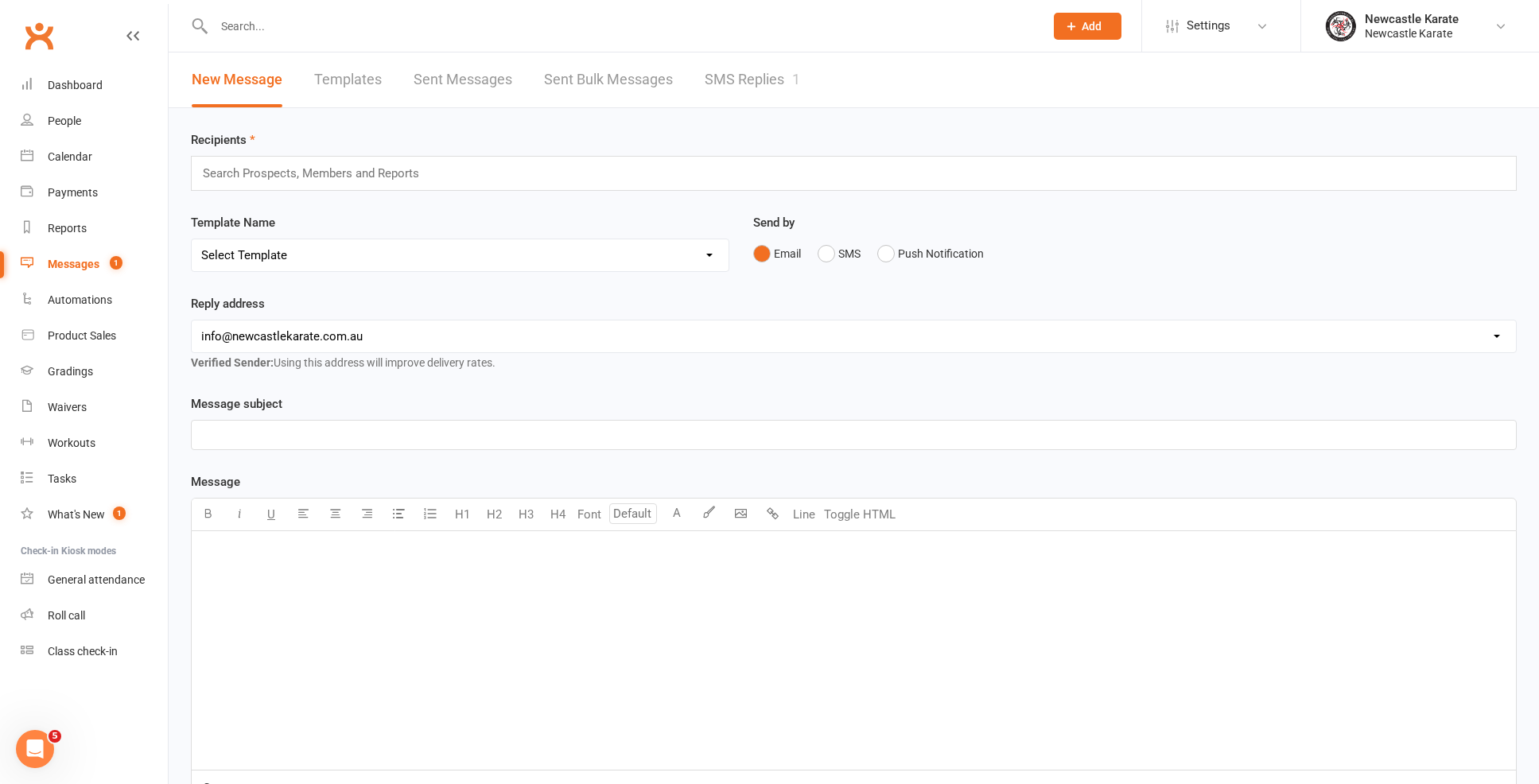
click at [762, 71] on link "SMS Replies 1" at bounding box center [752, 79] width 96 height 55
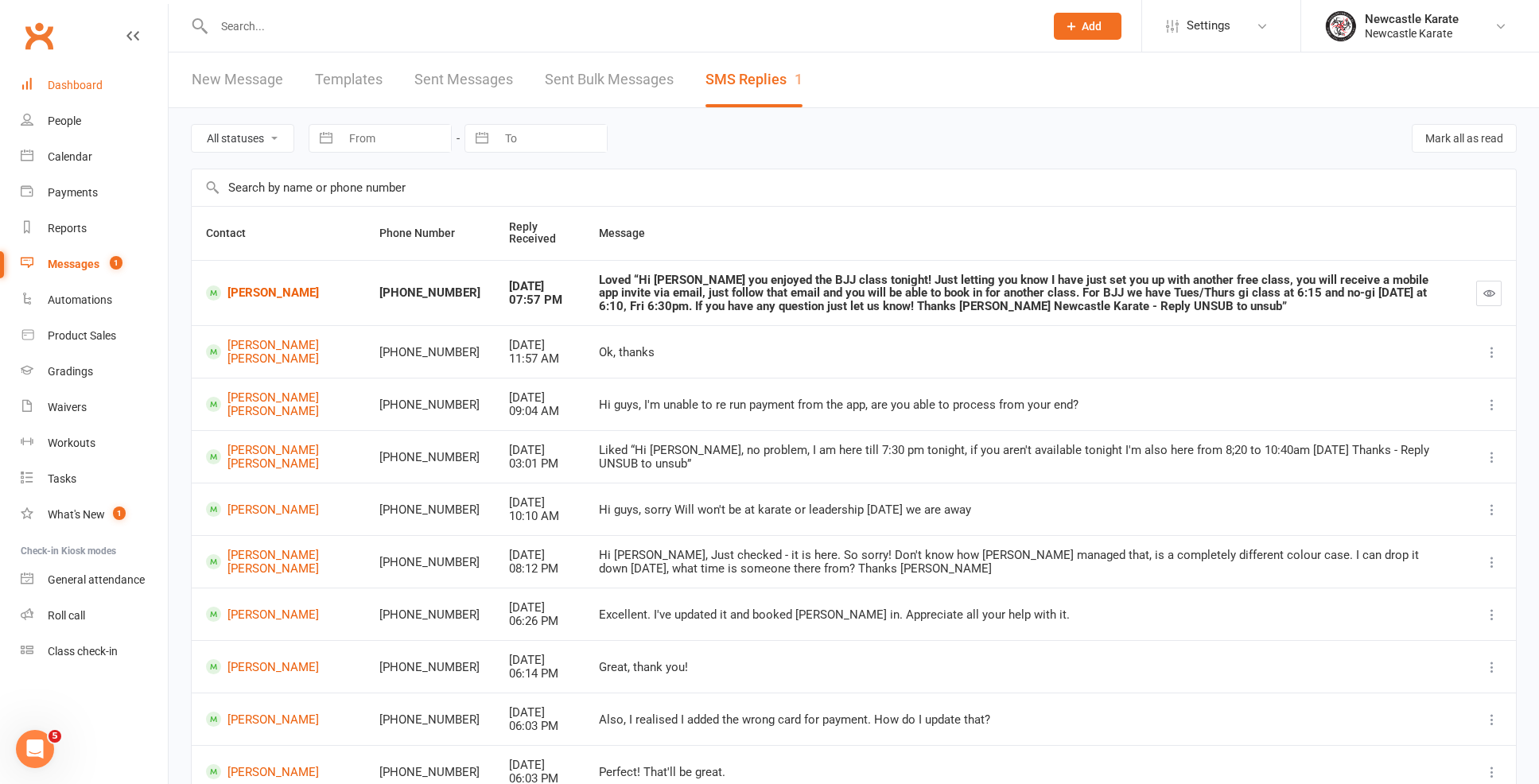
click at [86, 83] on div "Dashboard" at bounding box center [75, 85] width 55 height 13
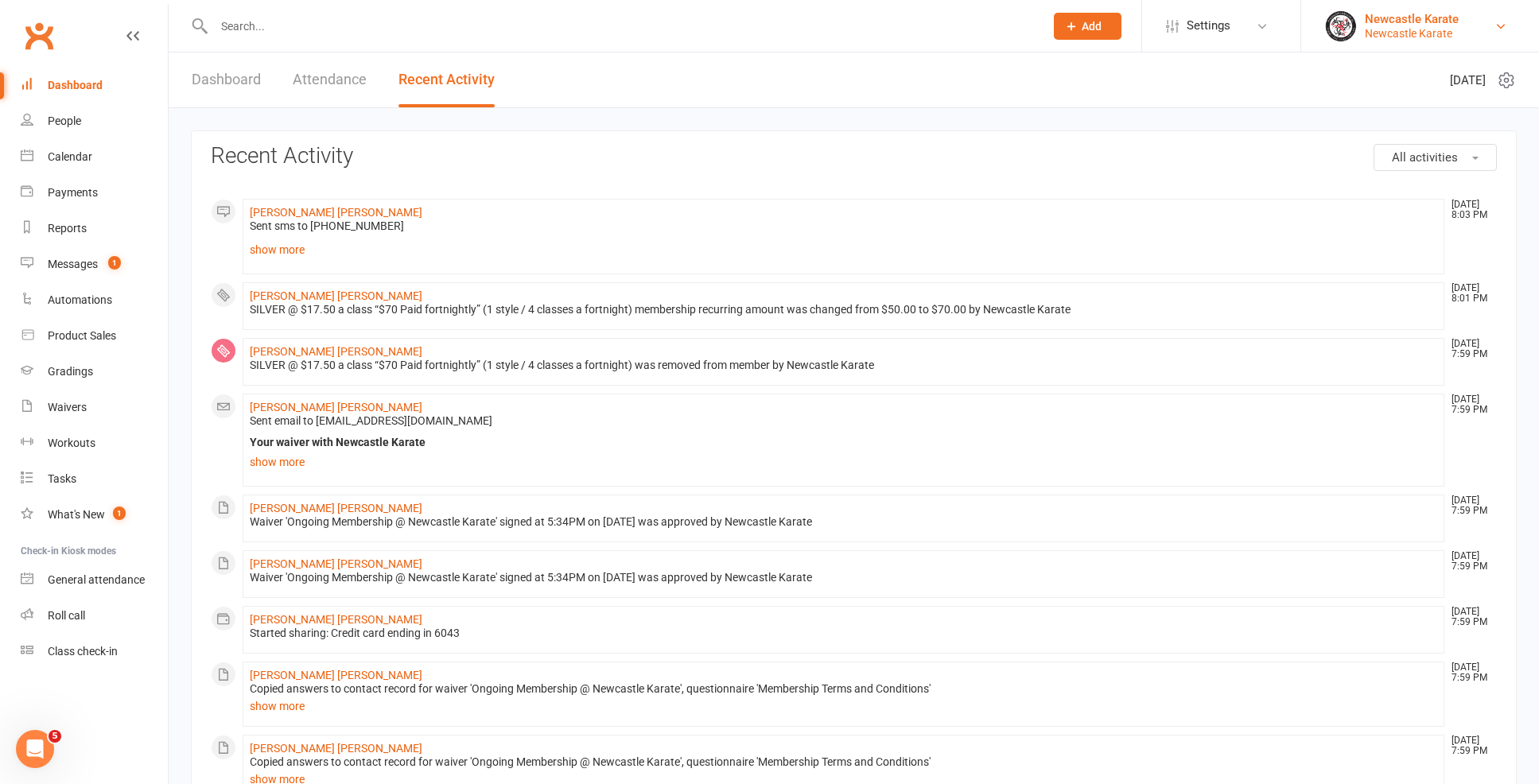
click at [1376, 15] on div "Newcastle Karate" at bounding box center [1412, 19] width 94 height 14
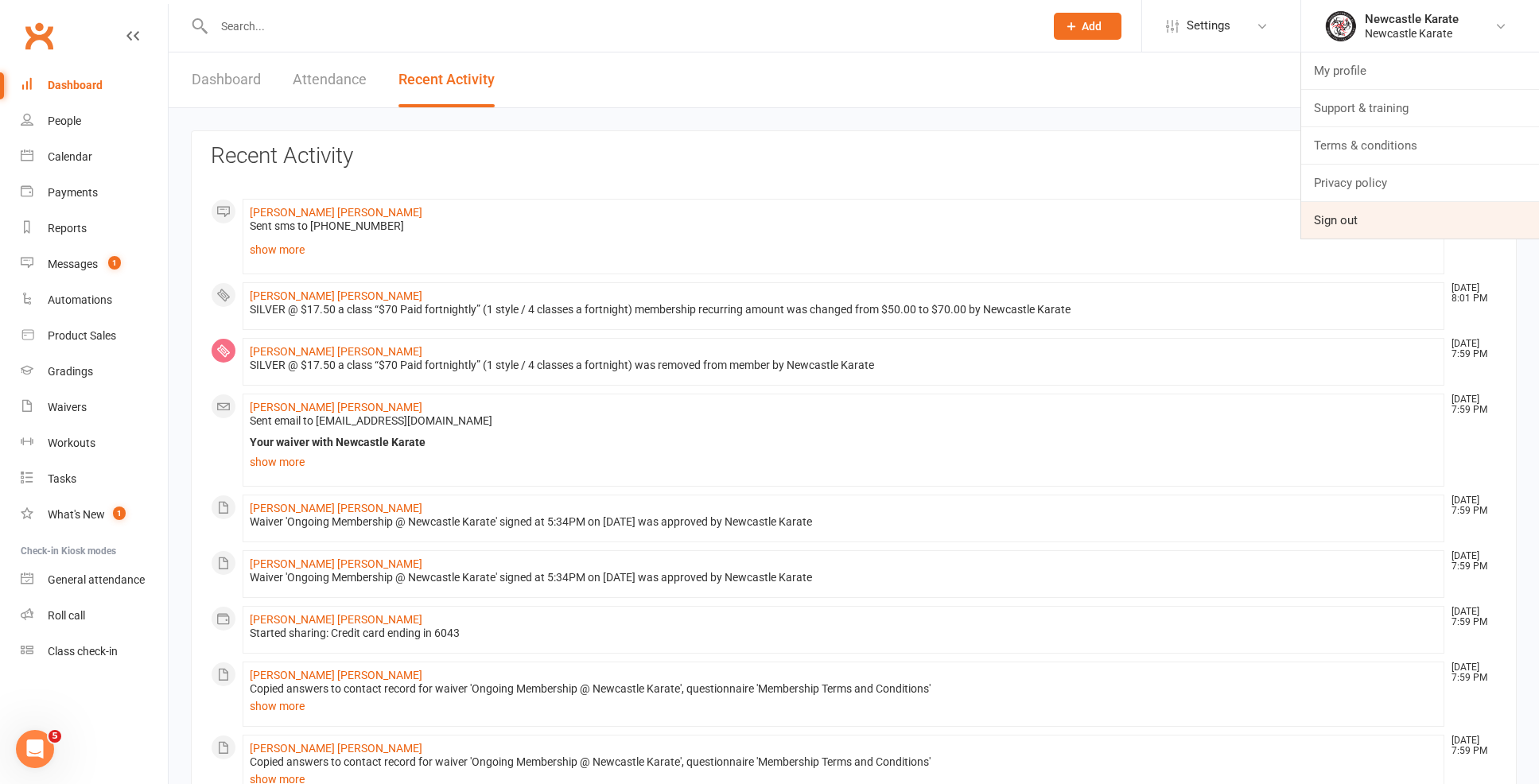
click at [1349, 220] on link "Sign out" at bounding box center [1419, 220] width 237 height 37
